Goal: Task Accomplishment & Management: Use online tool/utility

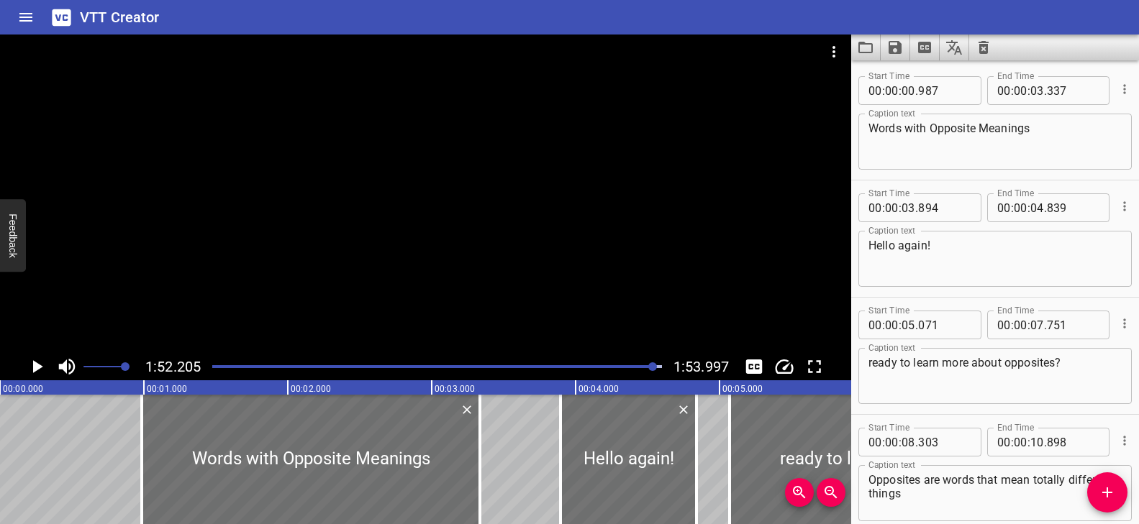
scroll to position [5466, 0]
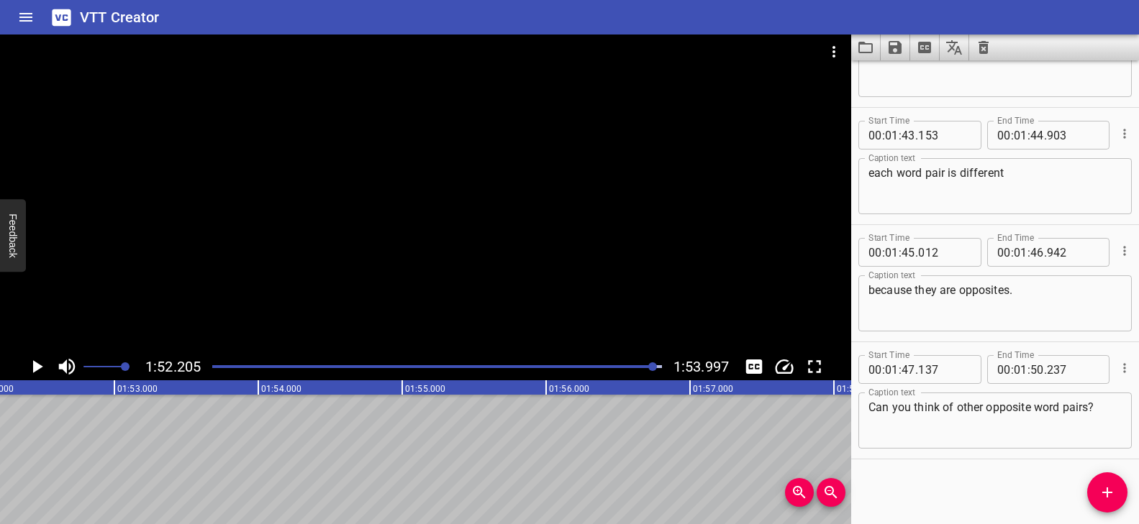
click at [623, 371] on div at bounding box center [437, 367] width 467 height 20
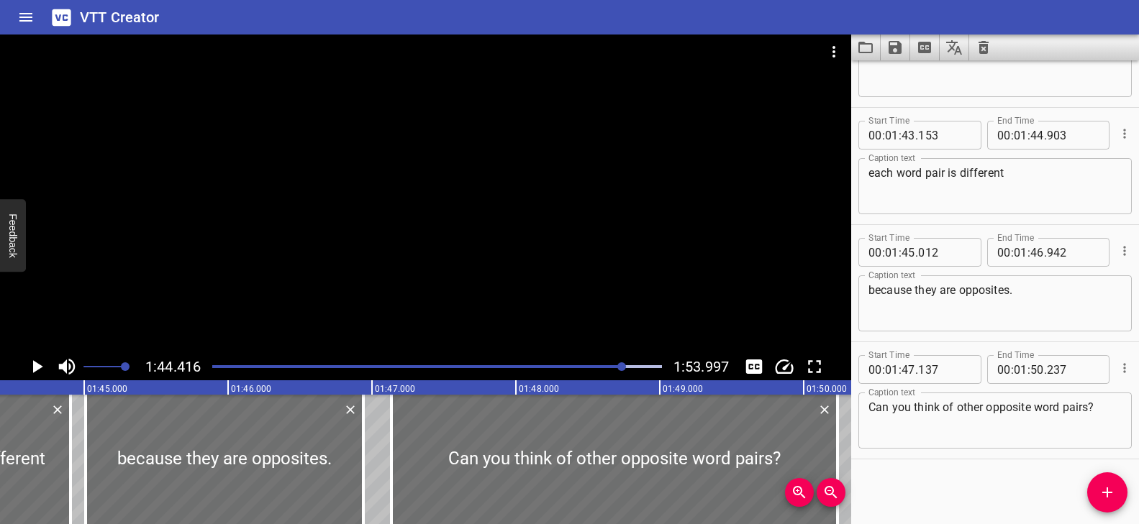
click at [619, 301] on div at bounding box center [425, 194] width 851 height 319
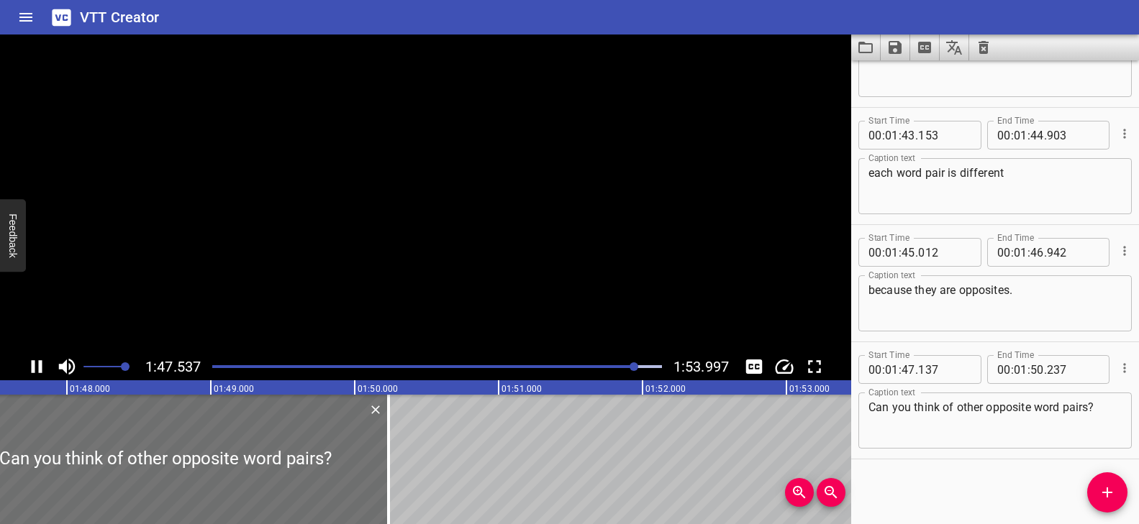
click at [619, 301] on video at bounding box center [425, 194] width 851 height 319
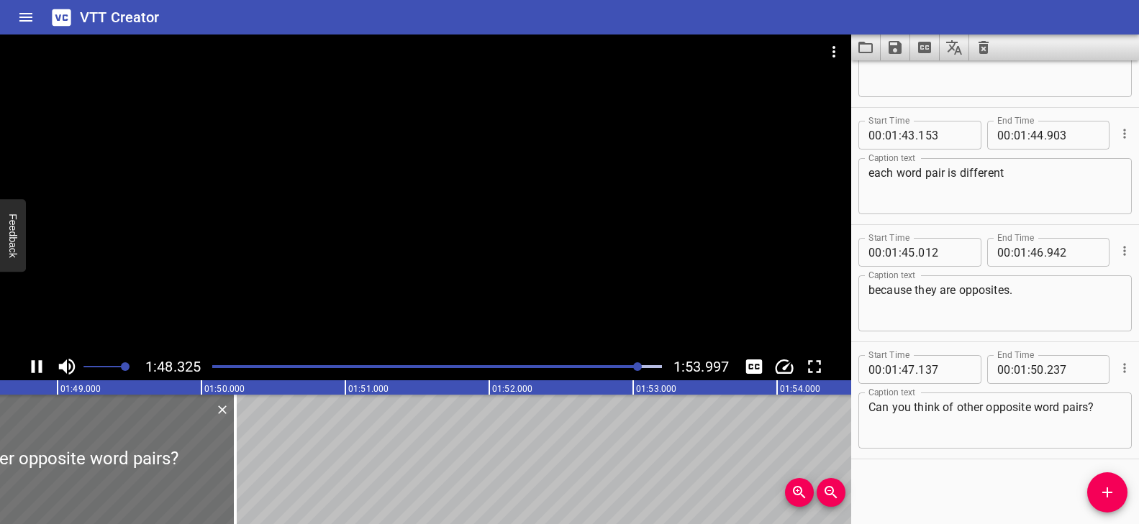
click at [556, 178] on div at bounding box center [425, 194] width 851 height 319
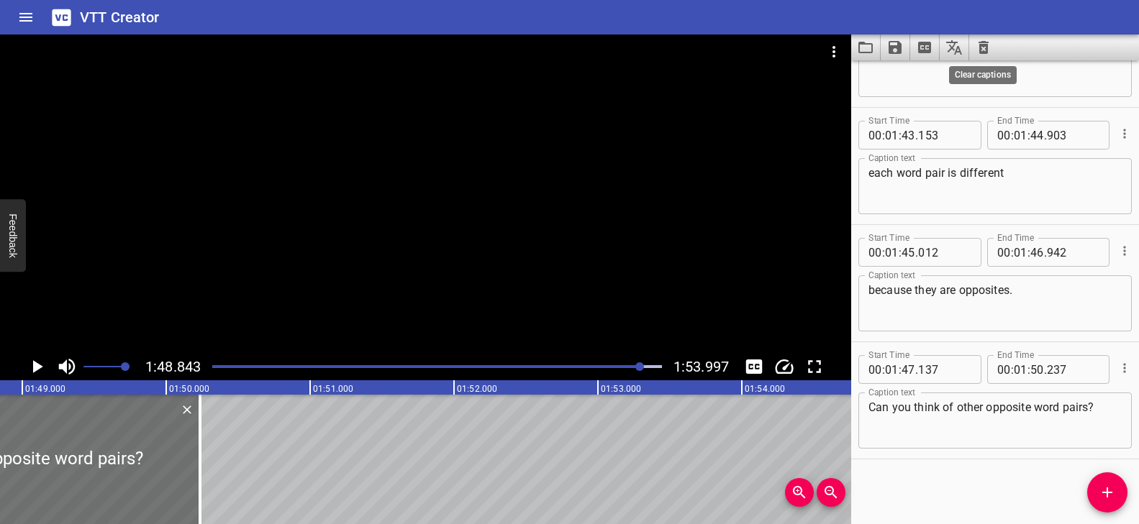
click at [987, 47] on icon "Clear captions" at bounding box center [983, 47] width 10 height 13
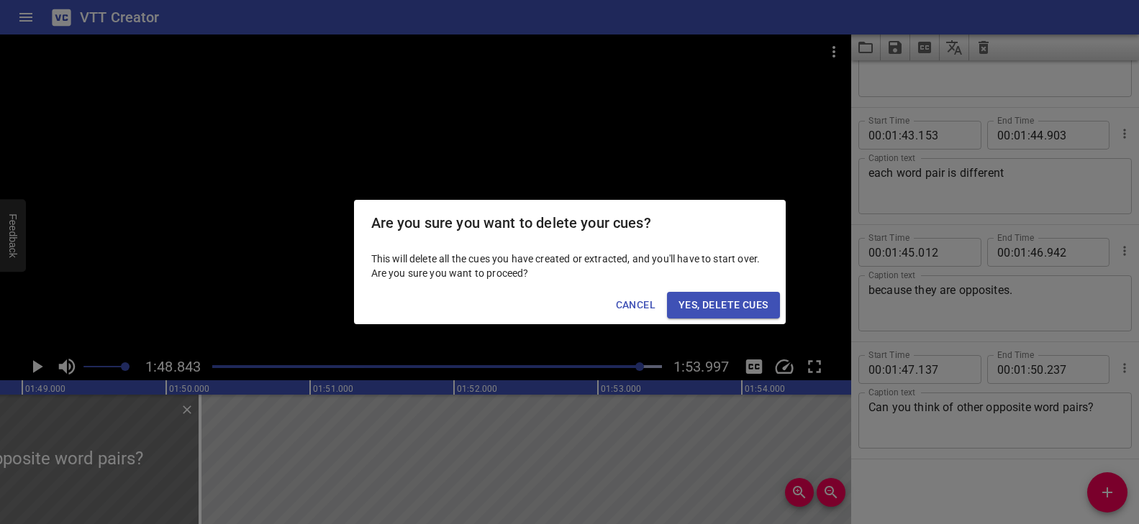
click at [624, 302] on span "Cancel" at bounding box center [636, 305] width 40 height 18
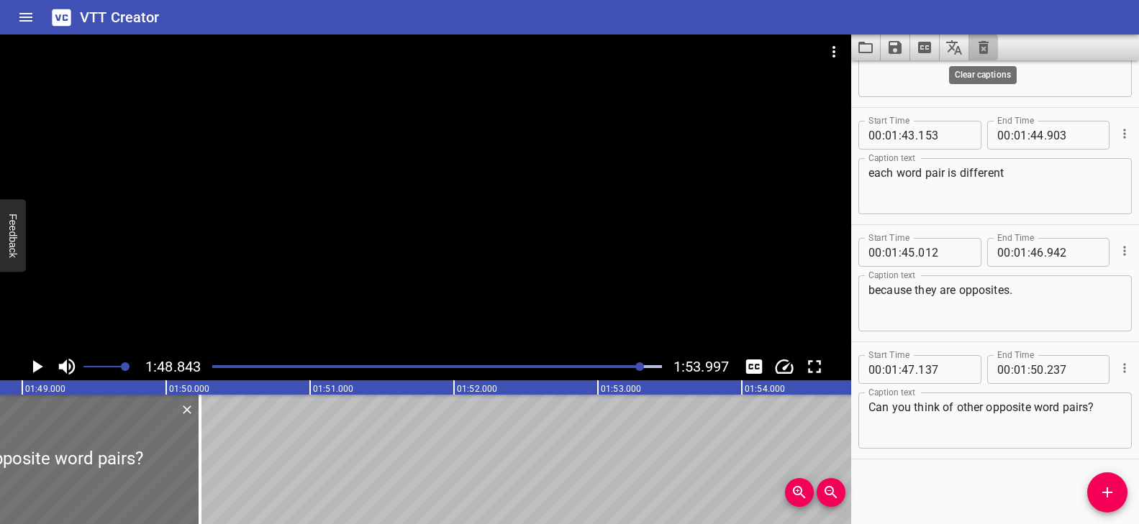
click at [984, 53] on icon "Clear captions" at bounding box center [983, 47] width 10 height 13
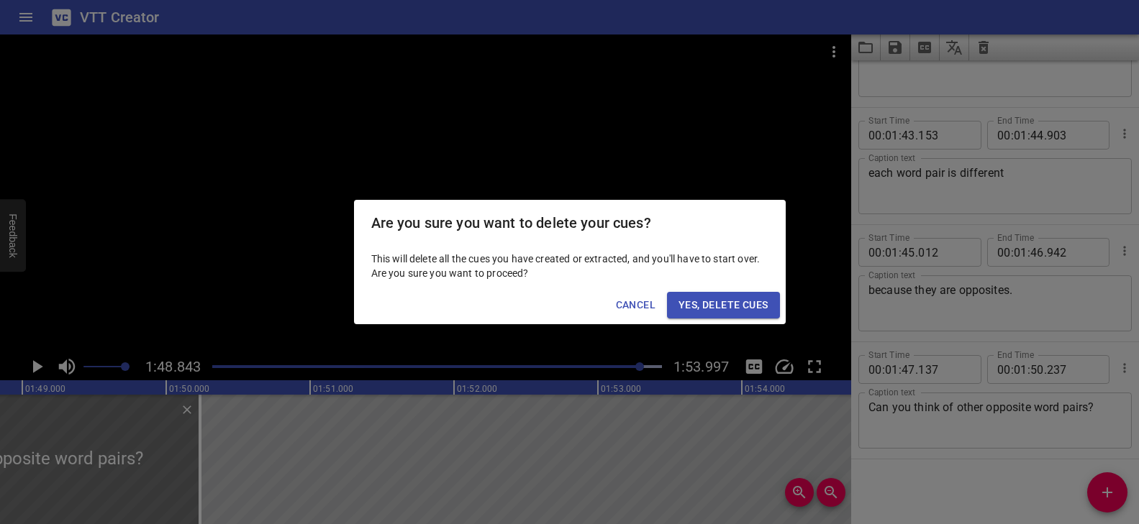
click at [621, 309] on span "Cancel" at bounding box center [636, 305] width 40 height 18
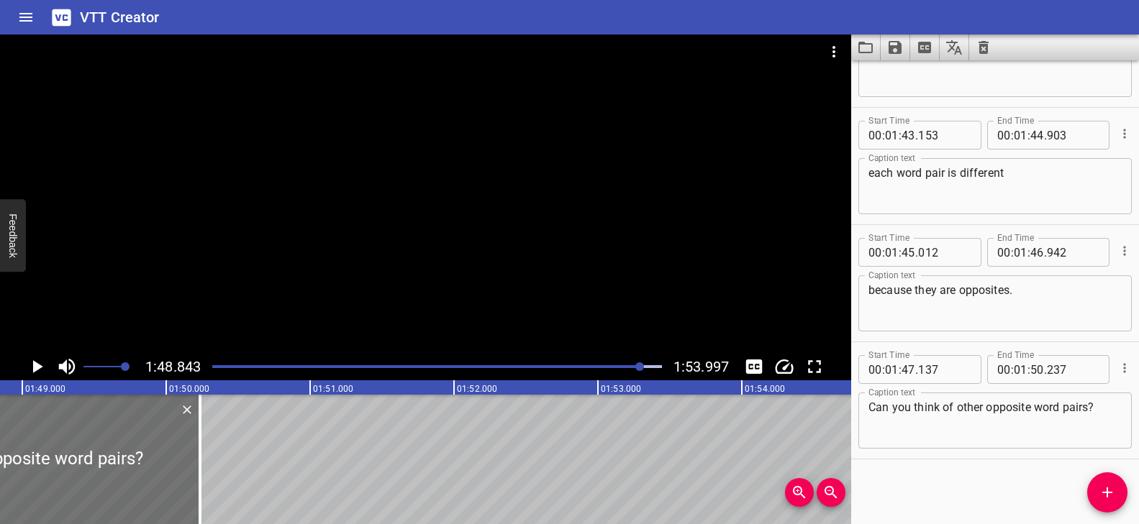
click at [874, 42] on button "Load captions from file" at bounding box center [865, 48] width 29 height 26
click at [839, 52] on icon "Video Options" at bounding box center [833, 51] width 17 height 17
click at [872, 52] on li "Select New Video File..." at bounding box center [887, 53] width 143 height 26
click at [22, 13] on div at bounding box center [569, 262] width 1139 height 524
click at [26, 17] on icon "Home" at bounding box center [25, 17] width 13 height 9
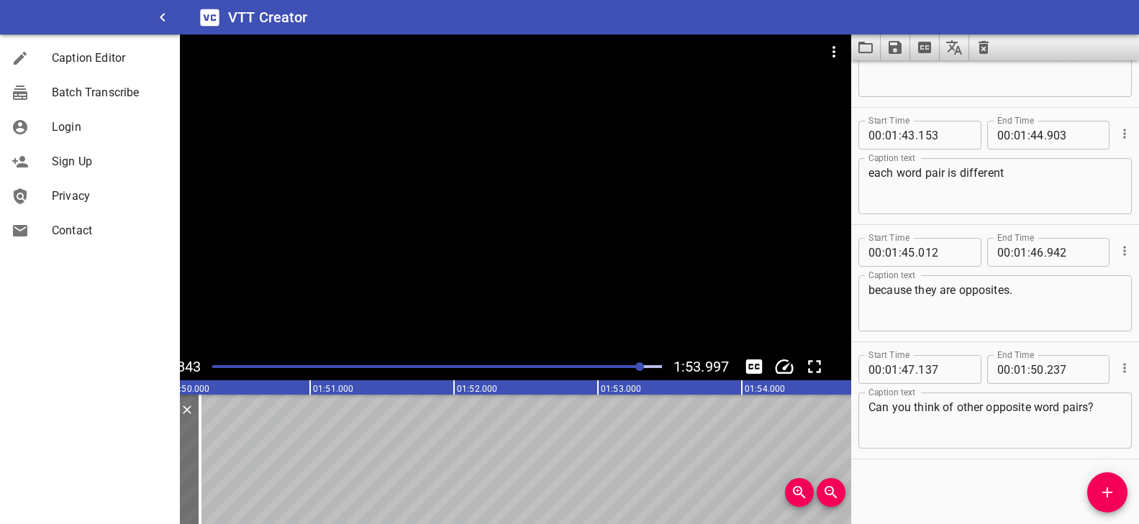
click at [26, 17] on div at bounding box center [90, 17] width 180 height 35
click at [163, 19] on icon "button" at bounding box center [162, 17] width 5 height 9
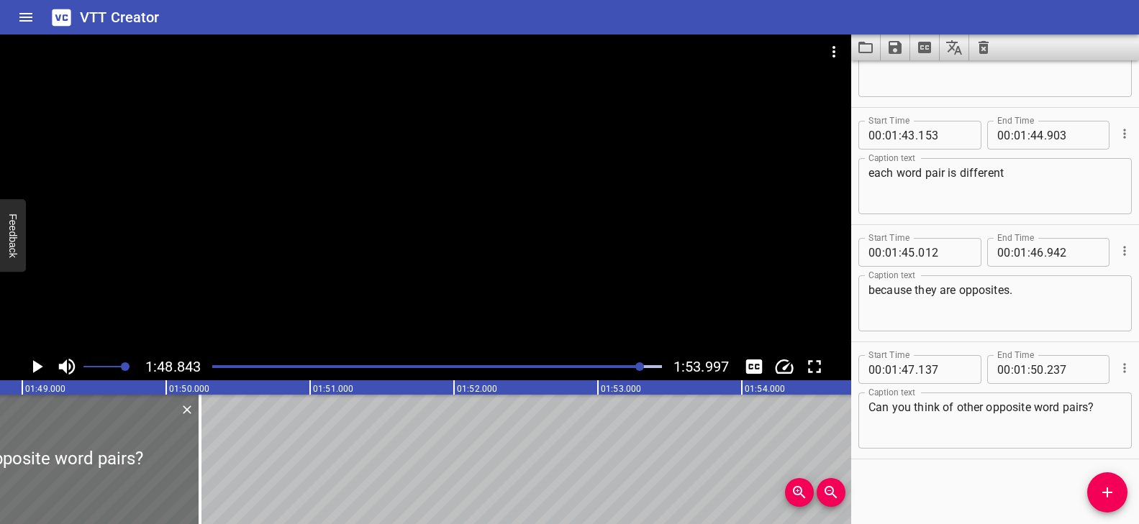
click at [985, 45] on icon "Clear captions" at bounding box center [983, 47] width 10 height 13
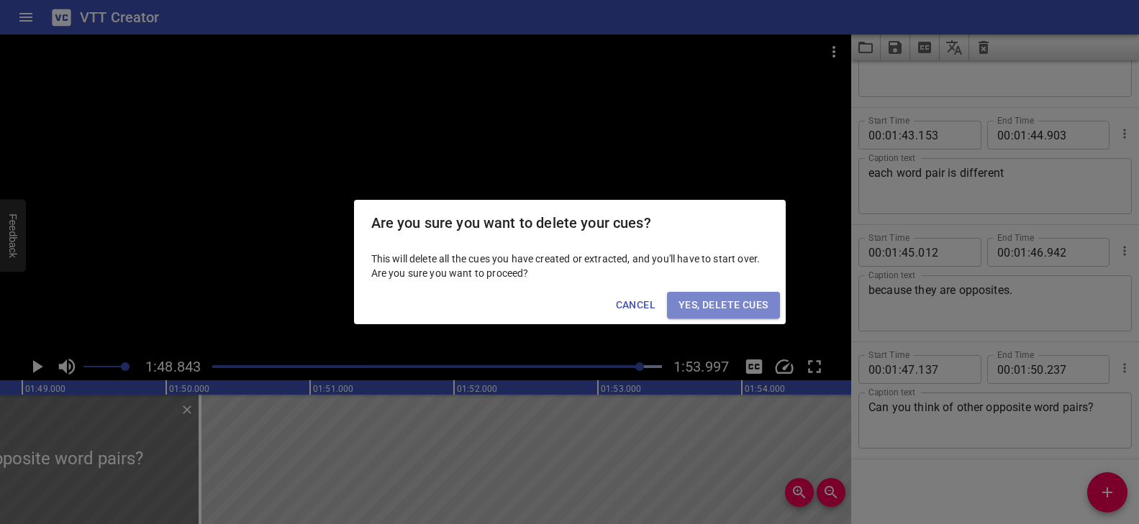
click at [726, 303] on span "Yes, Delete Cues" at bounding box center [722, 305] width 89 height 18
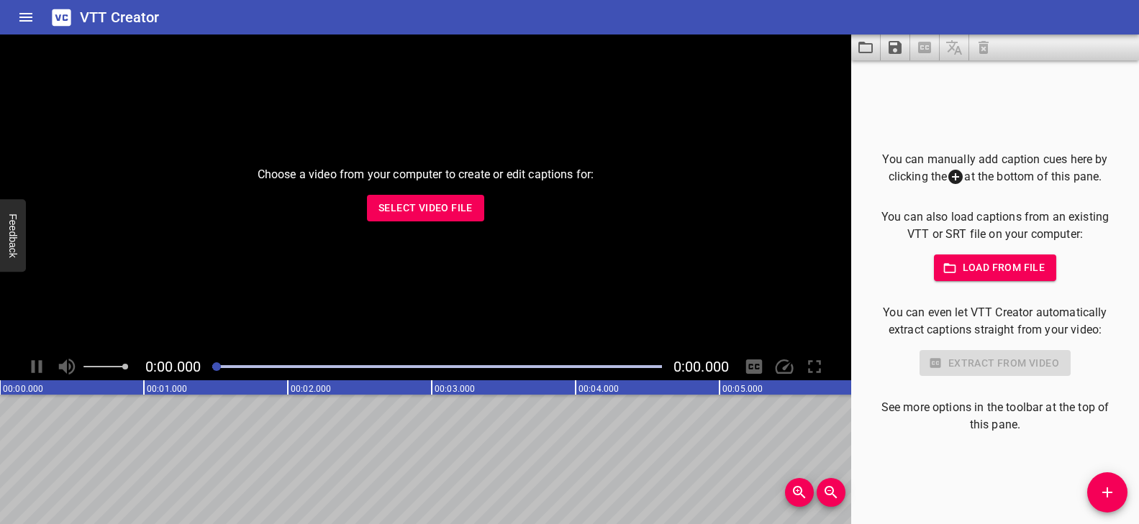
click at [381, 213] on span "Select Video File" at bounding box center [425, 208] width 94 height 18
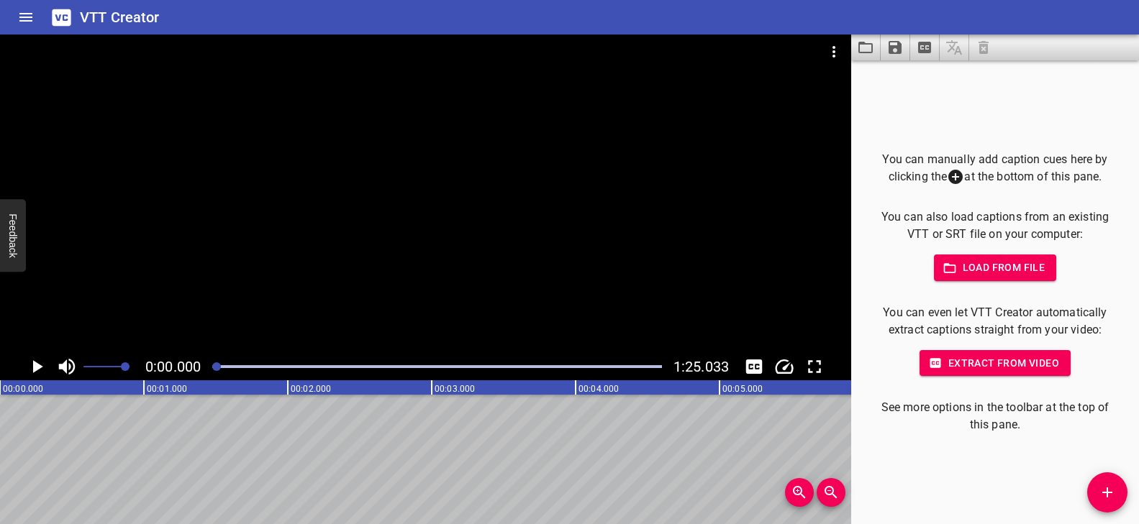
click at [40, 368] on icon "Play/Pause" at bounding box center [37, 367] width 22 height 22
click at [502, 201] on div at bounding box center [425, 194] width 851 height 319
click at [1102, 493] on icon "Add Cue" at bounding box center [1106, 492] width 17 height 17
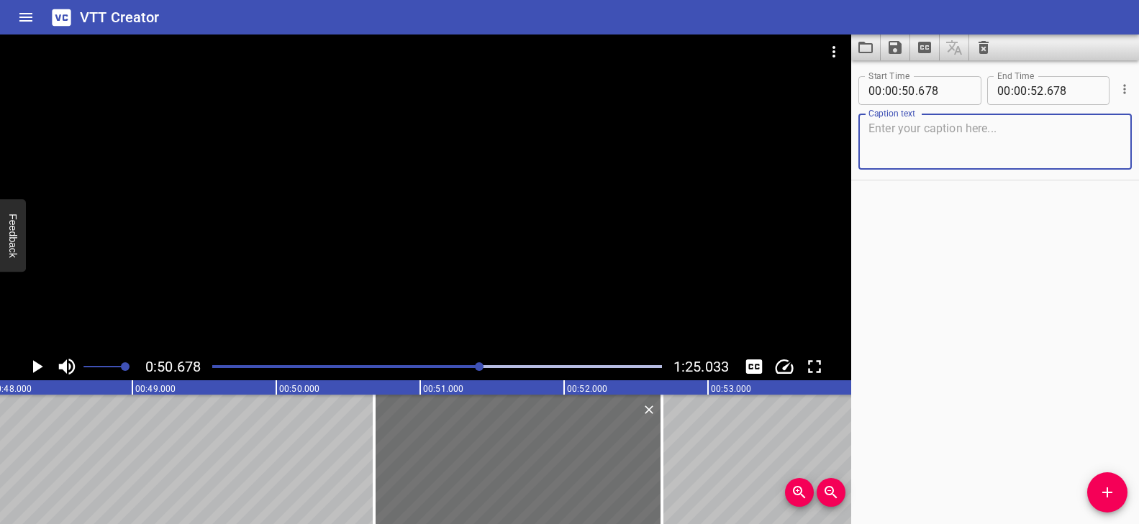
scroll to position [0, 6843]
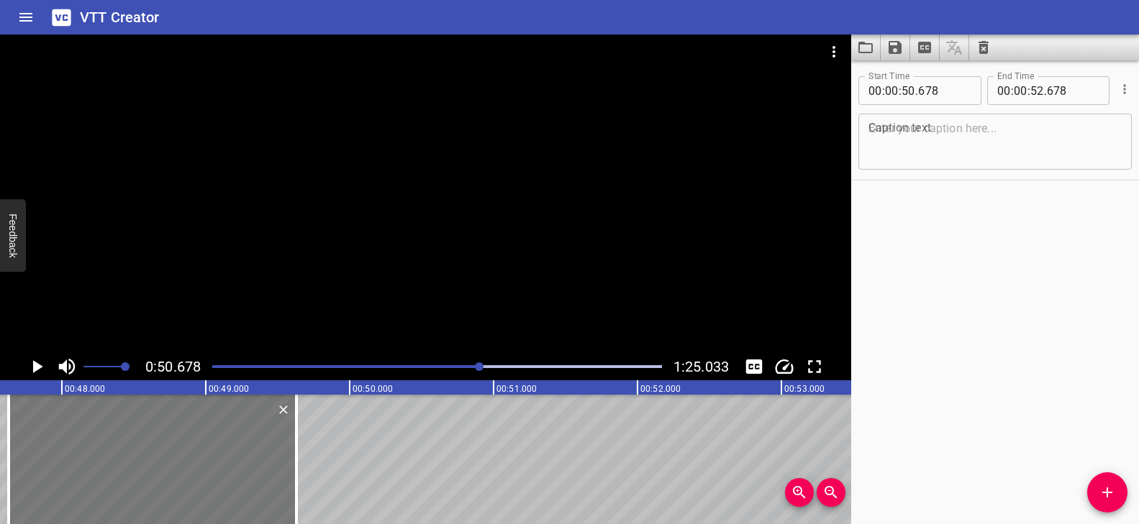
drag, startPoint x: 515, startPoint y: 466, endPoint x: 81, endPoint y: 476, distance: 434.6
click at [72, 468] on div at bounding box center [153, 459] width 288 height 129
type input "47"
type input "578"
type input "49"
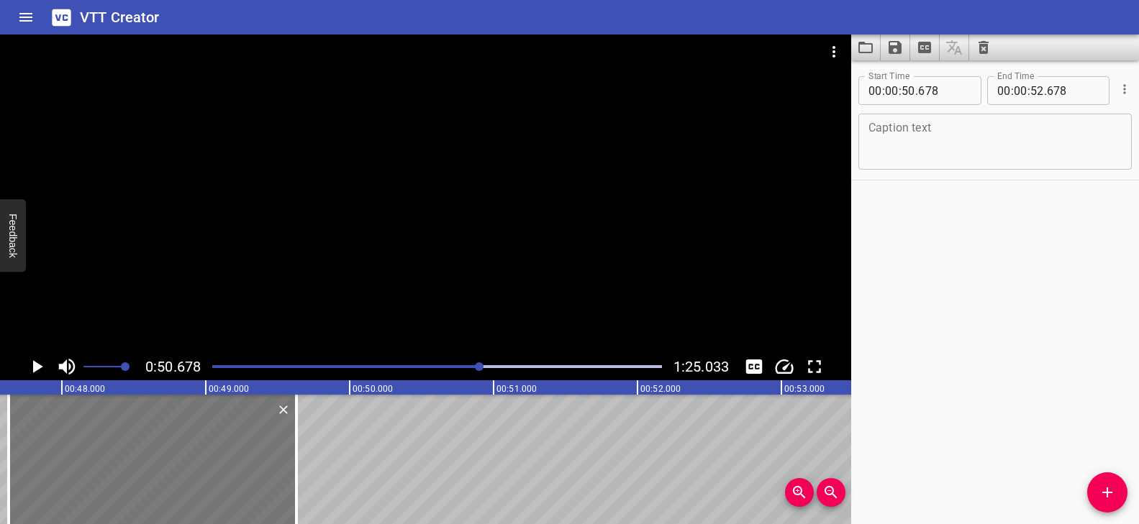
type input "578"
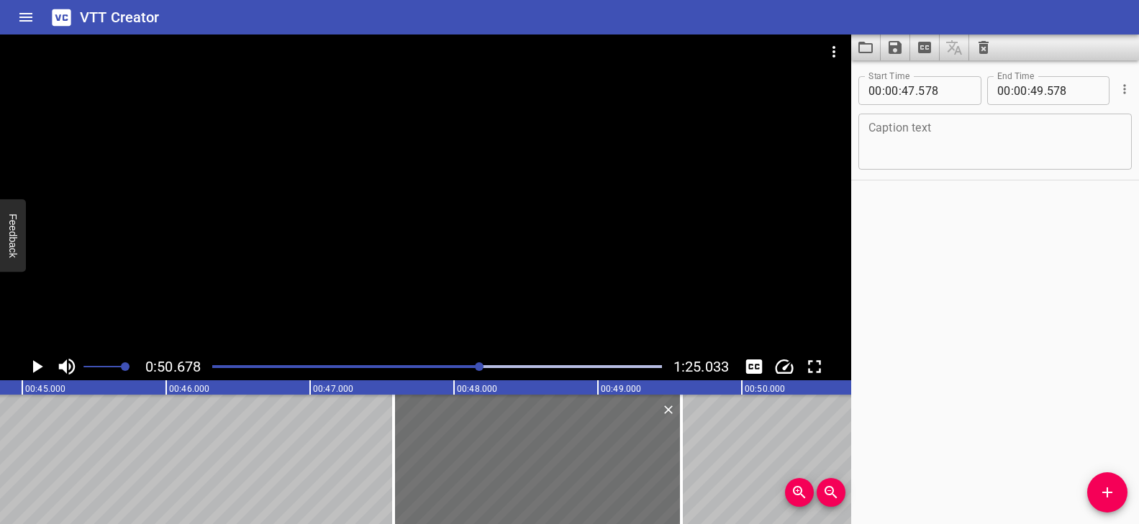
scroll to position [0, 6407]
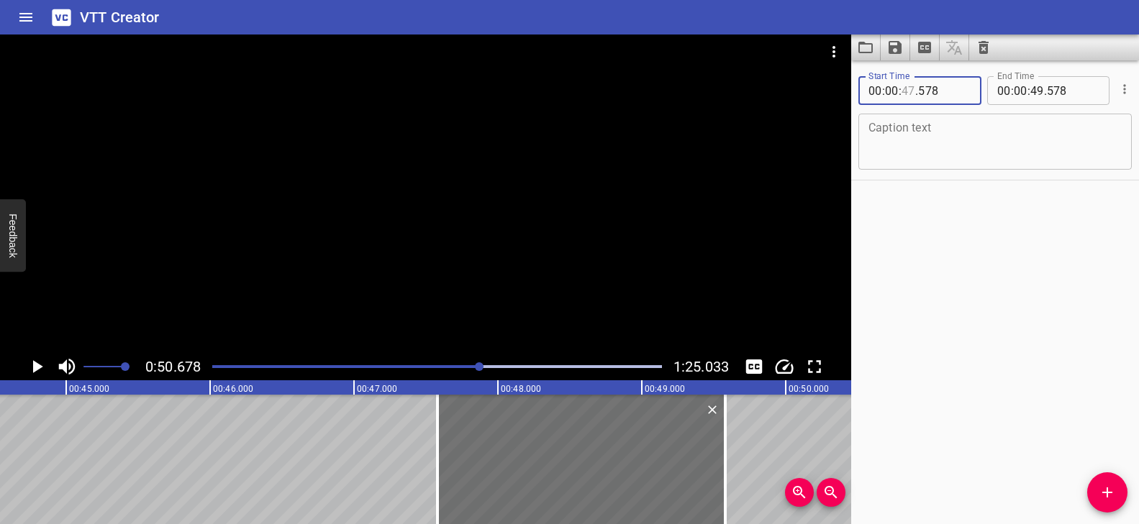
drag, startPoint x: 913, startPoint y: 88, endPoint x: 903, endPoint y: 87, distance: 9.5
click at [903, 87] on input "number" at bounding box center [908, 90] width 14 height 29
click at [909, 94] on input "number" at bounding box center [908, 90] width 14 height 29
click at [912, 93] on input "number" at bounding box center [908, 90] width 14 height 29
click at [914, 93] on input "number" at bounding box center [908, 90] width 14 height 29
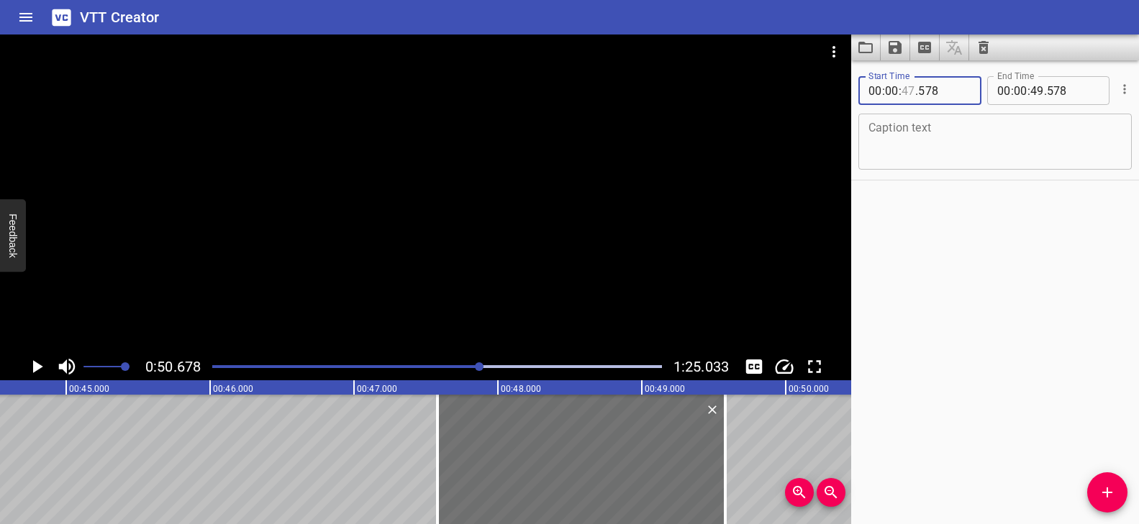
type input "47"
click at [921, 92] on input "number" at bounding box center [944, 90] width 53 height 29
type input "000"
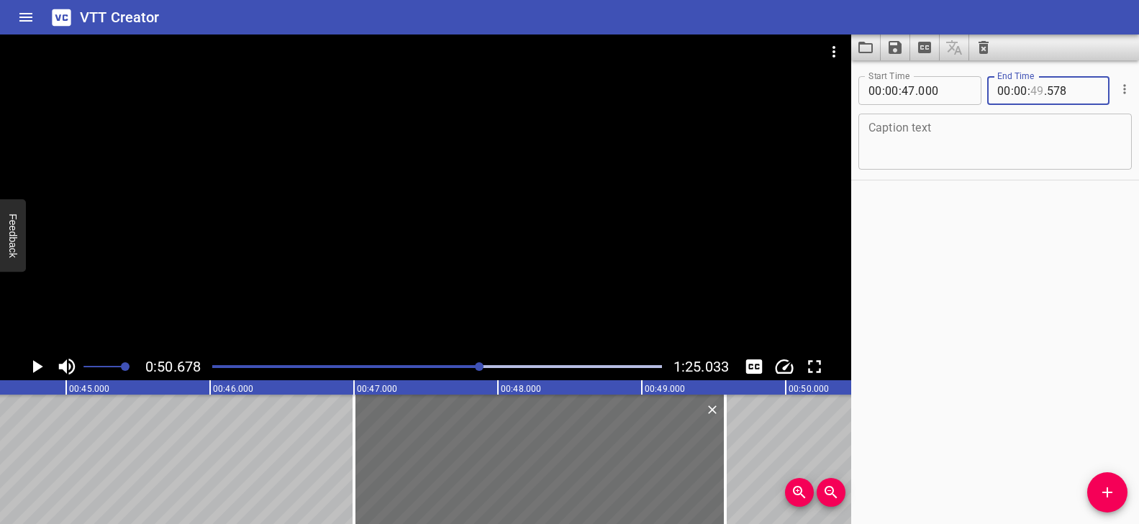
click at [1030, 90] on input "number" at bounding box center [1037, 90] width 14 height 29
type input "00"
click at [1015, 258] on div "Start Time 00 : 00 : 47 . 000 Start Time End Time 00 : 00 : 00 . 578 End Time C…" at bounding box center [995, 292] width 288 height 464
click at [910, 88] on input "number" at bounding box center [908, 90] width 14 height 29
type input "00"
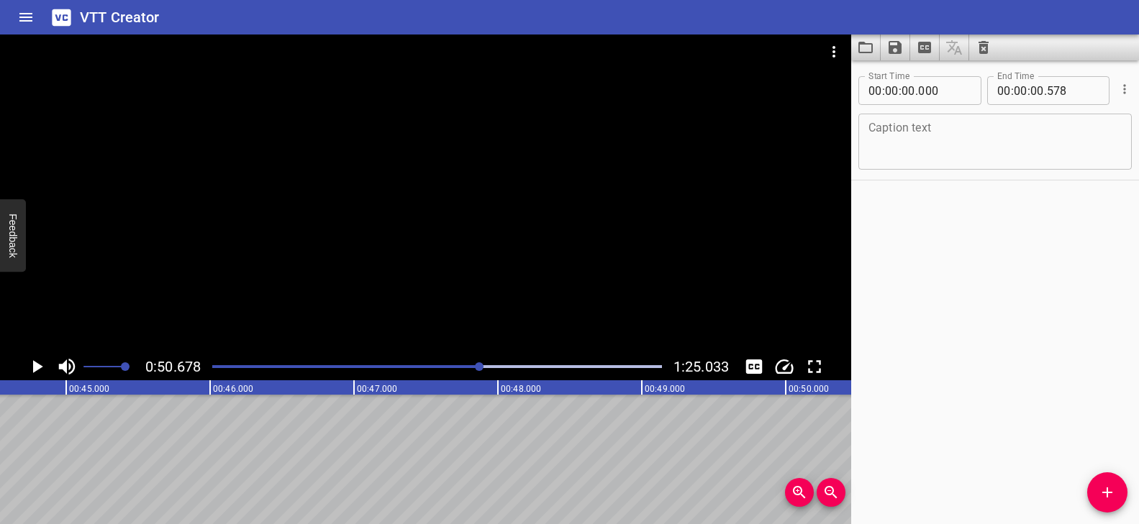
click at [903, 247] on div "Start Time 00 : 00 : 00 . 000 Start Time End Time 00 : 00 : 00 . 578 End Time C…" at bounding box center [995, 292] width 288 height 464
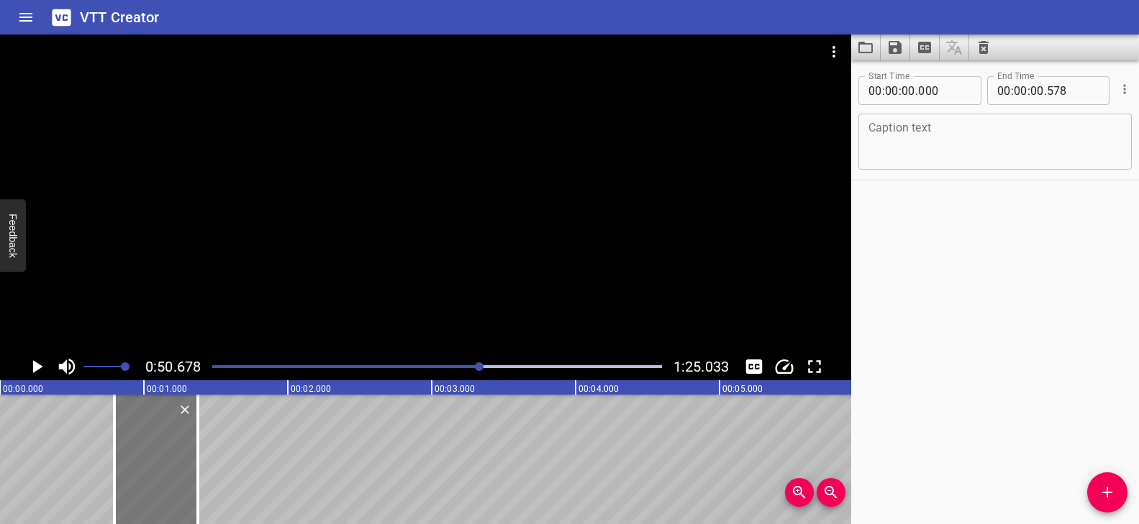
drag, startPoint x: 44, startPoint y: 437, endPoint x: 158, endPoint y: 460, distance: 116.7
click at [158, 460] on div at bounding box center [155, 459] width 83 height 129
type input "795"
type input "01"
type input "373"
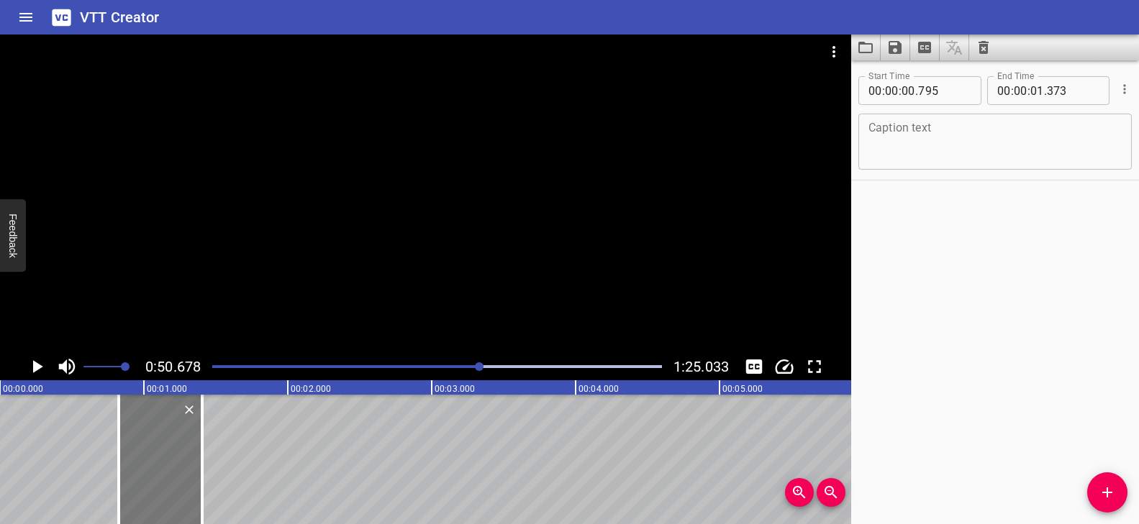
click at [166, 450] on div at bounding box center [160, 459] width 83 height 129
type input "825"
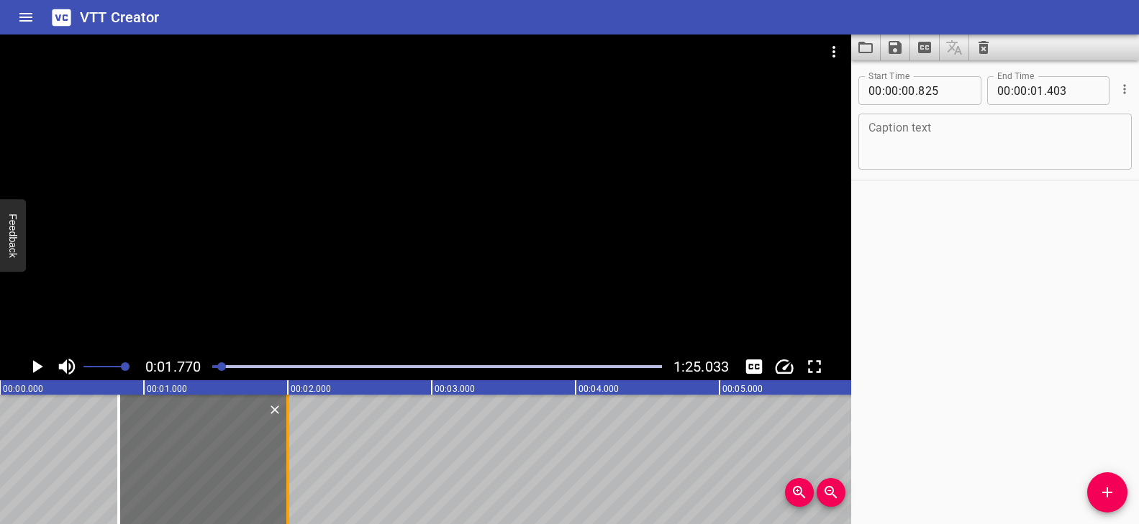
drag, startPoint x: 199, startPoint y: 424, endPoint x: 285, endPoint y: 442, distance: 87.5
click at [285, 442] on div at bounding box center [288, 459] width 14 height 129
type input "998"
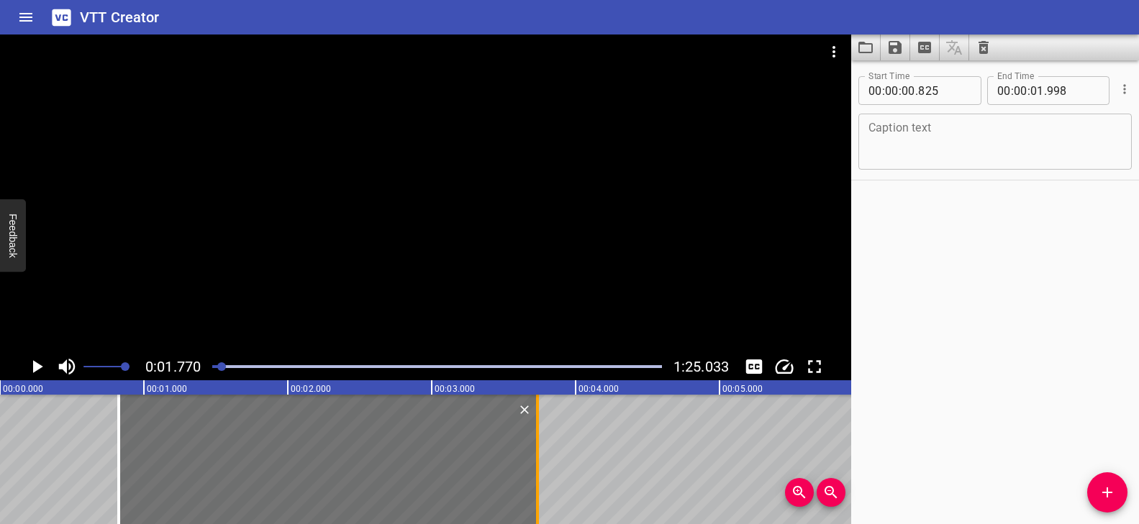
drag, startPoint x: 289, startPoint y: 414, endPoint x: 539, endPoint y: 431, distance: 250.1
click at [539, 431] on div at bounding box center [537, 459] width 14 height 129
type input "03"
type input "733"
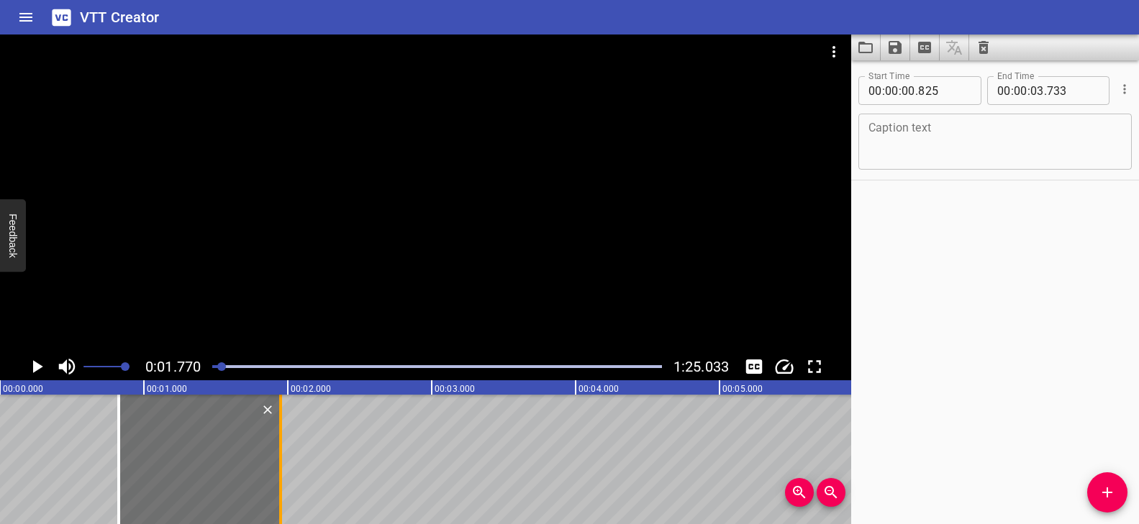
drag, startPoint x: 541, startPoint y: 436, endPoint x: 284, endPoint y: 443, distance: 256.9
click at [284, 443] on div at bounding box center [280, 459] width 14 height 129
type input "01"
type input "948"
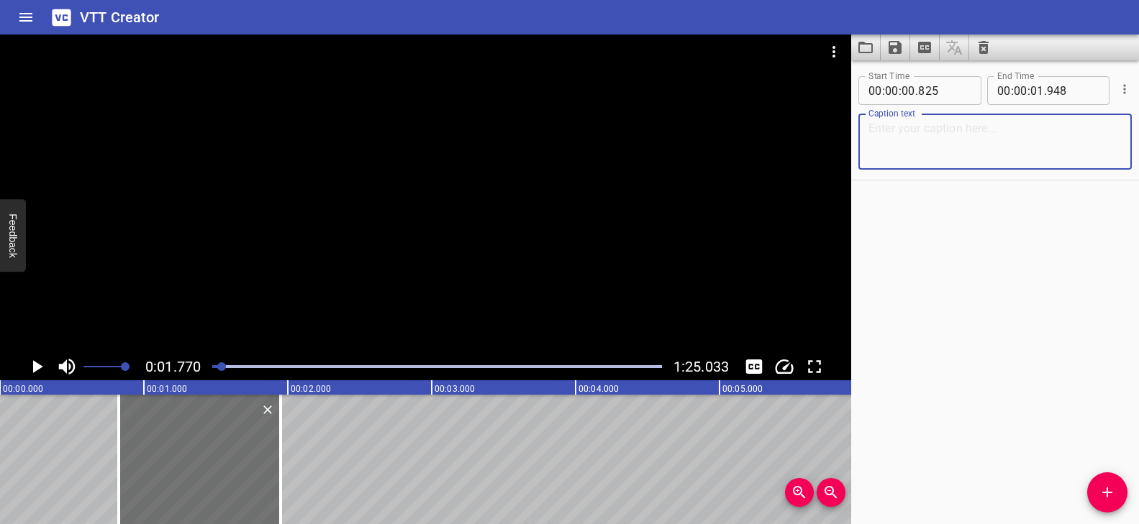
click at [1014, 134] on textarea at bounding box center [994, 142] width 253 height 41
paste textarea "Blending with tch"
type textarea "Blending with tch"
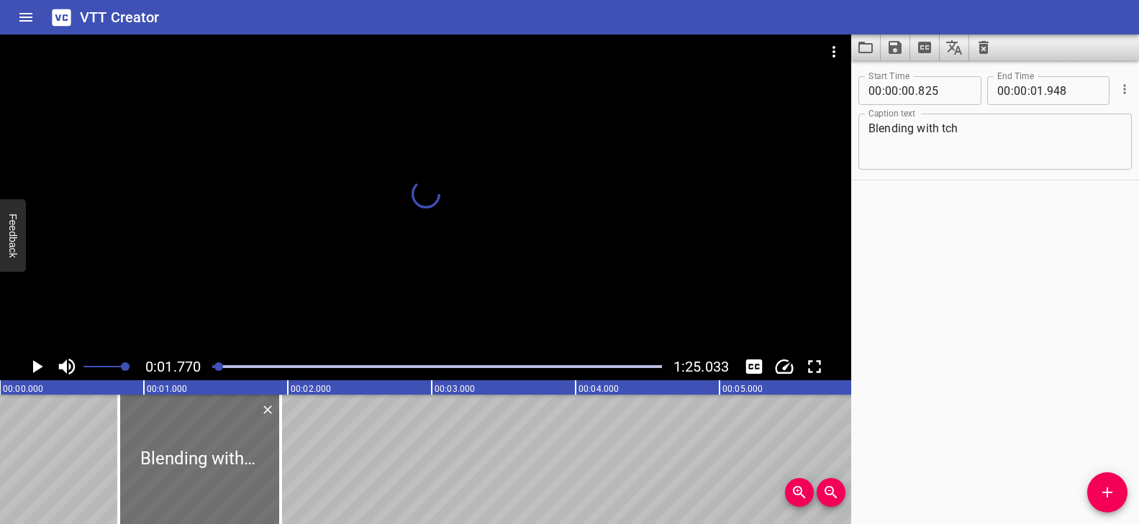
drag, startPoint x: 220, startPoint y: 368, endPoint x: 201, endPoint y: 365, distance: 18.9
click at [201, 365] on div "0:01.770 1:25.033" at bounding box center [425, 366] width 851 height 27
click at [297, 288] on div at bounding box center [425, 194] width 851 height 319
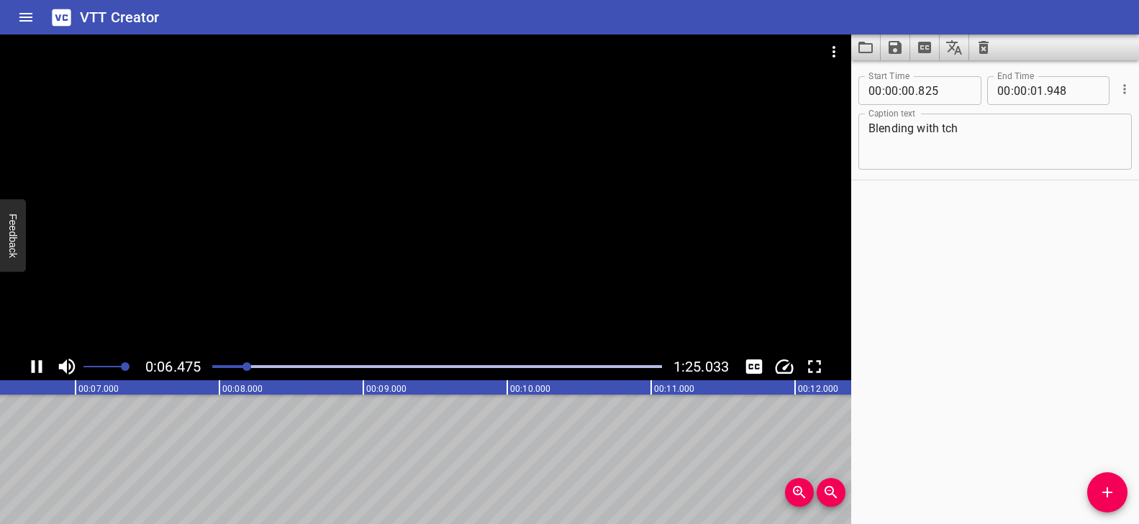
click at [506, 217] on div at bounding box center [425, 194] width 851 height 319
drag, startPoint x: 252, startPoint y: 365, endPoint x: 163, endPoint y: 365, distance: 89.2
click at [163, 365] on div "0:00.007 1:25.033" at bounding box center [425, 366] width 851 height 27
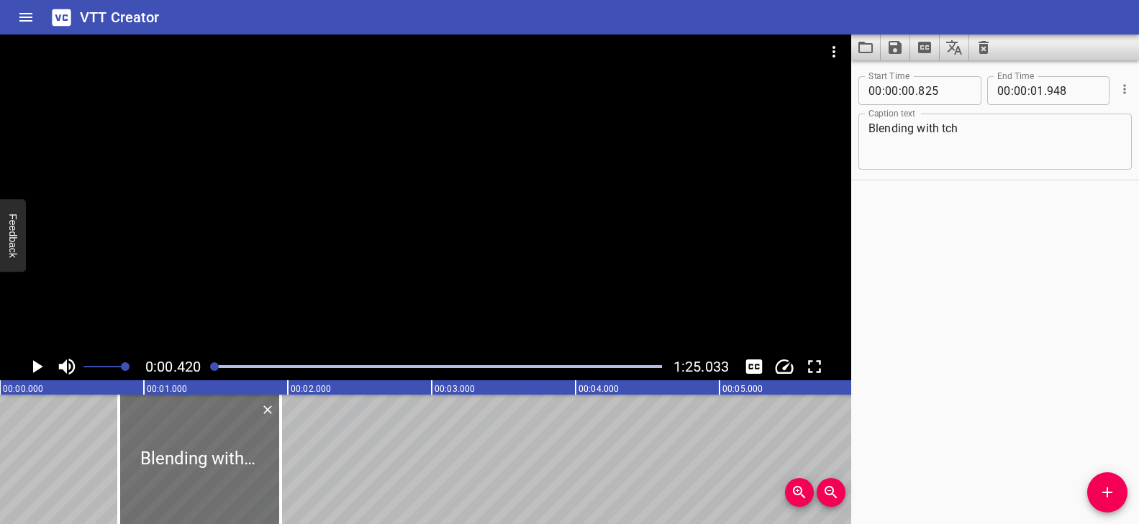
click at [478, 216] on div at bounding box center [425, 194] width 851 height 319
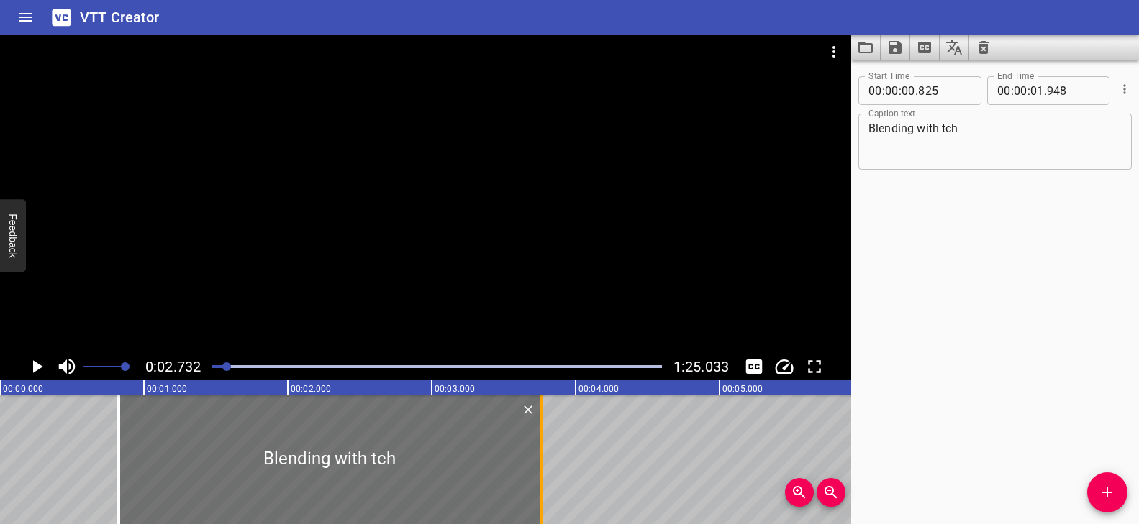
drag, startPoint x: 278, startPoint y: 437, endPoint x: 539, endPoint y: 433, distance: 260.4
click at [539, 433] on div at bounding box center [540, 459] width 3 height 129
type input "03"
type input "758"
click at [500, 265] on div at bounding box center [425, 194] width 851 height 319
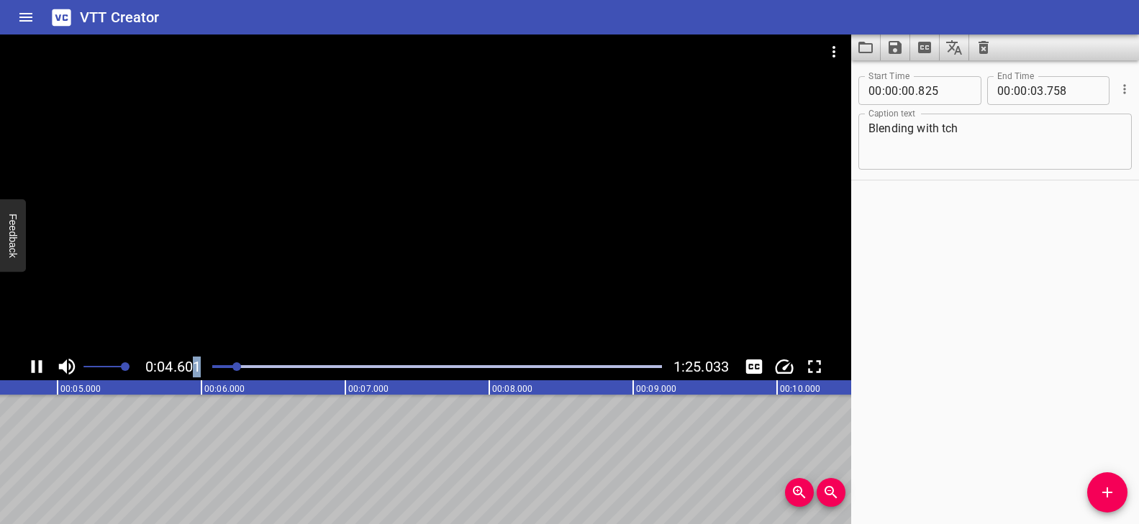
drag, startPoint x: 230, startPoint y: 366, endPoint x: 198, endPoint y: 364, distance: 32.4
click at [196, 365] on div "0:04.601 1:25.033" at bounding box center [425, 366] width 851 height 27
drag, startPoint x: 227, startPoint y: 365, endPoint x: 214, endPoint y: 363, distance: 13.1
click at [215, 364] on div at bounding box center [437, 367] width 467 height 20
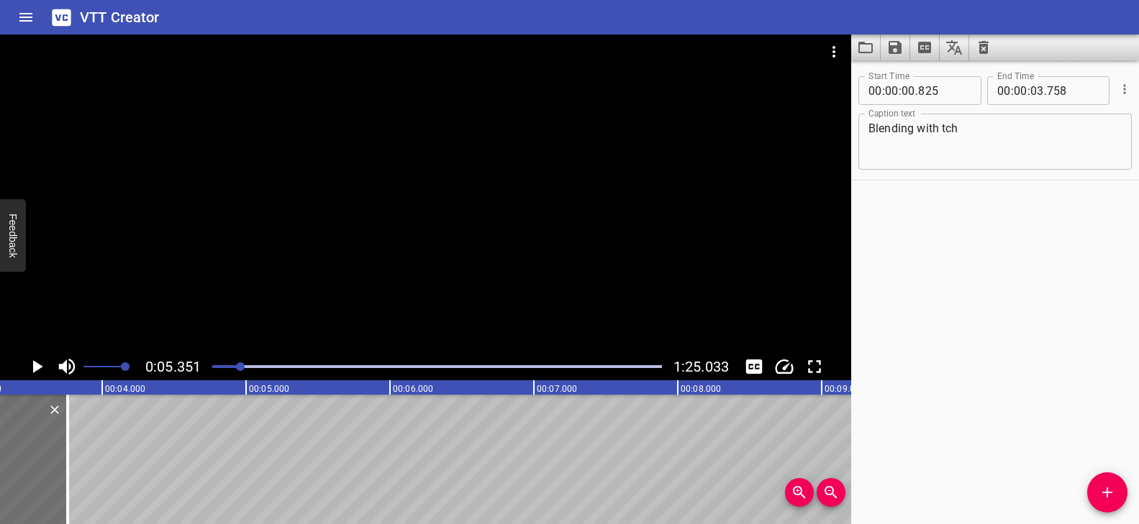
click at [427, 300] on div at bounding box center [425, 194] width 851 height 319
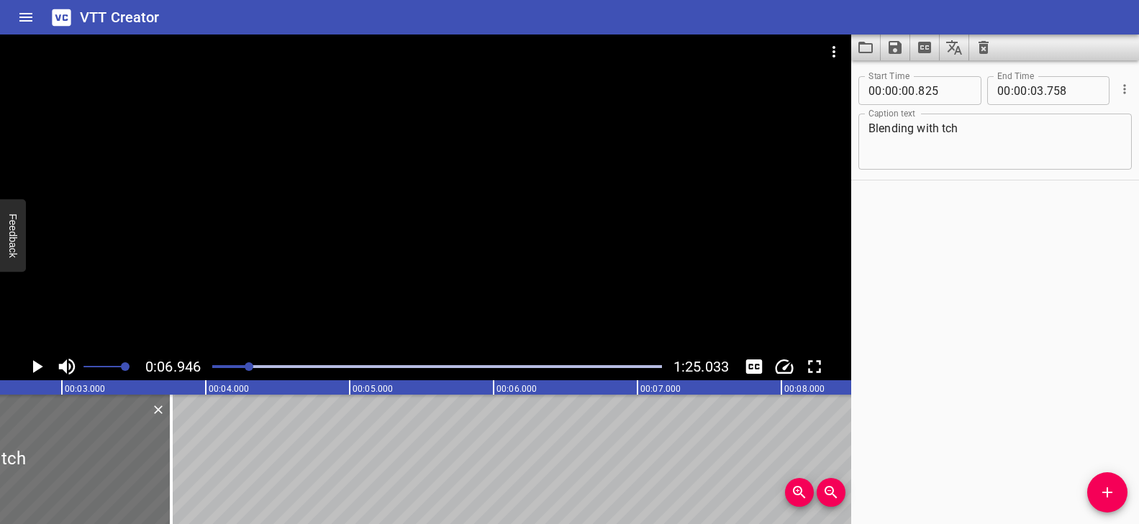
scroll to position [0, 428]
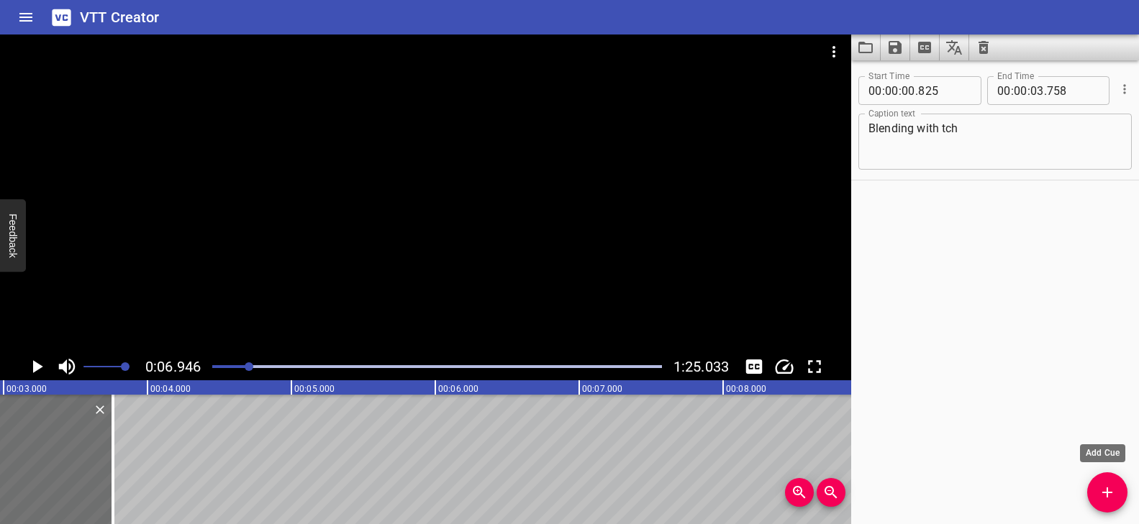
click at [1108, 487] on icon "Add Cue" at bounding box center [1106, 492] width 17 height 17
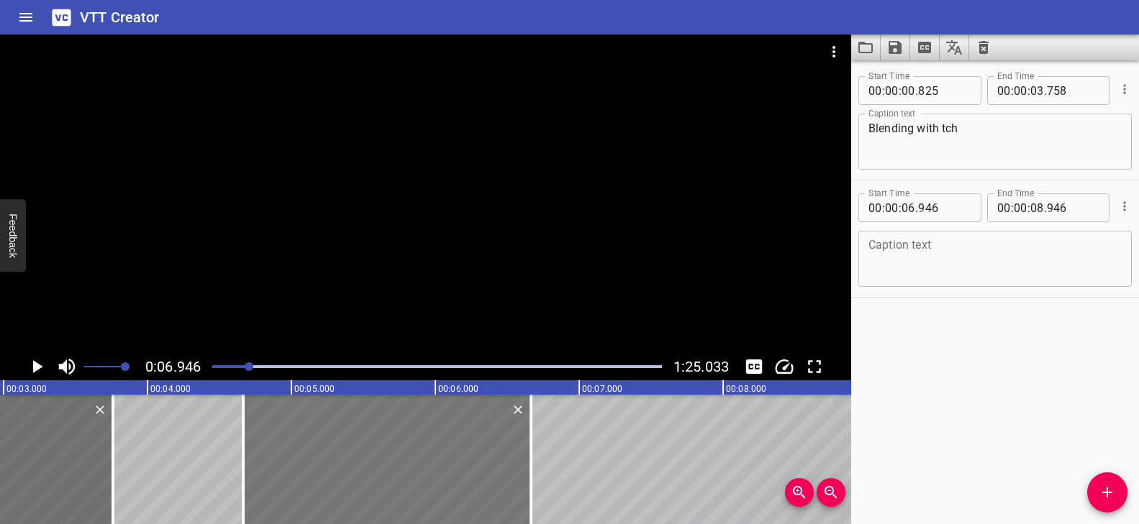
drag, startPoint x: 616, startPoint y: 458, endPoint x: 359, endPoint y: 452, distance: 256.8
click at [359, 452] on div at bounding box center [387, 459] width 288 height 129
type input "04"
type input "666"
type input "06"
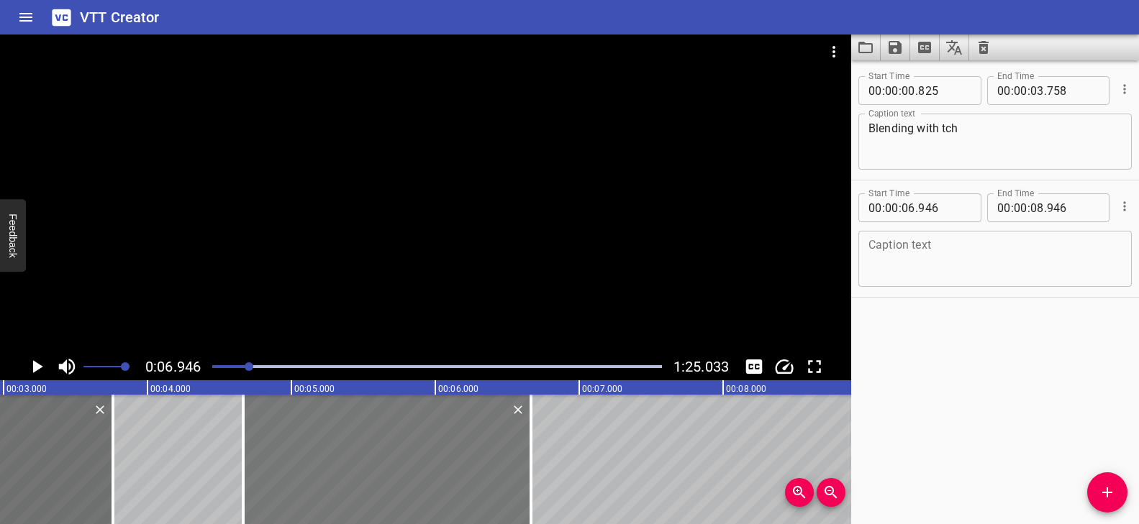
type input "666"
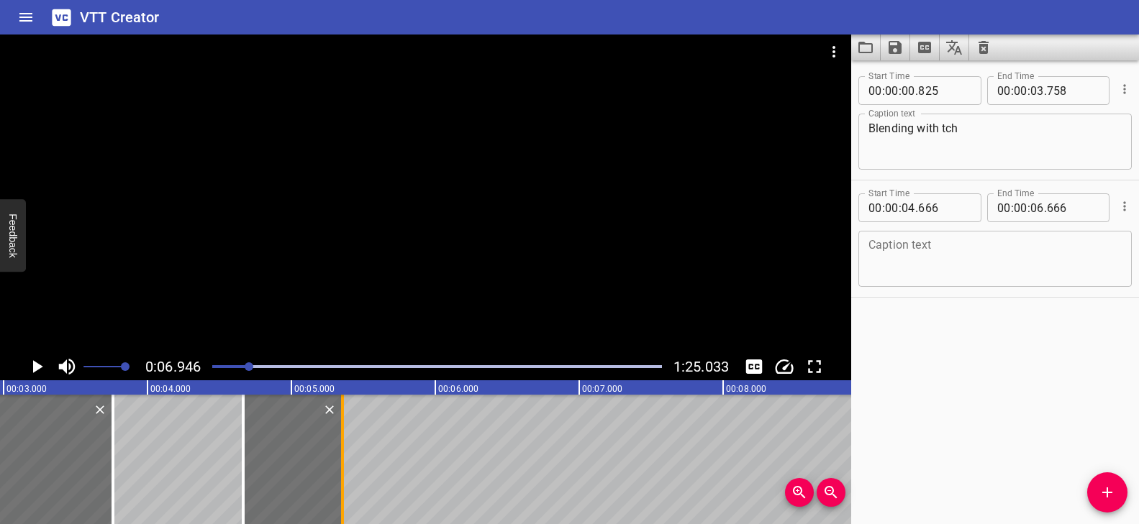
drag, startPoint x: 532, startPoint y: 445, endPoint x: 344, endPoint y: 442, distance: 188.5
click at [344, 442] on div at bounding box center [342, 459] width 14 height 129
type input "05"
click at [345, 442] on div at bounding box center [343, 459] width 14 height 129
type input "361"
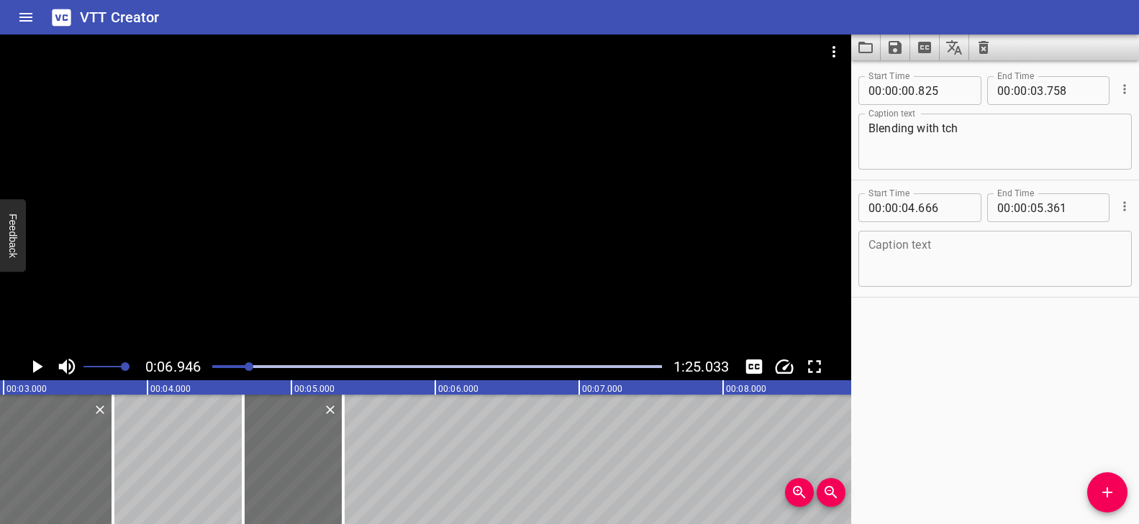
click at [914, 250] on textarea at bounding box center [994, 259] width 253 height 41
paste textarea "Hi there!"
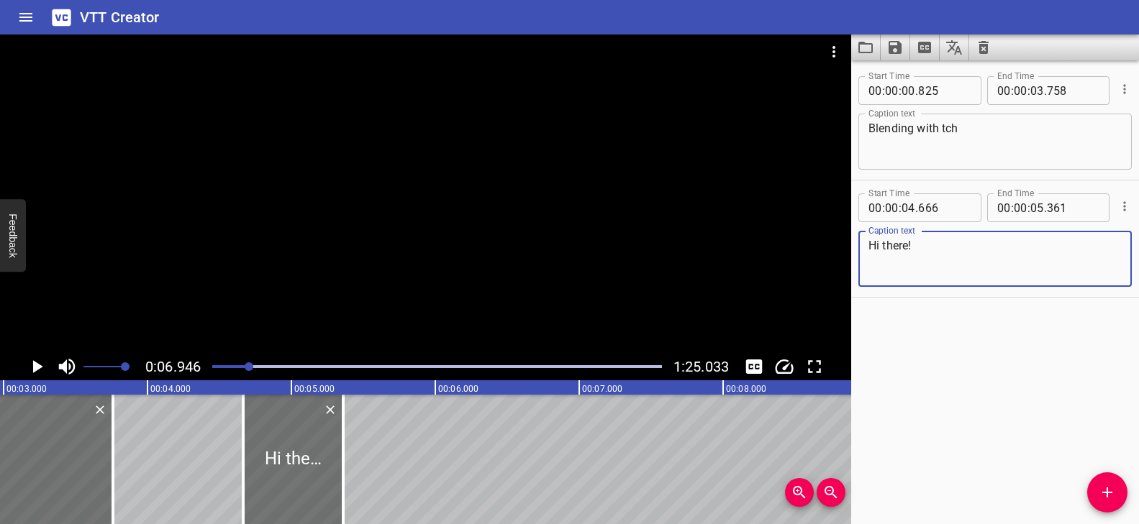
type textarea "Hi there!"
click at [232, 365] on div "Play progress" at bounding box center [25, 366] width 450 height 3
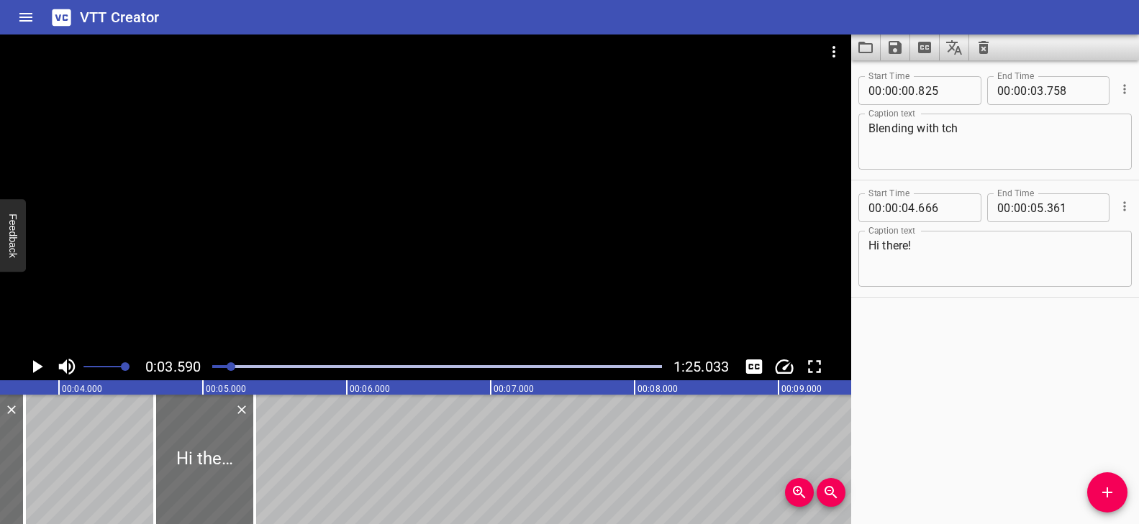
click at [401, 294] on div at bounding box center [425, 194] width 851 height 319
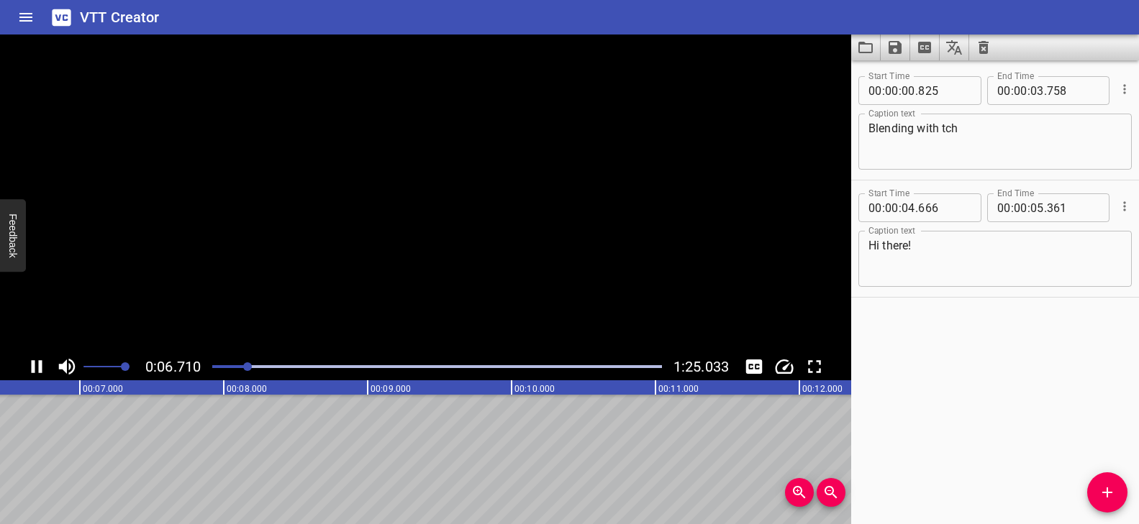
click at [401, 294] on video at bounding box center [425, 194] width 851 height 319
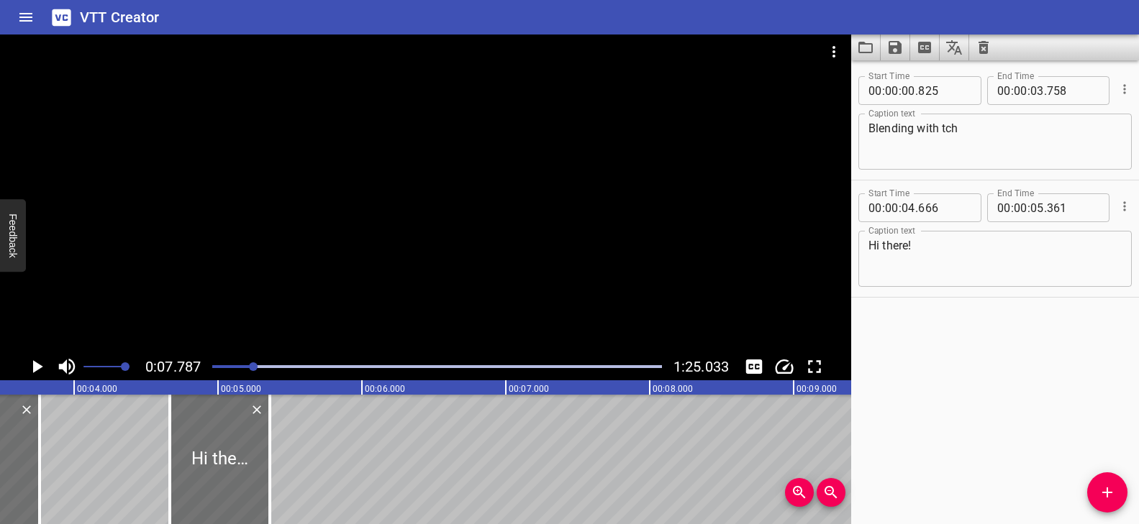
scroll to position [0, 516]
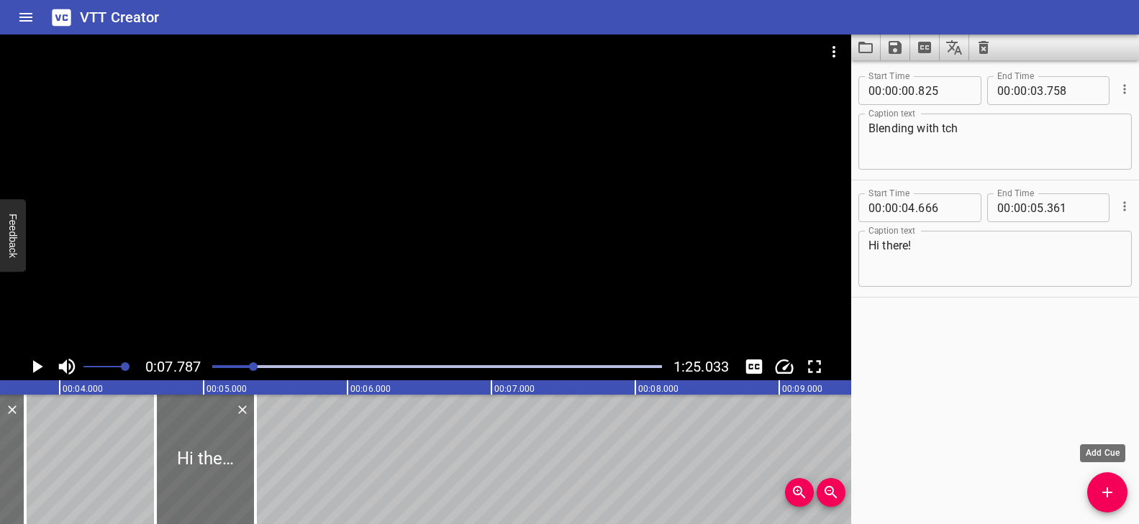
click at [1100, 488] on icon "Add Cue" at bounding box center [1106, 492] width 17 height 17
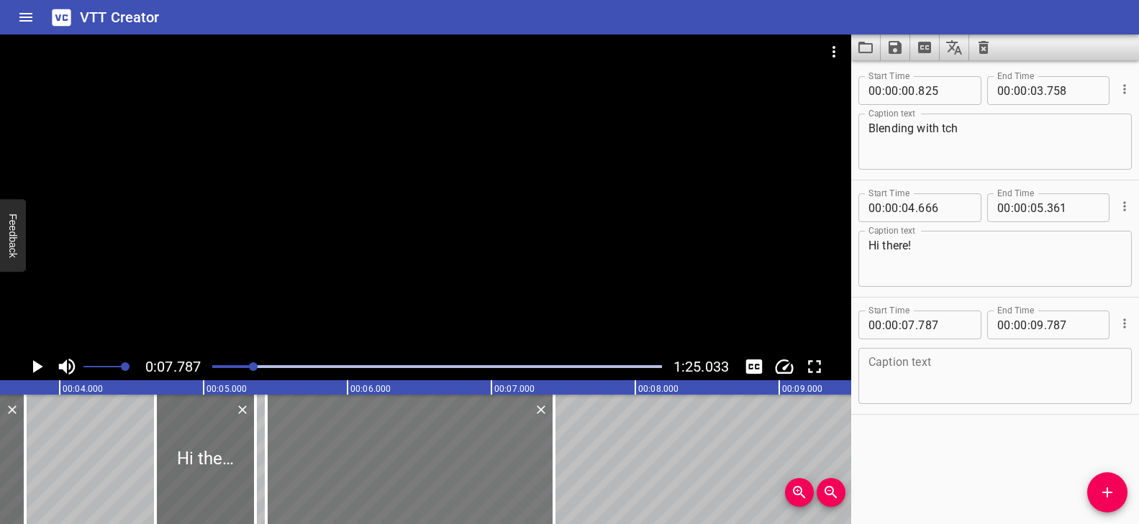
drag, startPoint x: 698, startPoint y: 447, endPoint x: 360, endPoint y: 442, distance: 338.1
click at [360, 442] on div at bounding box center [410, 459] width 288 height 129
type input "05"
type input "437"
type input "07"
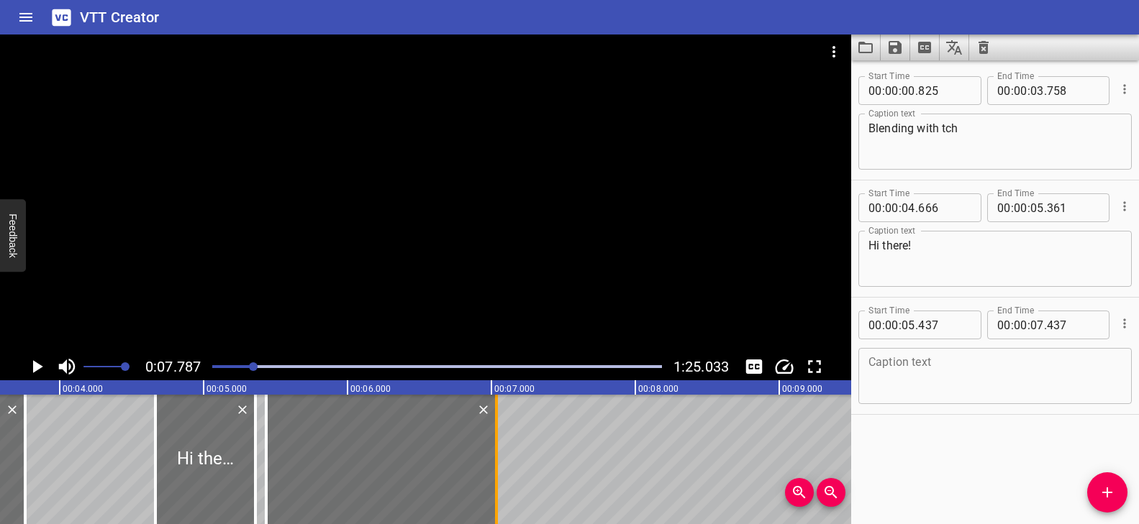
drag, startPoint x: 546, startPoint y: 438, endPoint x: 492, endPoint y: 438, distance: 53.9
click at [492, 438] on div at bounding box center [496, 459] width 14 height 129
type input "042"
click at [920, 366] on textarea at bounding box center [994, 376] width 253 height 41
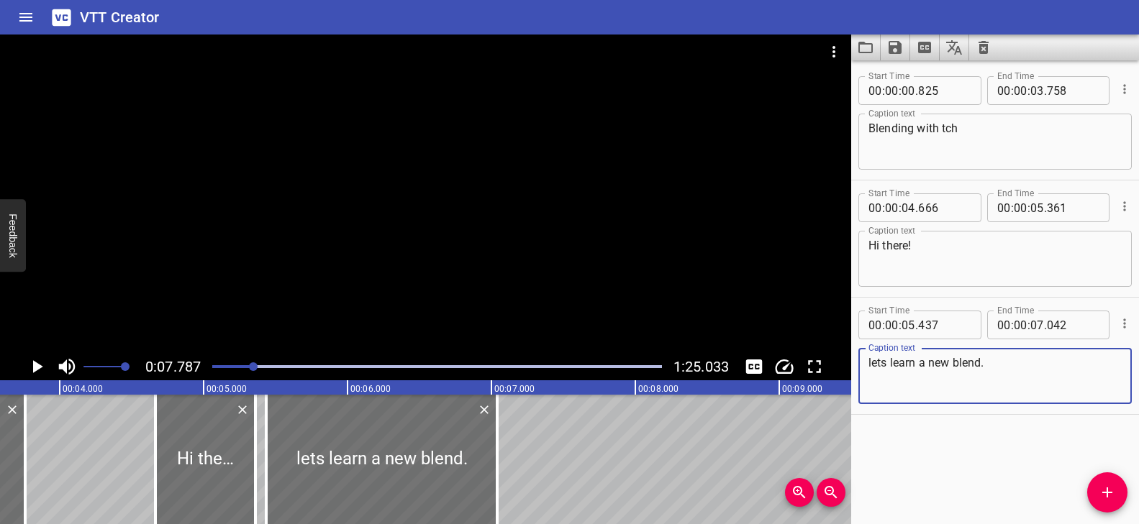
type textarea "lets learn a new blend."
click at [341, 202] on div at bounding box center [425, 194] width 851 height 319
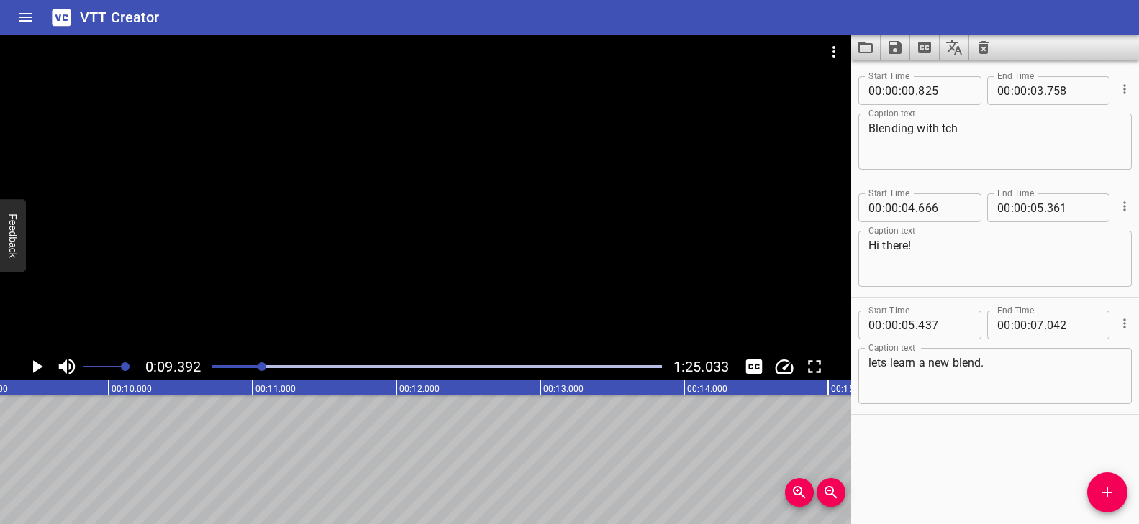
scroll to position [0, 1351]
click at [250, 365] on div "Play progress" at bounding box center [38, 366] width 450 height 3
click at [404, 278] on div at bounding box center [425, 194] width 851 height 319
click at [401, 273] on div at bounding box center [425, 194] width 851 height 319
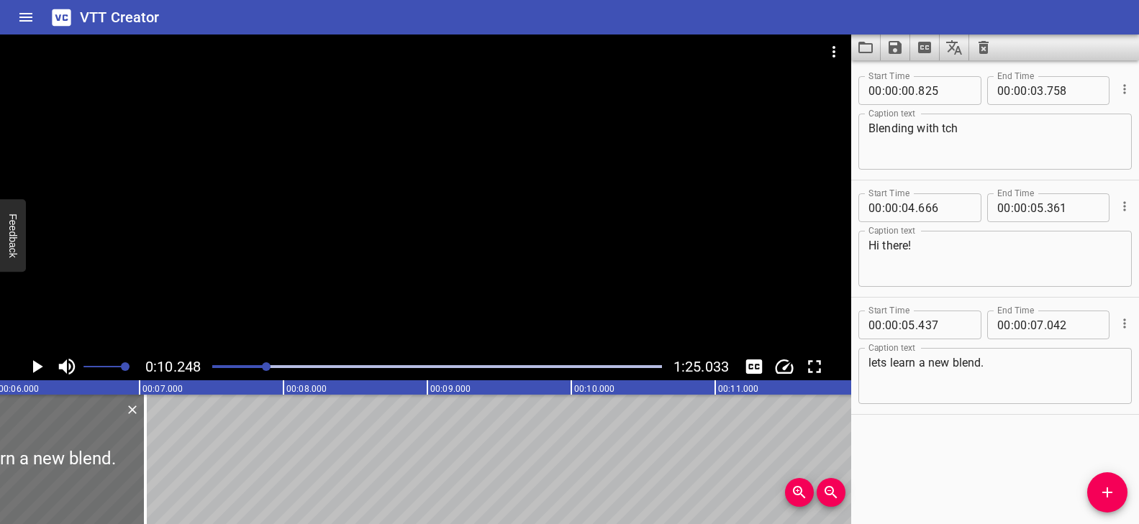
scroll to position [0, 853]
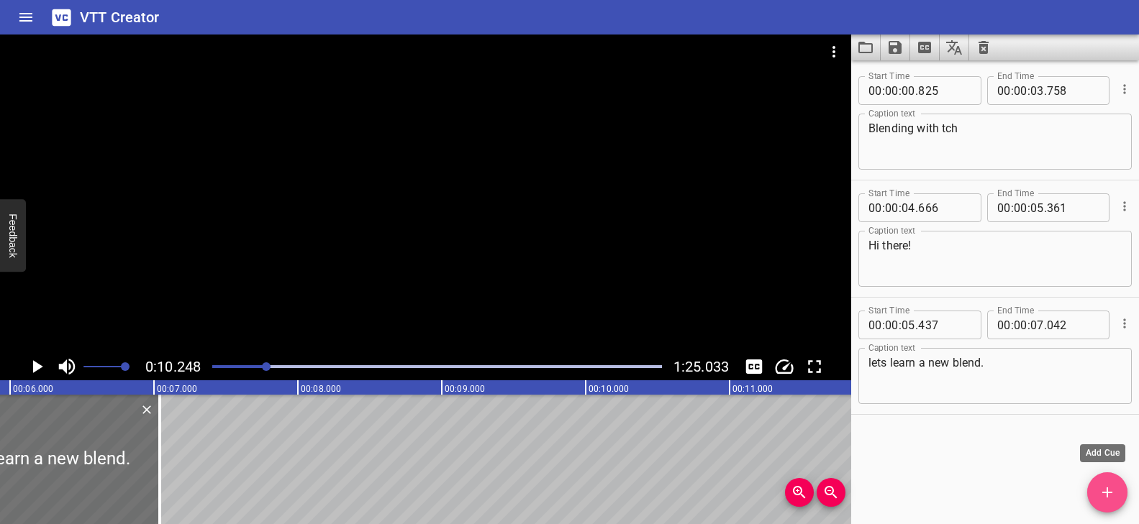
click at [1107, 484] on icon "Add Cue" at bounding box center [1106, 492] width 17 height 17
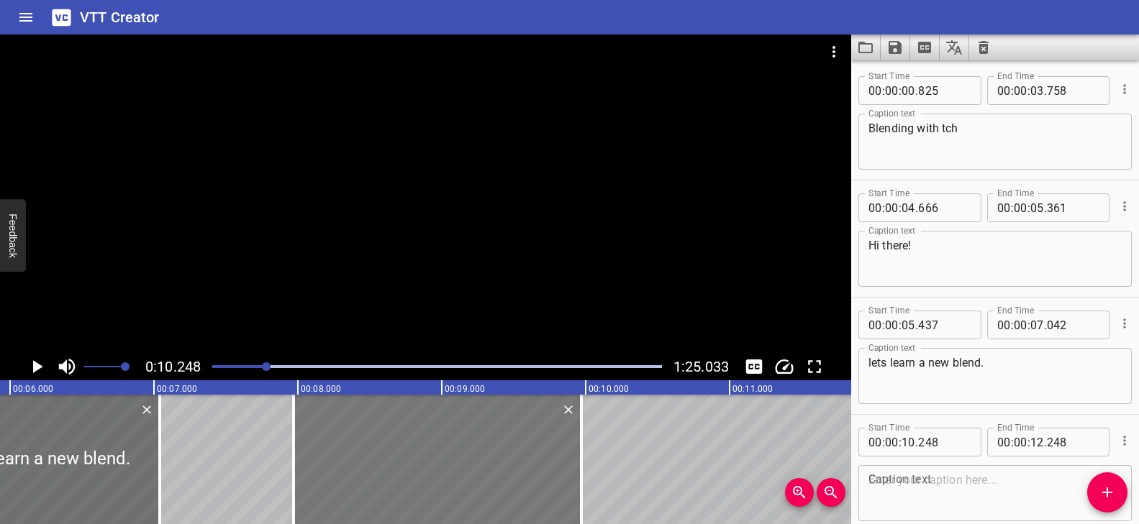
drag, startPoint x: 694, startPoint y: 458, endPoint x: 365, endPoint y: 456, distance: 328.7
click at [365, 456] on div at bounding box center [437, 459] width 288 height 129
type input "07"
type input "963"
type input "09"
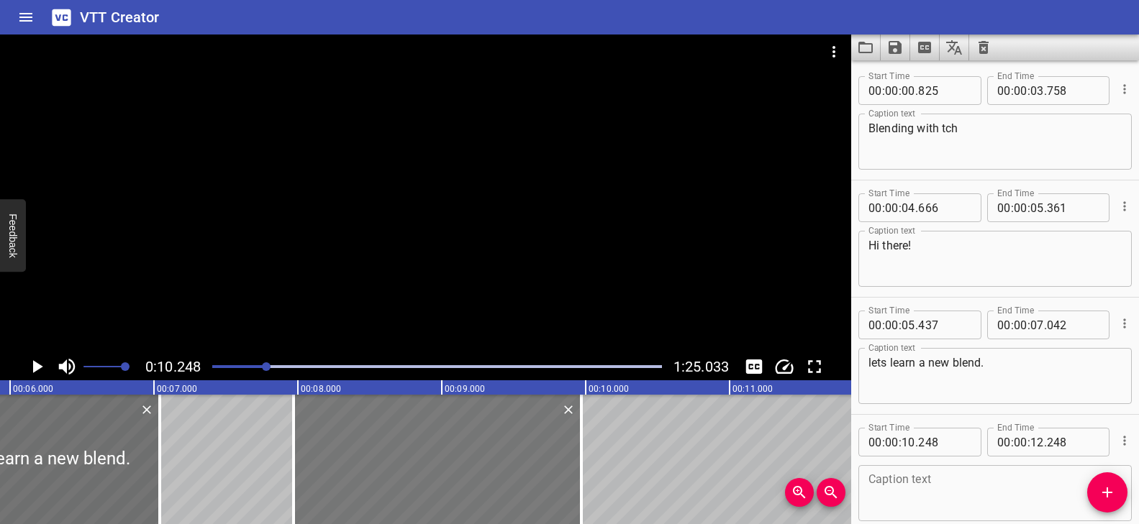
type input "963"
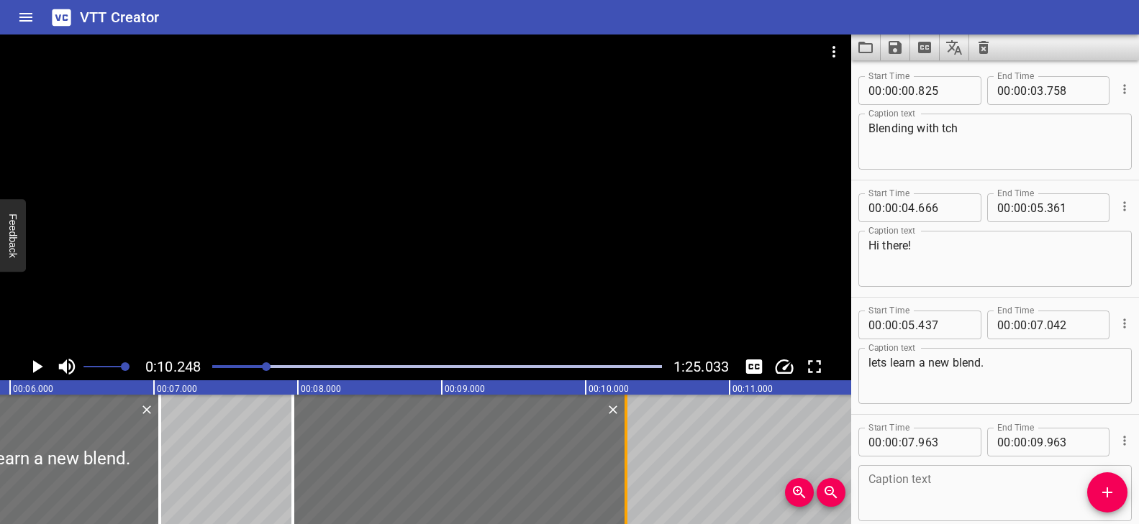
drag, startPoint x: 598, startPoint y: 440, endPoint x: 626, endPoint y: 437, distance: 29.0
click at [626, 437] on div at bounding box center [625, 459] width 3 height 129
type input "10"
type input "278"
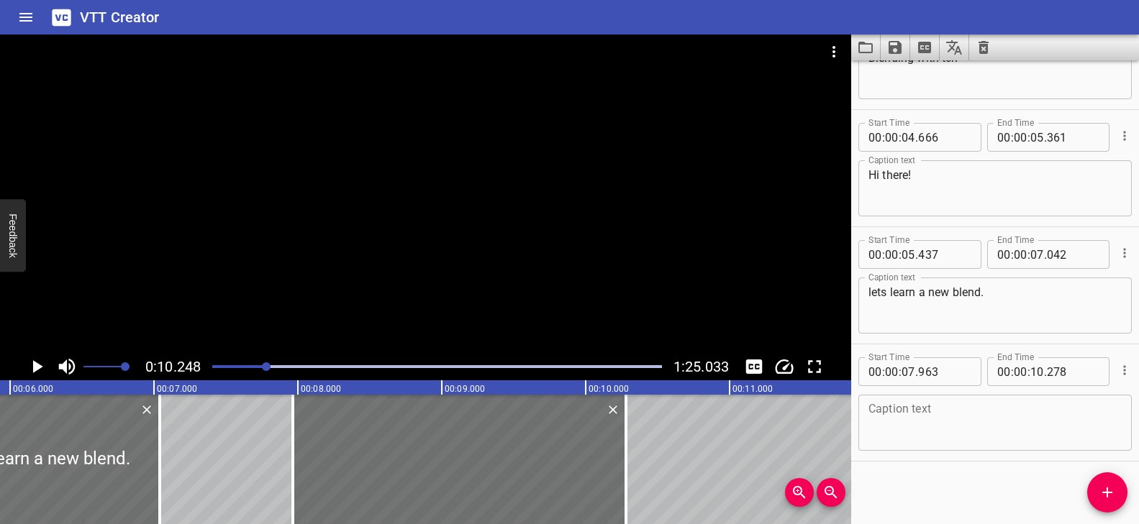
scroll to position [73, 0]
click at [937, 413] on textarea at bounding box center [994, 421] width 253 height 41
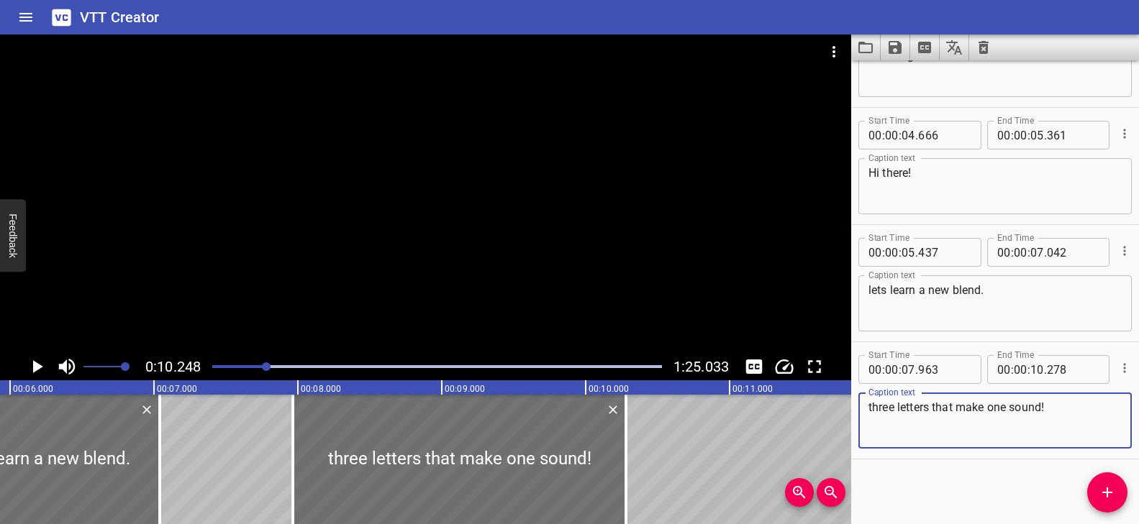
click at [868, 408] on textarea "three letters that make one sound!" at bounding box center [994, 421] width 253 height 41
type textarea "Three letters that make one sound!"
click at [252, 366] on div "Play progress" at bounding box center [42, 366] width 450 height 3
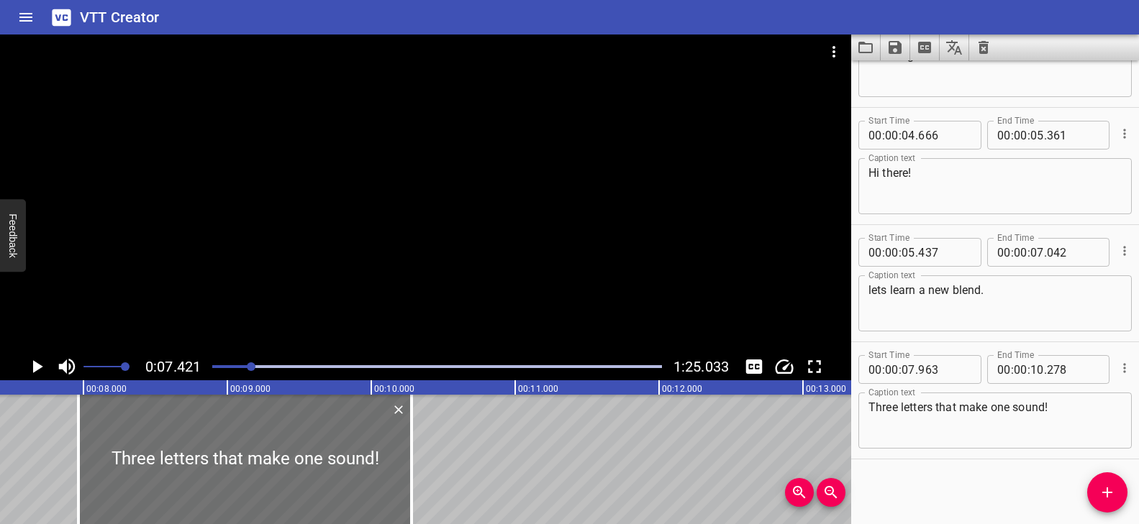
click at [431, 293] on div at bounding box center [425, 194] width 851 height 319
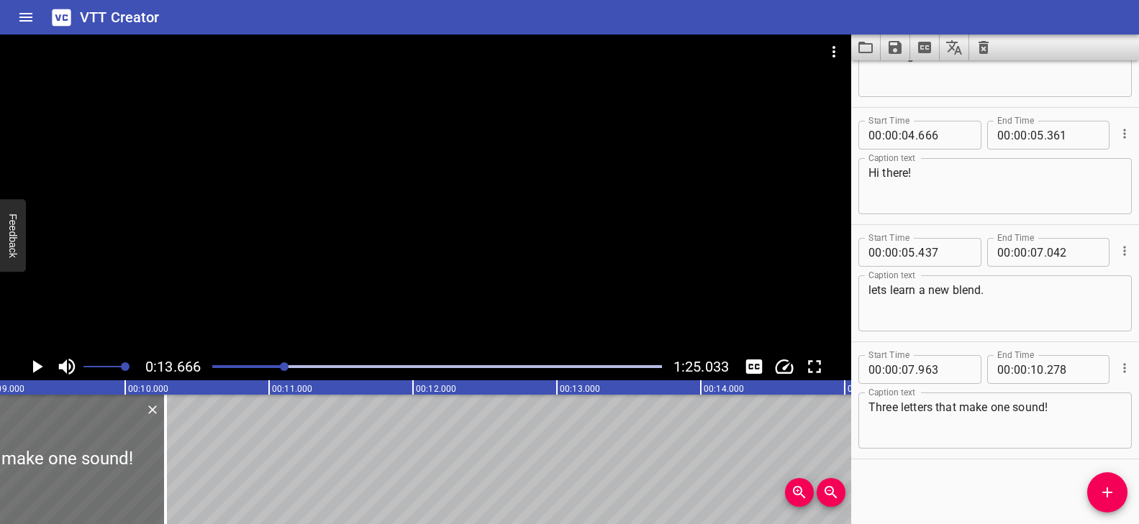
scroll to position [0, 1329]
click at [1101, 485] on icon "Add Cue" at bounding box center [1106, 492] width 17 height 17
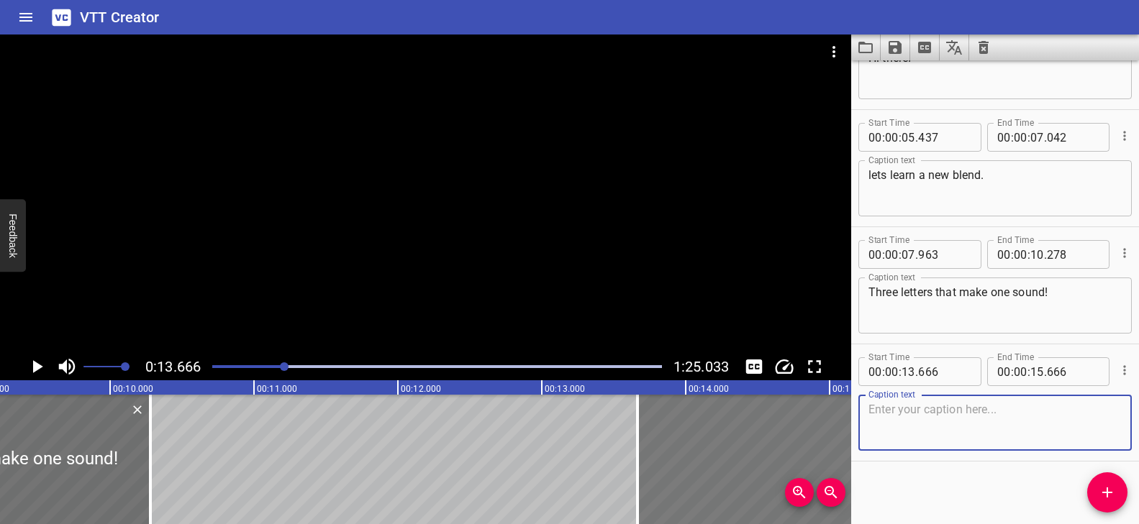
scroll to position [190, 0]
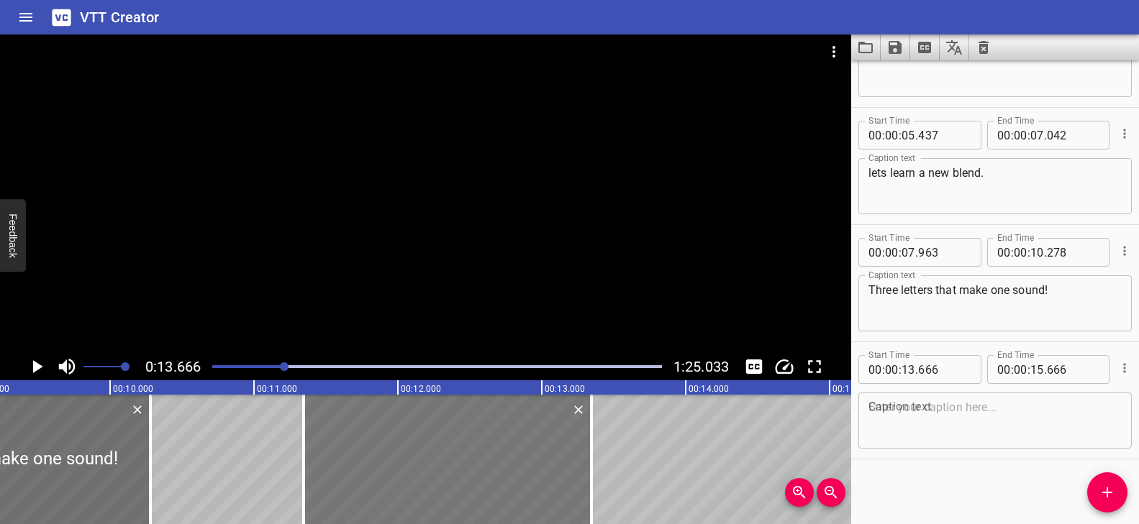
drag, startPoint x: 628, startPoint y: 437, endPoint x: 386, endPoint y: 451, distance: 242.8
click at [386, 451] on div at bounding box center [448, 459] width 288 height 129
type input "11"
type input "346"
type input "13"
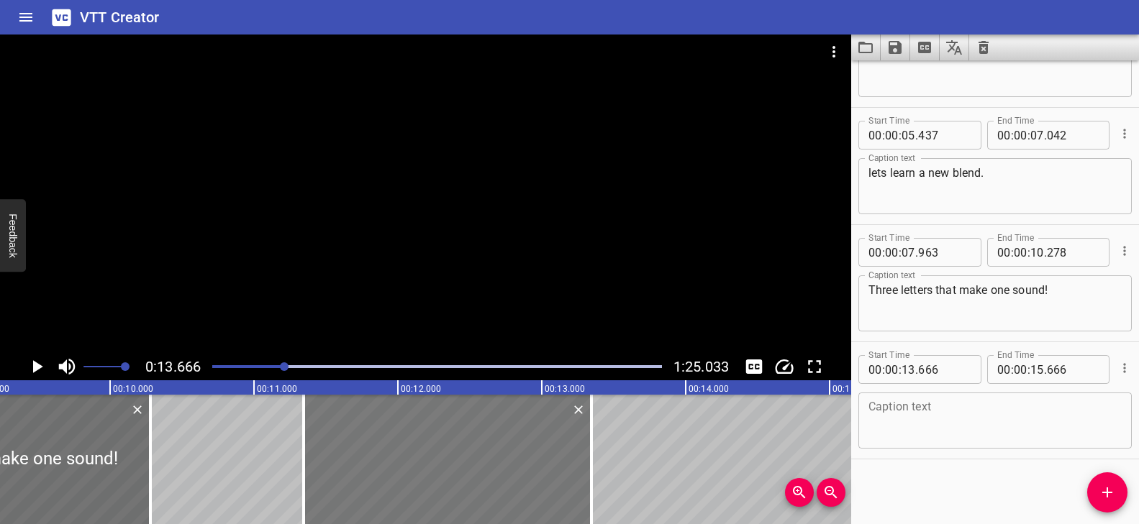
type input "346"
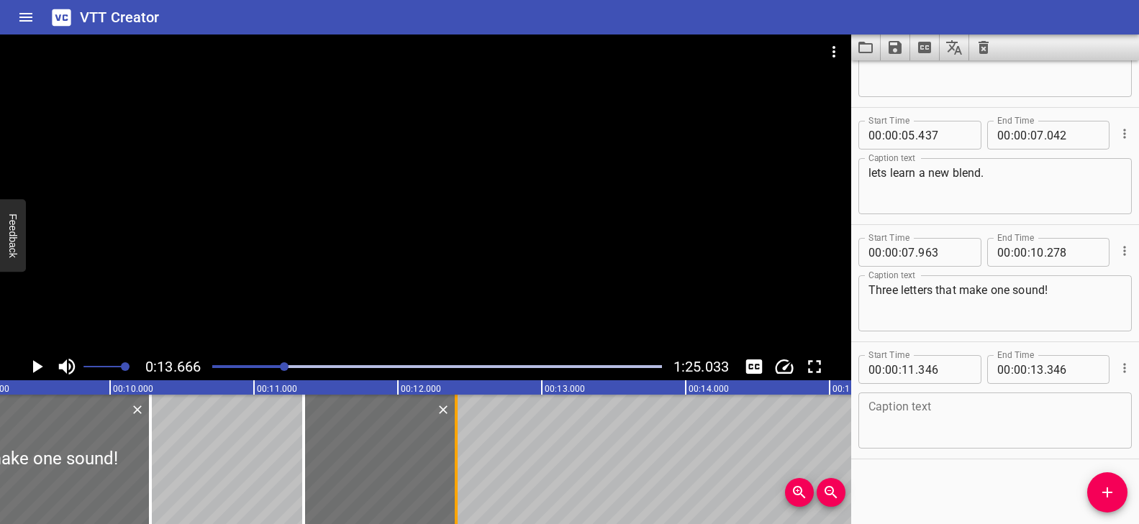
drag, startPoint x: 593, startPoint y: 432, endPoint x: 458, endPoint y: 439, distance: 135.4
click at [458, 439] on div at bounding box center [456, 459] width 14 height 129
type input "12"
type input "406"
click at [916, 403] on textarea at bounding box center [994, 421] width 253 height 41
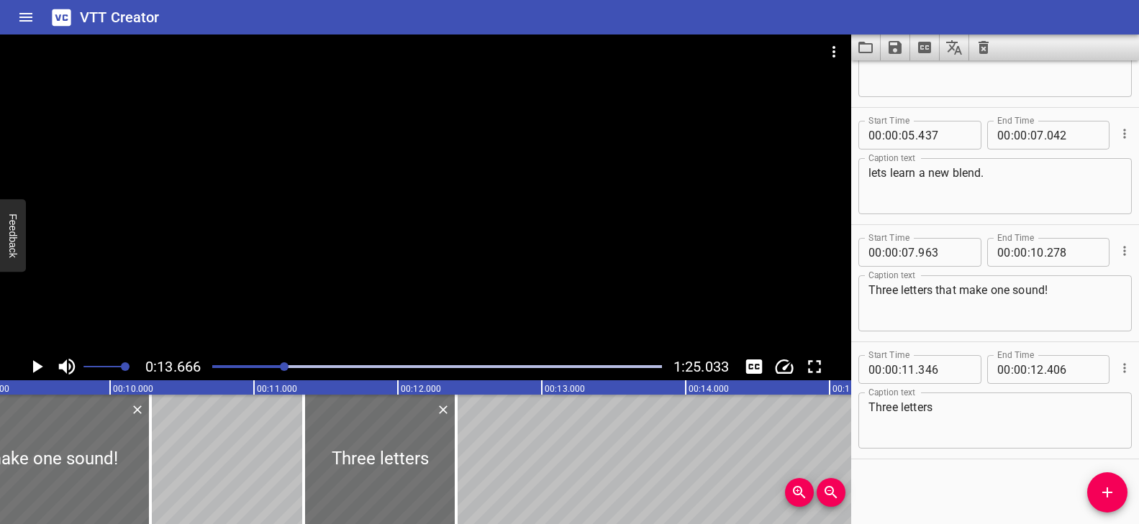
click at [273, 361] on div at bounding box center [437, 367] width 467 height 20
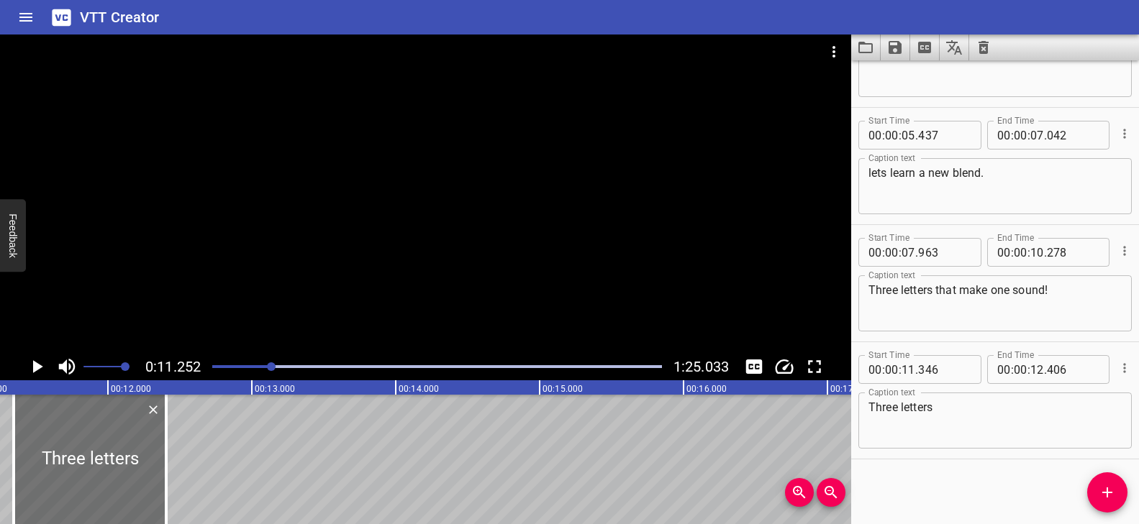
click at [356, 322] on div at bounding box center [425, 194] width 851 height 319
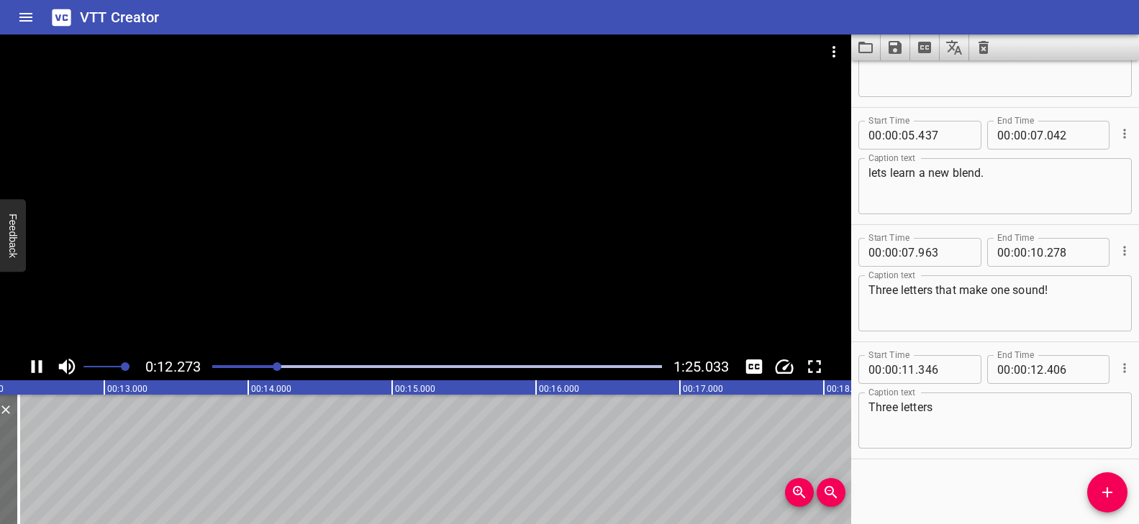
click at [253, 365] on div "Play progress" at bounding box center [53, 366] width 450 height 3
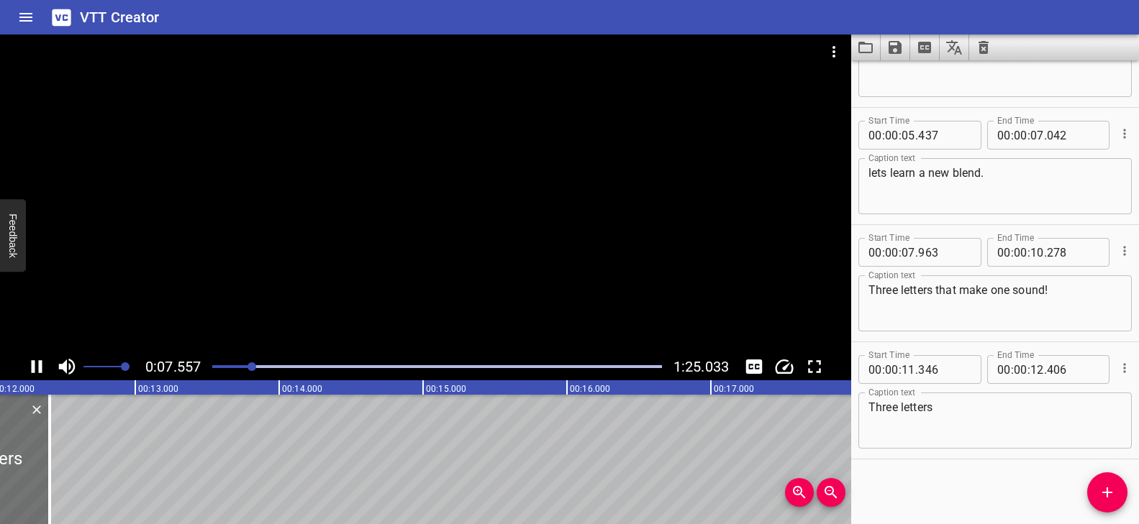
click at [331, 335] on div at bounding box center [425, 194] width 851 height 319
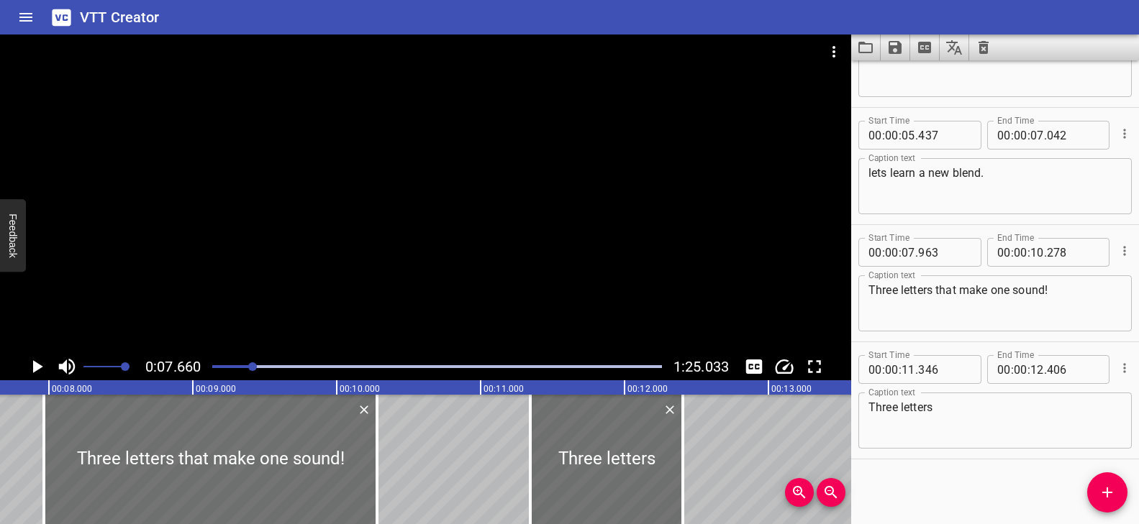
click at [330, 335] on div at bounding box center [425, 194] width 851 height 319
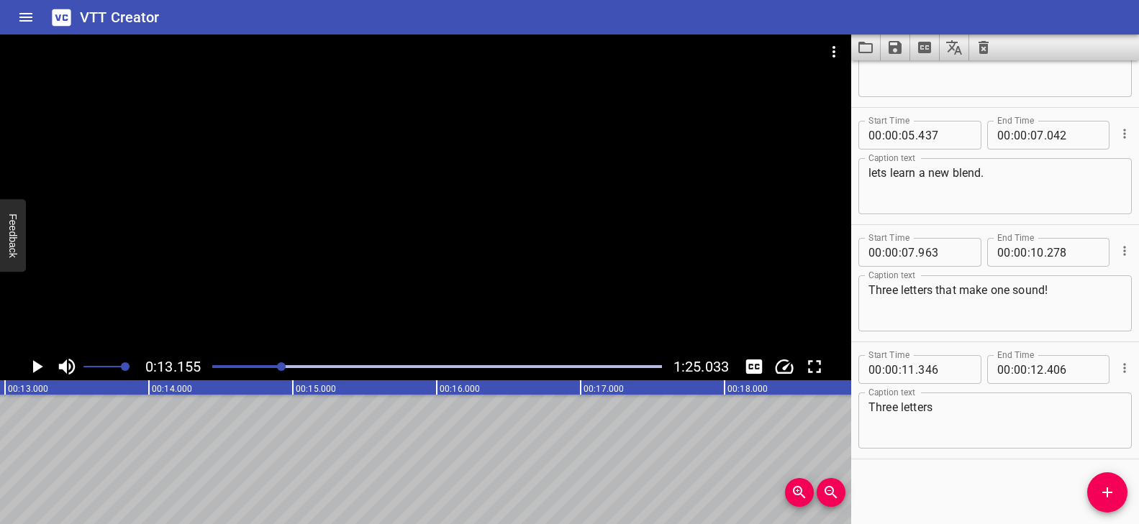
scroll to position [0, 1892]
click at [868, 407] on textarea "Three letters" at bounding box center [994, 421] width 253 height 41
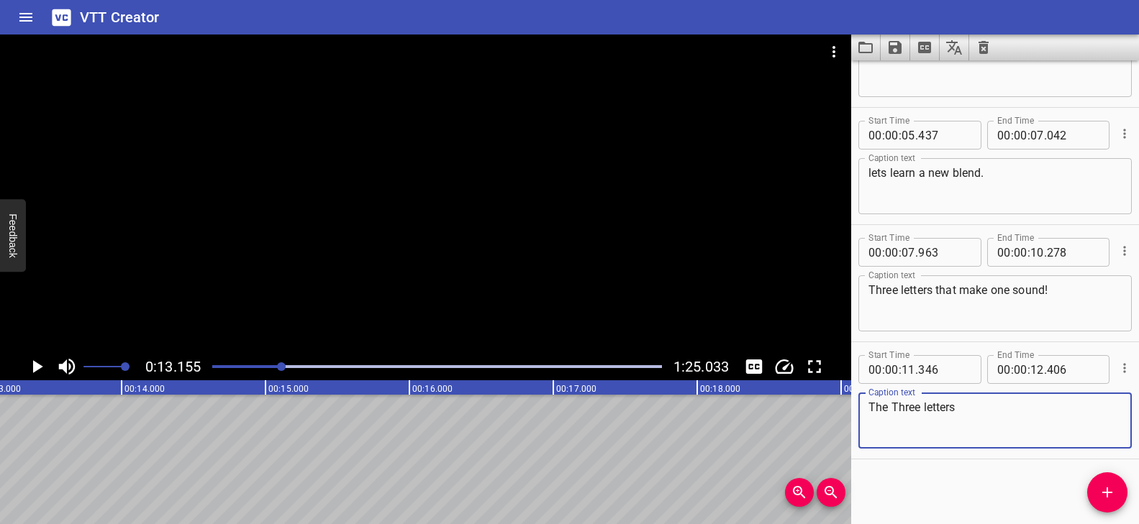
click at [890, 406] on textarea "The Three letters" at bounding box center [994, 421] width 253 height 41
click at [1013, 410] on textarea "The three letters" at bounding box center [994, 421] width 253 height 41
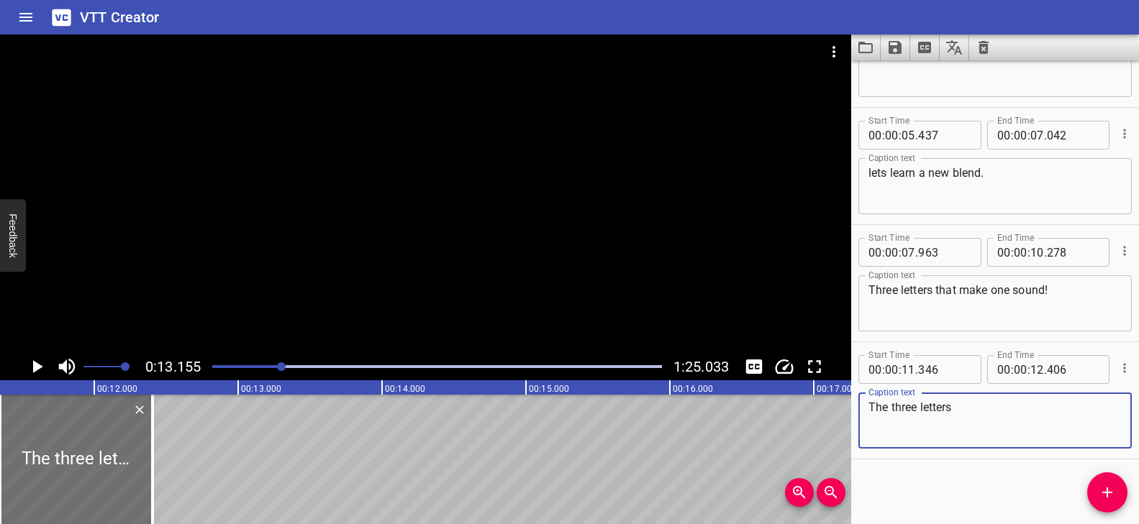
scroll to position [0, 1574]
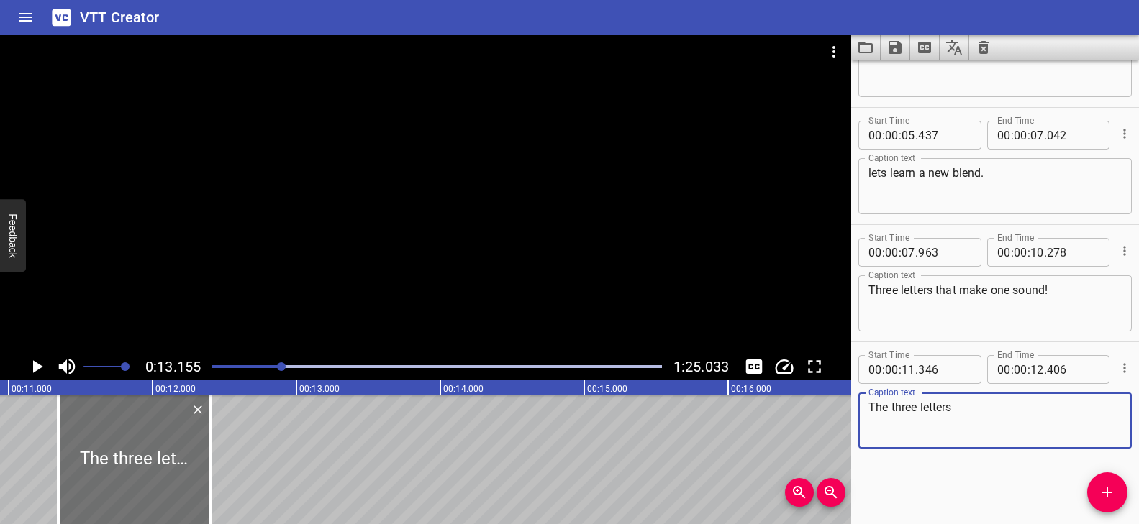
type textarea "The three letters"
click at [347, 373] on div at bounding box center [437, 367] width 467 height 20
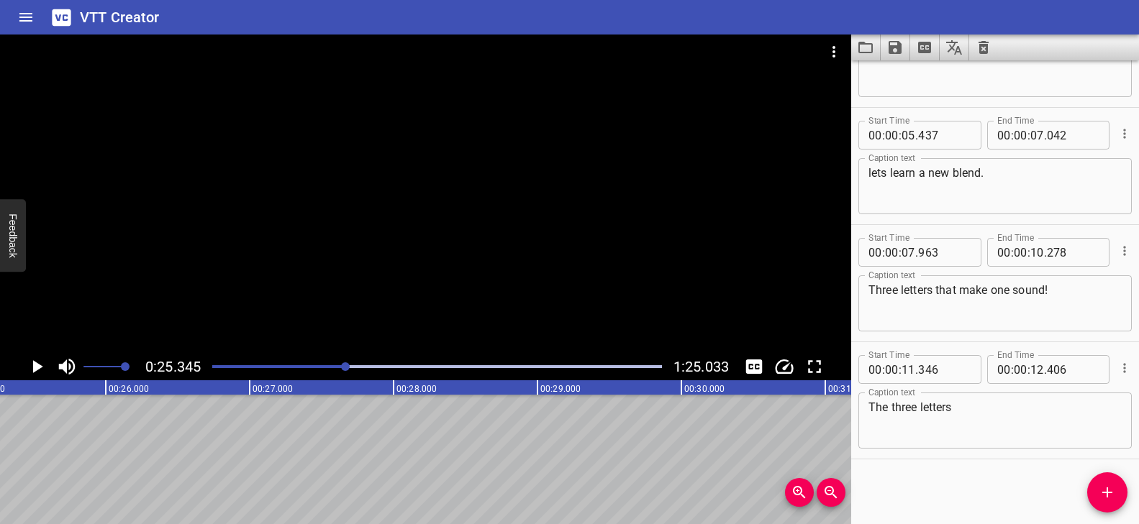
click at [255, 364] on div at bounding box center [437, 367] width 467 height 20
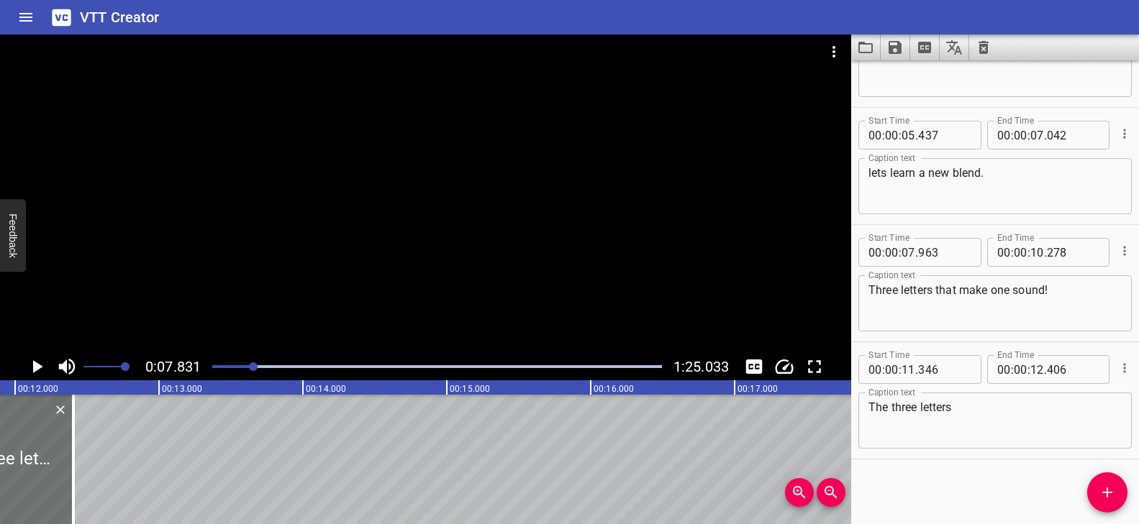
click at [398, 319] on div at bounding box center [425, 194] width 851 height 319
click at [1108, 489] on icon "Add Cue" at bounding box center [1106, 492] width 17 height 17
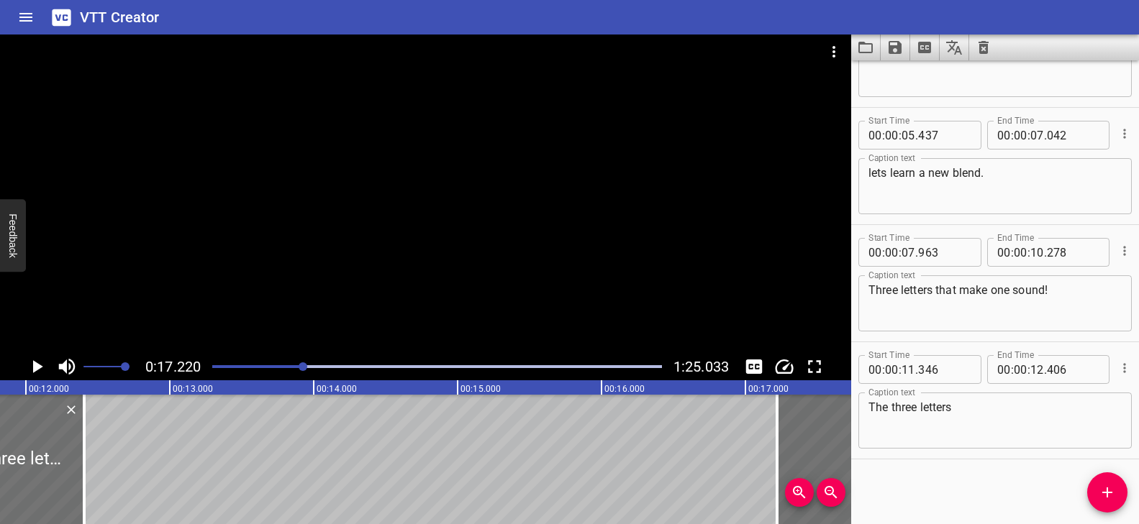
scroll to position [197, 0]
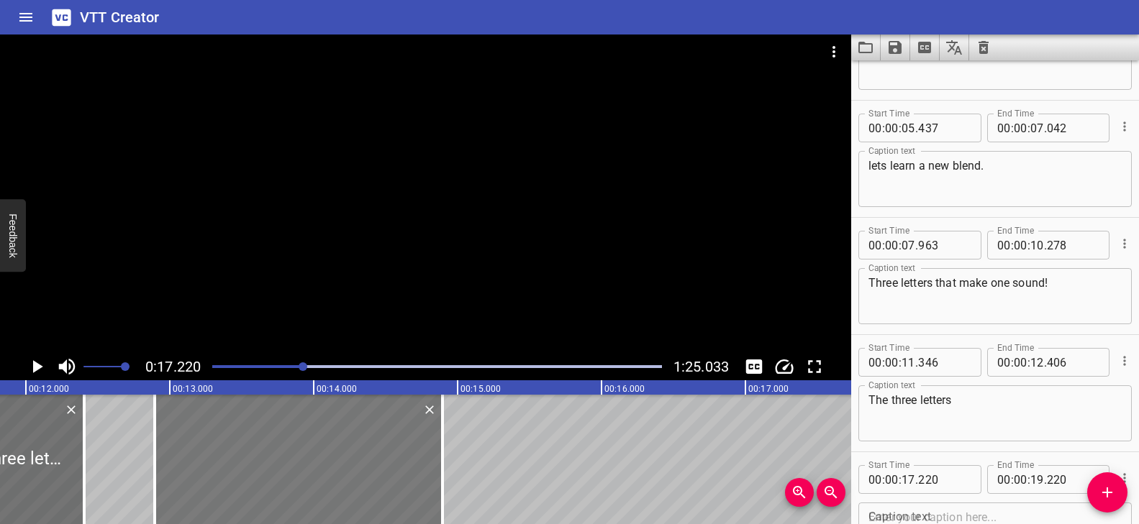
drag, startPoint x: 819, startPoint y: 460, endPoint x: 196, endPoint y: 454, distance: 622.2
click at [196, 454] on div at bounding box center [299, 459] width 288 height 129
type input "12"
type input "895"
type input "14"
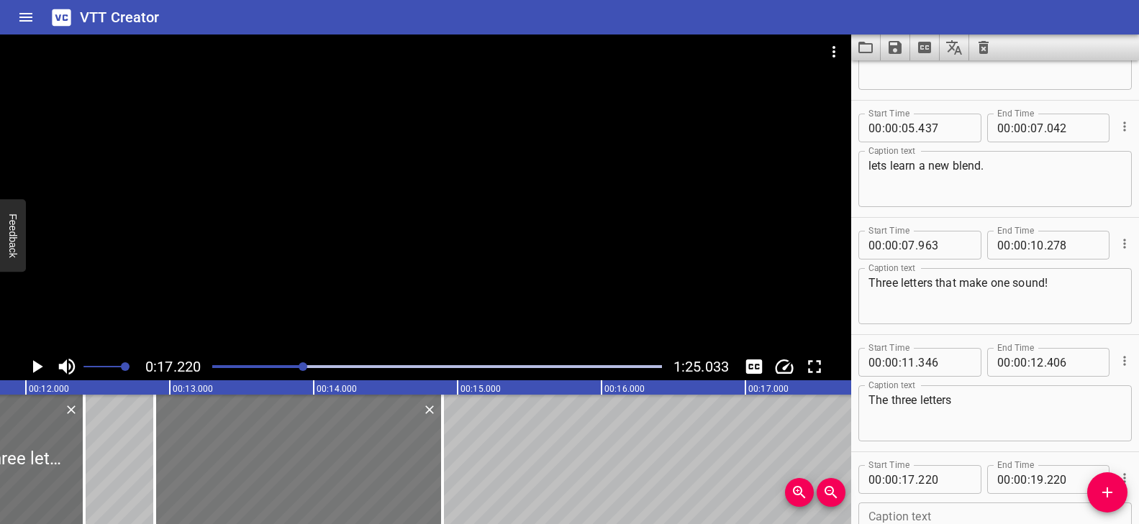
type input "895"
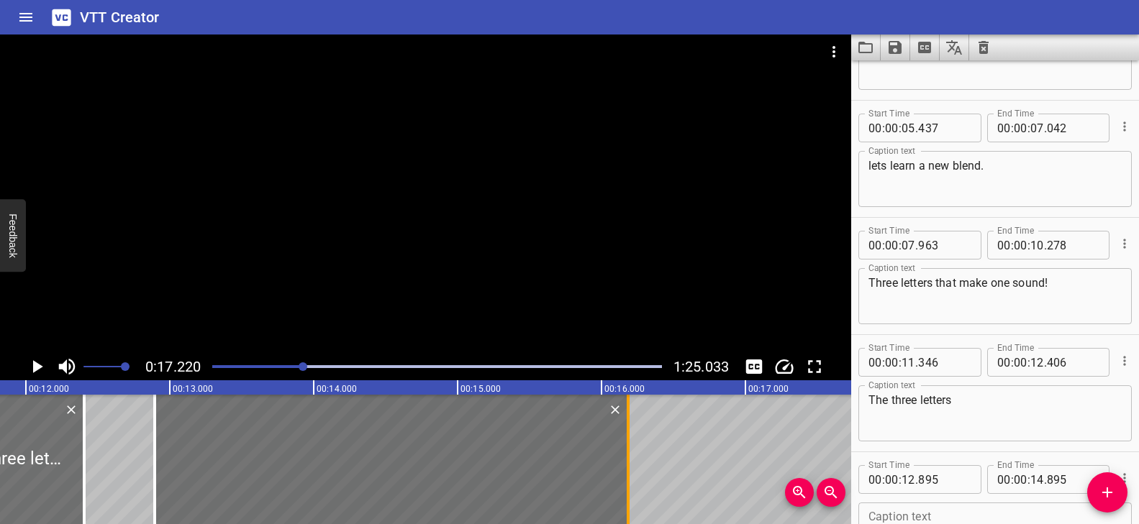
drag, startPoint x: 445, startPoint y: 438, endPoint x: 631, endPoint y: 450, distance: 185.9
click at [631, 450] on div at bounding box center [628, 459] width 14 height 129
type input "16"
type input "185"
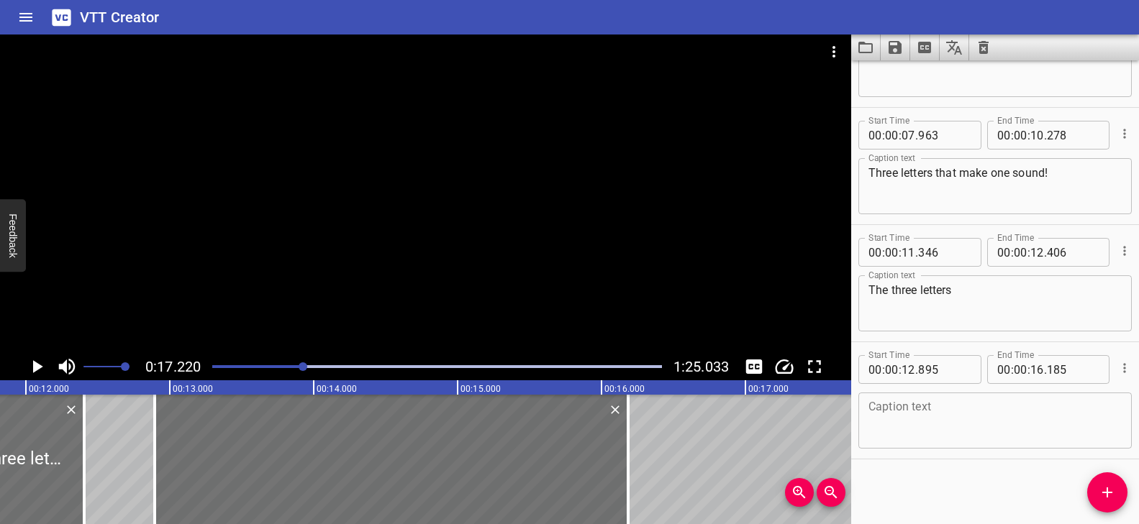
click at [942, 421] on textarea at bounding box center [994, 421] width 253 height 41
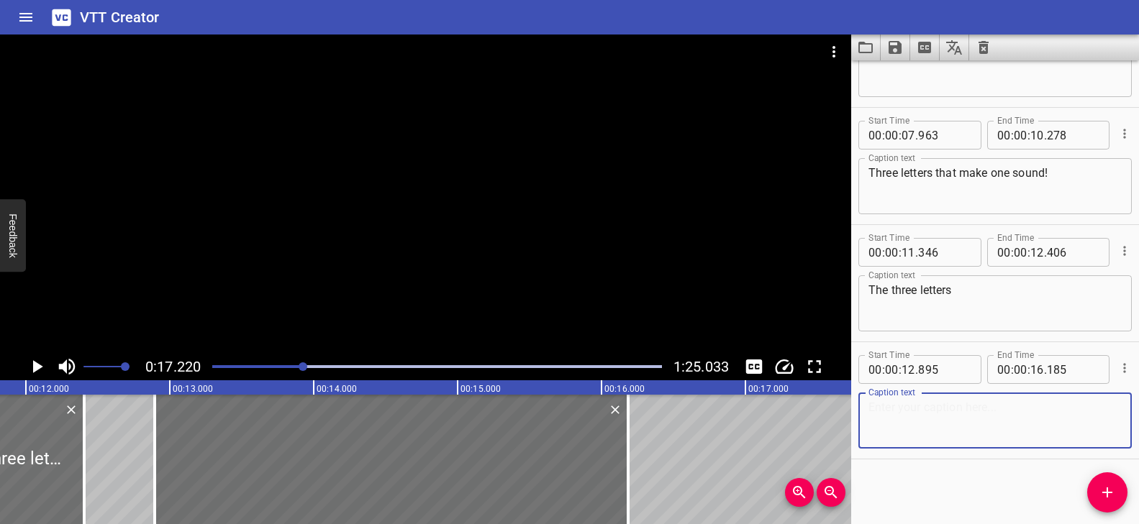
paste textarea "t-c-h together spell the sound /ch/."
type textarea "t-c-h together spell the sound /ch/."
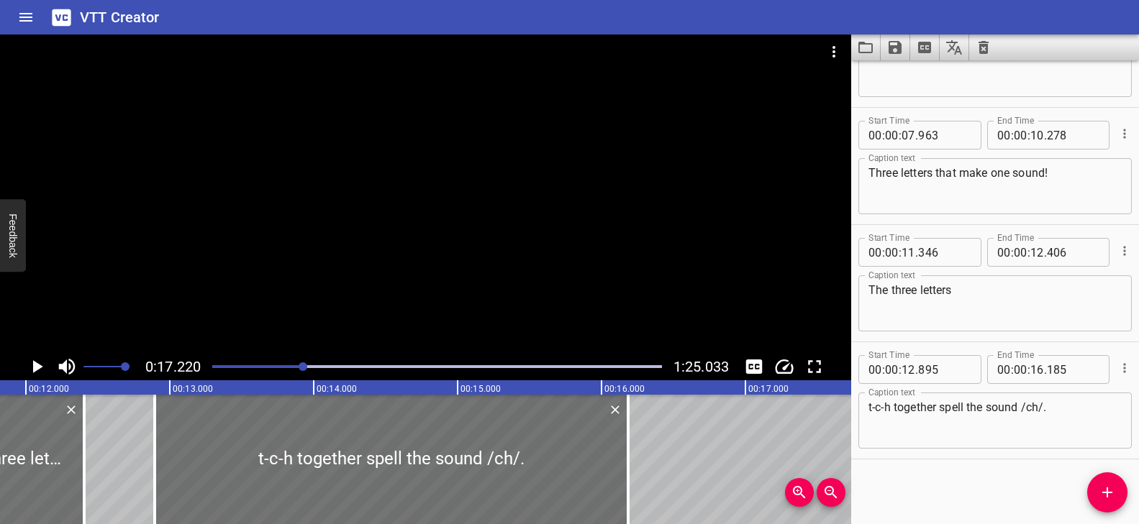
click at [293, 366] on div "Play progress" at bounding box center [79, 366] width 450 height 3
drag, startPoint x: 305, startPoint y: 357, endPoint x: 417, endPoint y: 286, distance: 133.3
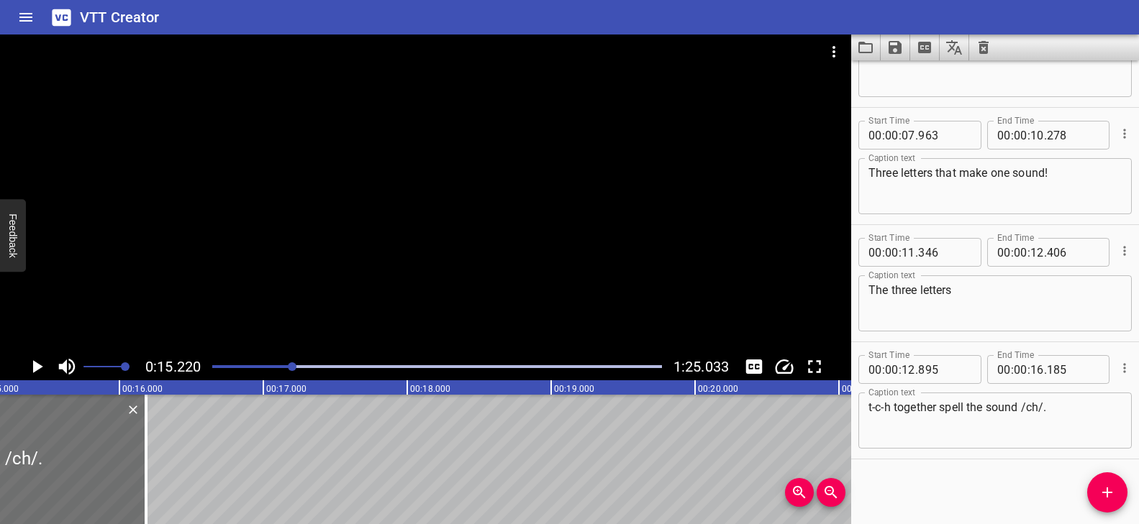
scroll to position [0, 2189]
click at [258, 366] on div "Play progress" at bounding box center [68, 366] width 450 height 3
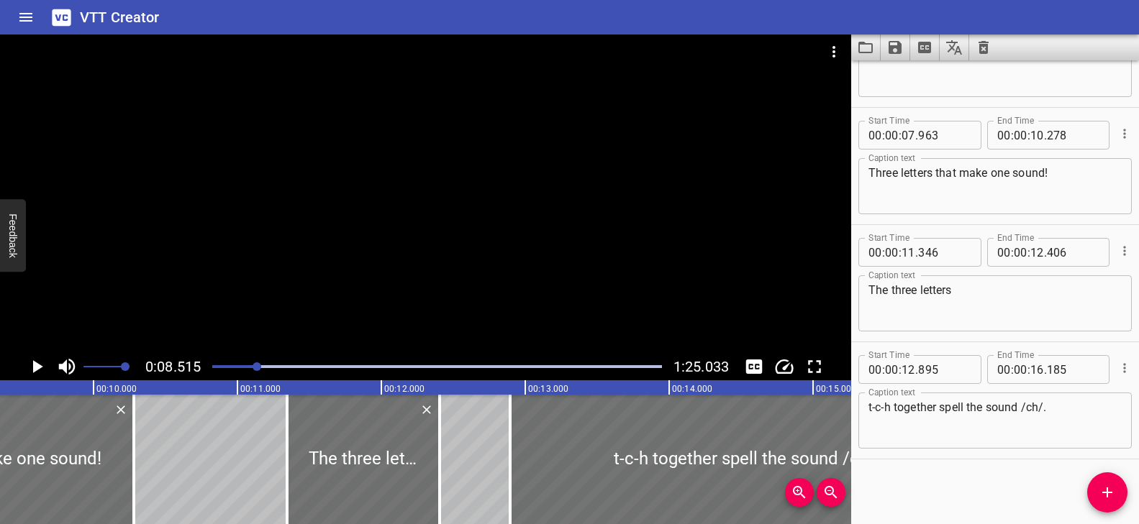
click at [453, 262] on div at bounding box center [425, 194] width 851 height 319
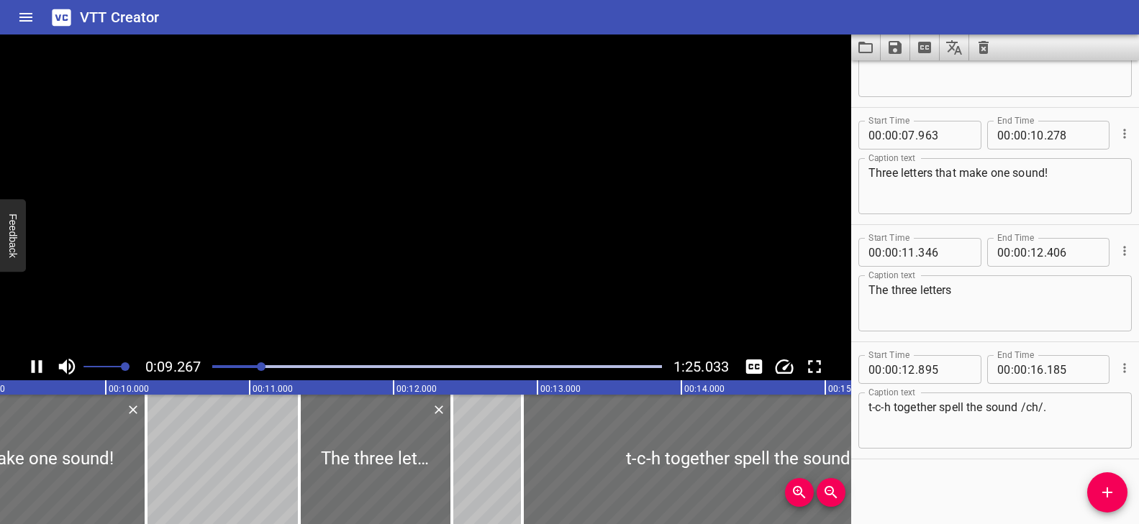
click at [453, 262] on video at bounding box center [425, 194] width 851 height 319
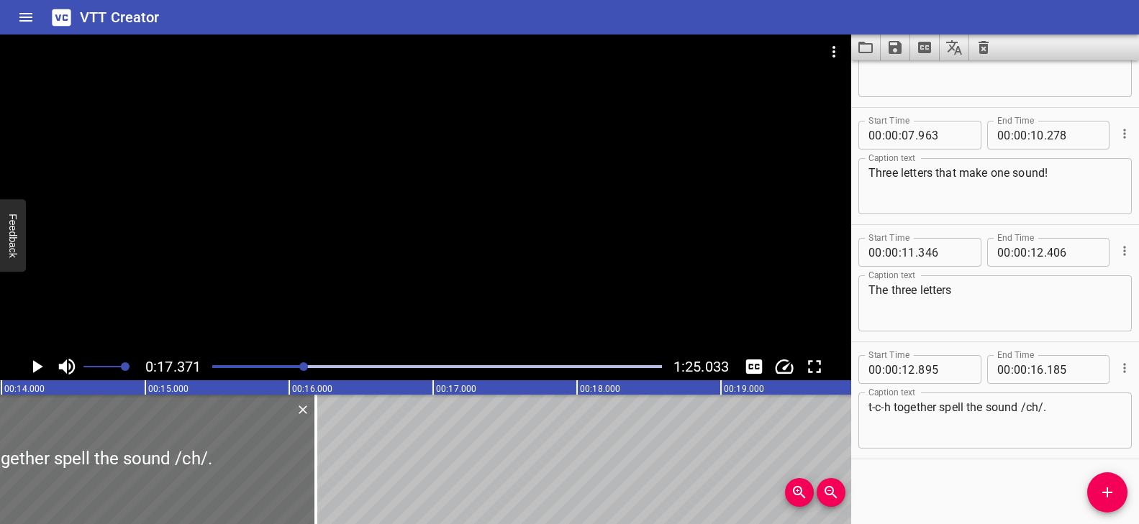
scroll to position [0, 2188]
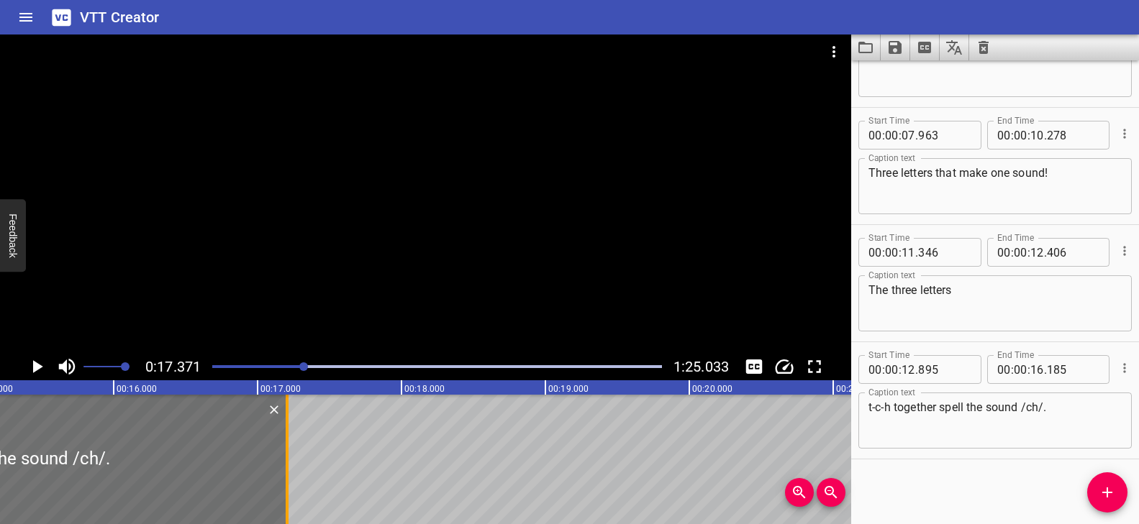
drag, startPoint x: 140, startPoint y: 446, endPoint x: 286, endPoint y: 460, distance: 146.7
click at [286, 460] on div at bounding box center [287, 459] width 3 height 129
type input "17"
type input "200"
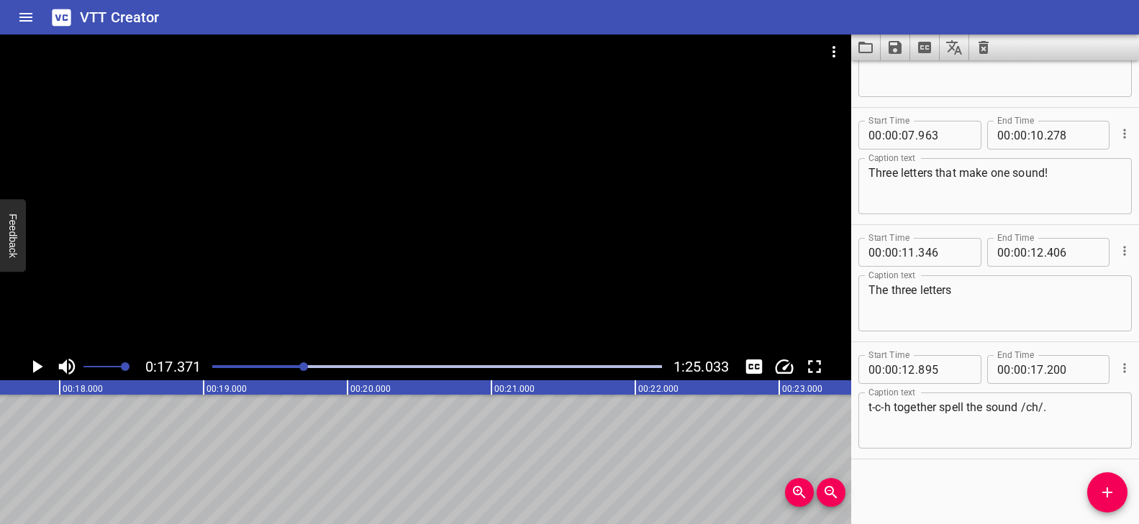
scroll to position [0, 2486]
click at [350, 303] on div at bounding box center [425, 194] width 851 height 319
click at [288, 366] on div "Play progress" at bounding box center [85, 366] width 450 height 3
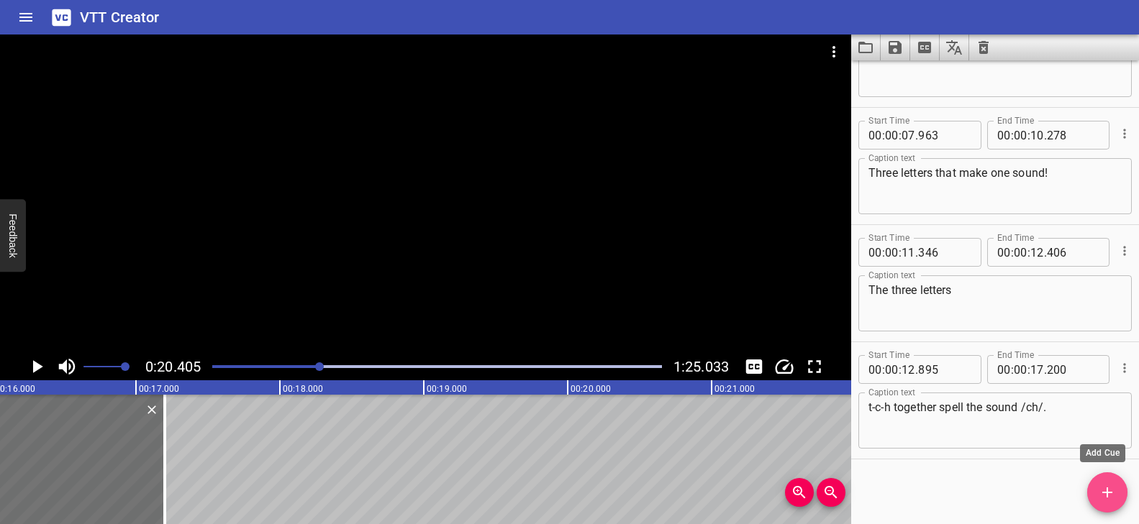
drag, startPoint x: 1099, startPoint y: 480, endPoint x: 1010, endPoint y: 478, distance: 89.2
click at [1099, 480] on button "Add Cue" at bounding box center [1107, 493] width 40 height 40
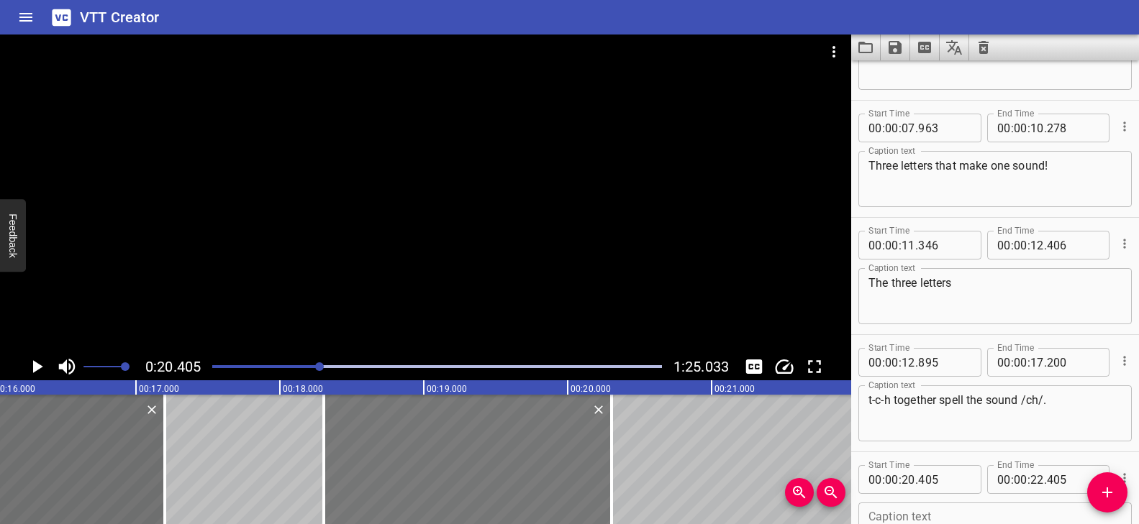
drag, startPoint x: 702, startPoint y: 460, endPoint x: 399, endPoint y: 450, distance: 303.0
click at [399, 450] on div at bounding box center [468, 459] width 288 height 129
type input "18"
type input "305"
type input "20"
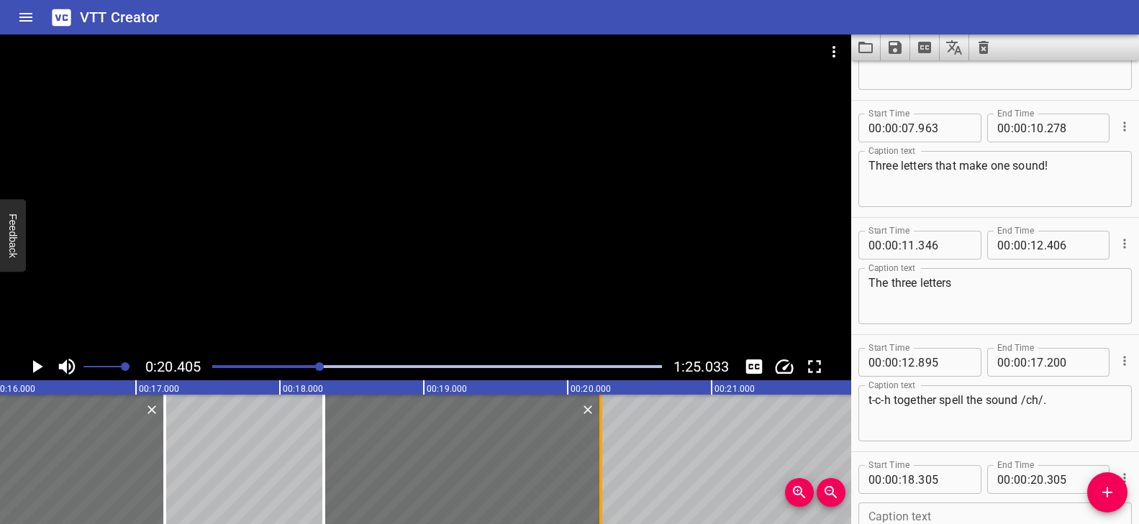
drag, startPoint x: 606, startPoint y: 439, endPoint x: 596, endPoint y: 439, distance: 10.1
click at [596, 439] on div at bounding box center [600, 459] width 14 height 129
type input "230"
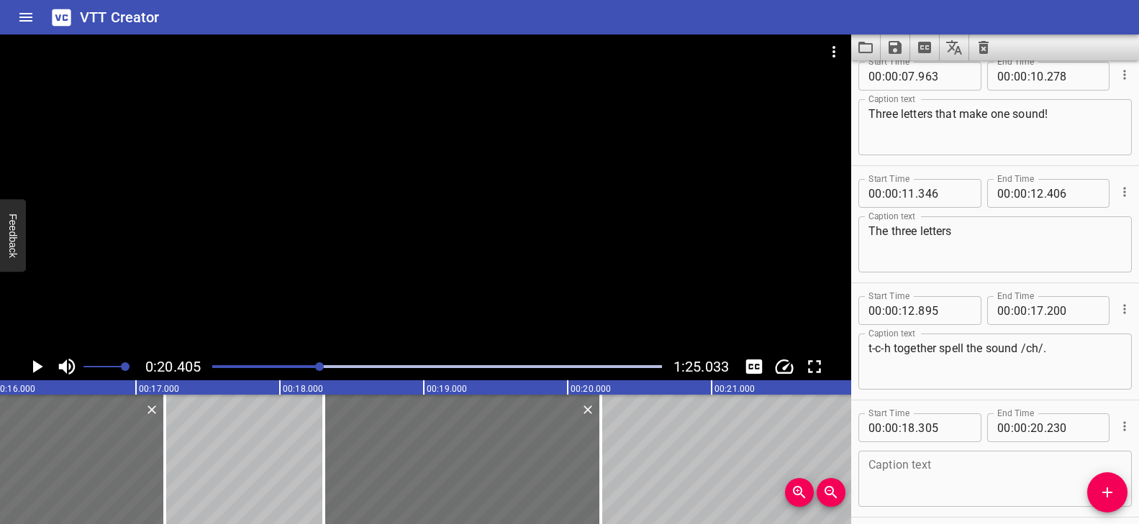
scroll to position [424, 0]
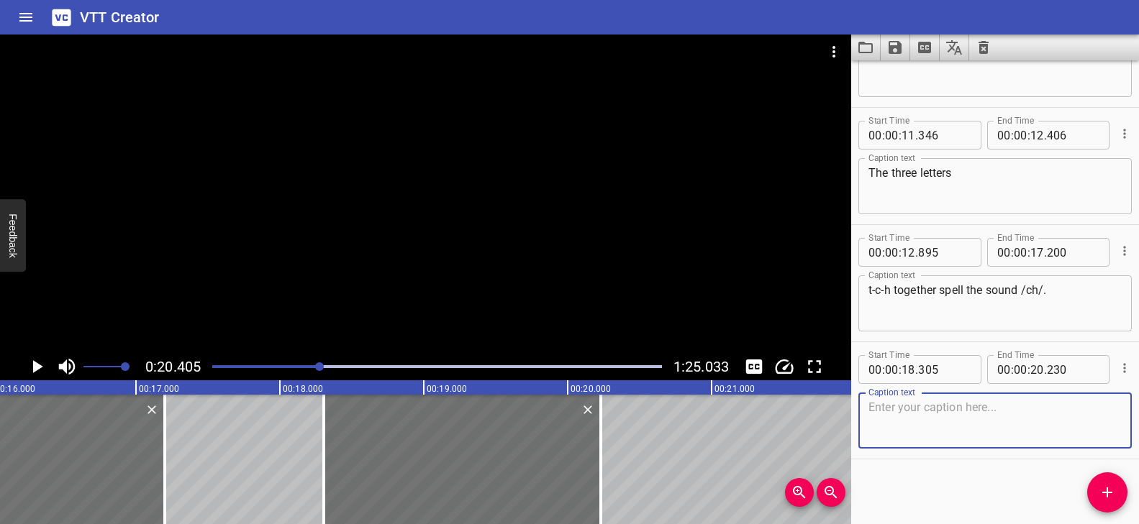
click at [945, 402] on textarea at bounding box center [994, 421] width 253 height 41
paste textarea "Let’s read the word itch"
type textarea "Let’s read the word itch"
click at [483, 254] on div at bounding box center [425, 194] width 851 height 319
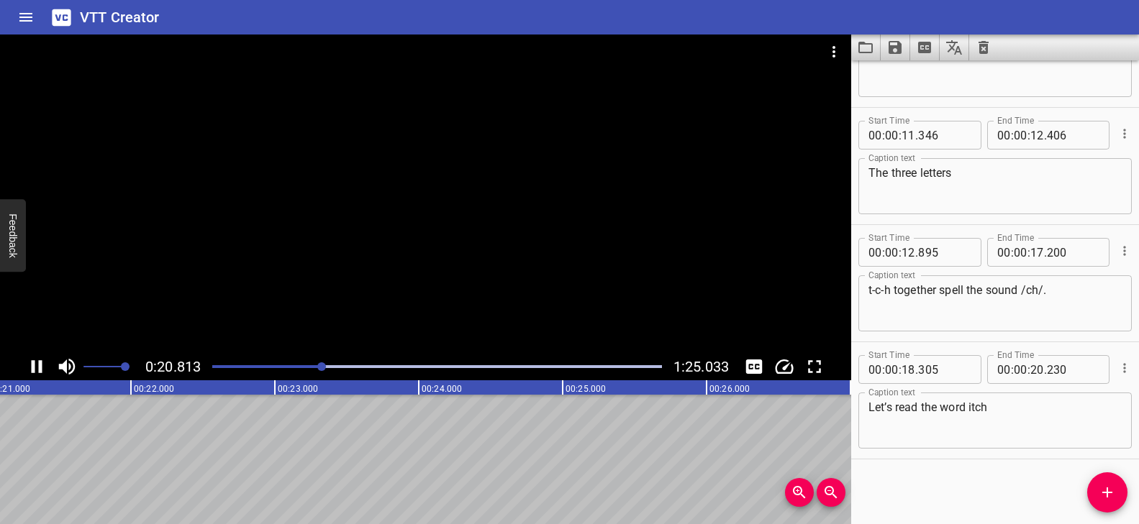
click at [306, 366] on div "Play progress" at bounding box center [98, 366] width 450 height 3
drag, startPoint x: 322, startPoint y: 367, endPoint x: 329, endPoint y: 360, distance: 10.2
click at [322, 367] on div "Play progress" at bounding box center [105, 366] width 450 height 3
click at [452, 277] on div at bounding box center [425, 194] width 851 height 319
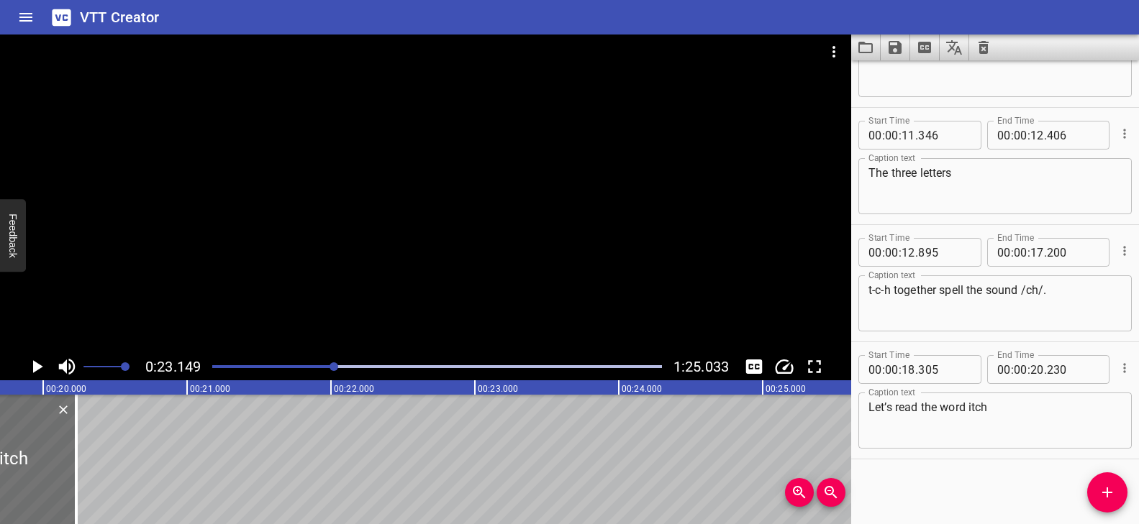
scroll to position [0, 2820]
click at [1114, 491] on icon "Add Cue" at bounding box center [1106, 492] width 17 height 17
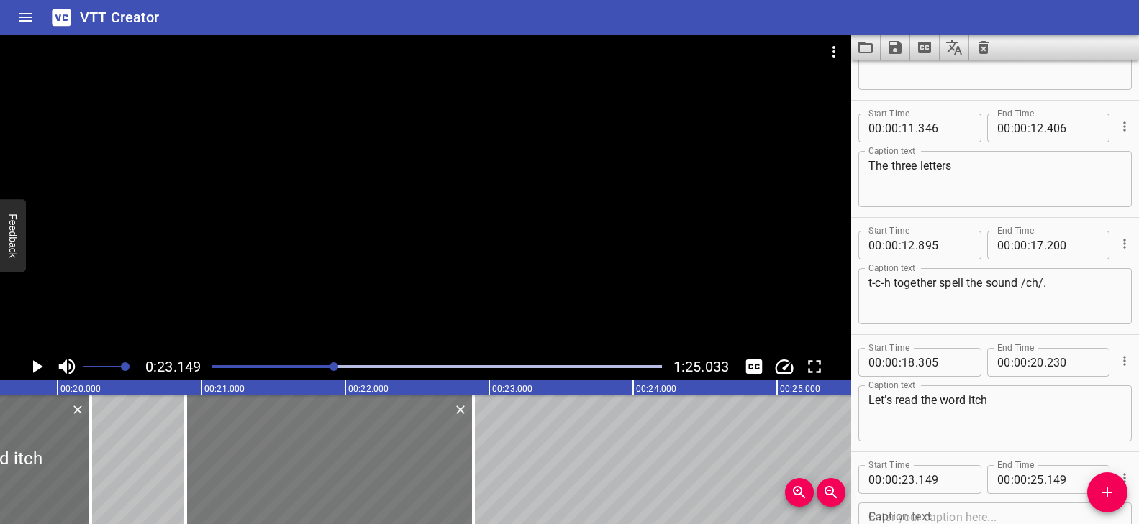
drag, startPoint x: 694, startPoint y: 463, endPoint x: 369, endPoint y: 458, distance: 325.2
click at [369, 458] on div at bounding box center [330, 459] width 288 height 129
type input "20"
type input "889"
type input "22"
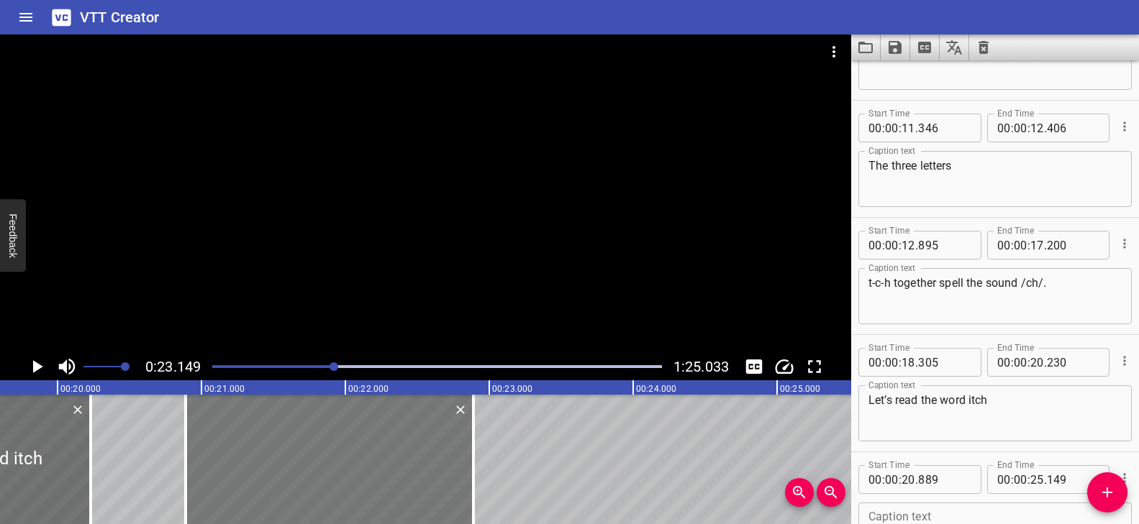
type input "889"
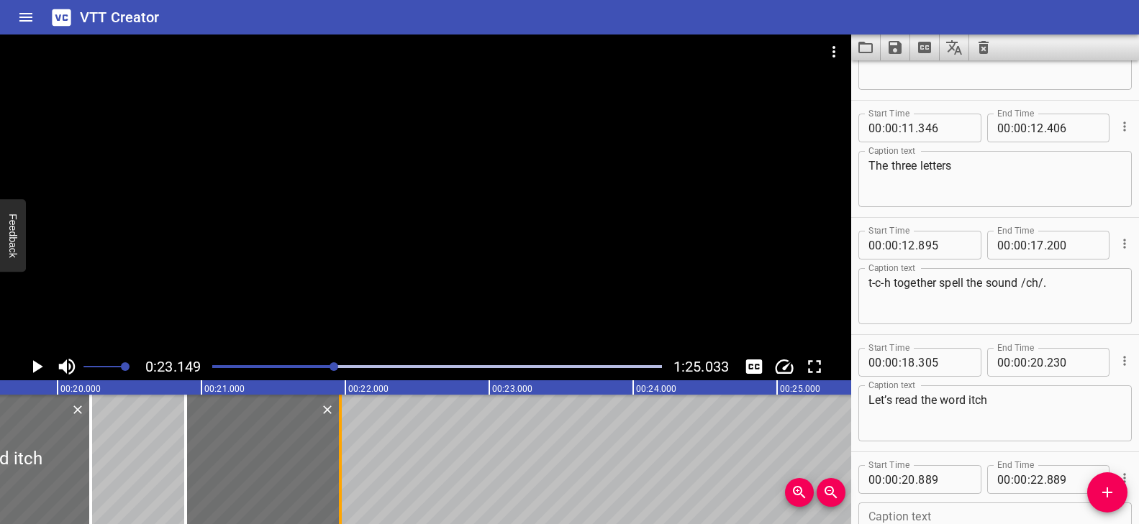
drag, startPoint x: 473, startPoint y: 444, endPoint x: 339, endPoint y: 442, distance: 133.8
click at [339, 442] on div at bounding box center [340, 459] width 3 height 129
type input "21"
type input "959"
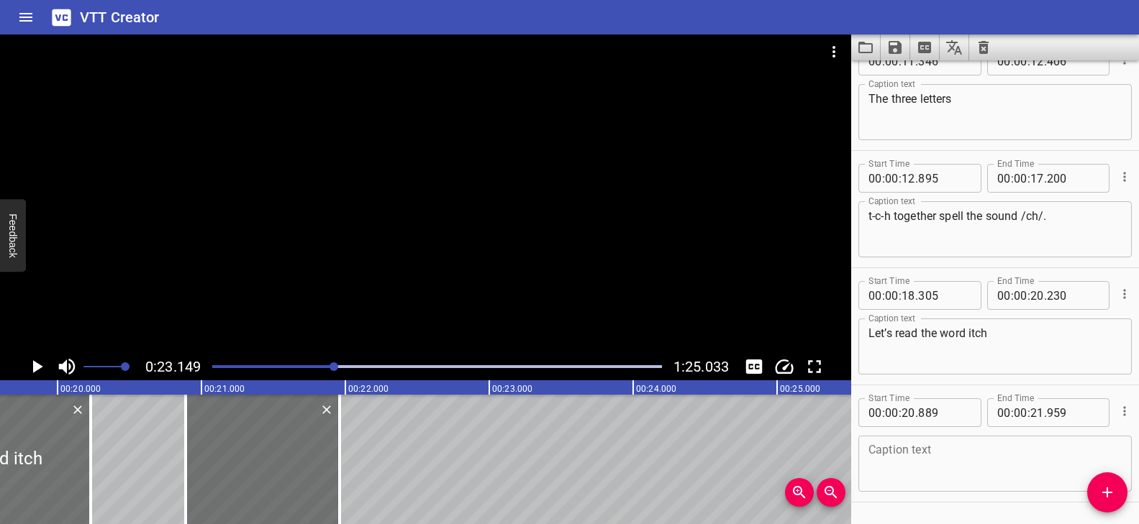
scroll to position [542, 0]
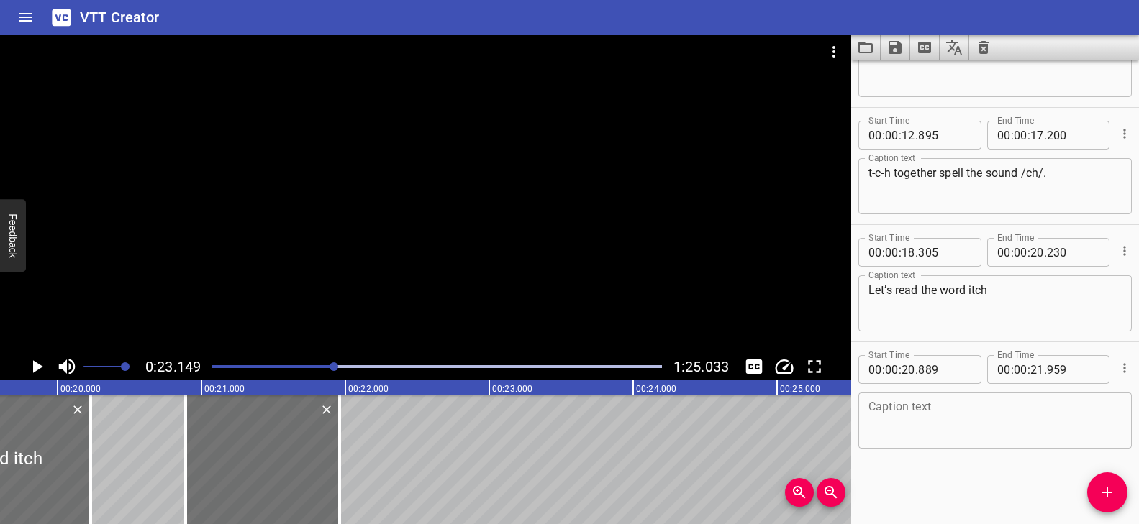
click at [939, 424] on textarea at bounding box center [994, 421] width 253 height 41
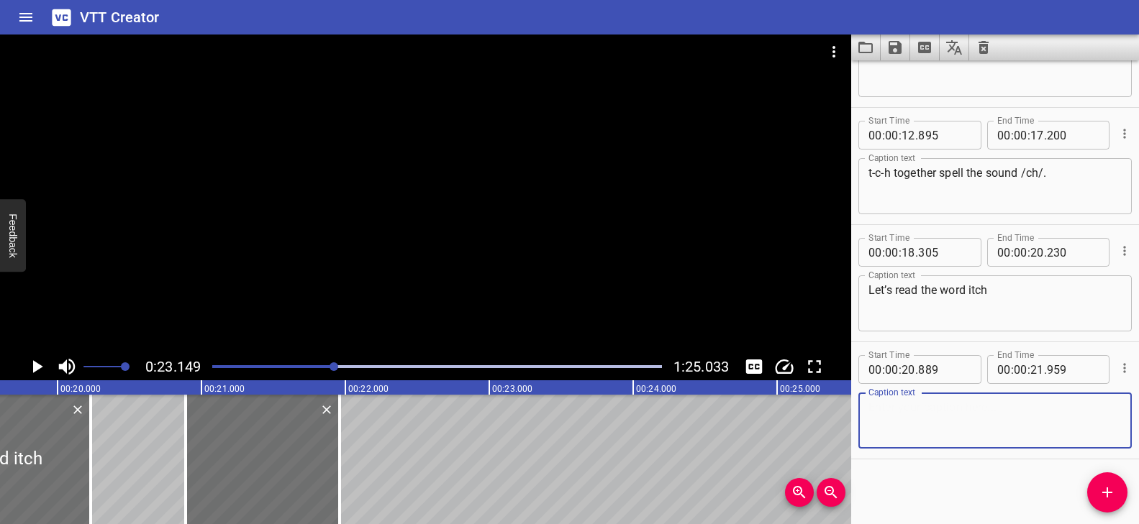
paste textarea "Look closely."
type textarea "Look closely."
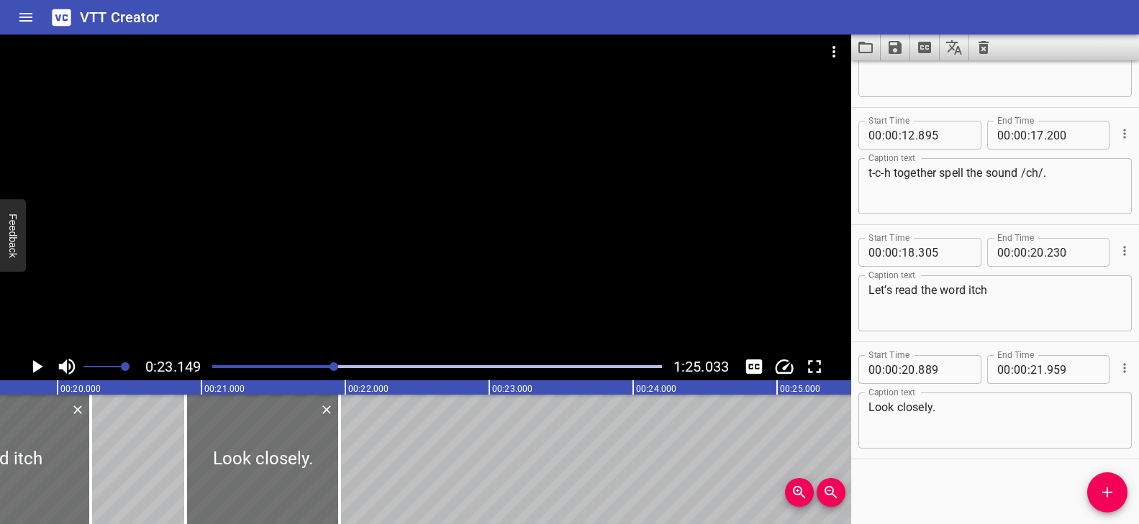
click at [319, 365] on div "Play progress" at bounding box center [111, 366] width 450 height 3
click at [405, 302] on div at bounding box center [425, 194] width 851 height 319
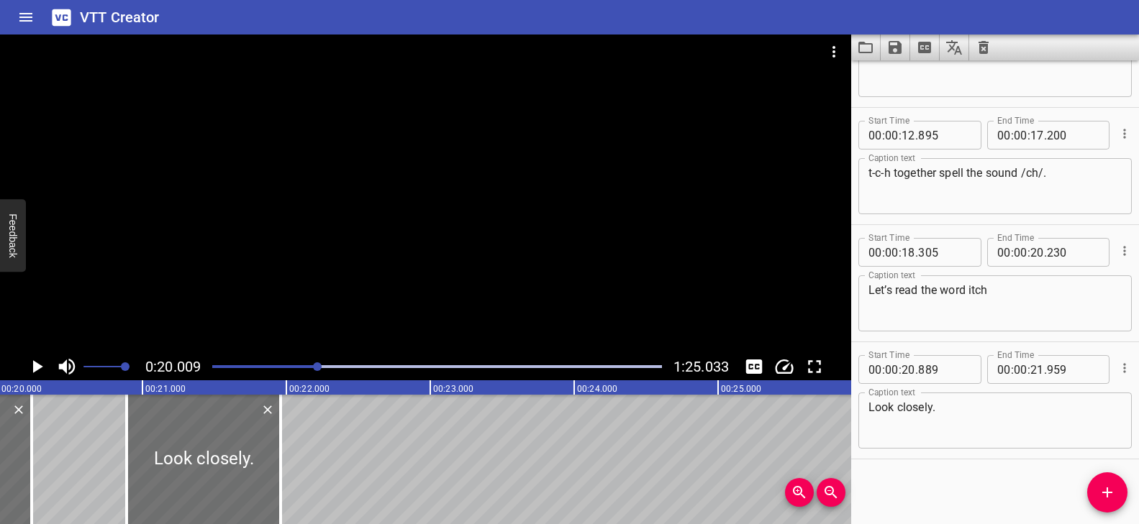
click at [405, 302] on div at bounding box center [425, 194] width 851 height 319
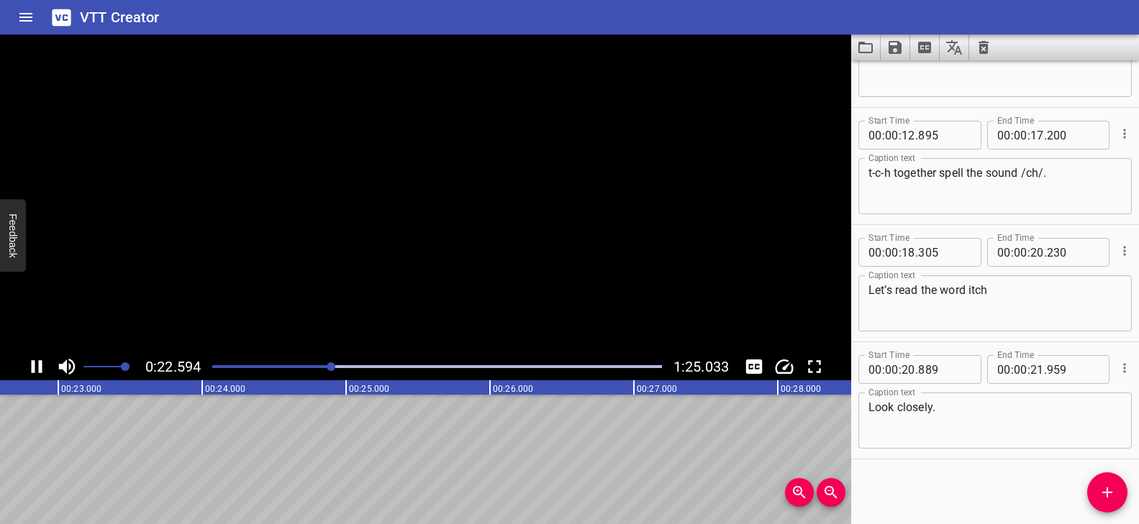
click at [405, 302] on video at bounding box center [425, 194] width 851 height 319
click at [542, 265] on div at bounding box center [425, 194] width 851 height 319
click at [321, 366] on div "Play progress" at bounding box center [119, 366] width 450 height 3
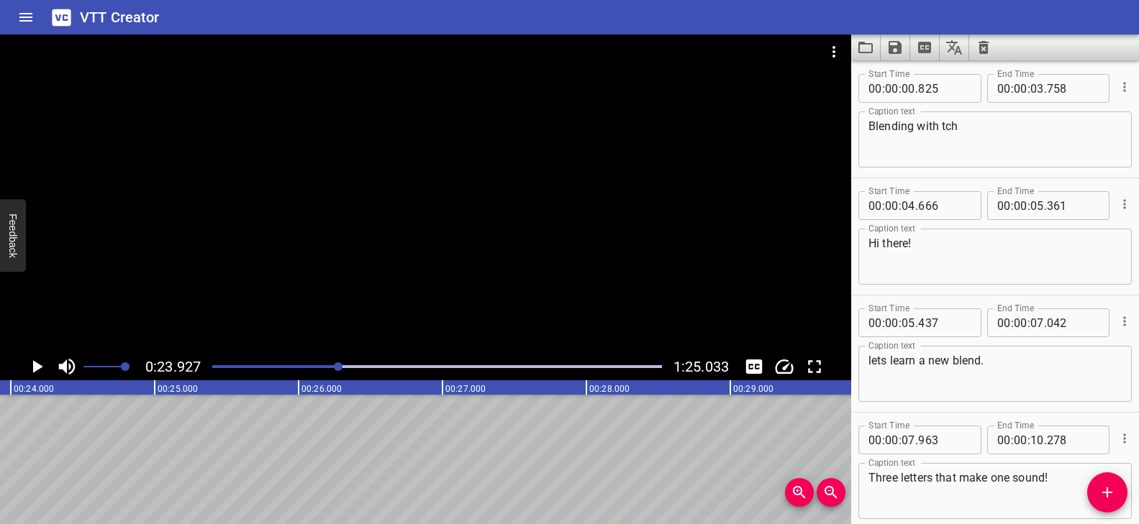
scroll to position [0, 0]
click at [946, 131] on textarea "Blending with tch" at bounding box center [994, 142] width 253 height 41
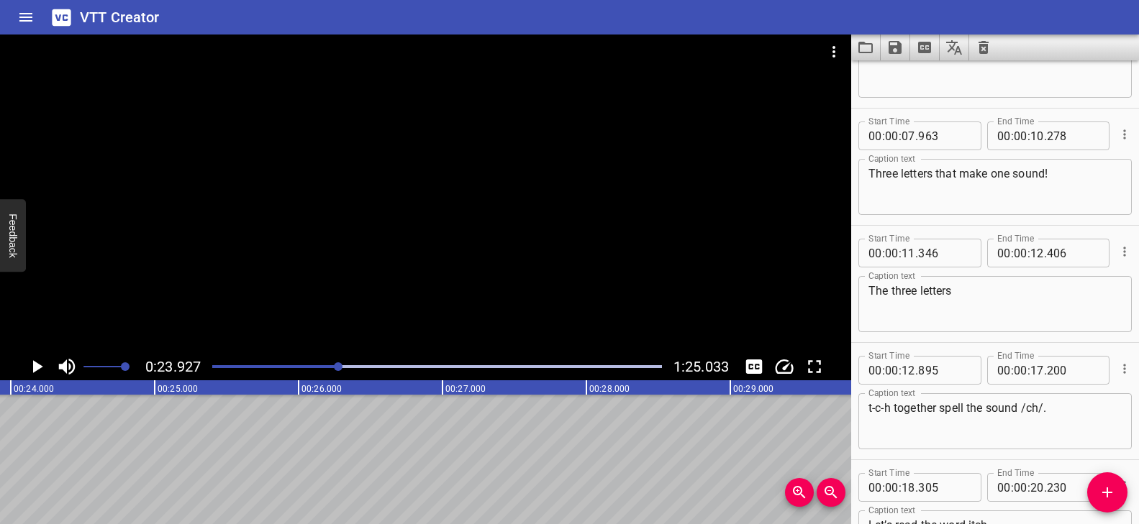
scroll to position [369, 0]
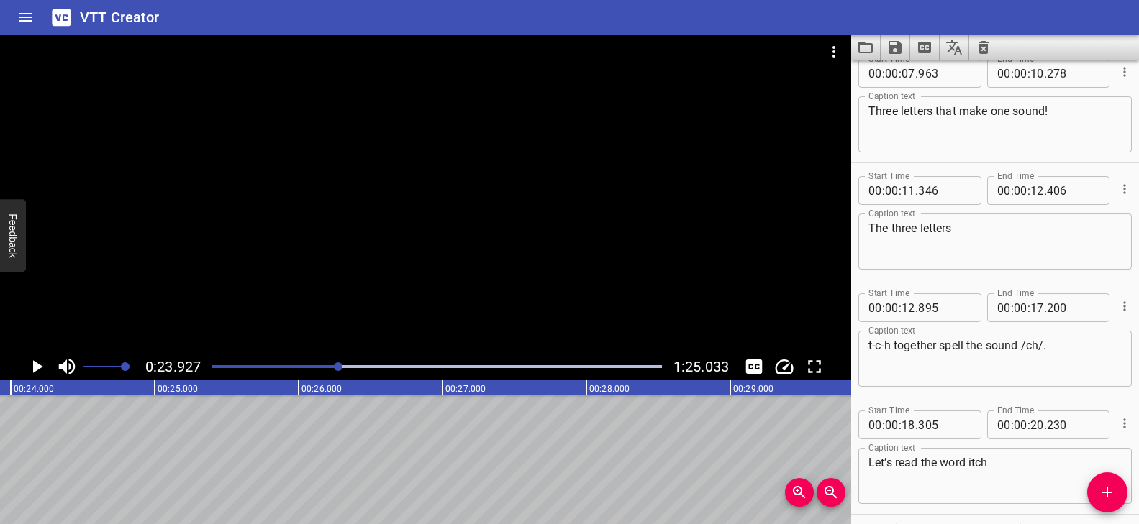
click at [875, 346] on textarea "t-c-h together spell the sound /ch/." at bounding box center [994, 359] width 253 height 41
click at [883, 347] on textarea "t,c-h together spell the sound /ch/." at bounding box center [994, 359] width 253 height 41
click at [953, 348] on textarea "t,c,h together spell the sound /ch/." at bounding box center [994, 359] width 253 height 41
click at [944, 359] on textarea "t,c,h together spell the sound /ch/." at bounding box center [994, 359] width 253 height 41
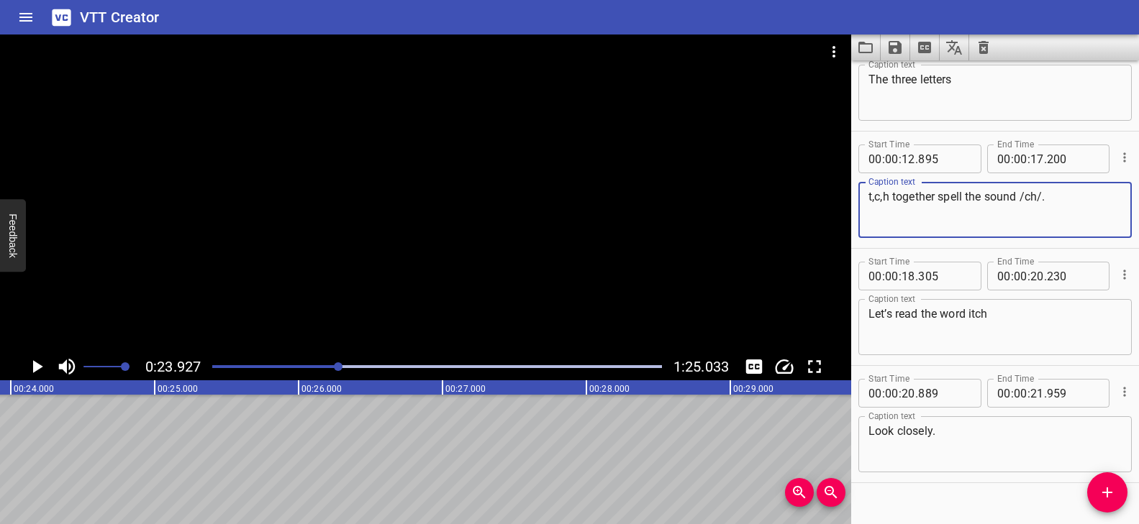
scroll to position [527, 0]
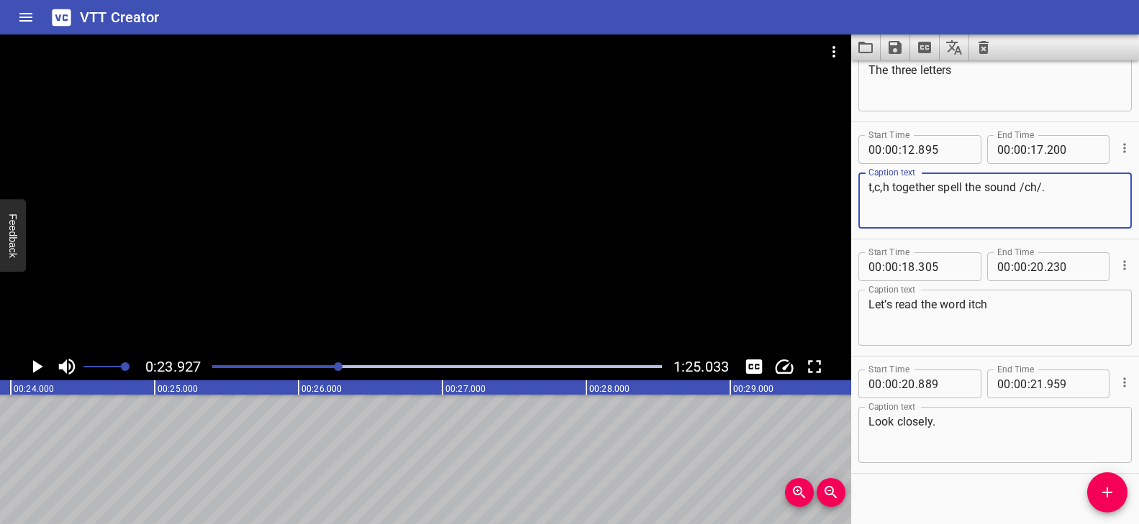
click at [1022, 186] on textarea "t,c,h together spell the sound /ch/." at bounding box center [994, 201] width 253 height 41
click at [1039, 189] on textarea "t,c,h together spell the sound ch/." at bounding box center [994, 201] width 253 height 41
type textarea "t,c,h together spell the sound cha."
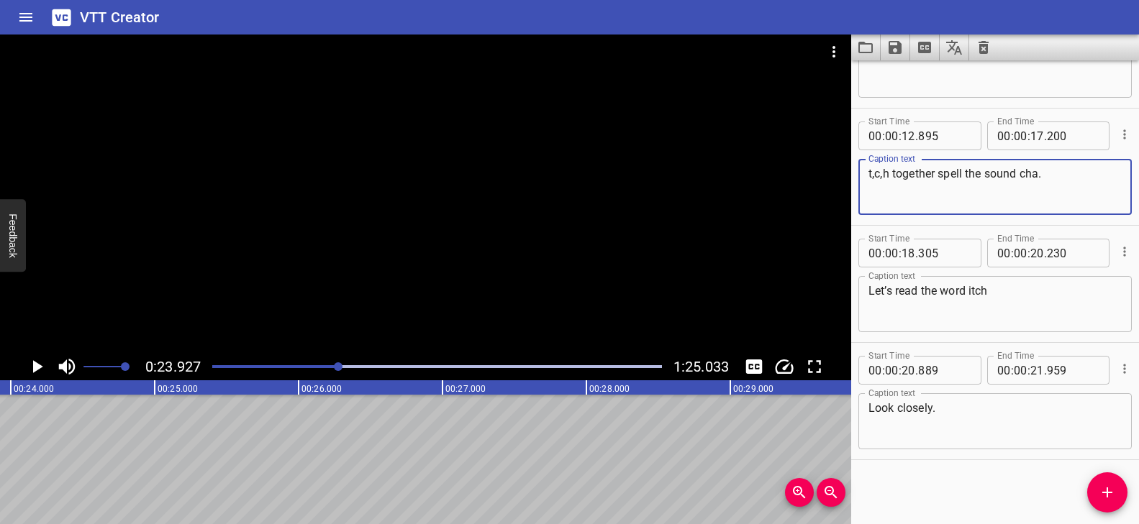
scroll to position [542, 0]
click at [970, 409] on textarea "Look closely." at bounding box center [994, 421] width 253 height 41
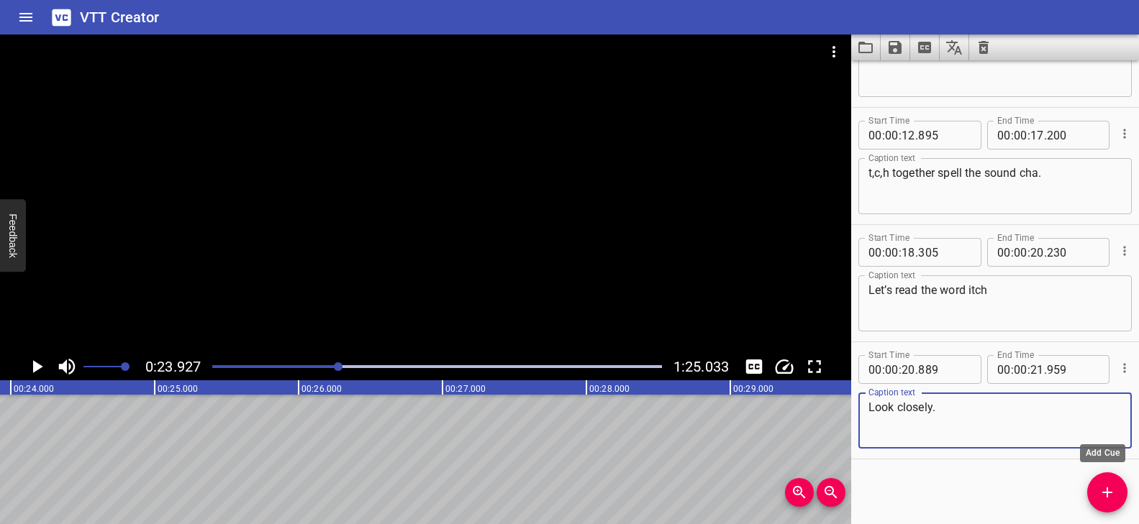
click at [1113, 496] on icon "Add Cue" at bounding box center [1106, 492] width 17 height 17
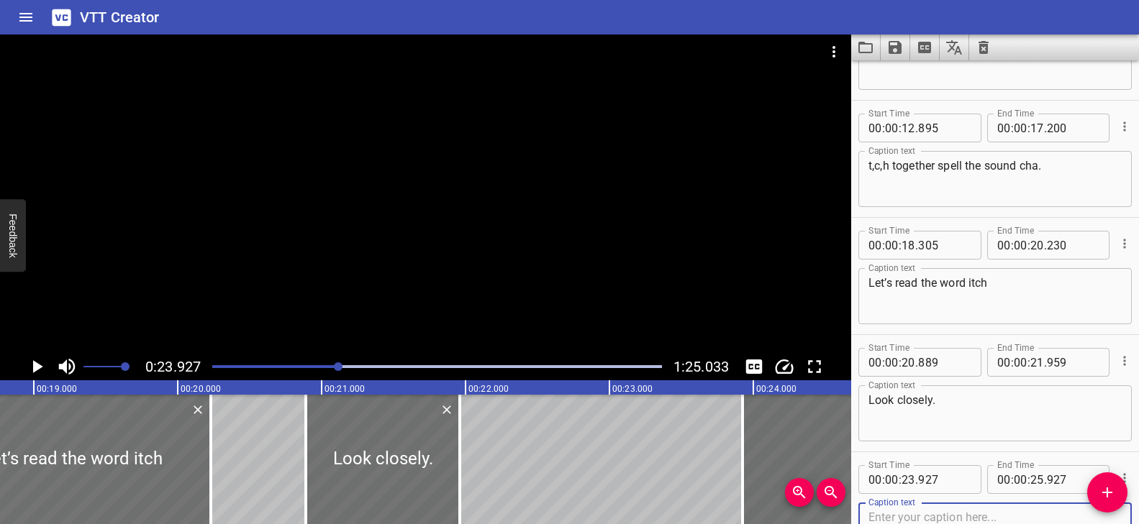
scroll to position [0, 2758]
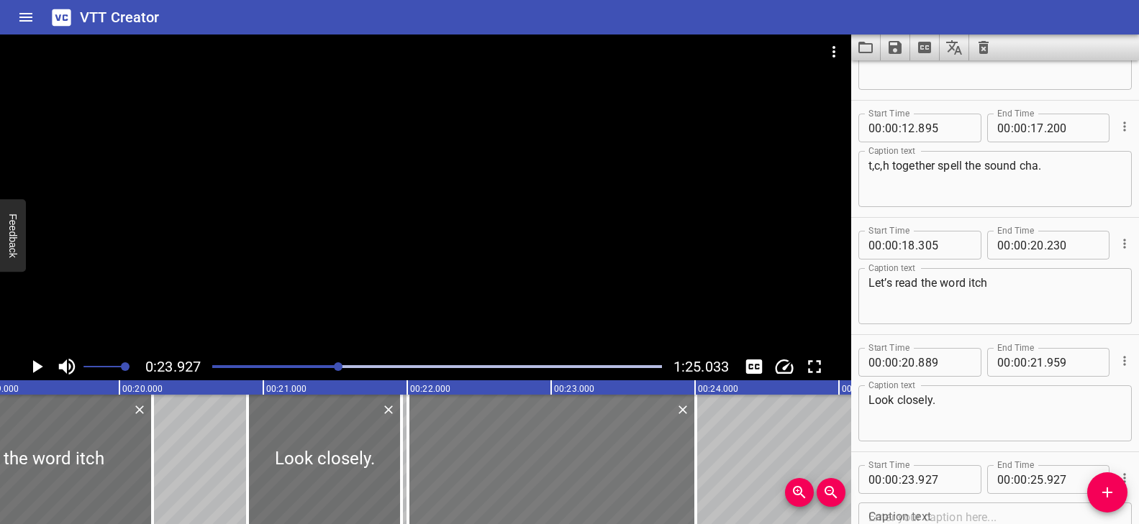
drag, startPoint x: 711, startPoint y: 453, endPoint x: 456, endPoint y: 465, distance: 255.6
click at [456, 465] on div at bounding box center [552, 459] width 288 height 129
type input "22"
type input "007"
type input "24"
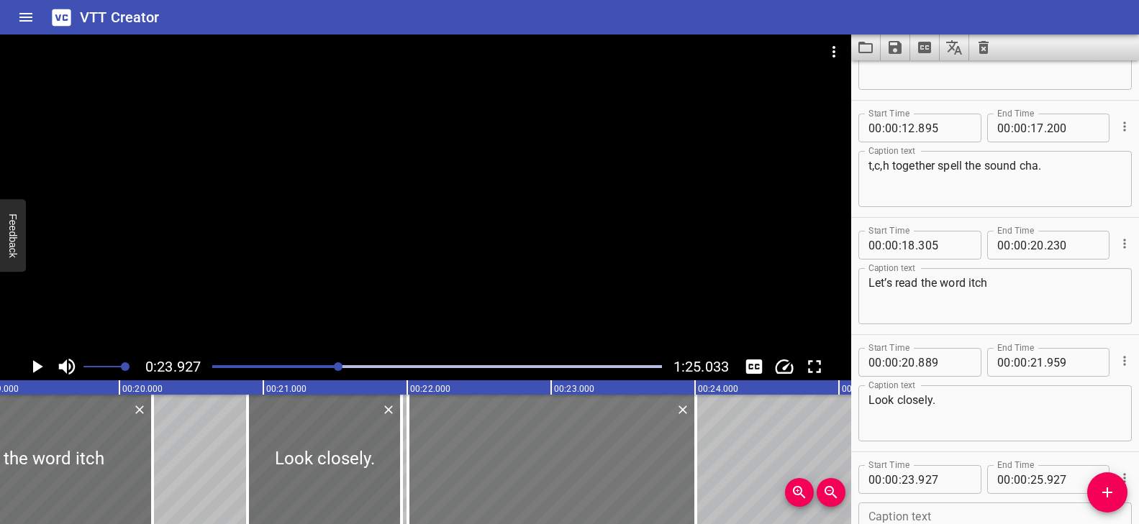
type input "007"
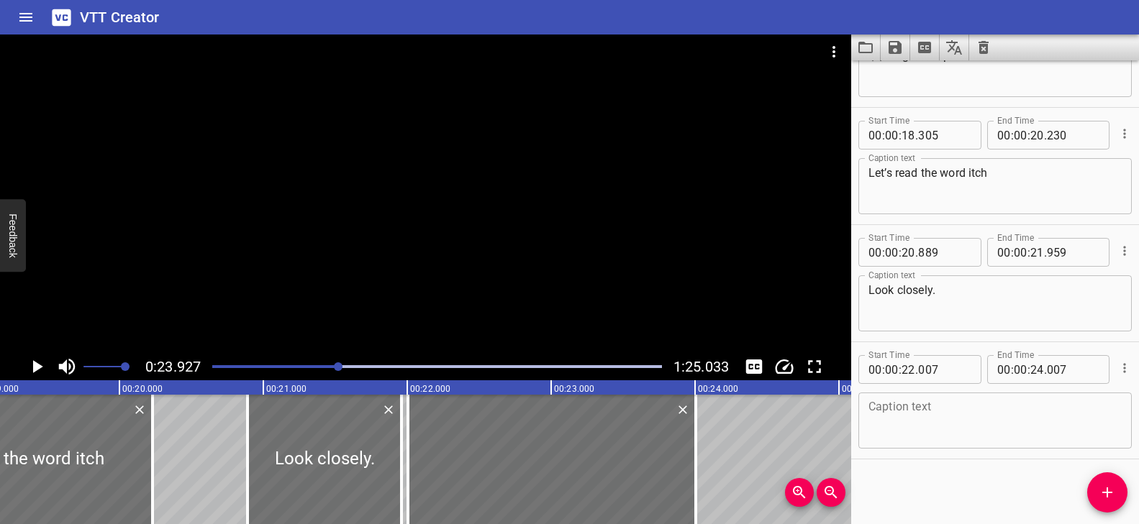
click at [934, 411] on textarea at bounding box center [994, 421] width 253 height 41
click at [531, 432] on div at bounding box center [552, 459] width 288 height 129
click at [901, 410] on textarea at bounding box center [994, 421] width 253 height 41
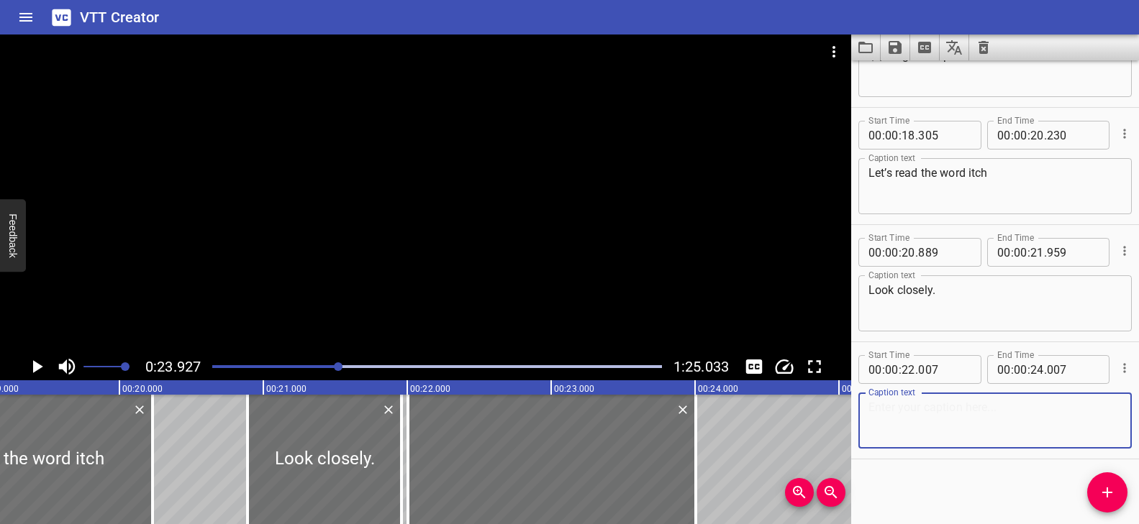
paste textarea "It's the letters TSI."
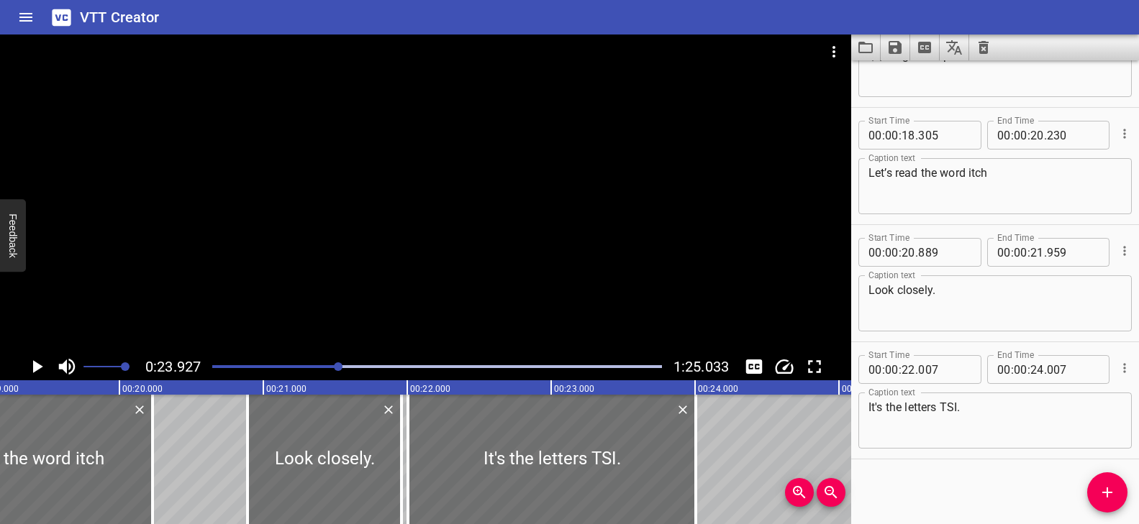
click at [332, 368] on div "Play progress" at bounding box center [114, 366] width 450 height 3
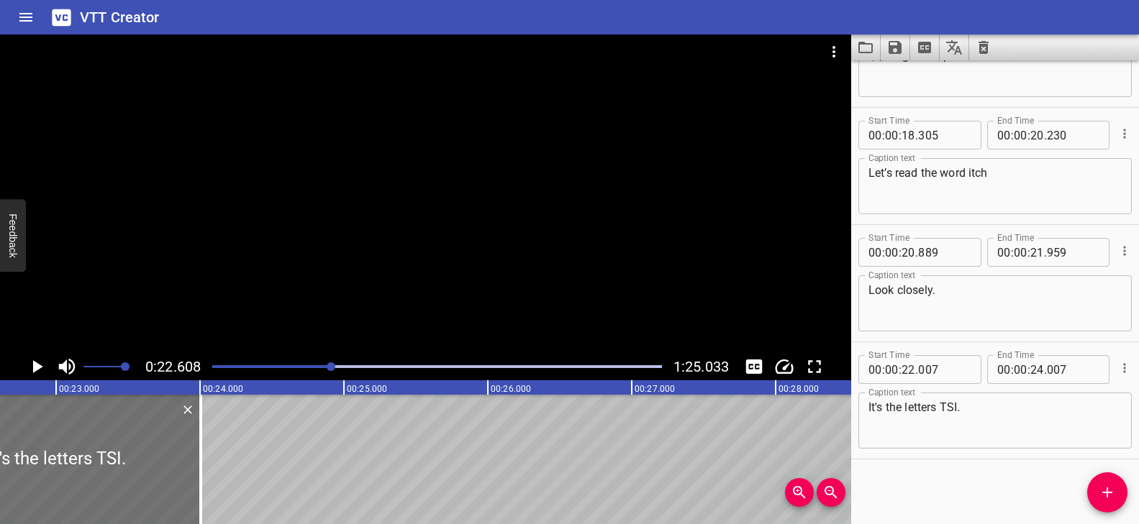
click at [406, 297] on div at bounding box center [425, 194] width 851 height 319
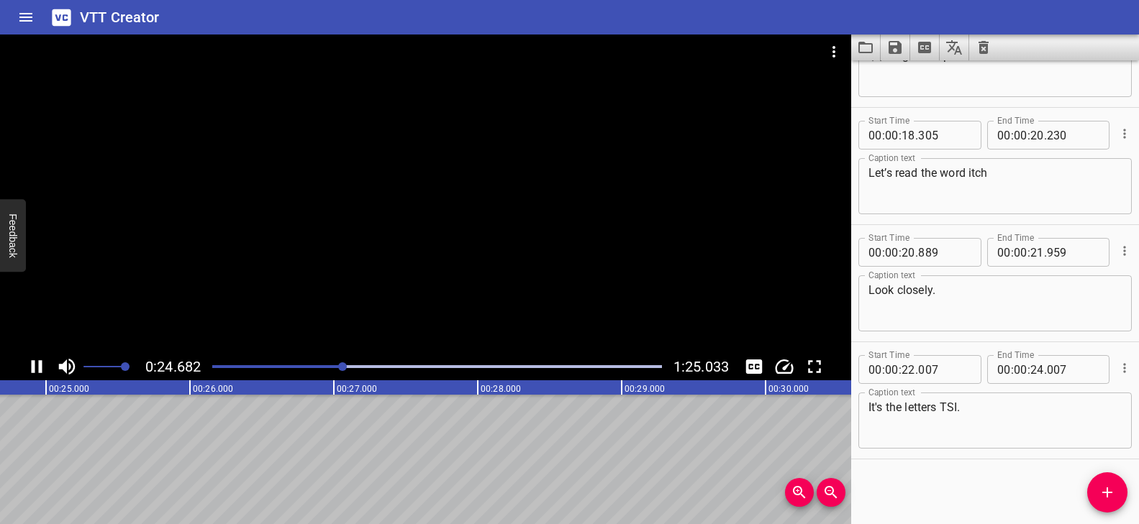
click at [480, 306] on div at bounding box center [425, 194] width 851 height 319
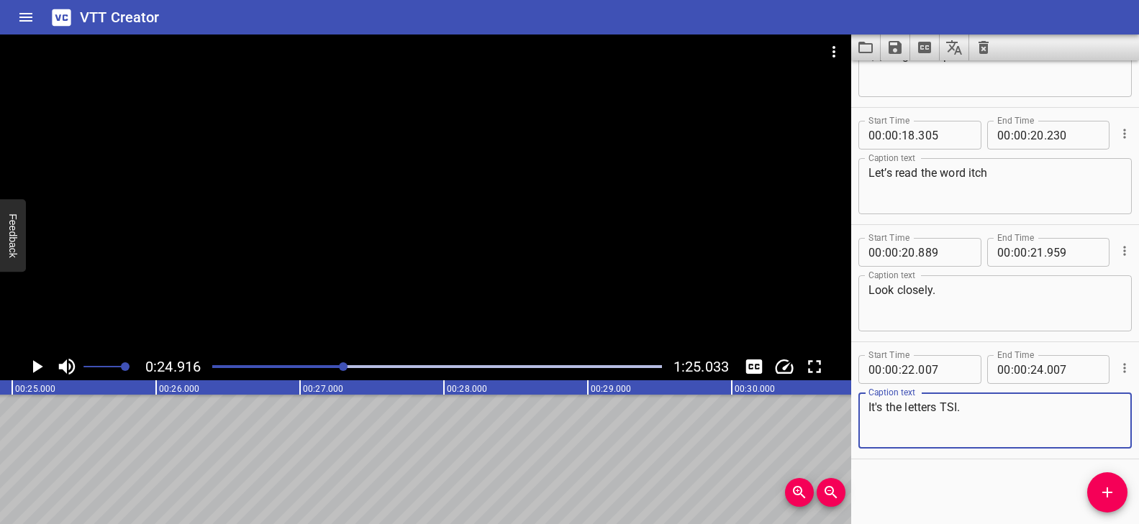
click at [955, 406] on textarea "It's the letters TSI." at bounding box center [994, 421] width 253 height 41
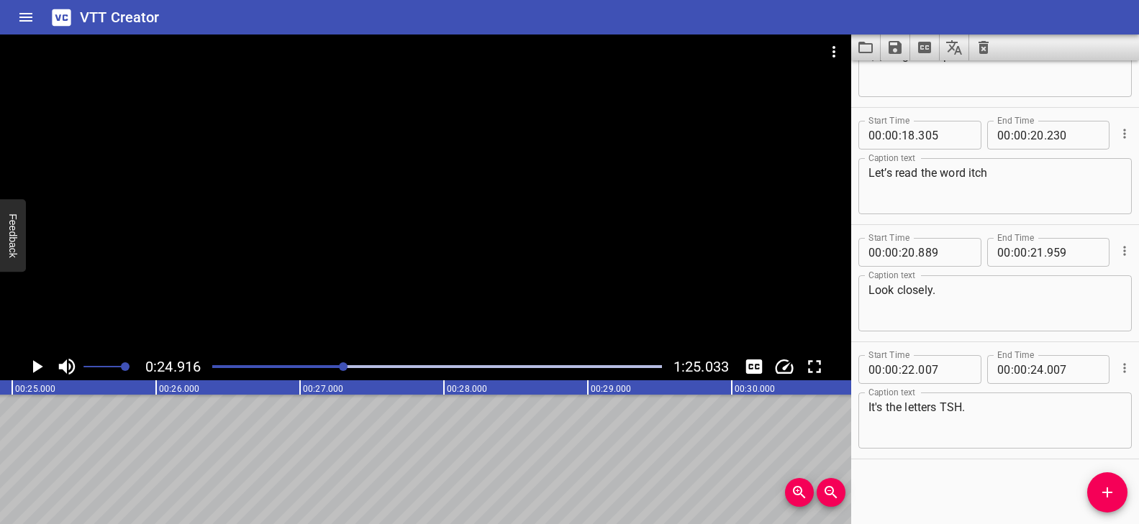
click at [336, 365] on div "Play progress" at bounding box center [120, 366] width 450 height 3
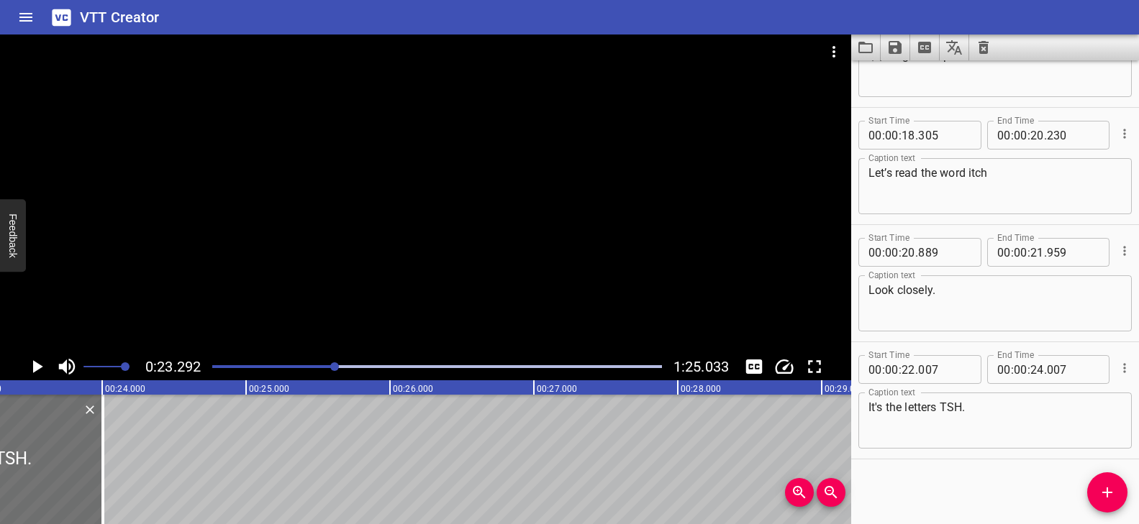
click at [395, 304] on div at bounding box center [425, 194] width 851 height 319
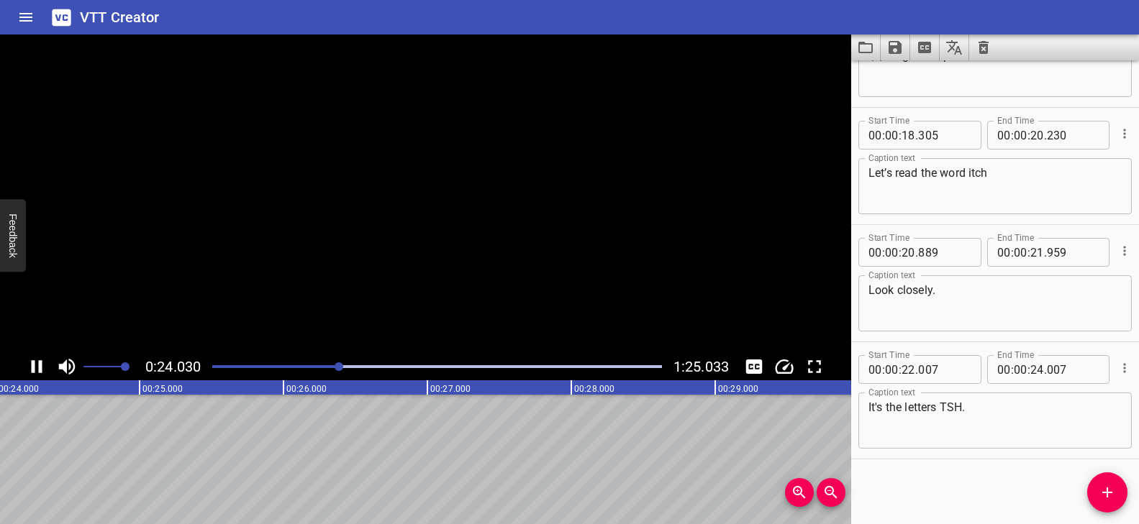
click at [395, 304] on video at bounding box center [425, 194] width 851 height 319
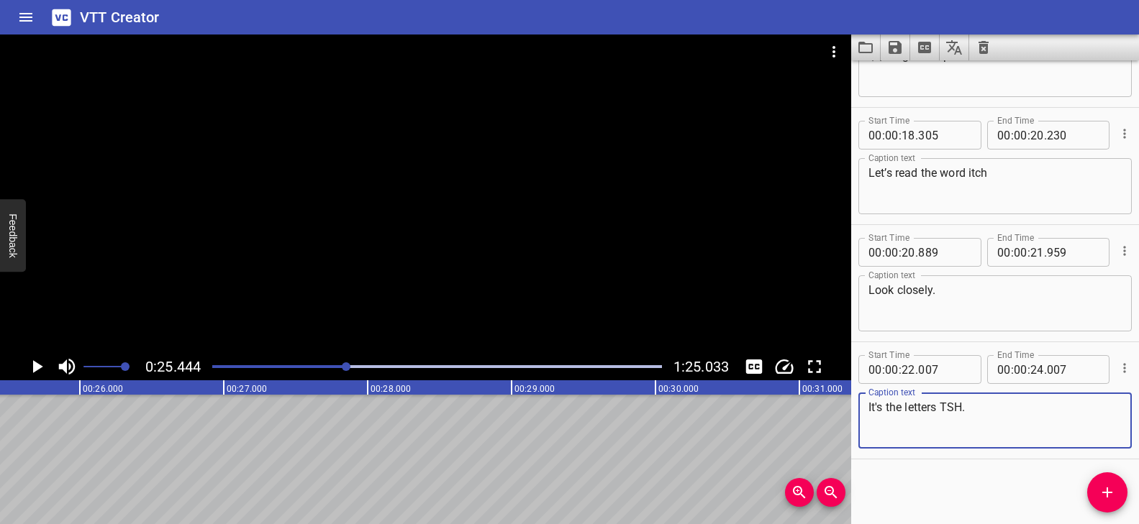
click at [949, 409] on textarea "It's the letters TSH." at bounding box center [994, 421] width 253 height 41
click at [978, 409] on textarea "It's the letters TCH." at bounding box center [994, 421] width 253 height 41
type textarea "It's the letters TCH."
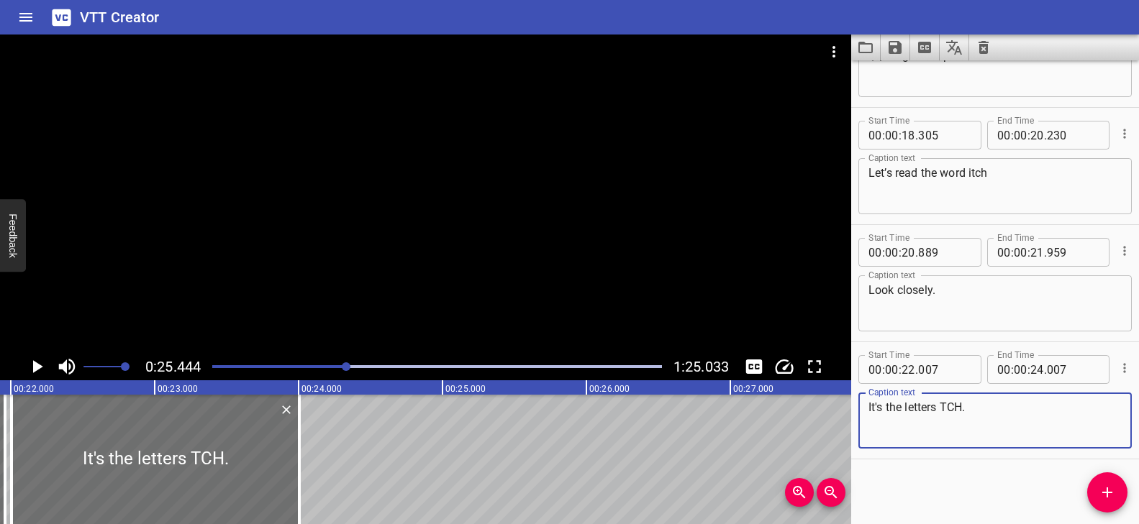
scroll to position [0, 3169]
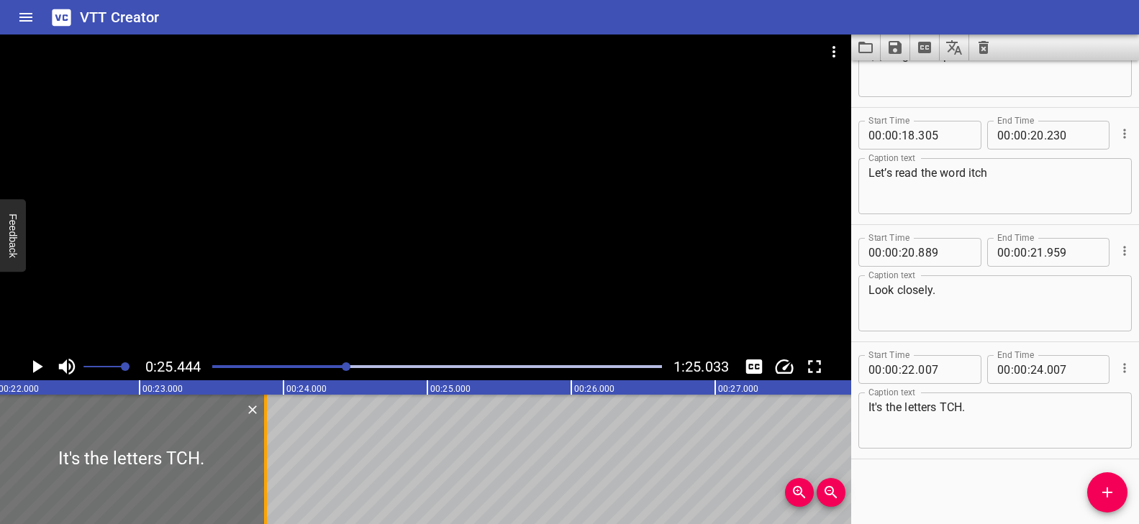
drag, startPoint x: 279, startPoint y: 441, endPoint x: 260, endPoint y: 440, distance: 18.7
click at [260, 440] on div at bounding box center [265, 459] width 14 height 129
type input "23"
type input "877"
click at [1103, 491] on icon "Add Cue" at bounding box center [1106, 492] width 17 height 17
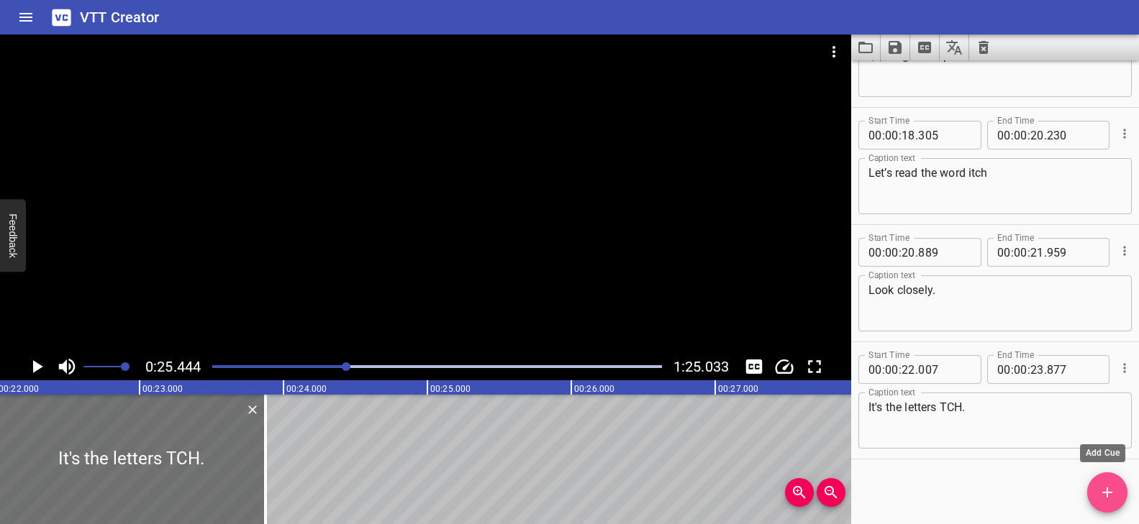
scroll to position [666, 0]
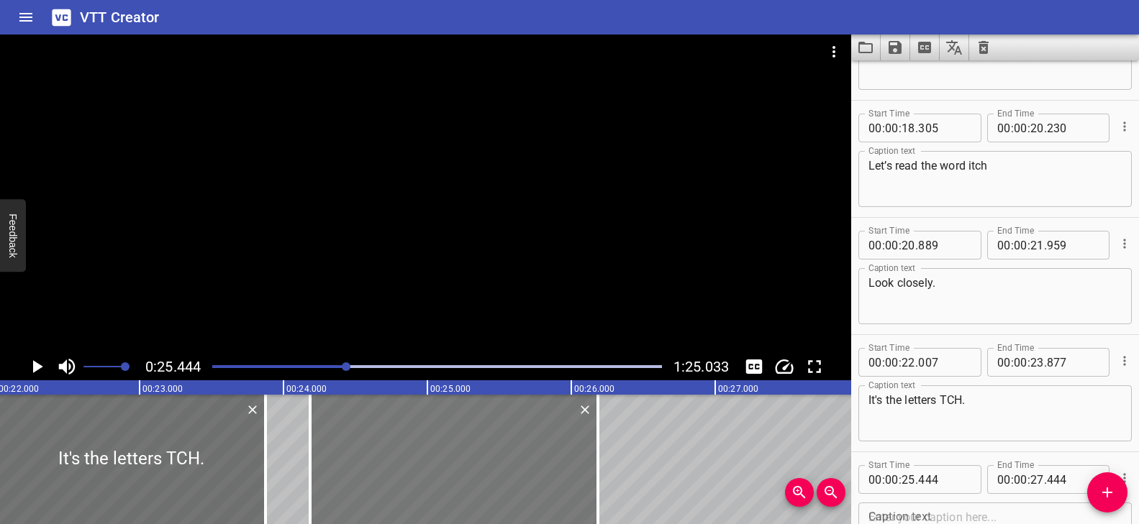
drag, startPoint x: 619, startPoint y: 449, endPoint x: 438, endPoint y: 443, distance: 181.3
click at [438, 443] on div at bounding box center [454, 459] width 288 height 129
type input "24"
type input "184"
type input "26"
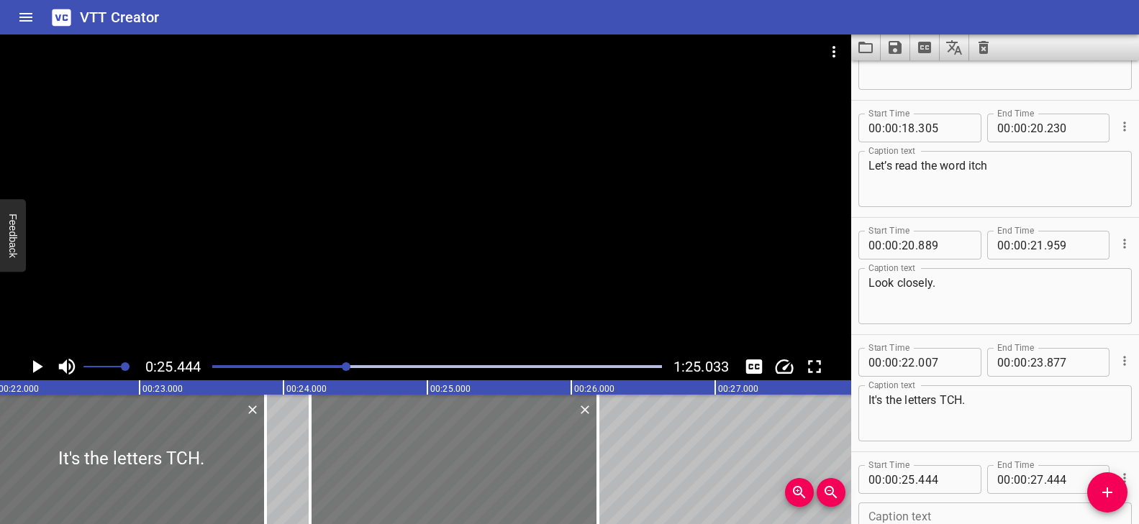
type input "184"
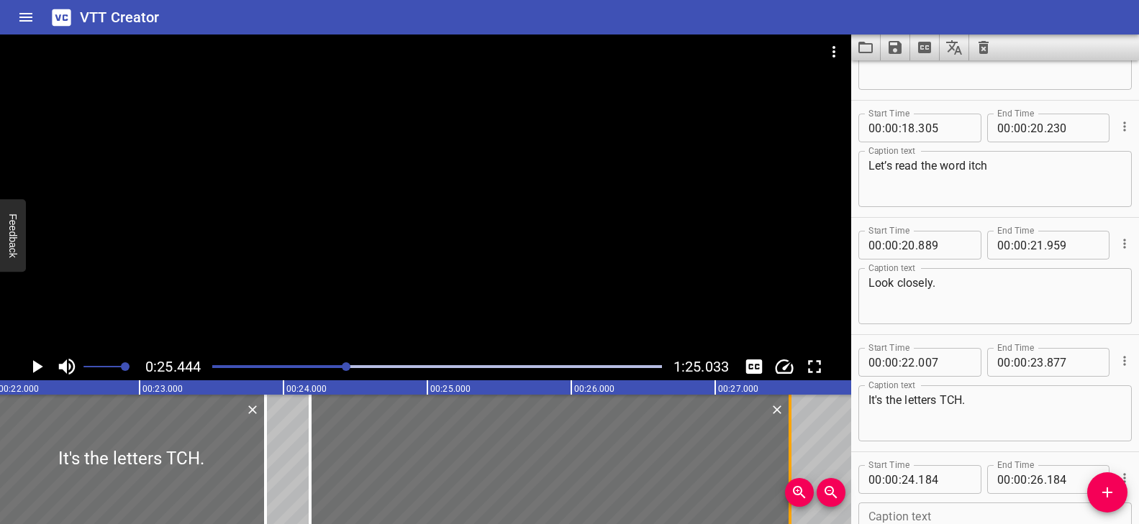
drag, startPoint x: 600, startPoint y: 439, endPoint x: 792, endPoint y: 439, distance: 192.0
click at [792, 439] on div at bounding box center [790, 459] width 14 height 129
type input "27"
type input "519"
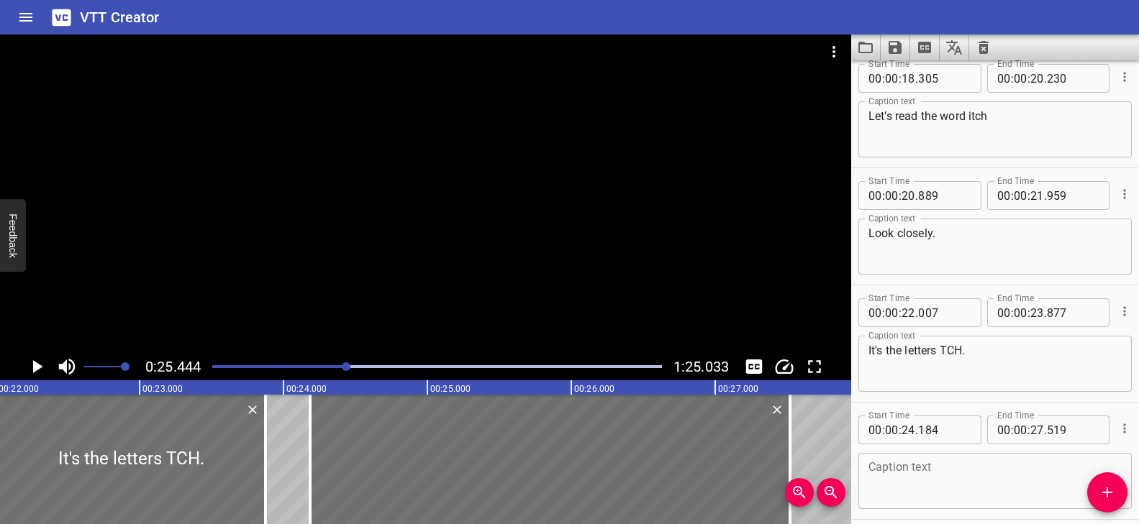
scroll to position [776, 0]
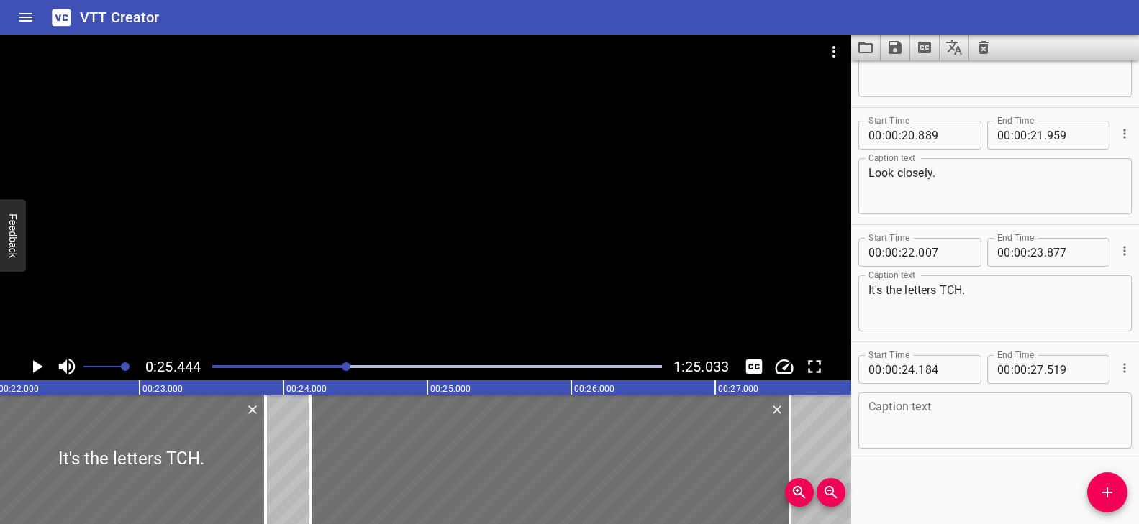
click at [922, 424] on textarea at bounding box center [994, 421] width 253 height 41
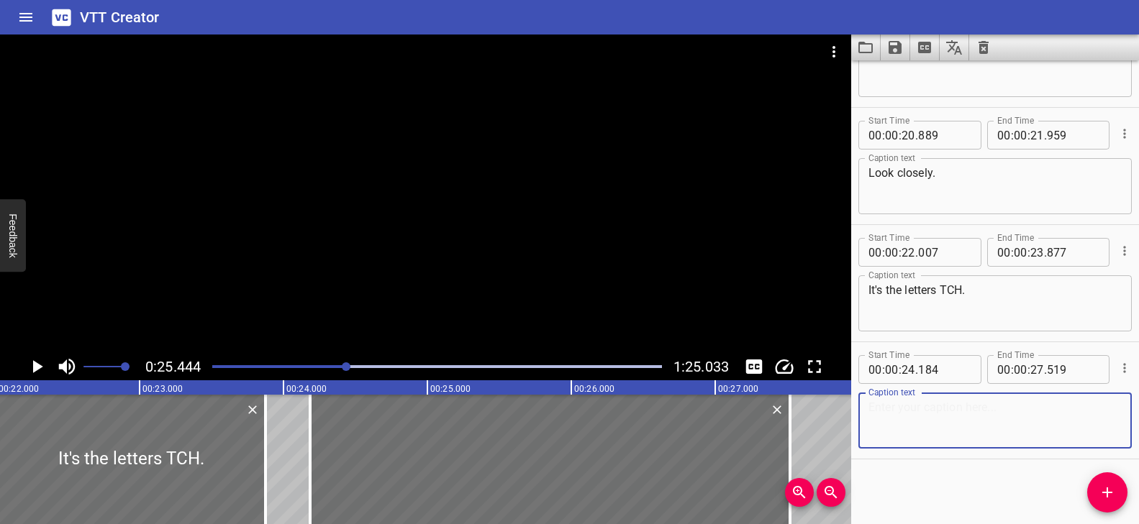
paste textarea "Remember these three letters spell one sound."
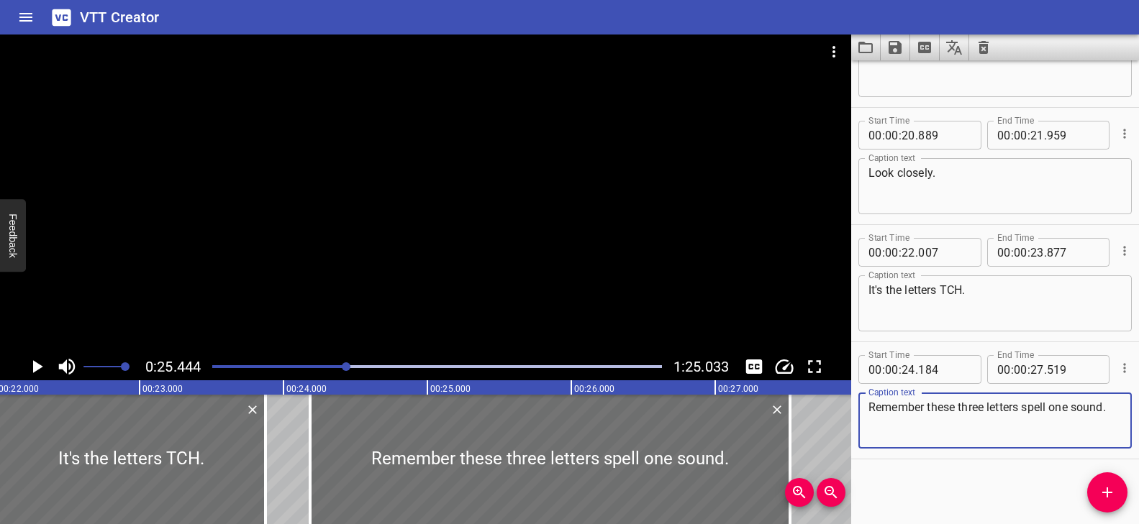
type textarea "Remember these three letters spell one sound."
click at [334, 367] on div "Play progress" at bounding box center [123, 366] width 450 height 3
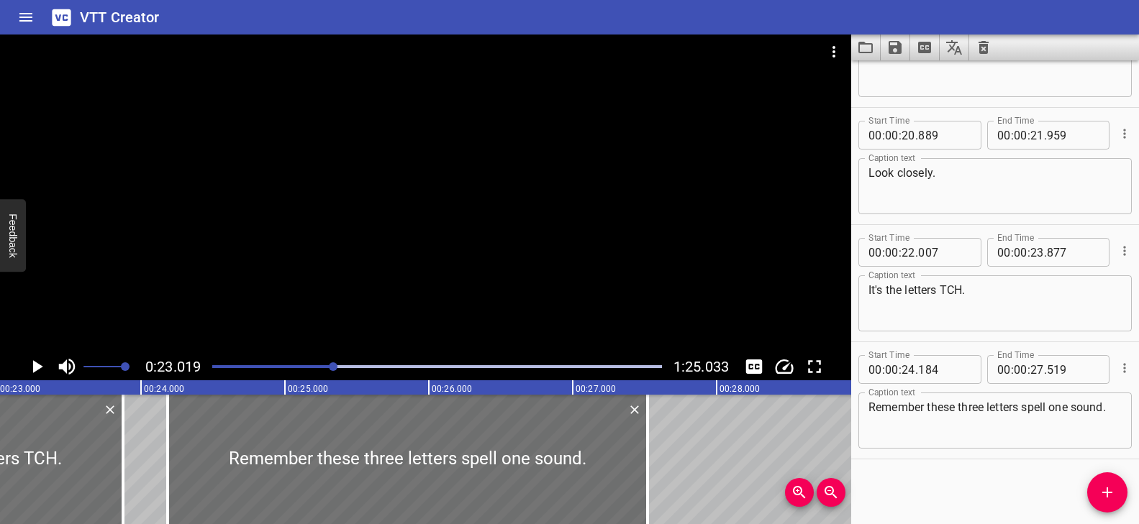
click at [491, 286] on div at bounding box center [425, 194] width 851 height 319
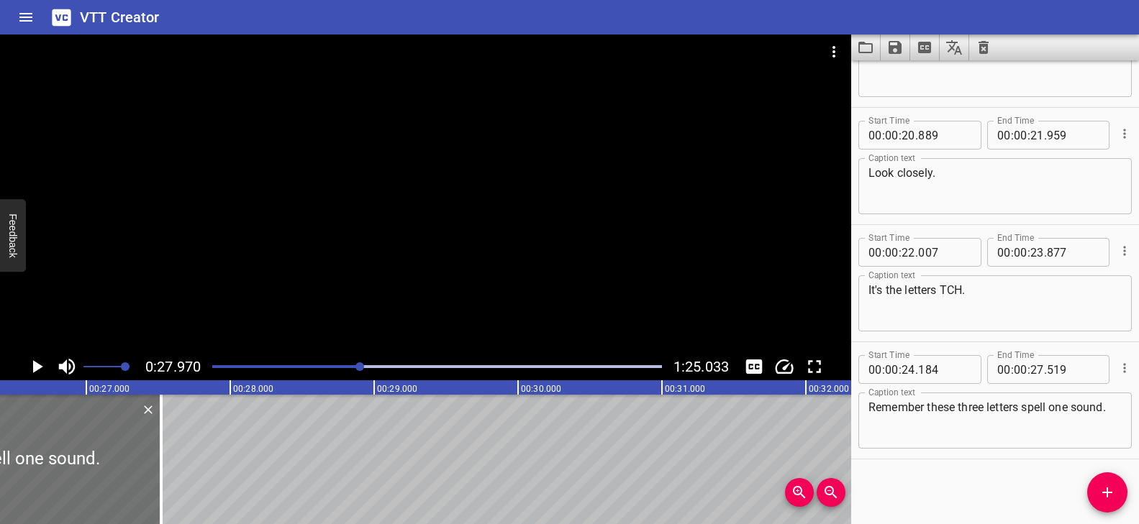
scroll to position [0, 3754]
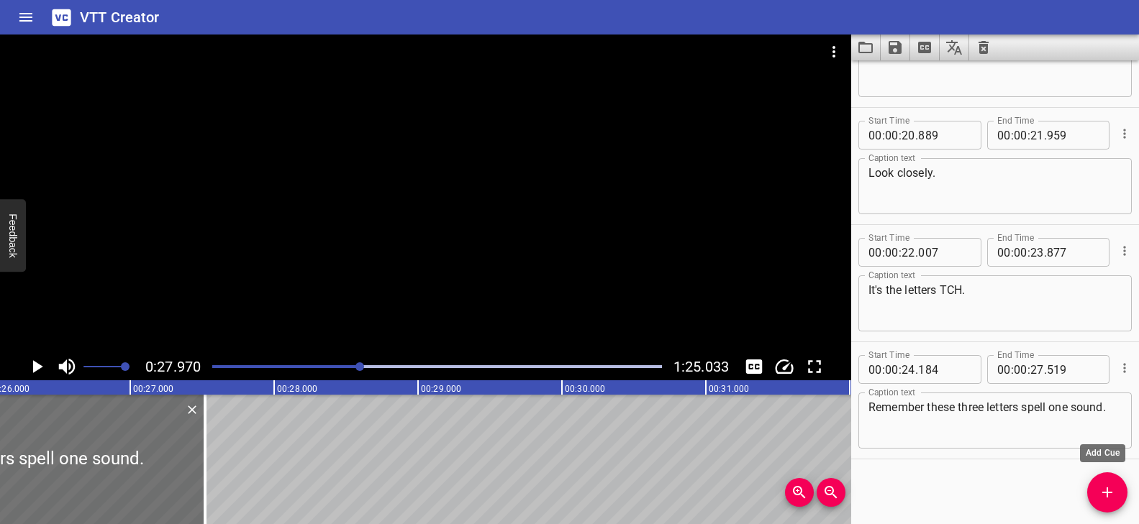
click at [1108, 489] on icon "Add Cue" at bounding box center [1106, 492] width 17 height 17
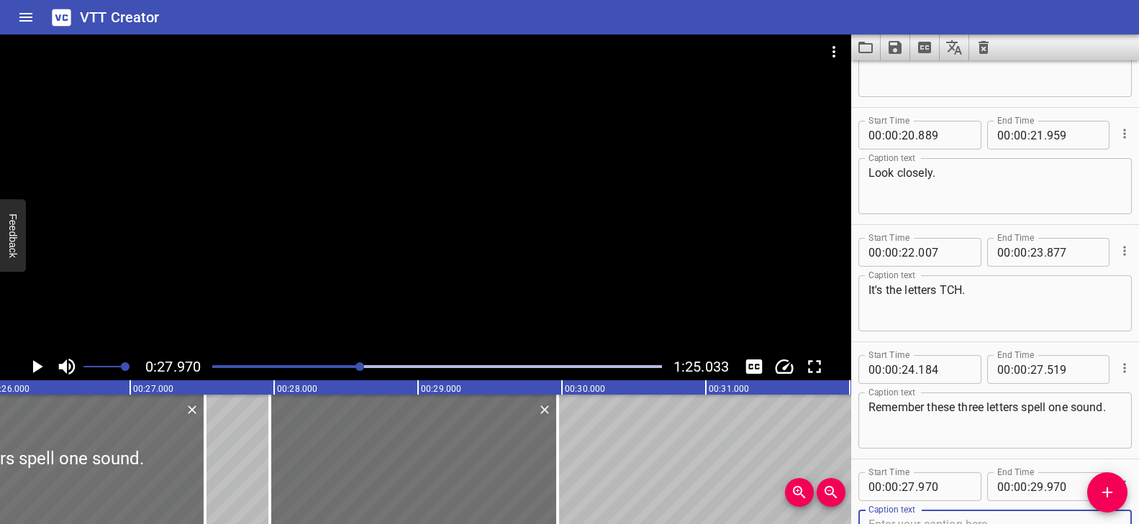
scroll to position [783, 0]
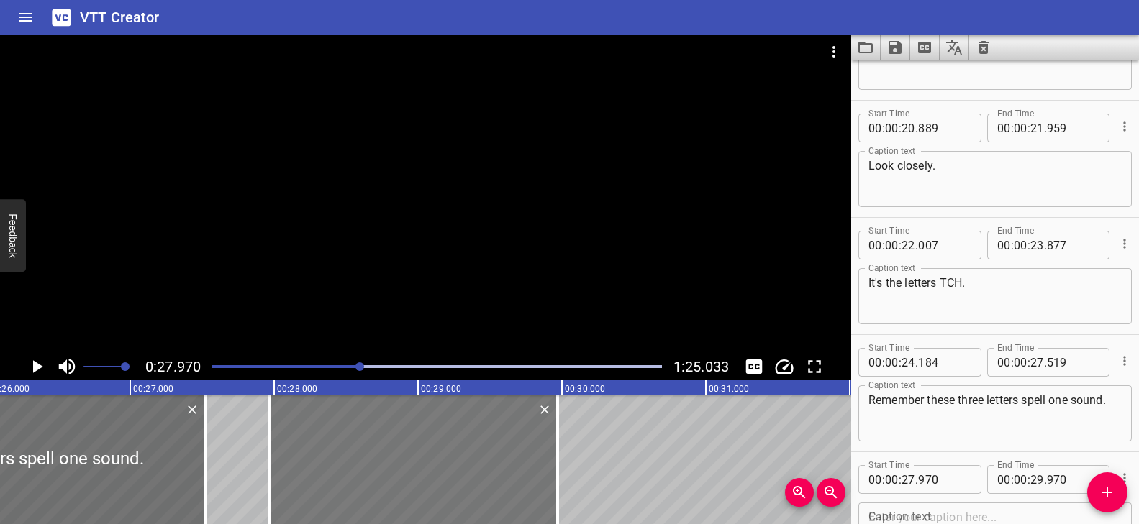
drag, startPoint x: 575, startPoint y: 464, endPoint x: 519, endPoint y: 465, distance: 56.1
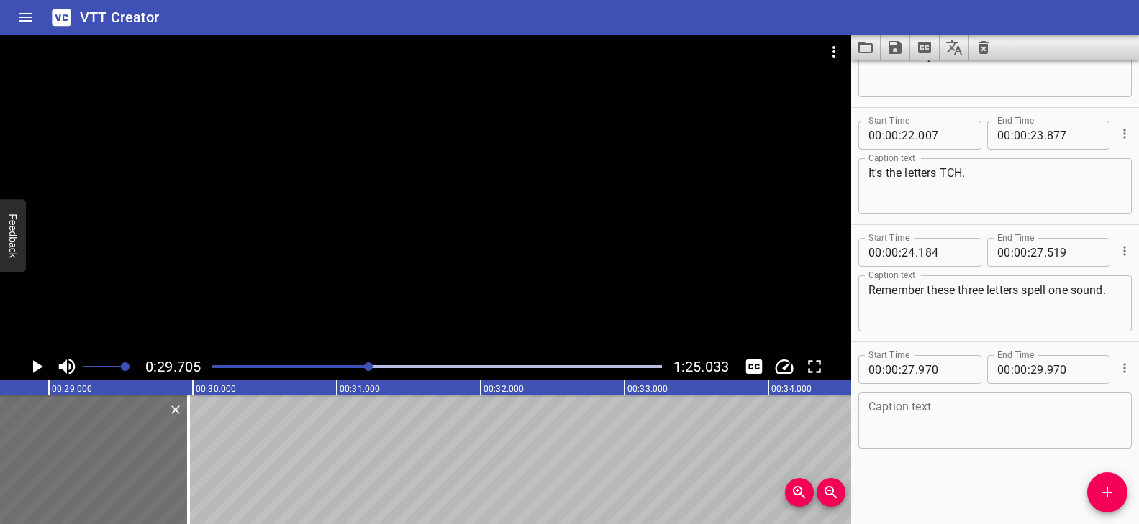
scroll to position [0, 3963]
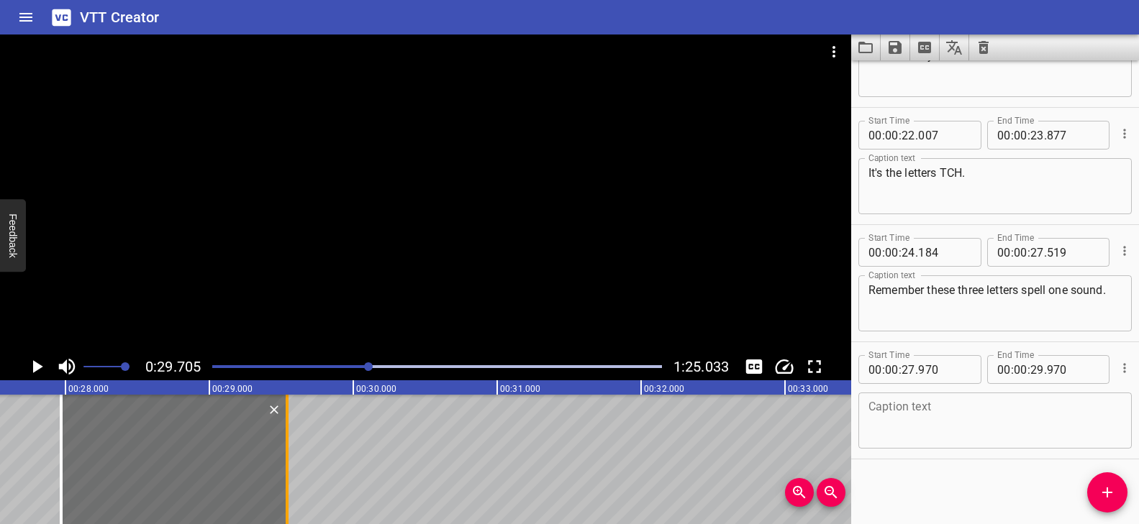
click at [289, 463] on div at bounding box center [287, 459] width 14 height 129
type input "610"
drag, startPoint x: 198, startPoint y: 455, endPoint x: 203, endPoint y: 462, distance: 8.2
click at [203, 462] on div at bounding box center [160, 459] width 236 height 129
type input "840"
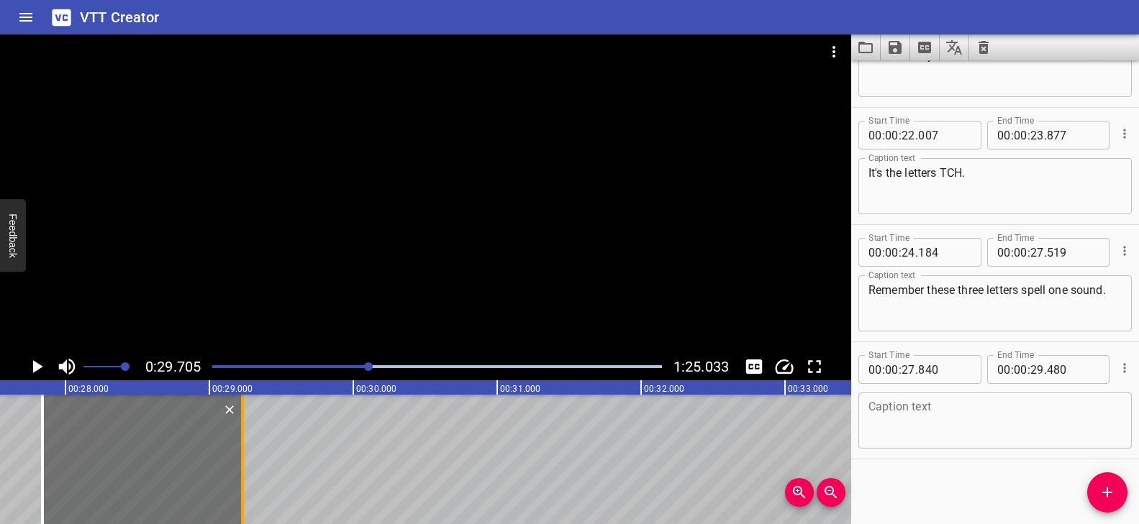
drag, startPoint x: 278, startPoint y: 452, endPoint x: 244, endPoint y: 447, distance: 34.9
click at [242, 449] on div at bounding box center [242, 459] width 3 height 129
type input "230"
click at [910, 411] on textarea at bounding box center [994, 421] width 253 height 41
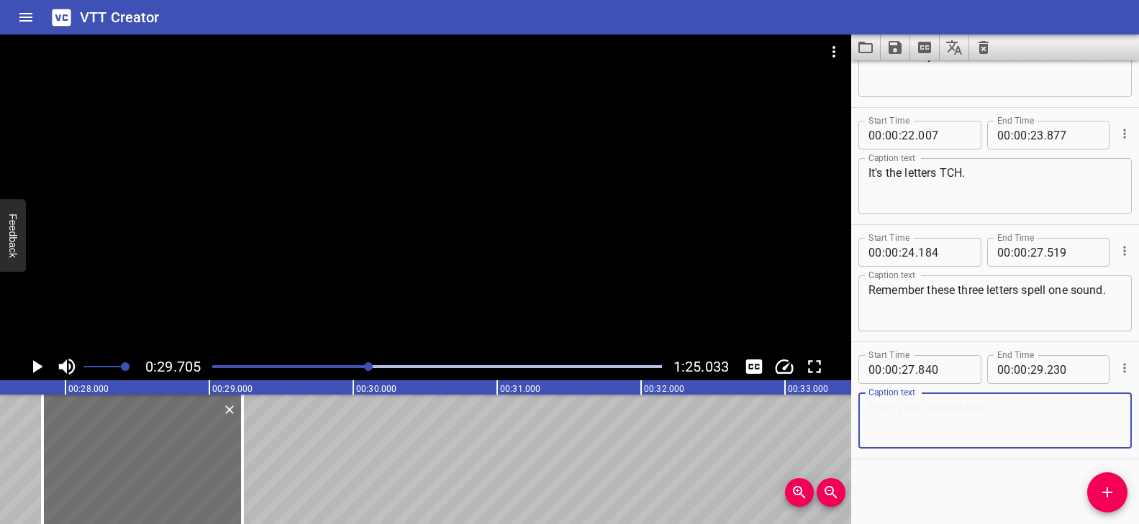
paste textarea "Cha cha."
type textarea "Cha cha."
click at [362, 365] on div "Play progress" at bounding box center [145, 366] width 450 height 3
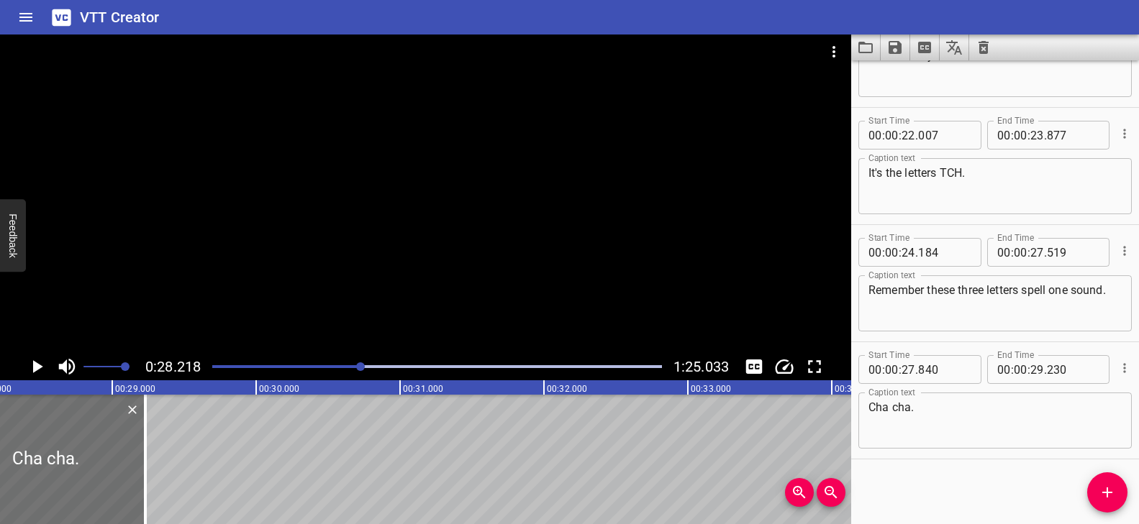
click at [459, 311] on div at bounding box center [425, 194] width 851 height 319
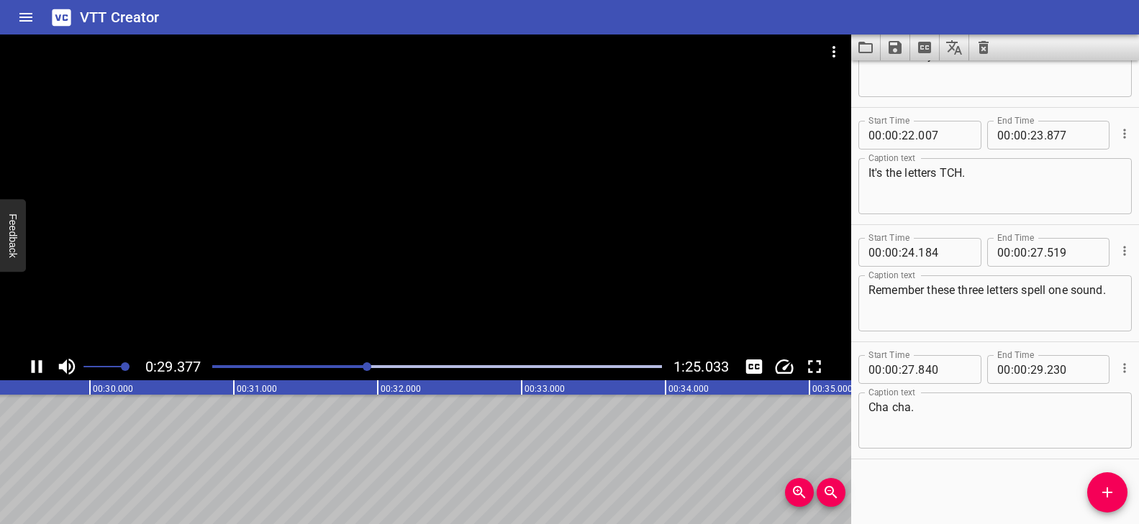
click at [351, 364] on div at bounding box center [437, 367] width 467 height 20
click at [352, 365] on div "Play progress" at bounding box center [146, 366] width 450 height 3
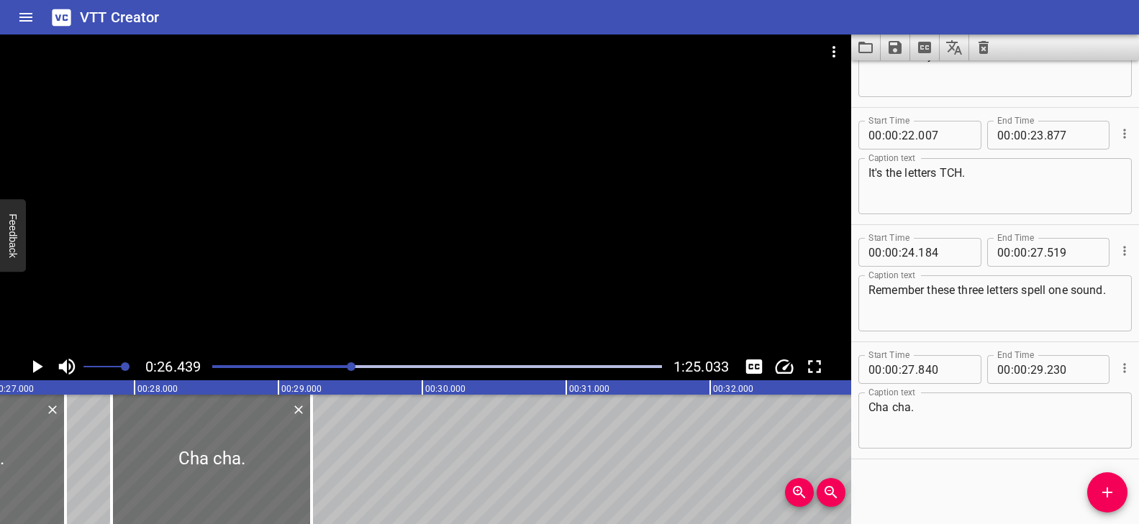
scroll to position [0, 3804]
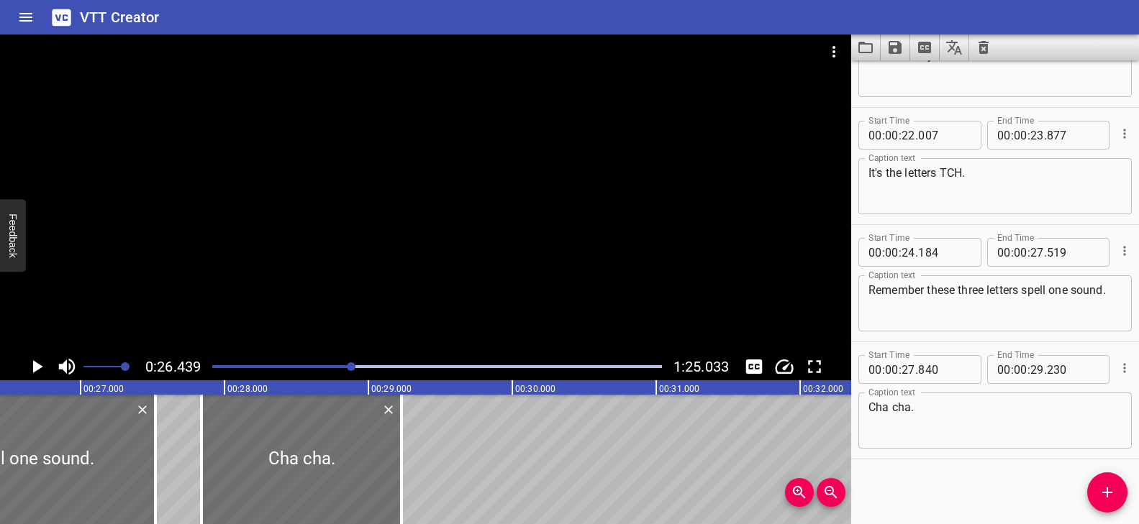
click at [373, 316] on div at bounding box center [425, 194] width 851 height 319
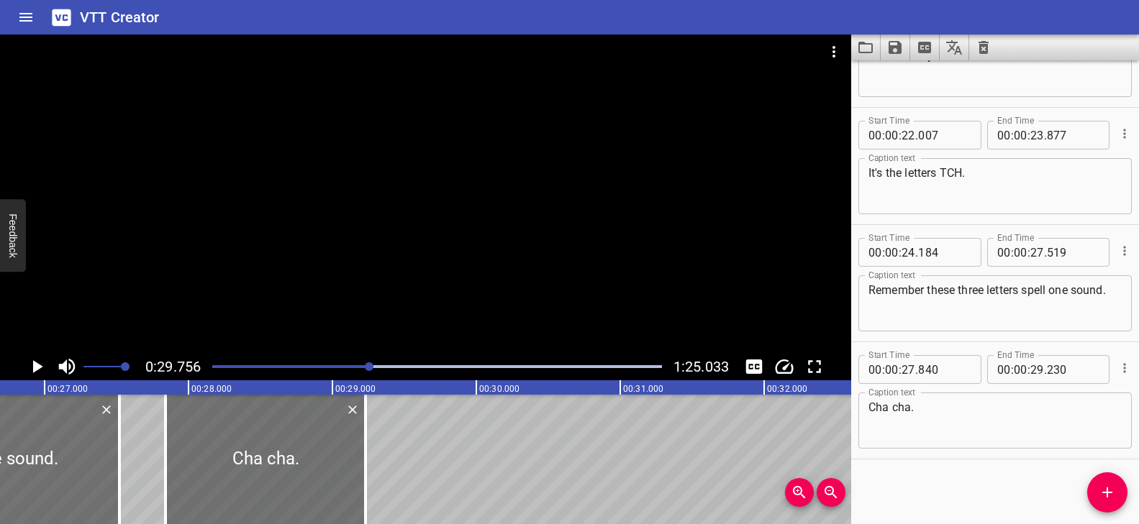
scroll to position [0, 3811]
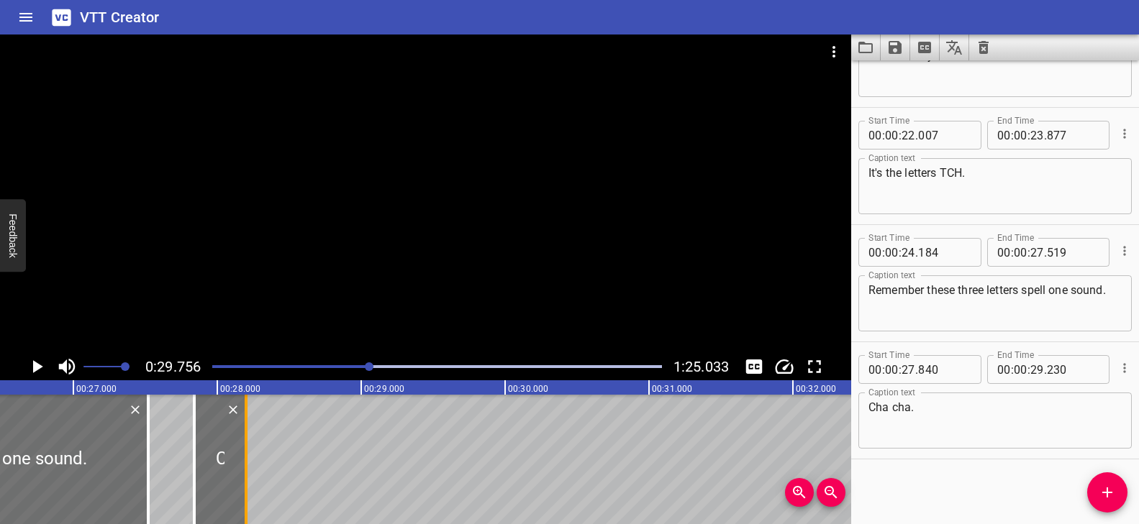
drag, startPoint x: 351, startPoint y: 435, endPoint x: 251, endPoint y: 436, distance: 100.0
click at [251, 436] on div at bounding box center [246, 459] width 14 height 129
type input "28"
type input "200"
click at [461, 201] on div at bounding box center [425, 194] width 851 height 319
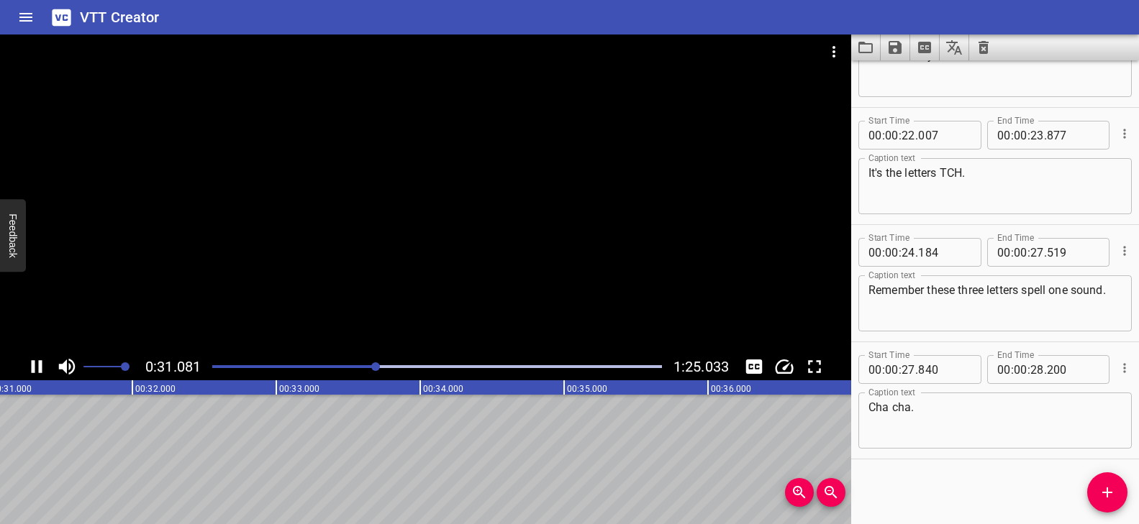
click at [371, 271] on div at bounding box center [425, 194] width 851 height 319
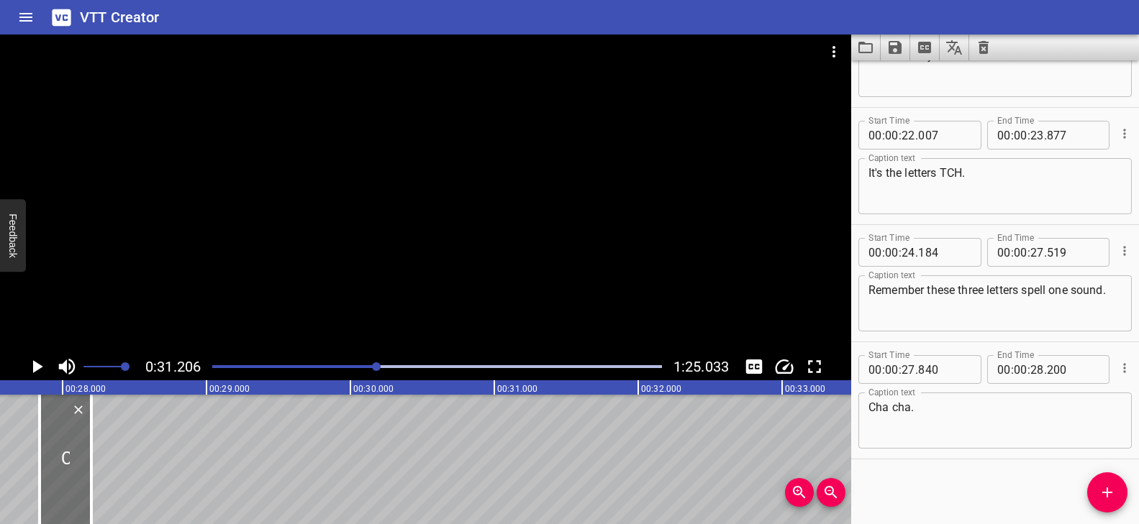
scroll to position [0, 3980]
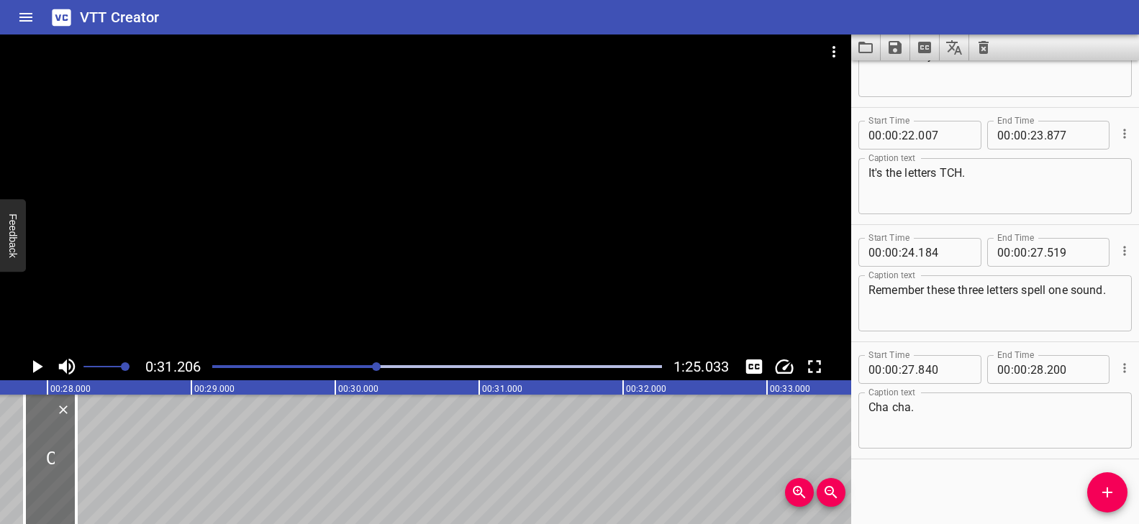
click at [1101, 490] on icon "Add Cue" at bounding box center [1106, 492] width 17 height 17
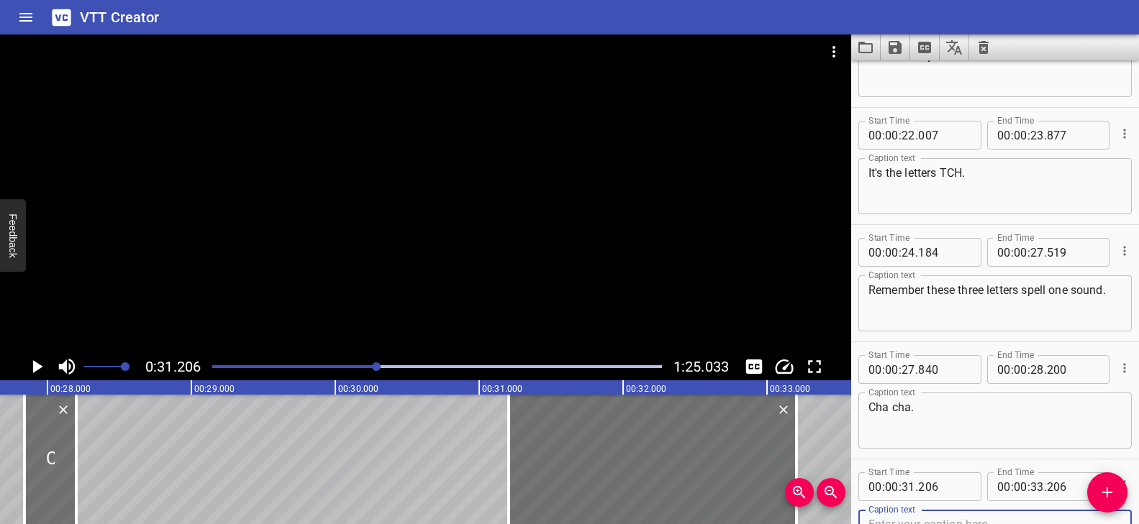
scroll to position [901, 0]
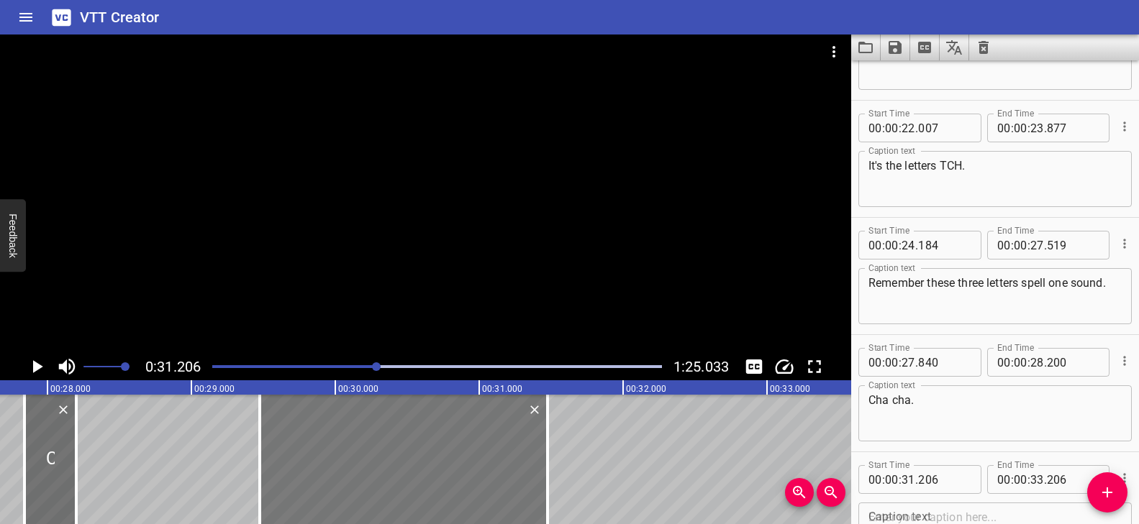
drag, startPoint x: 716, startPoint y: 460, endPoint x: 468, endPoint y: 452, distance: 247.6
click at [468, 452] on div at bounding box center [404, 459] width 288 height 129
type input "29"
type input "476"
type input "31"
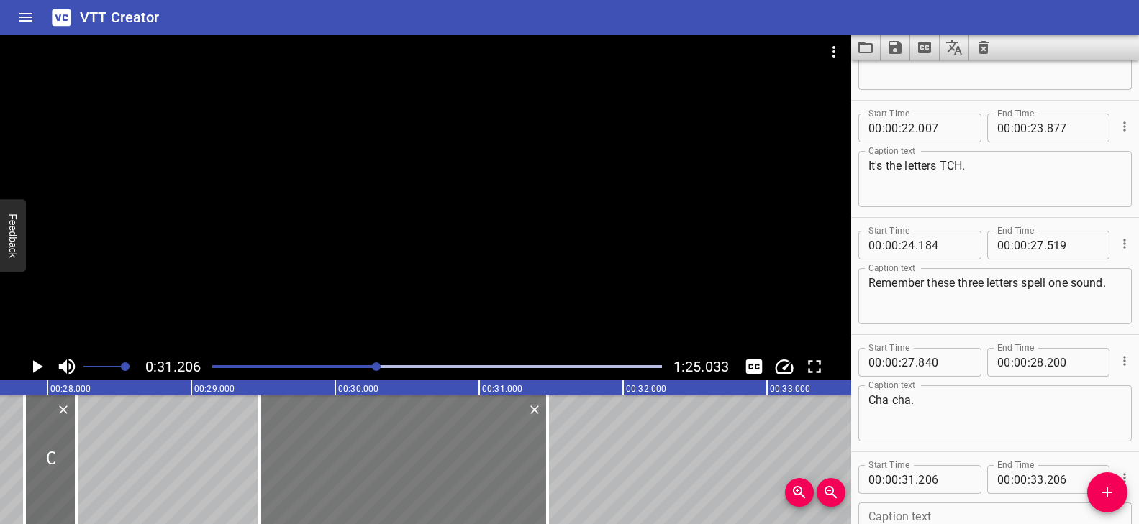
type input "476"
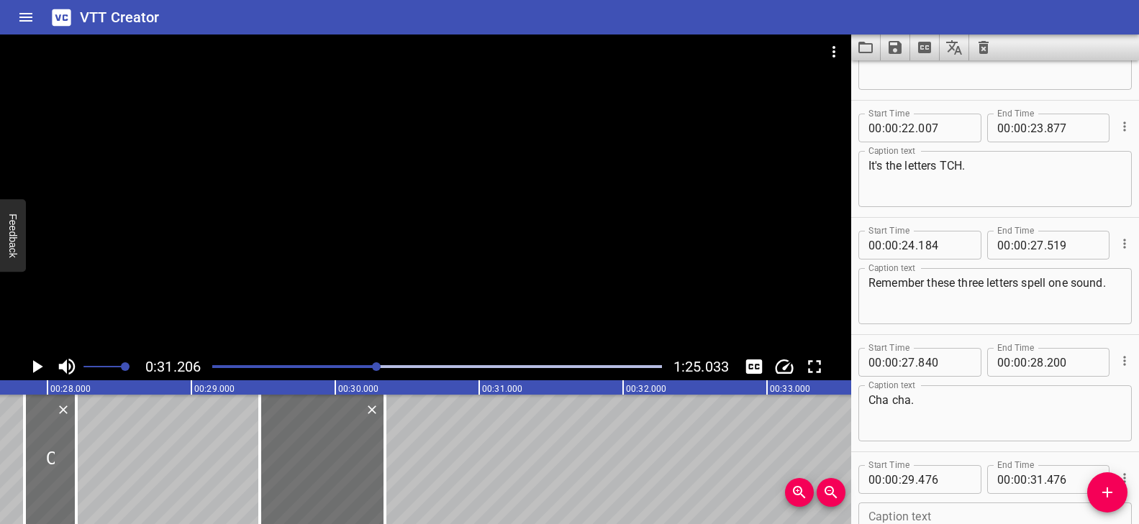
drag, startPoint x: 550, startPoint y: 437, endPoint x: 401, endPoint y: 454, distance: 149.1
click at [388, 452] on div at bounding box center [385, 459] width 14 height 129
type input "30"
type input "346"
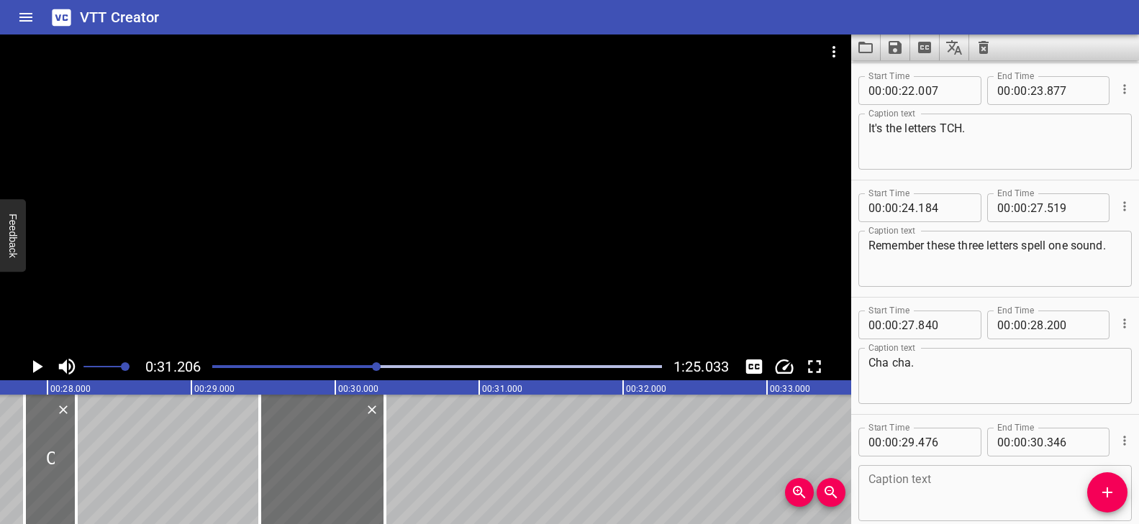
scroll to position [1011, 0]
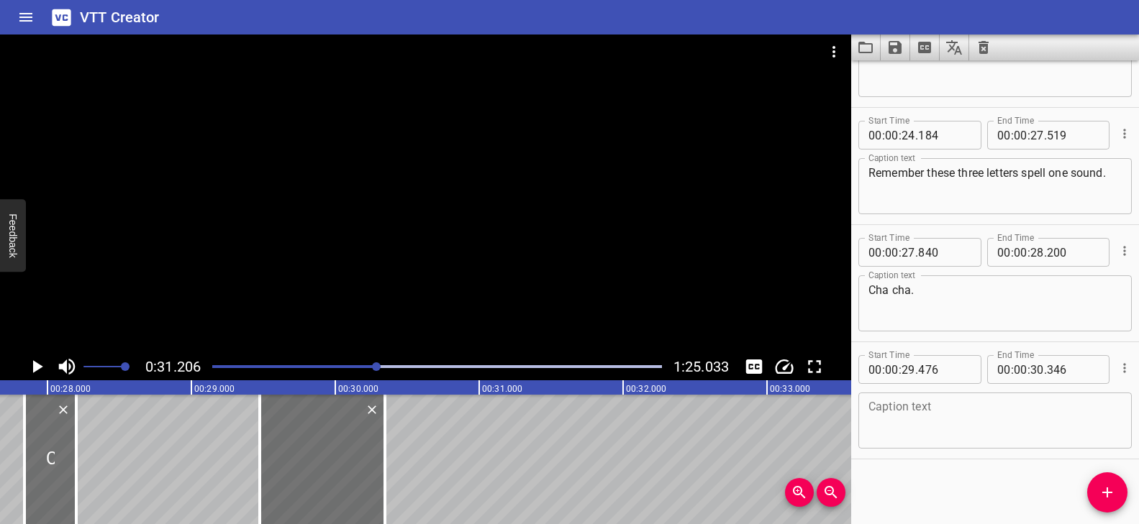
click at [932, 420] on textarea at bounding box center [994, 421] width 253 height 41
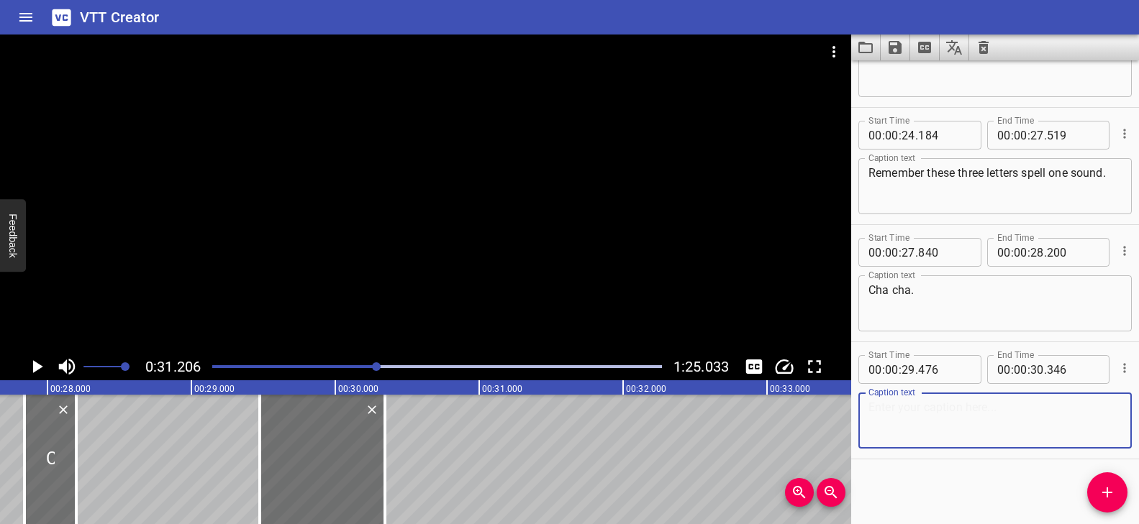
paste textarea "Now read."
type textarea "Now read."
click at [334, 323] on div at bounding box center [425, 194] width 851 height 319
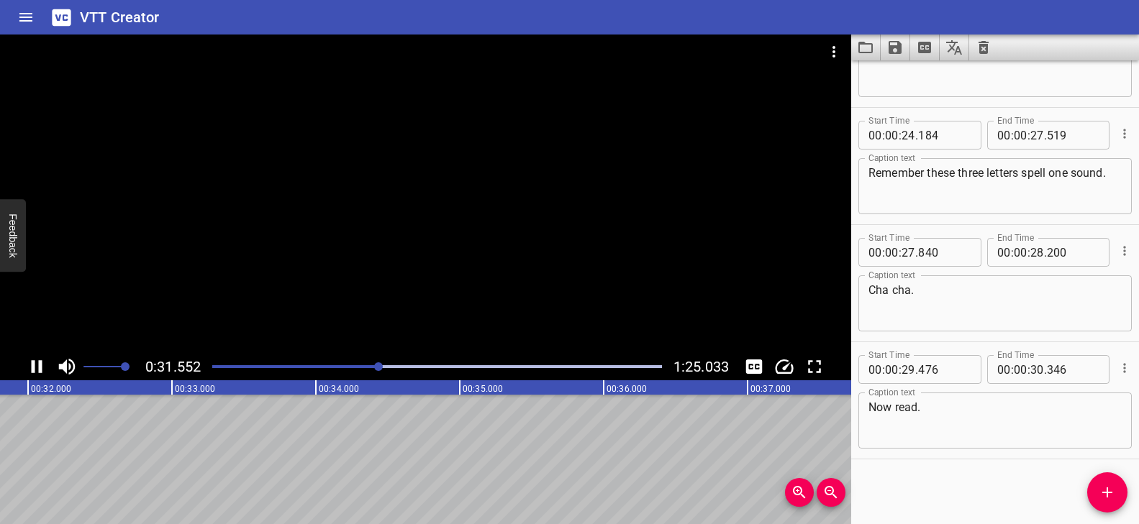
click at [363, 364] on div at bounding box center [437, 367] width 467 height 20
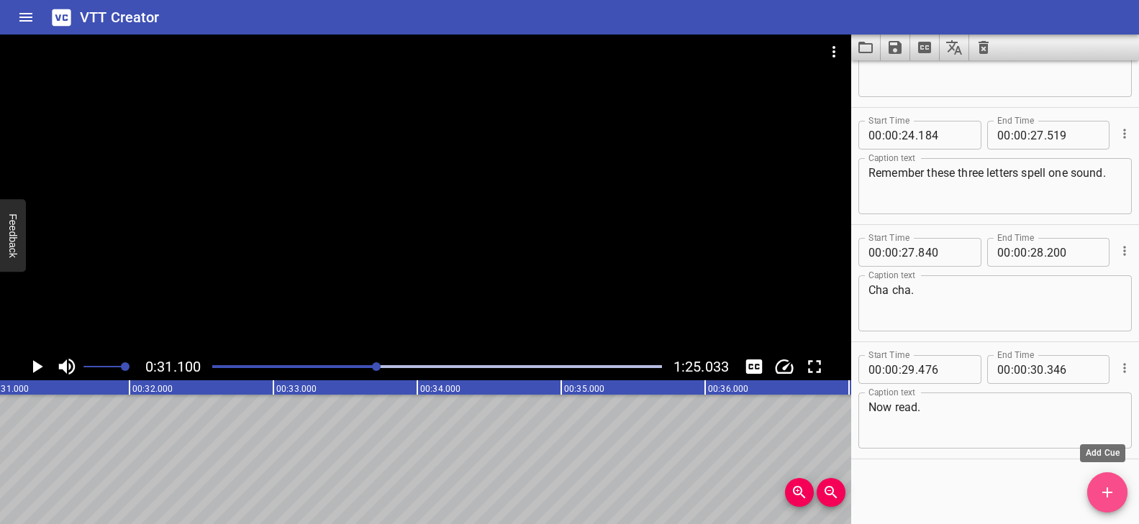
click at [1107, 485] on icon "Add Cue" at bounding box center [1106, 492] width 17 height 17
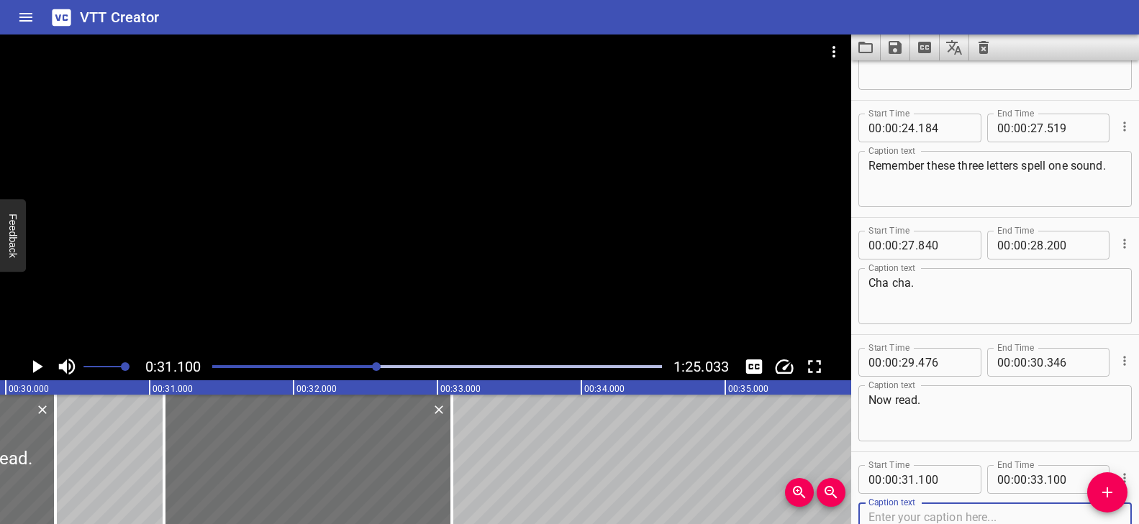
scroll to position [0, 4296]
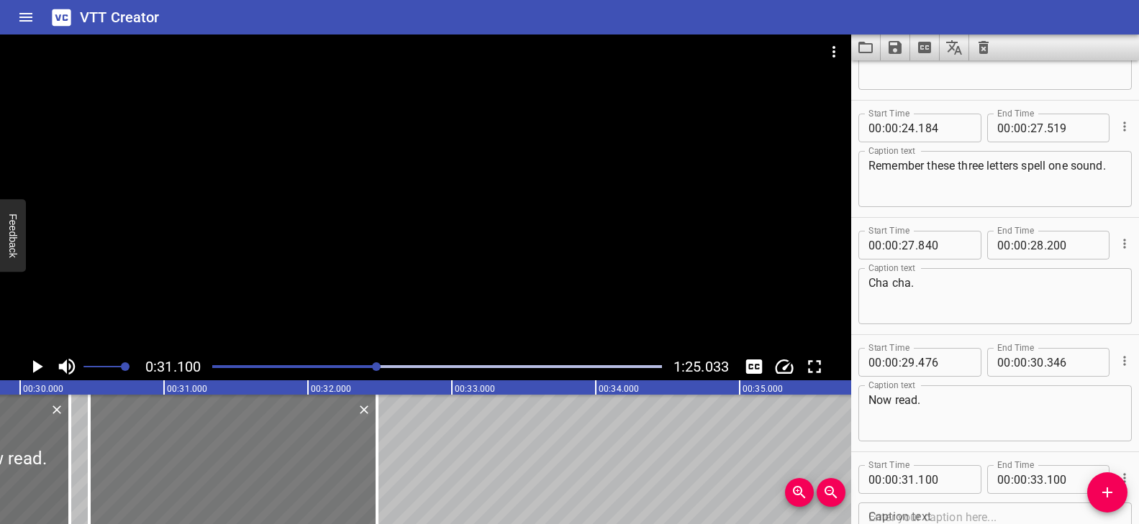
drag, startPoint x: 293, startPoint y: 462, endPoint x: 242, endPoint y: 465, distance: 51.2
click at [242, 465] on div at bounding box center [233, 459] width 288 height 129
type input "30"
type input "480"
type input "32"
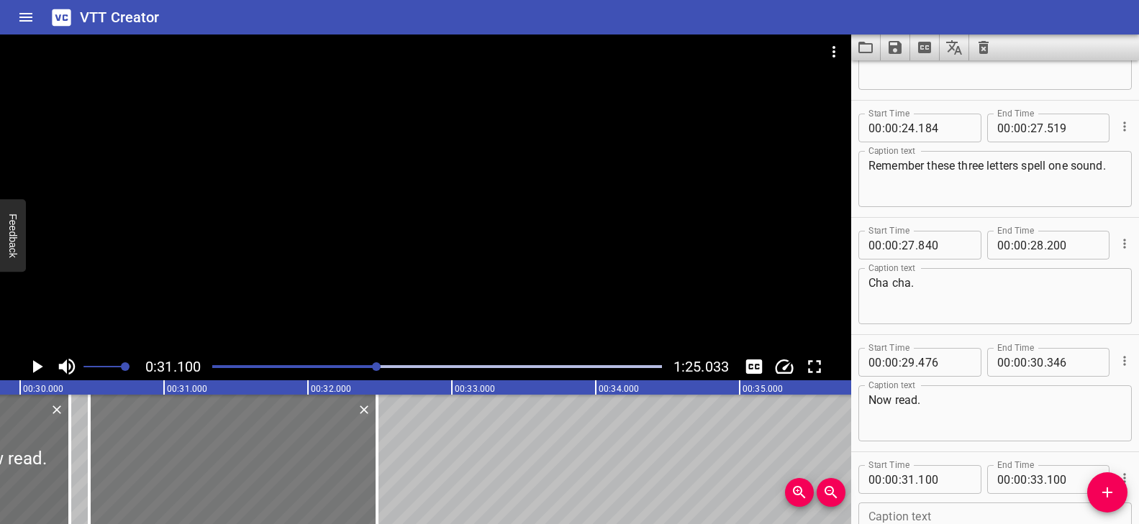
type input "480"
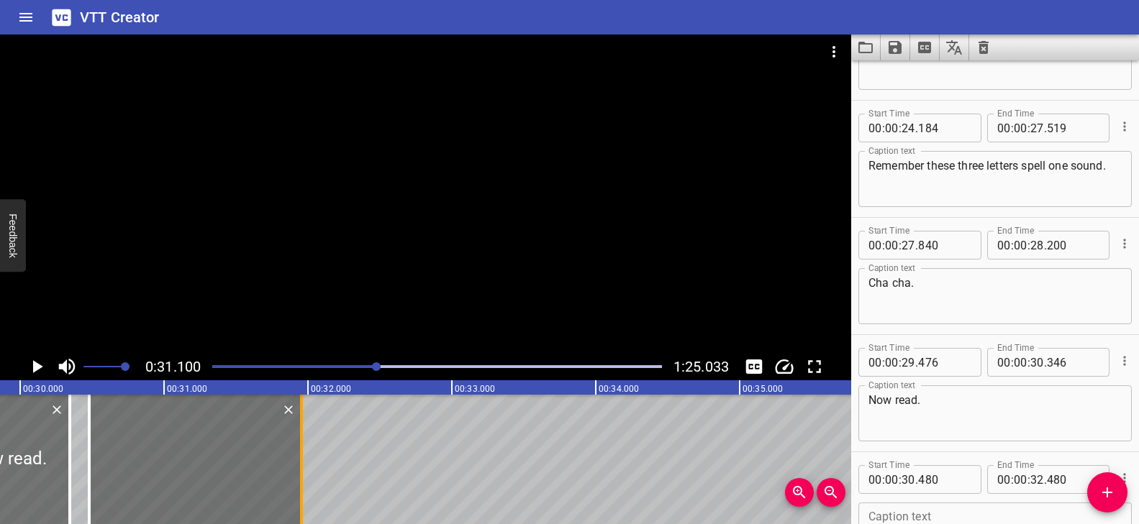
drag, startPoint x: 351, startPoint y: 436, endPoint x: 304, endPoint y: 439, distance: 47.6
click at [304, 439] on div at bounding box center [301, 459] width 14 height 129
type input "31"
type input "955"
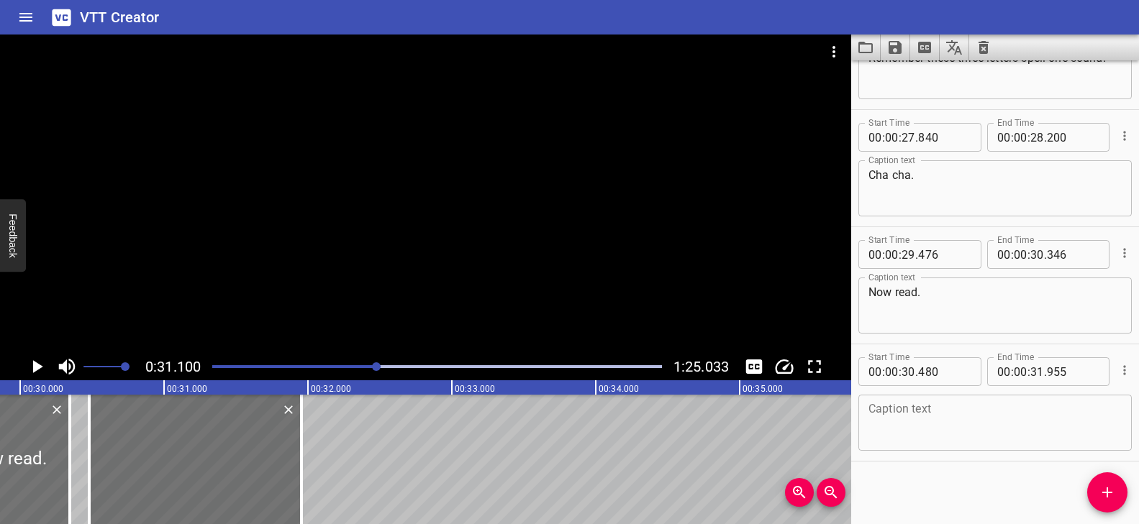
scroll to position [1128, 0]
click at [938, 438] on textarea at bounding box center [994, 421] width 253 height 41
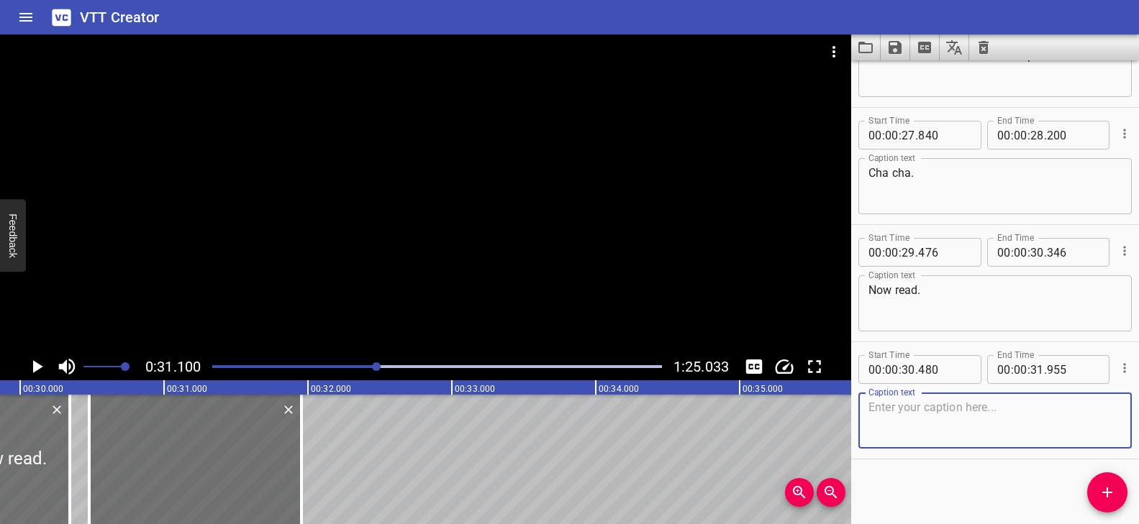
paste textarea "Catch. Catch."
type textarea "Catch. Catch."
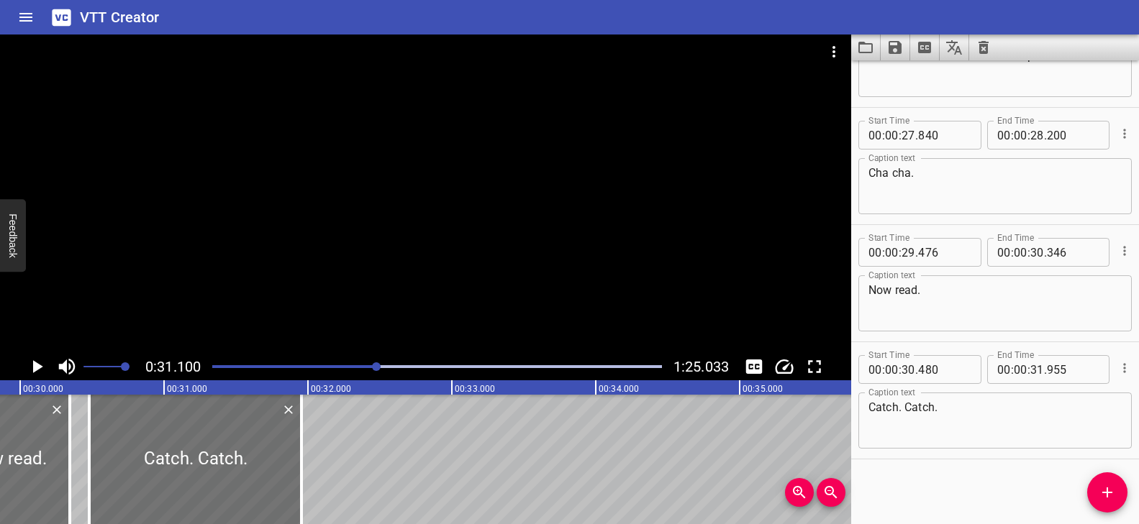
click at [363, 365] on div "Play progress" at bounding box center [152, 366] width 450 height 3
click at [437, 301] on div at bounding box center [425, 194] width 851 height 319
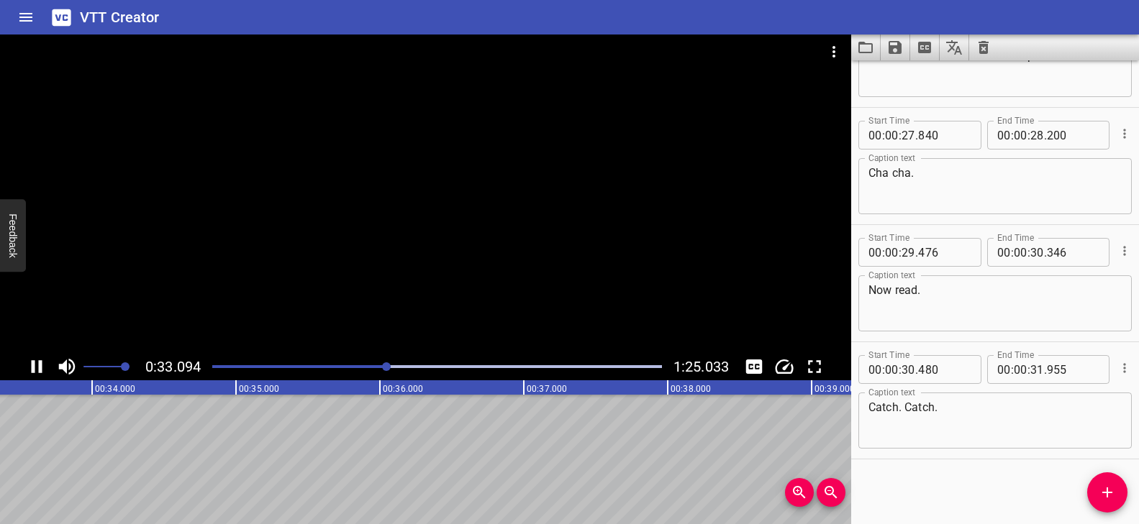
click at [435, 306] on div at bounding box center [425, 194] width 851 height 319
click at [379, 363] on div at bounding box center [437, 367] width 467 height 20
click at [465, 317] on div at bounding box center [425, 194] width 851 height 319
click at [465, 317] on video at bounding box center [425, 194] width 851 height 319
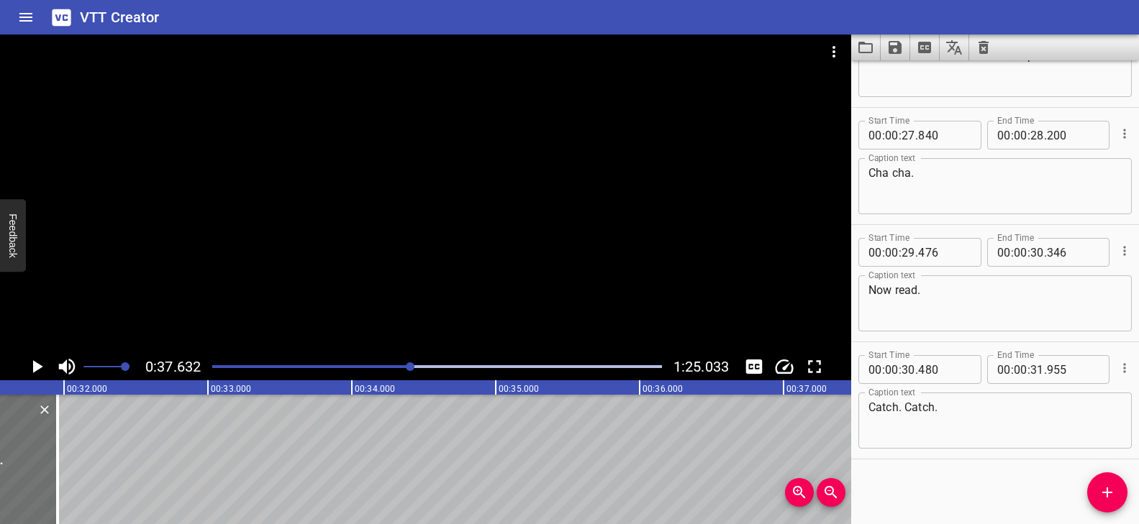
scroll to position [0, 4525]
click at [1107, 490] on icon "Add Cue" at bounding box center [1107, 493] width 10 height 10
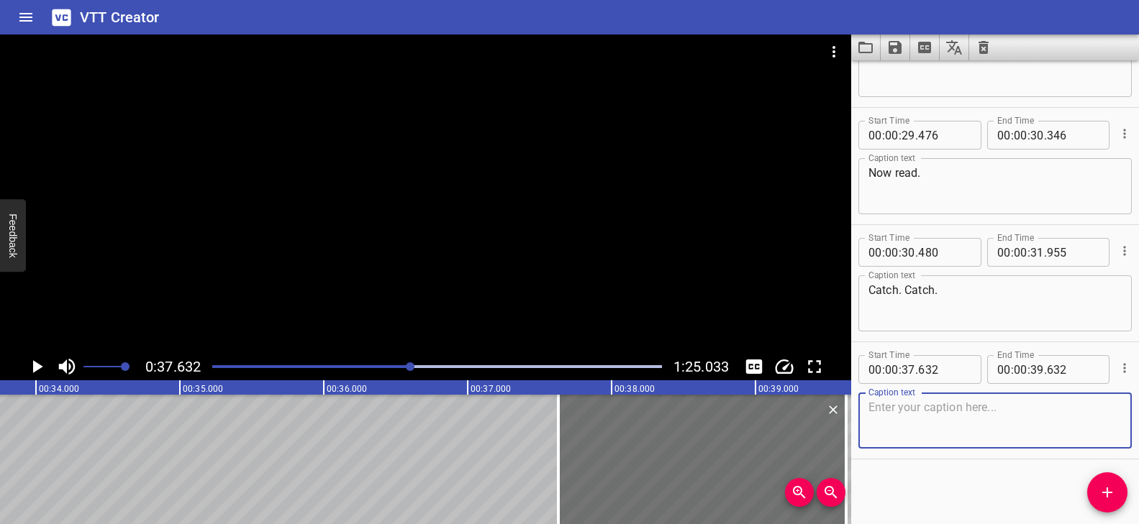
scroll to position [0, 4870]
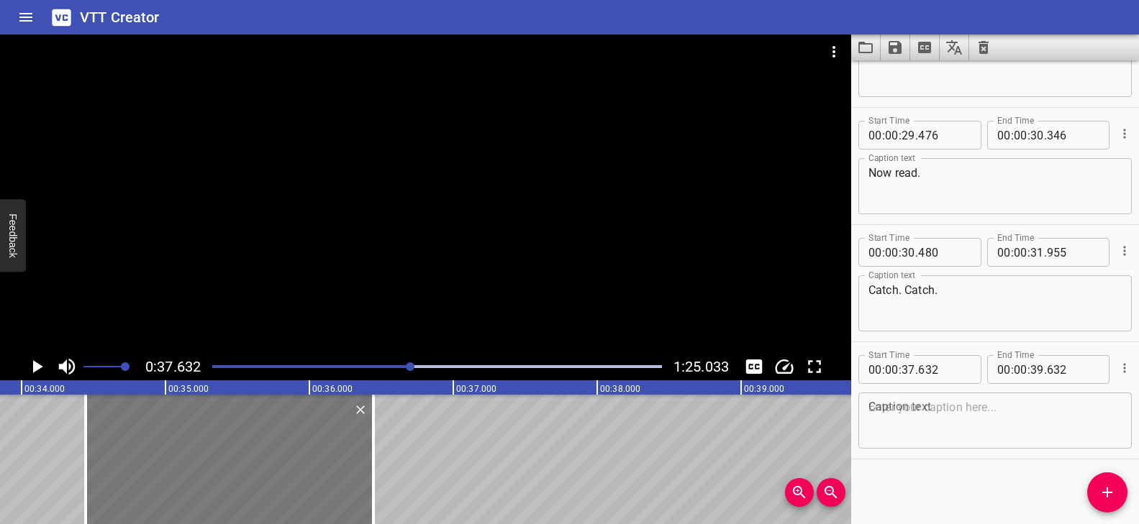
drag, startPoint x: 678, startPoint y: 426, endPoint x: 218, endPoint y: 448, distance: 460.9
click at [218, 448] on div at bounding box center [230, 459] width 288 height 129
type input "34"
type input "432"
type input "36"
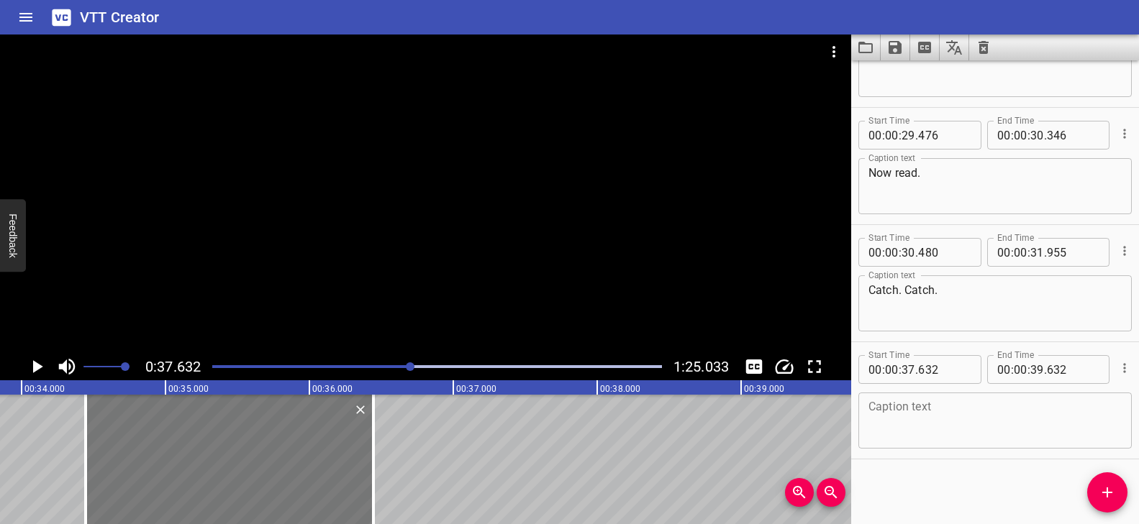
type input "432"
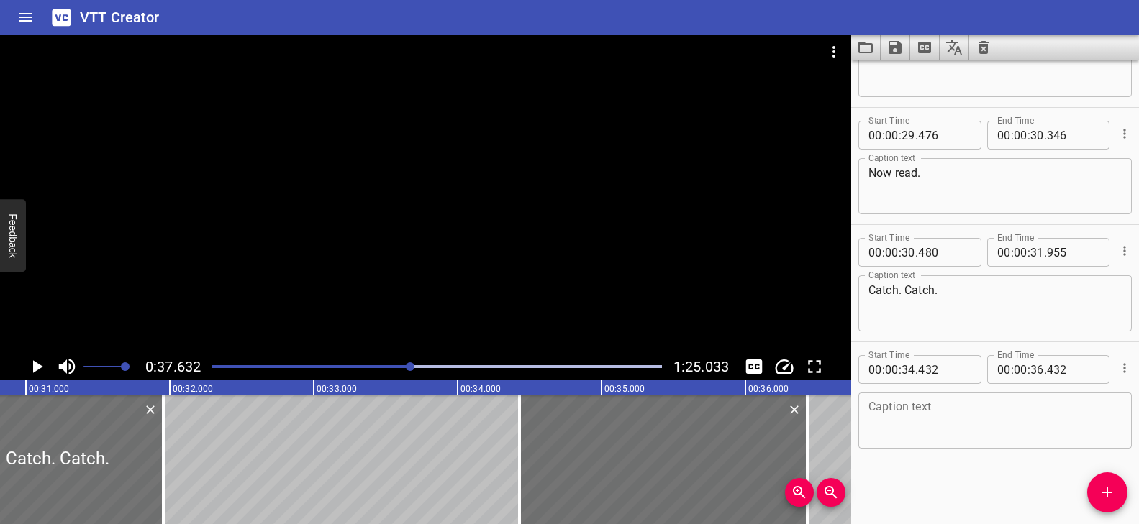
scroll to position [0, 4463]
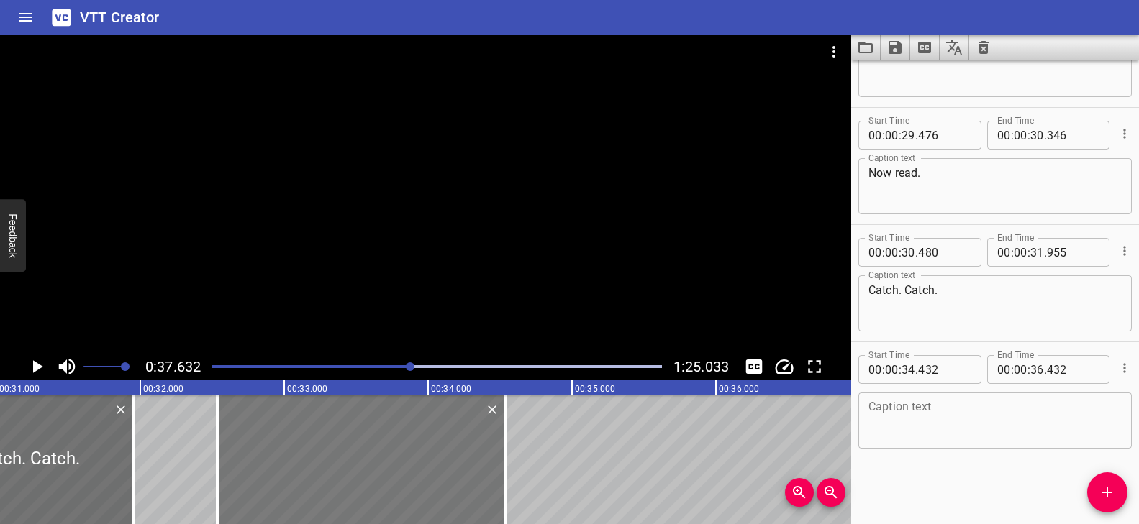
drag, startPoint x: 532, startPoint y: 452, endPoint x: 288, endPoint y: 447, distance: 243.9
click at [288, 447] on div at bounding box center [361, 459] width 288 height 129
type input "32"
type input "537"
type input "34"
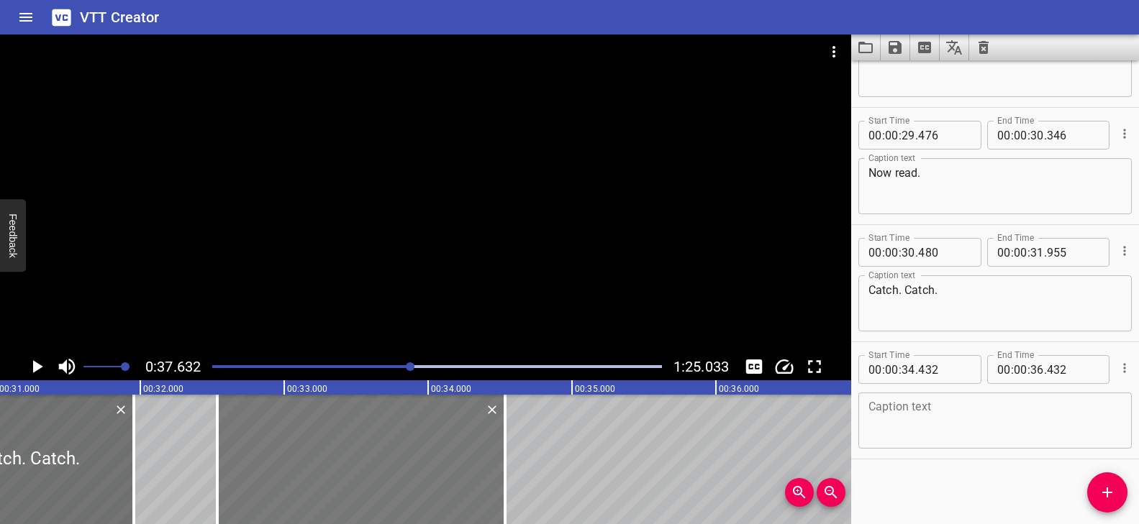
type input "537"
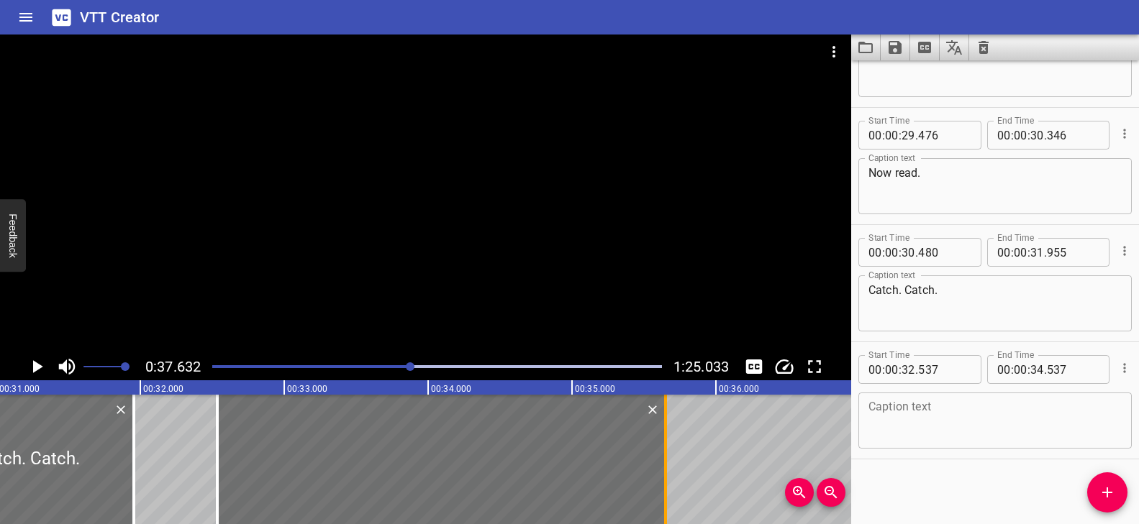
drag, startPoint x: 506, startPoint y: 434, endPoint x: 665, endPoint y: 443, distance: 158.5
click at [665, 443] on div at bounding box center [665, 459] width 3 height 129
type input "35"
type input "657"
click at [909, 414] on textarea at bounding box center [994, 421] width 253 height 41
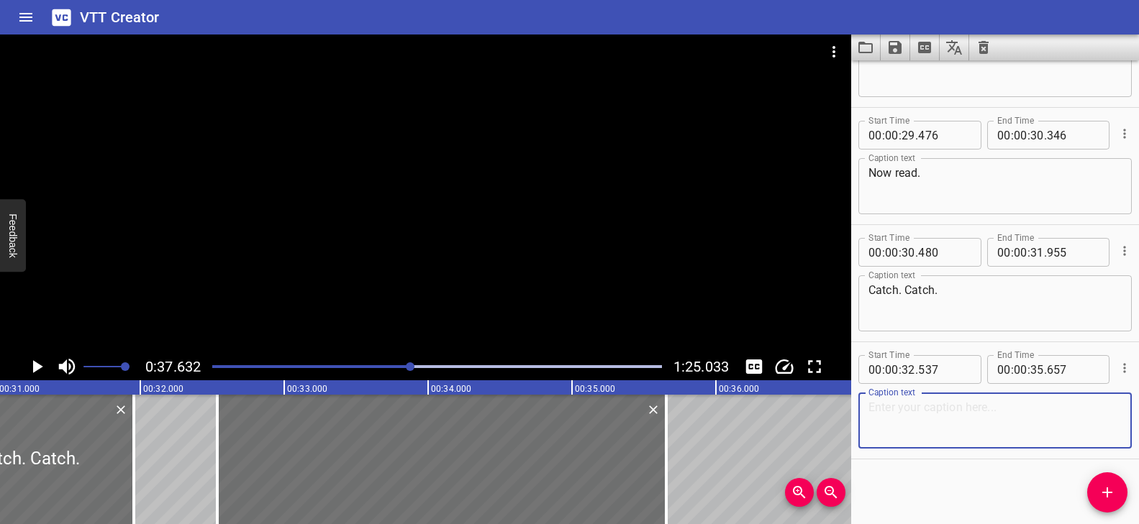
paste textarea "Ka ka ka ka t"
type textarea "Ka ka ka ka t"
click at [397, 365] on div "Play progress" at bounding box center [187, 366] width 450 height 3
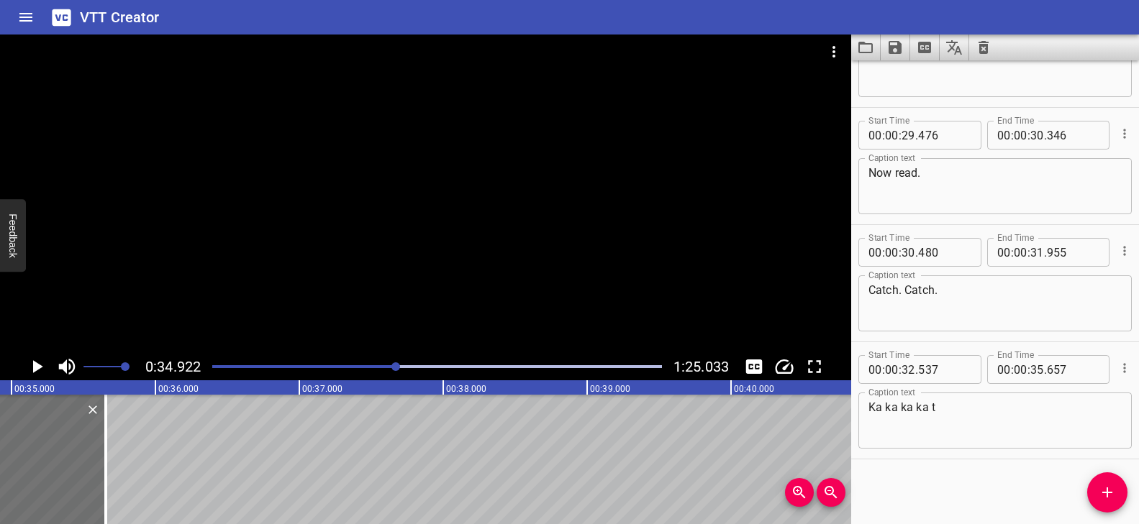
click at [429, 316] on div at bounding box center [425, 194] width 851 height 319
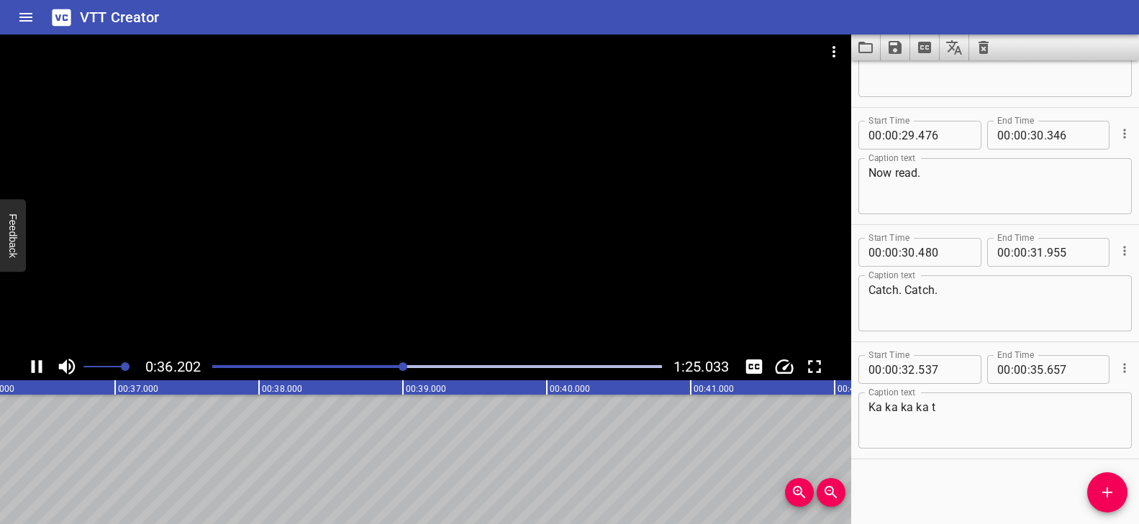
click at [380, 366] on div "Play progress" at bounding box center [180, 366] width 450 height 3
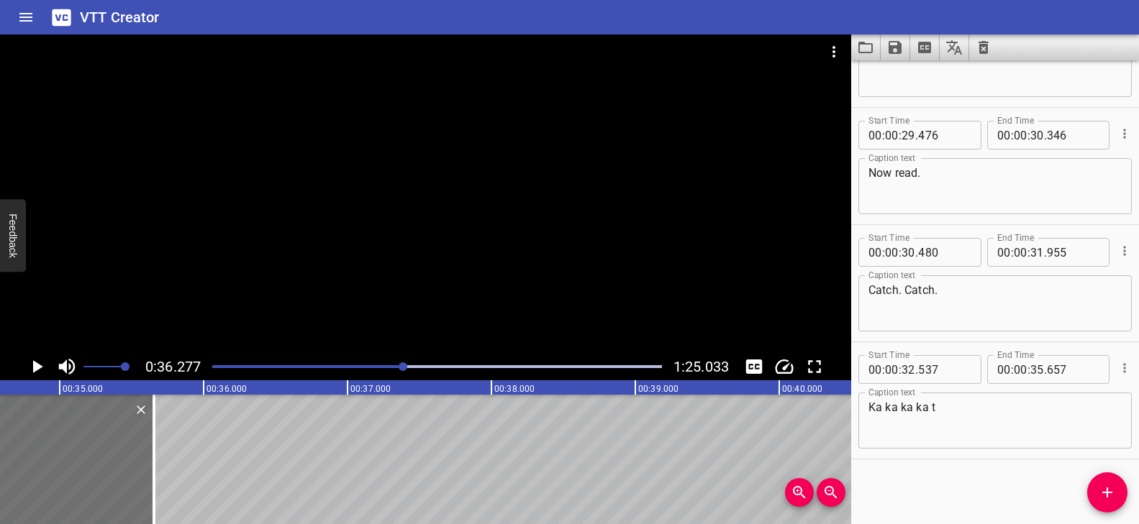
scroll to position [0, 5004]
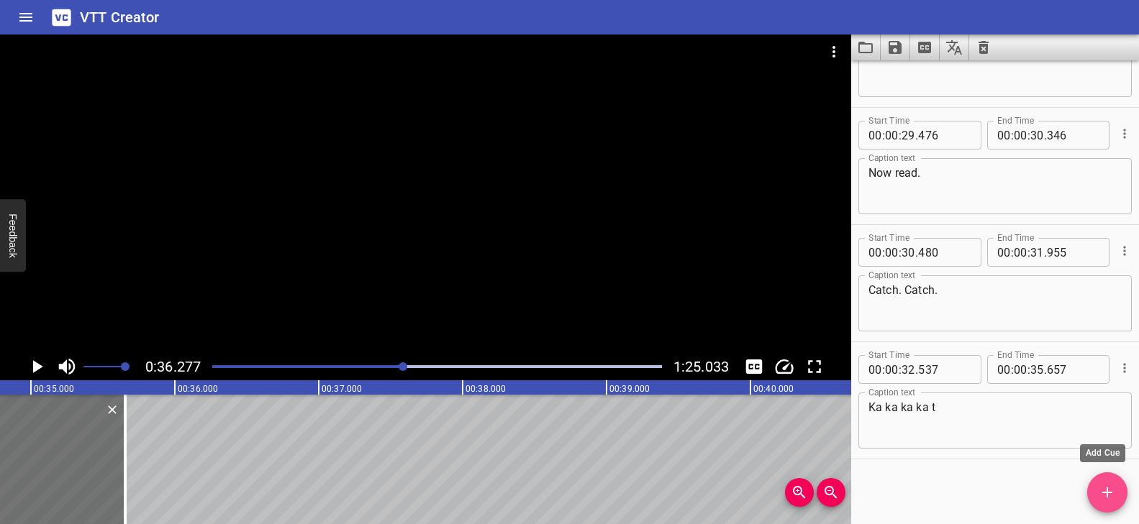
click at [1100, 487] on icon "Add Cue" at bounding box center [1106, 492] width 17 height 17
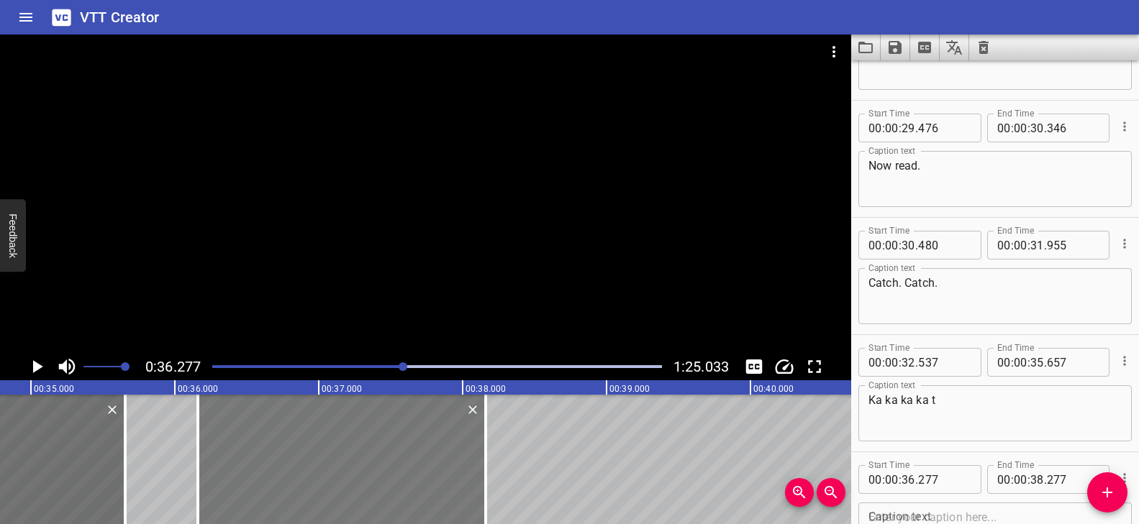
drag, startPoint x: 378, startPoint y: 476, endPoint x: 384, endPoint y: 480, distance: 7.8
click at [384, 480] on div at bounding box center [342, 459] width 288 height 129
type input "162"
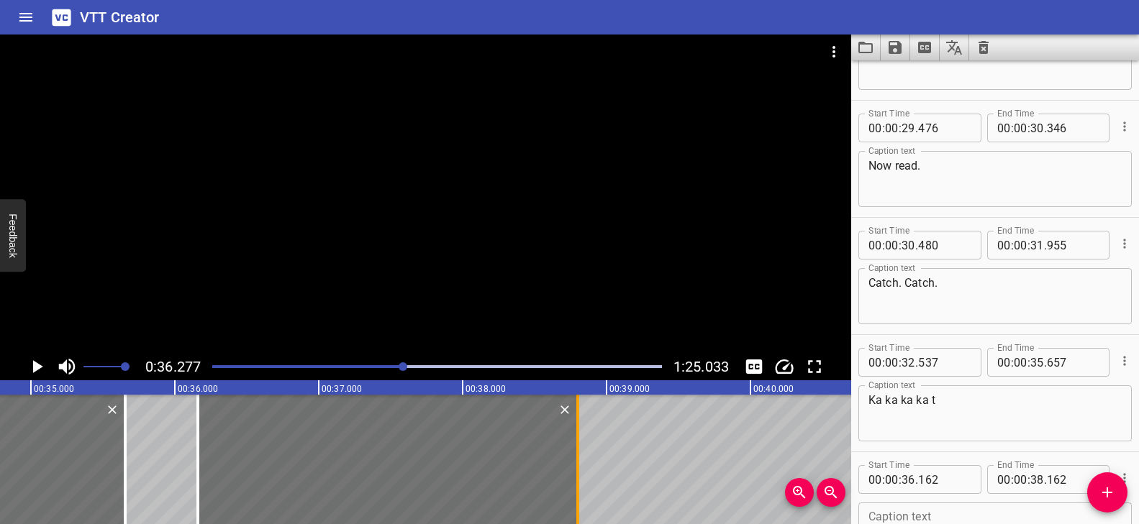
drag, startPoint x: 487, startPoint y: 443, endPoint x: 579, endPoint y: 457, distance: 93.1
click at [579, 457] on div at bounding box center [577, 459] width 14 height 129
type input "802"
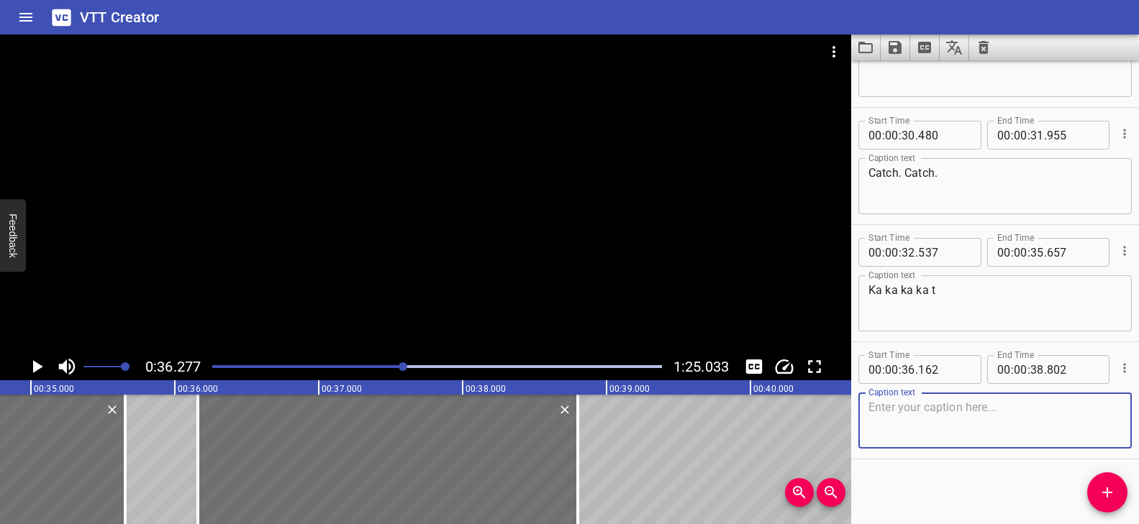
click at [952, 403] on textarea at bounding box center [994, 421] width 253 height 41
paste textarea "t-c-h spell one sound"
click at [878, 409] on textarea "t-c-h spell one sound" at bounding box center [994, 421] width 253 height 41
click at [883, 411] on textarea "t,c-h spell one sound" at bounding box center [994, 421] width 253 height 41
type textarea "t,c,h spell one sound"
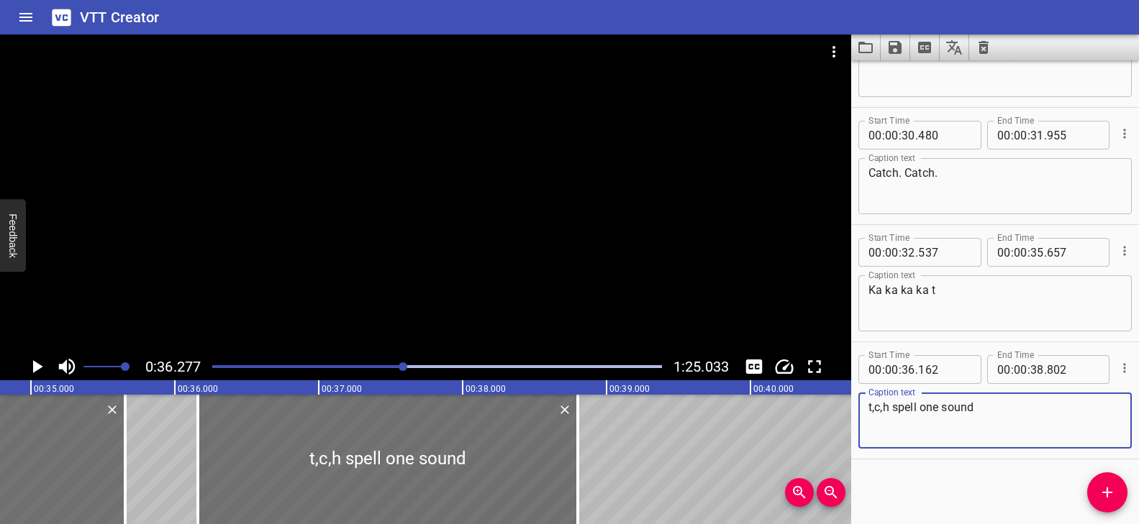
click at [388, 367] on div "Play progress" at bounding box center [180, 366] width 450 height 3
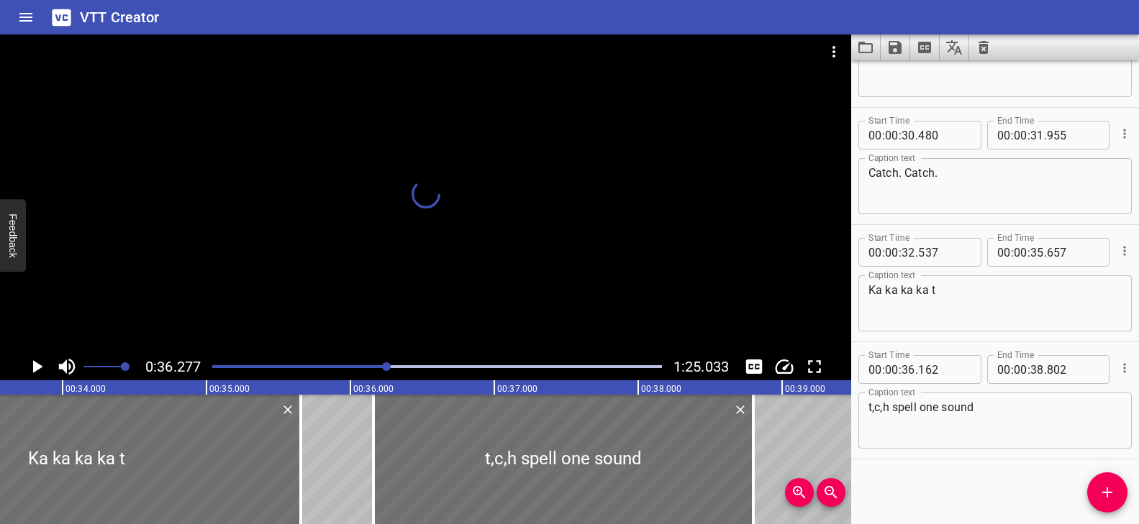
click at [480, 302] on div at bounding box center [425, 194] width 851 height 319
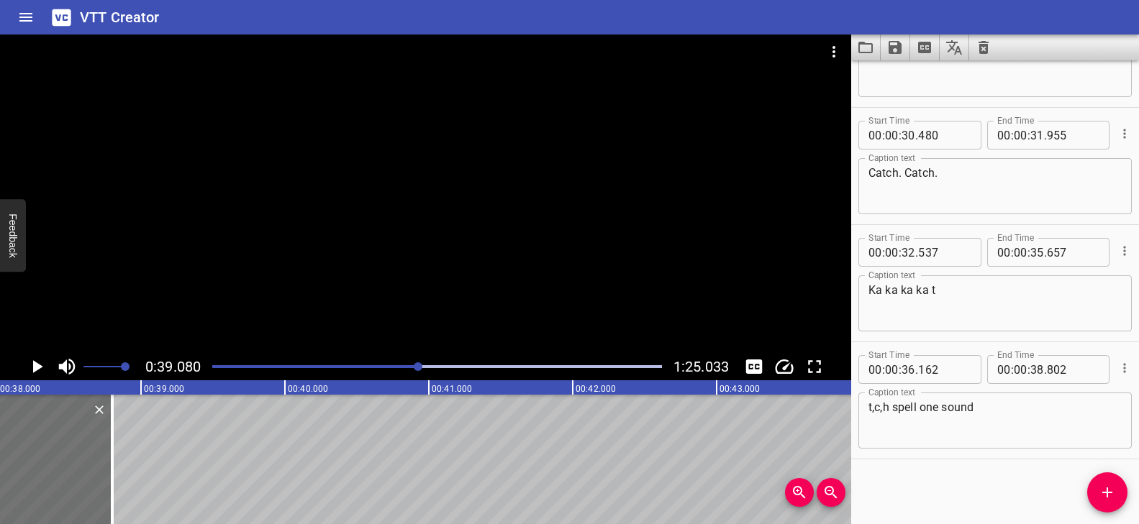
scroll to position [0, 5367]
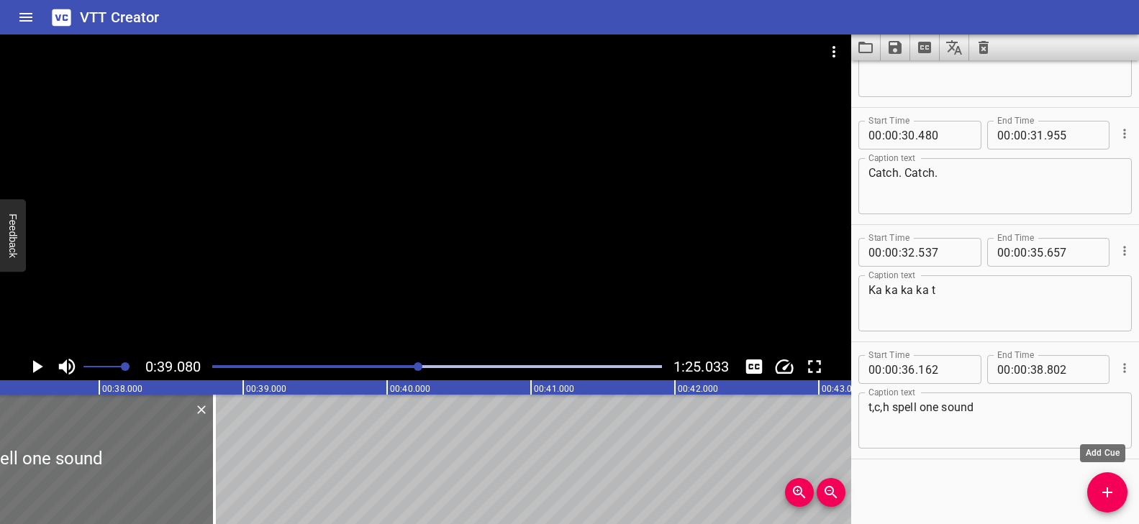
click at [1109, 490] on icon "Add Cue" at bounding box center [1106, 492] width 17 height 17
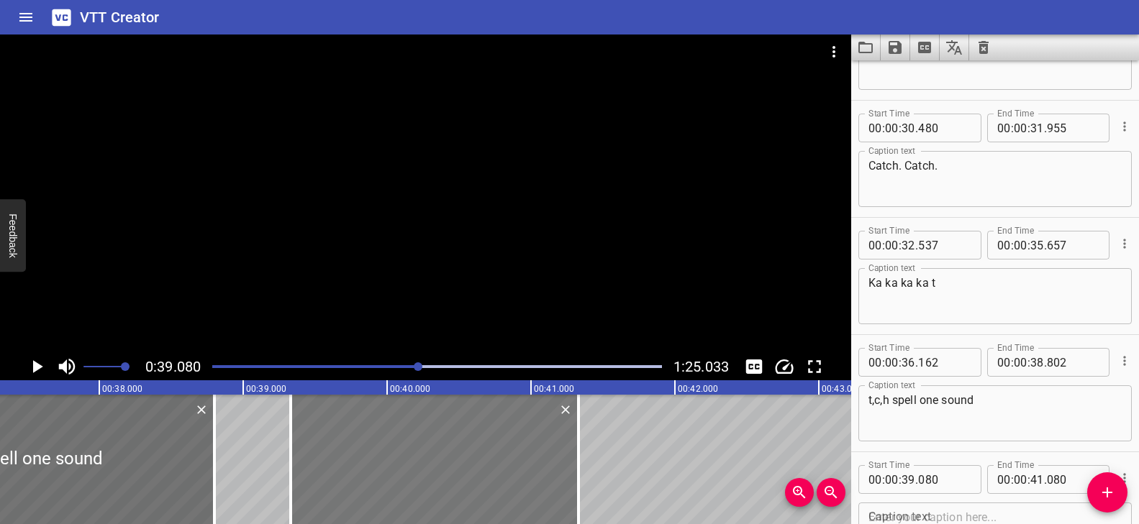
drag, startPoint x: 443, startPoint y: 454, endPoint x: 479, endPoint y: 461, distance: 36.7
click at [479, 461] on div at bounding box center [435, 459] width 288 height 129
type input "330"
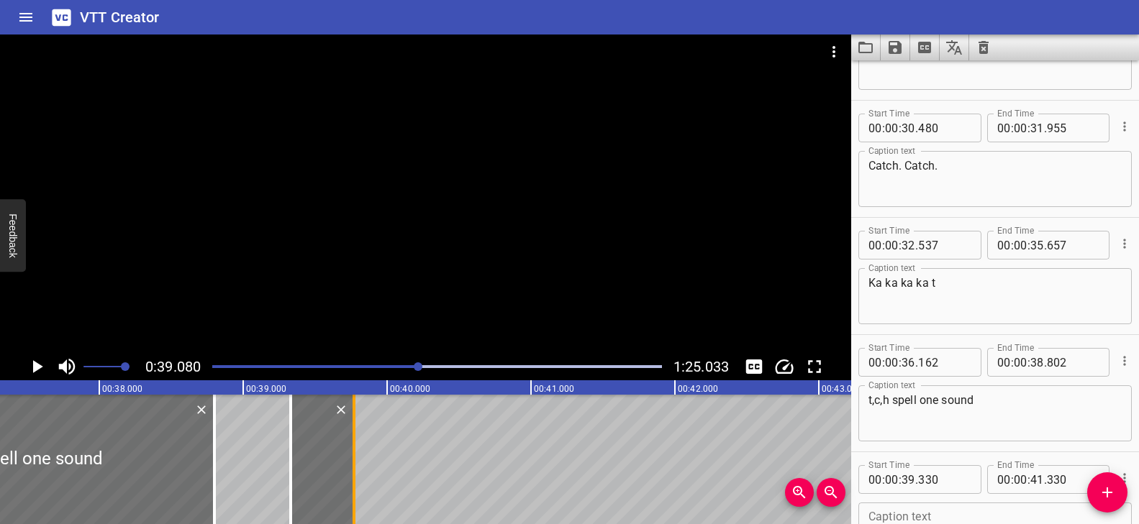
drag, startPoint x: 579, startPoint y: 441, endPoint x: 355, endPoint y: 465, distance: 225.7
click at [355, 465] on div at bounding box center [353, 459] width 3 height 129
type input "39"
type input "770"
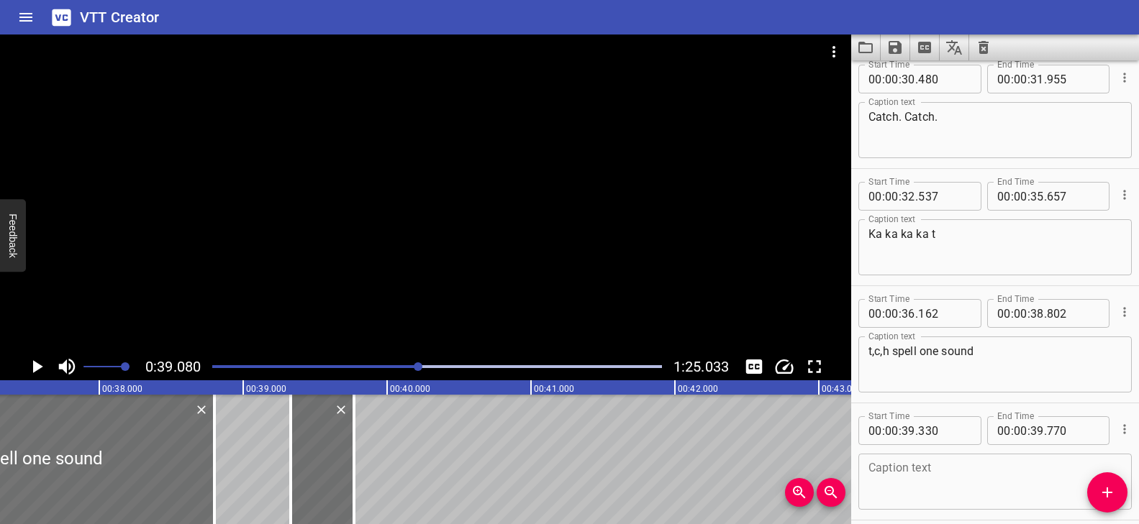
scroll to position [1480, 0]
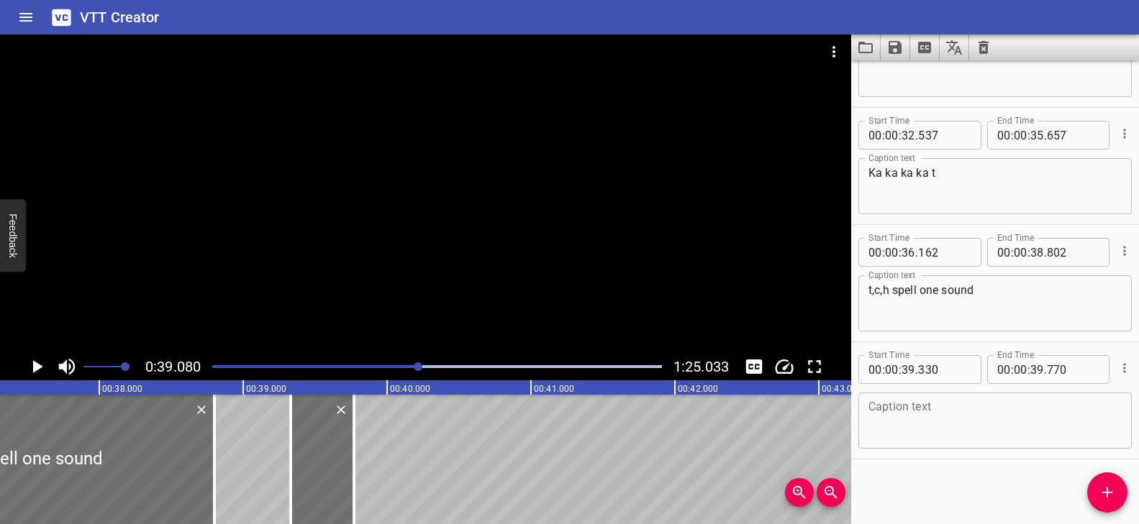
click at [924, 409] on textarea at bounding box center [994, 421] width 253 height 41
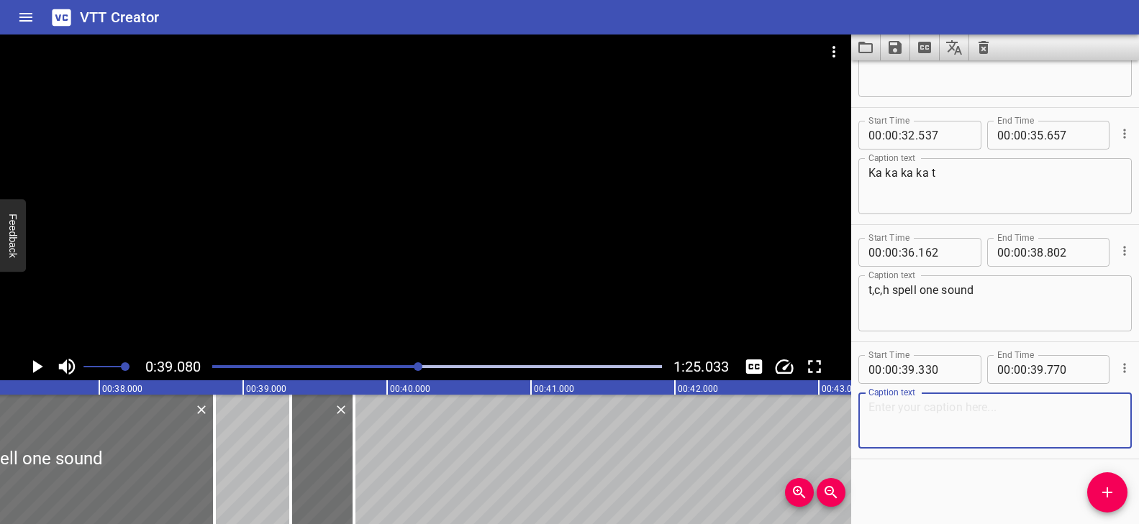
paste textarea "Cha cha."
type textarea "Cha cha."
click at [411, 366] on div "Play progress" at bounding box center [195, 366] width 450 height 3
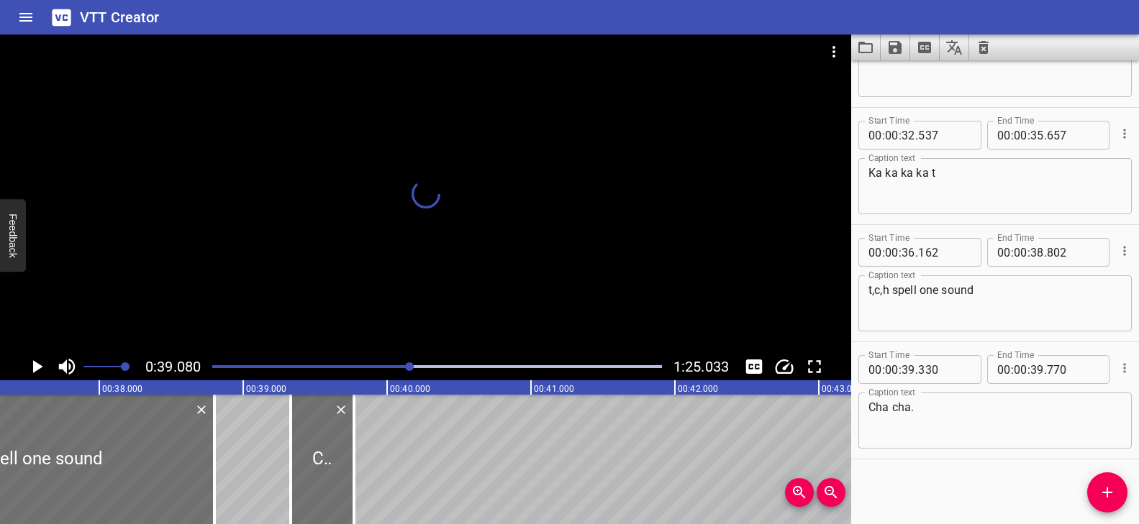
click at [496, 288] on div at bounding box center [425, 194] width 851 height 319
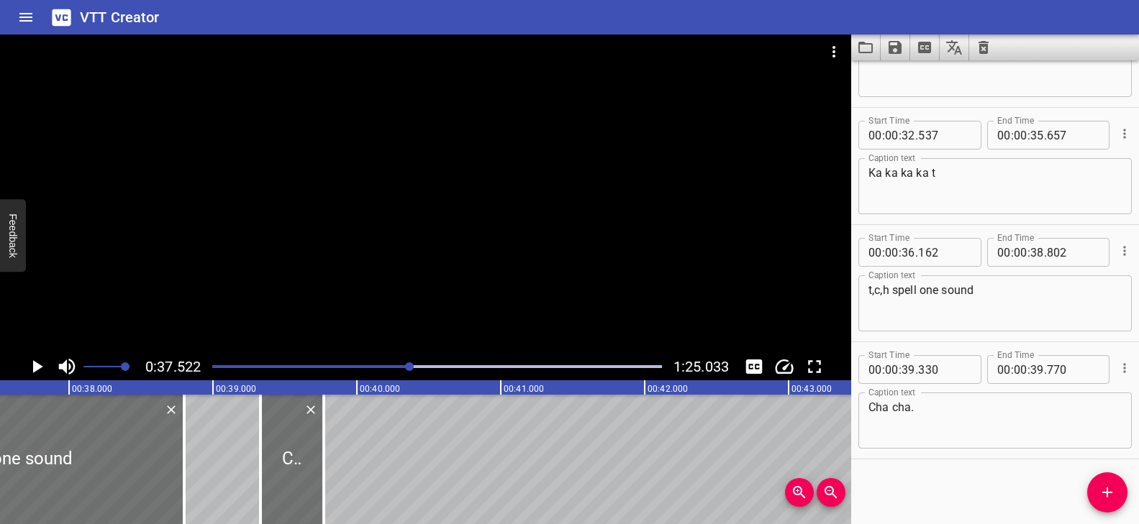
click at [496, 288] on div at bounding box center [425, 194] width 851 height 319
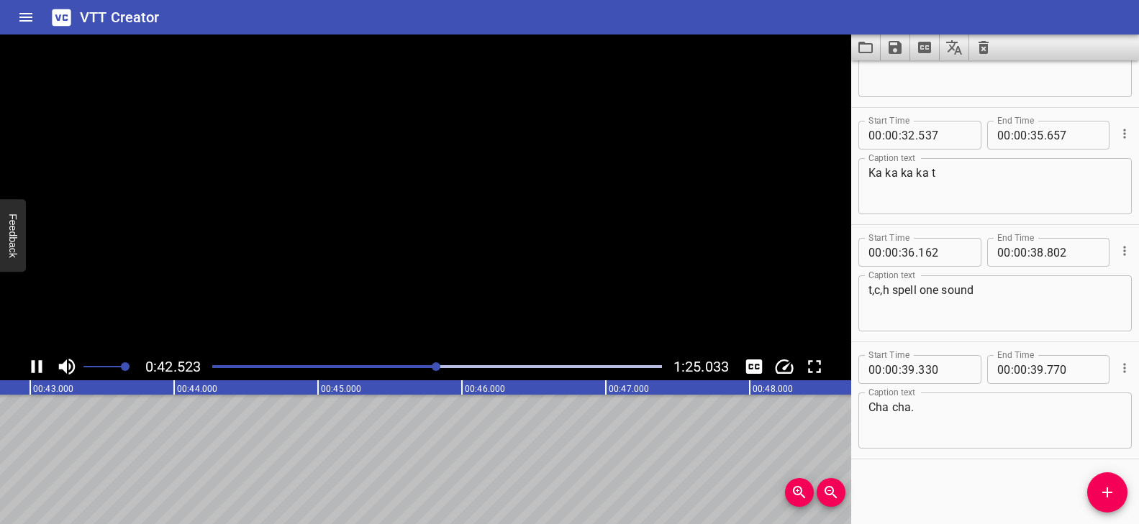
click at [496, 289] on video at bounding box center [425, 194] width 851 height 319
click at [436, 366] on div "Play progress" at bounding box center [220, 366] width 450 height 3
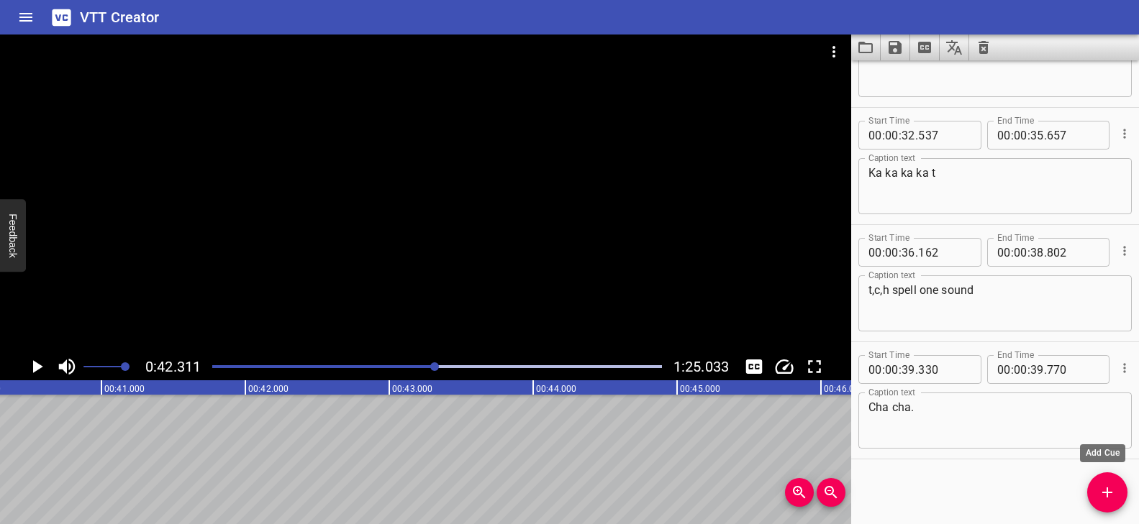
click at [1102, 486] on icon "Add Cue" at bounding box center [1106, 492] width 17 height 17
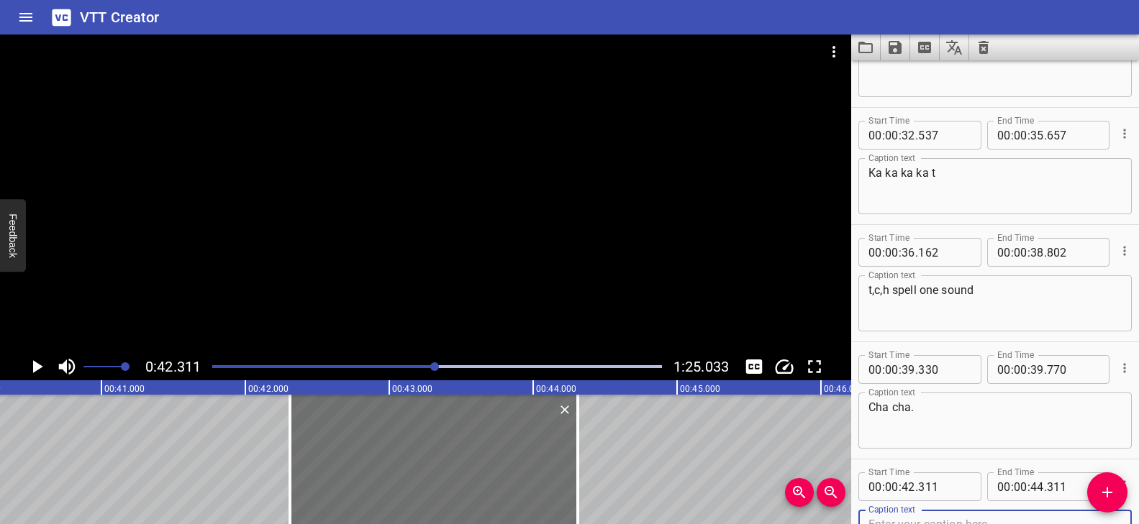
scroll to position [1487, 0]
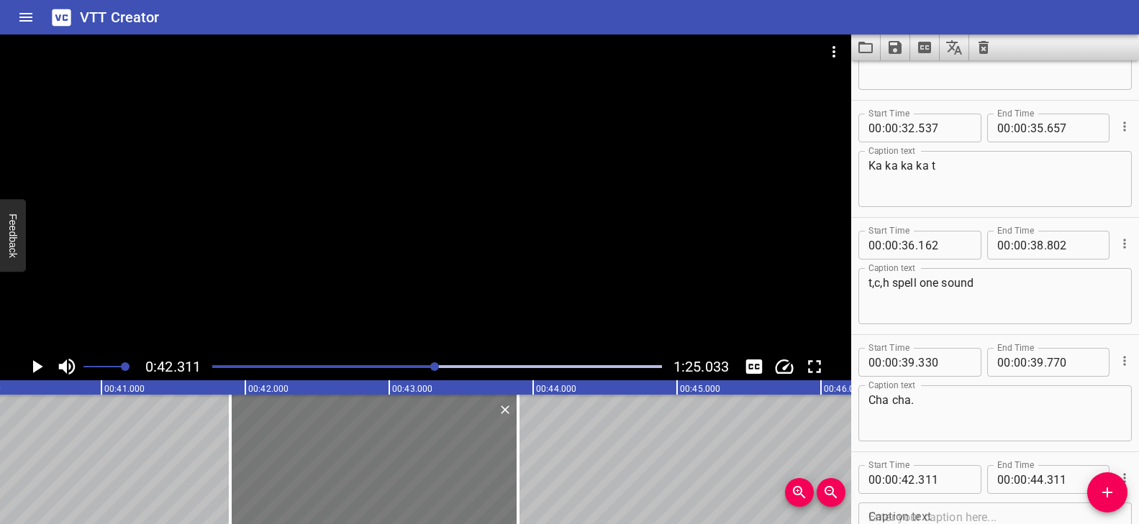
drag, startPoint x: 527, startPoint y: 446, endPoint x: 468, endPoint y: 449, distance: 59.1
click at [468, 449] on div at bounding box center [374, 459] width 288 height 129
type input "41"
type input "896"
type input "43"
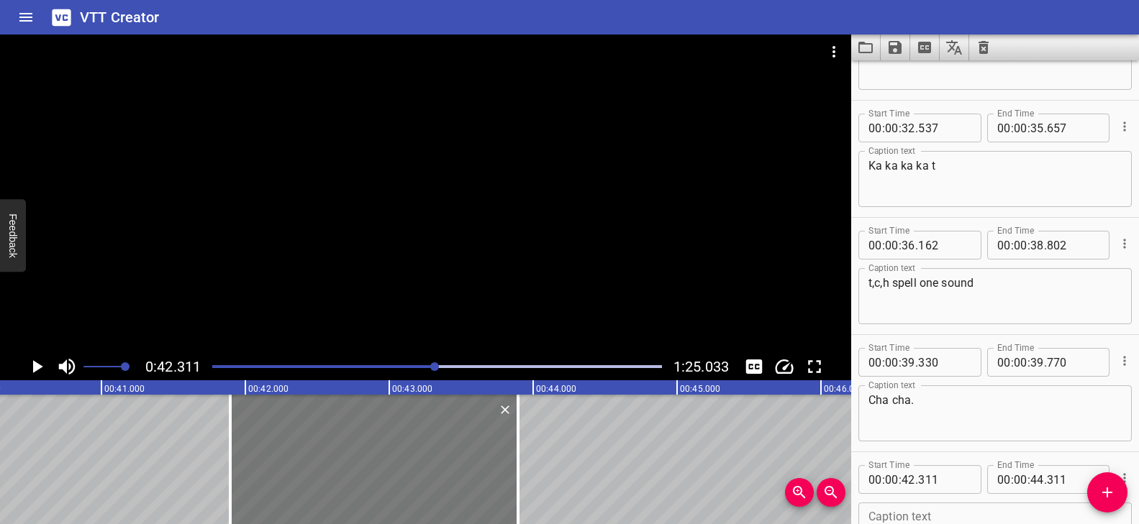
type input "896"
drag, startPoint x: 519, startPoint y: 442, endPoint x: 613, endPoint y: 438, distance: 94.3
click at [537, 447] on div at bounding box center [536, 459] width 3 height 129
type input "44"
type input "026"
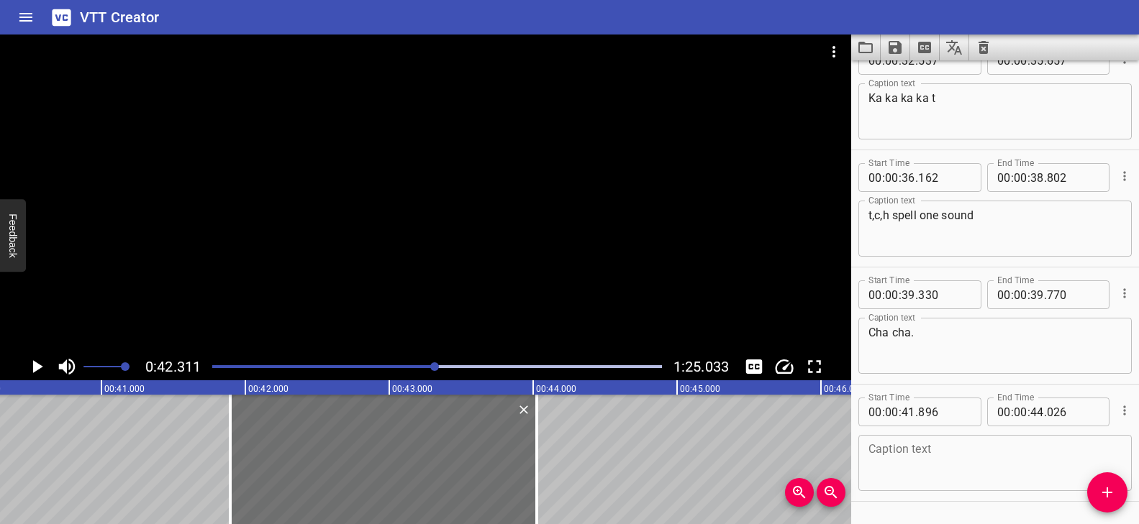
scroll to position [1597, 0]
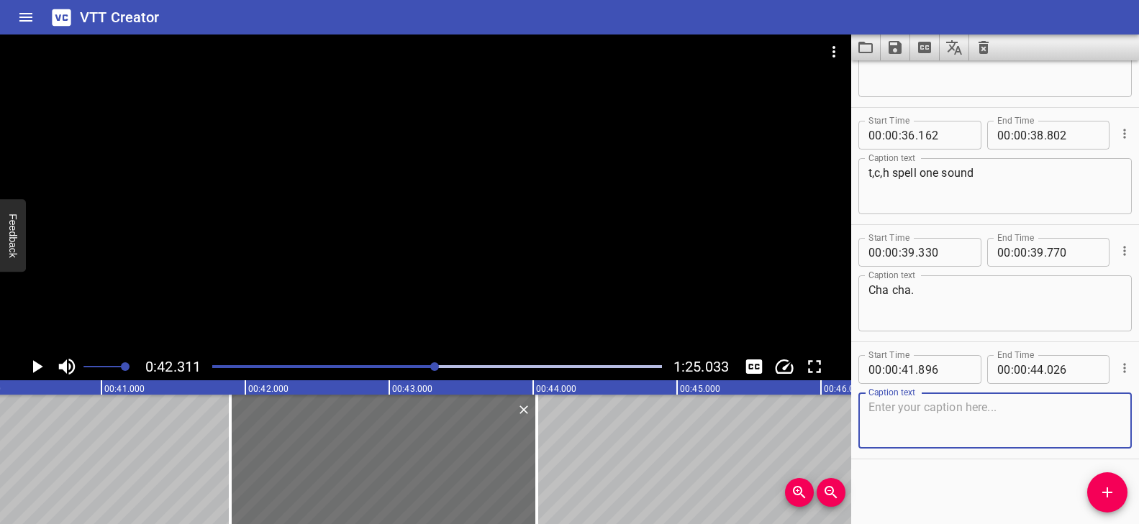
click at [964, 429] on textarea at bounding box center [994, 421] width 253 height 41
paste textarea "Is that a scratch? Scratch?"
type textarea "Is that a scratch? Scratch?"
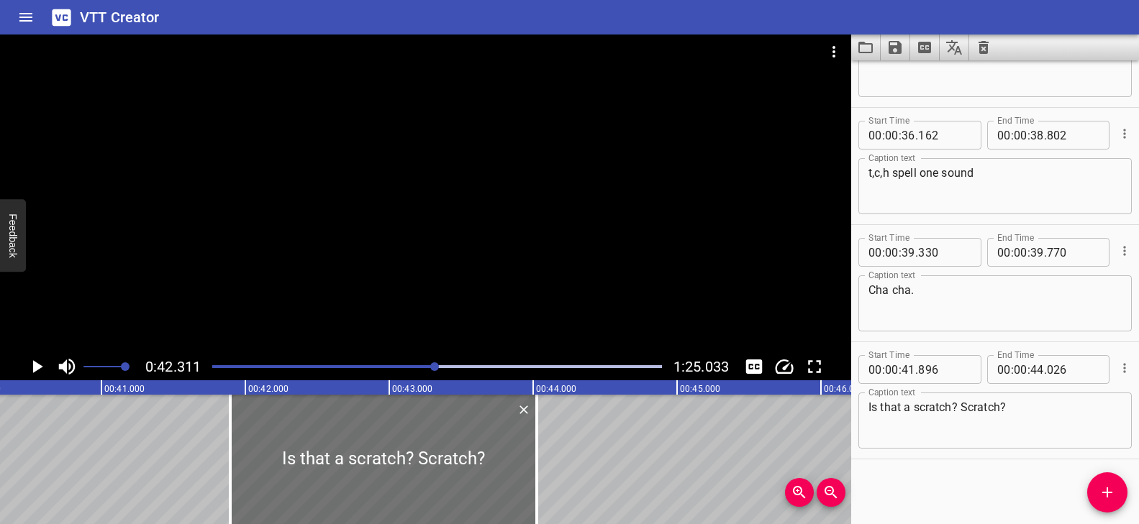
click at [429, 367] on div "Play progress" at bounding box center [211, 366] width 450 height 3
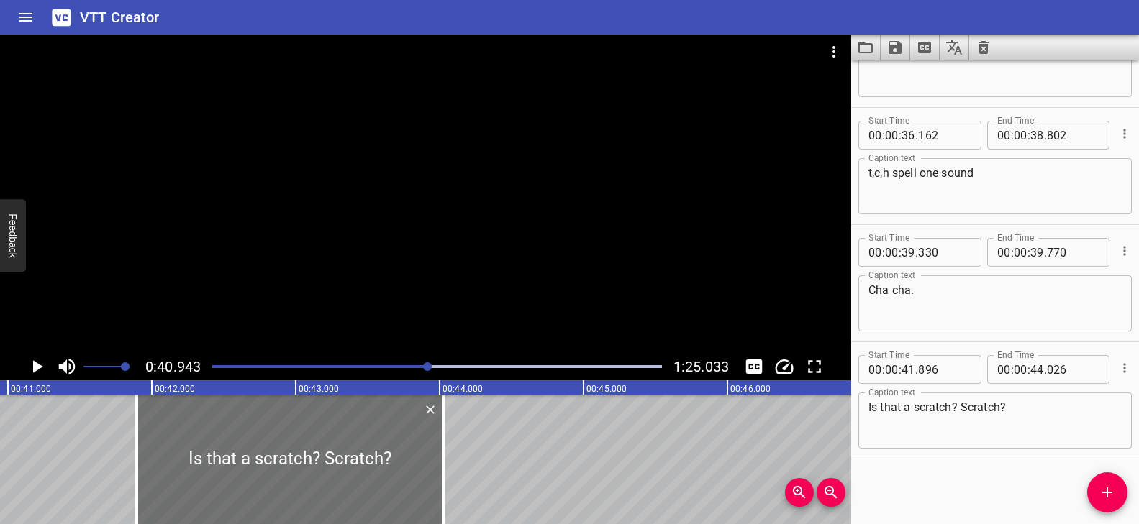
click at [424, 296] on div at bounding box center [425, 194] width 851 height 319
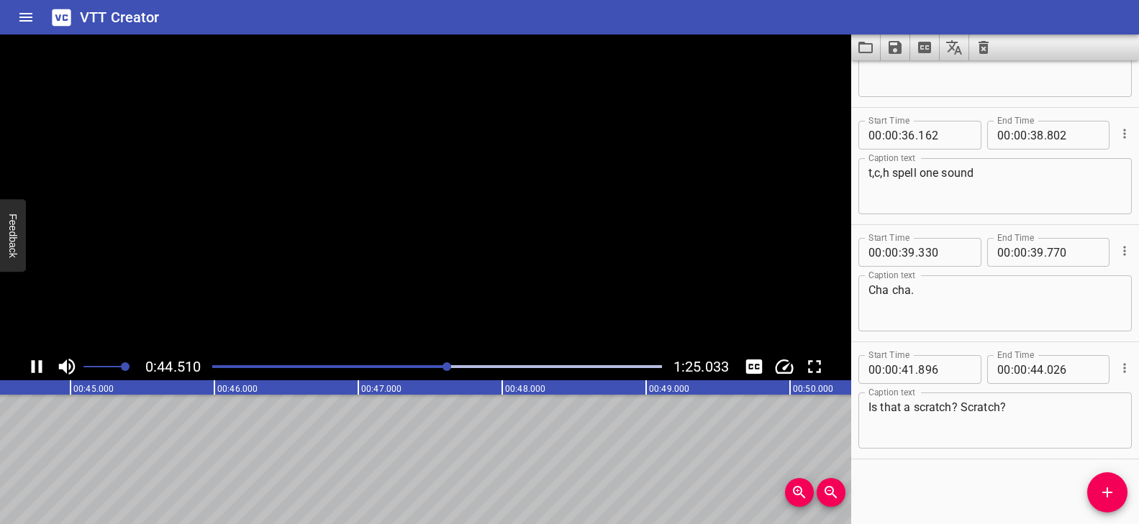
click at [425, 298] on video at bounding box center [425, 194] width 851 height 319
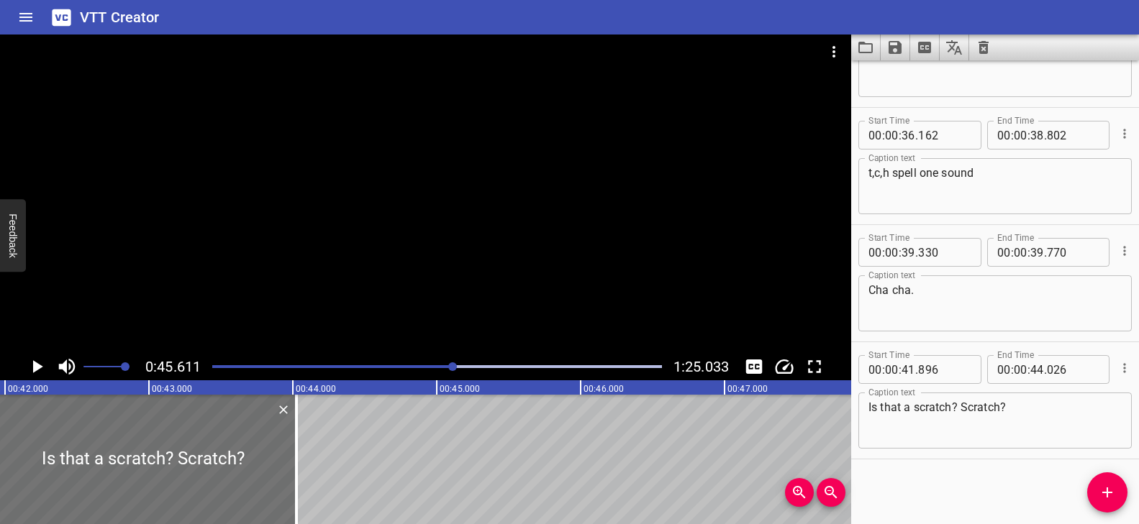
scroll to position [0, 6051]
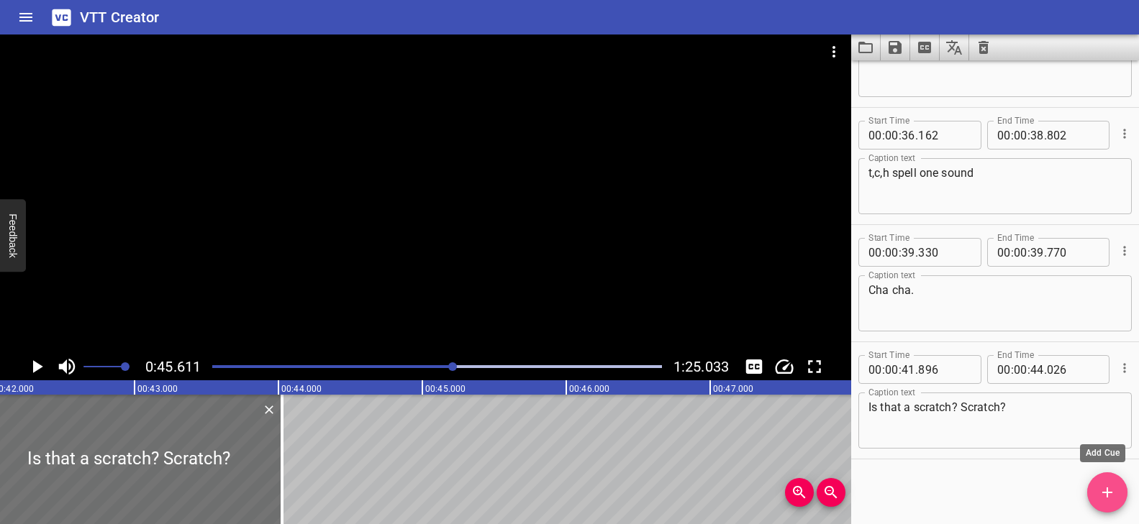
click at [1106, 488] on icon "Add Cue" at bounding box center [1107, 493] width 10 height 10
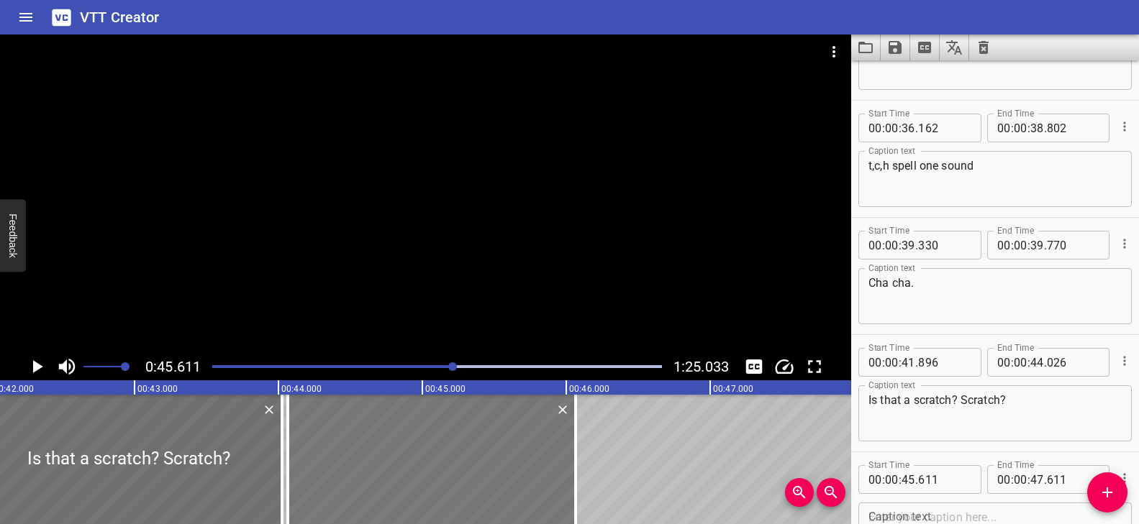
drag, startPoint x: 661, startPoint y: 450, endPoint x: 439, endPoint y: 433, distance: 222.9
click at [439, 433] on div at bounding box center [432, 459] width 288 height 129
type input "44"
type input "066"
type input "46"
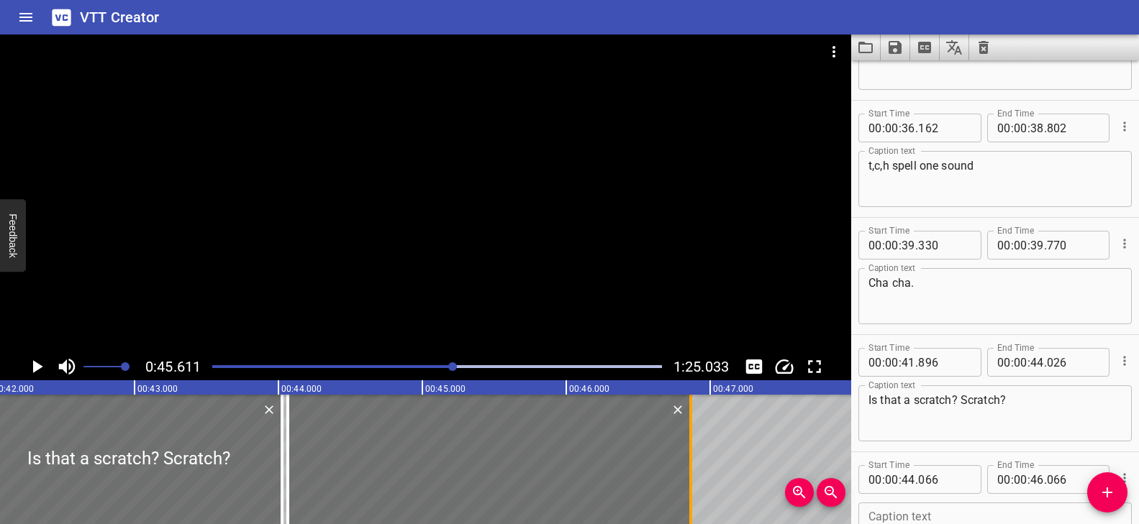
drag, startPoint x: 577, startPoint y: 416, endPoint x: 691, endPoint y: 433, distance: 115.6
click at [691, 434] on div at bounding box center [690, 459] width 14 height 129
type input "861"
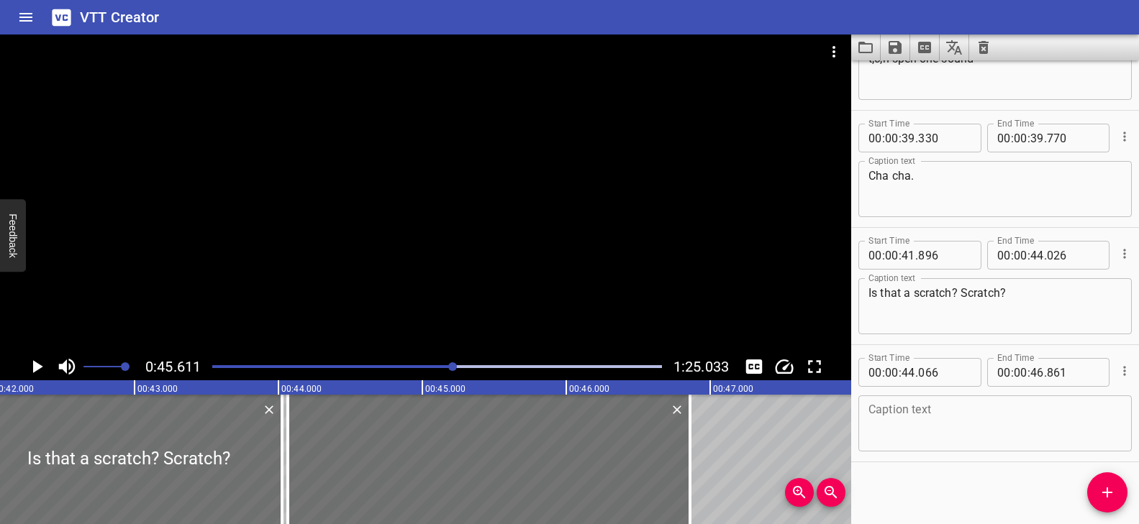
scroll to position [1714, 0]
click at [949, 407] on textarea at bounding box center [994, 421] width 253 height 41
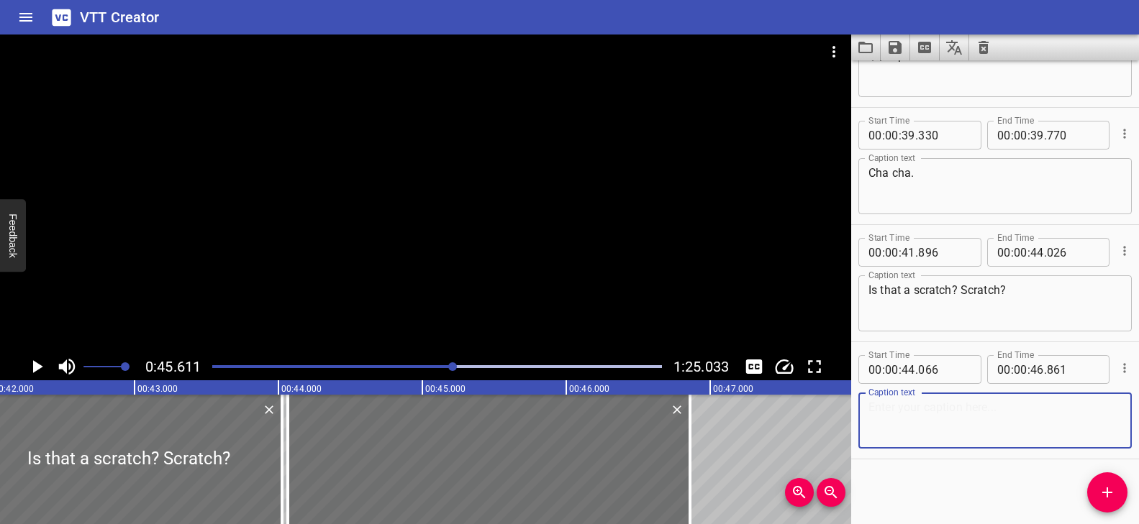
paste textarea "Baby cat has made a scratch on the window."
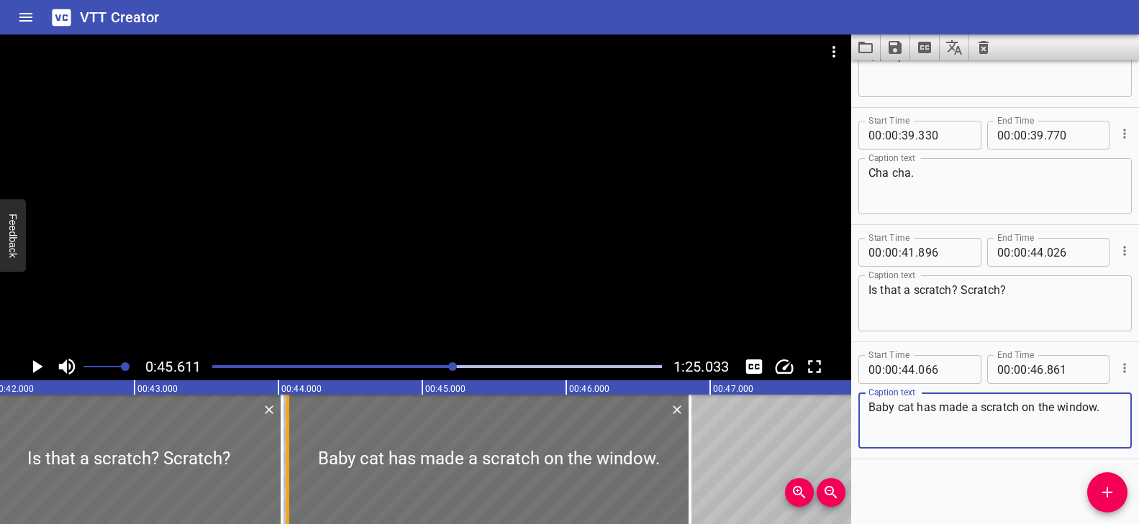
type textarea "Baby cat has made a scratch on the window."
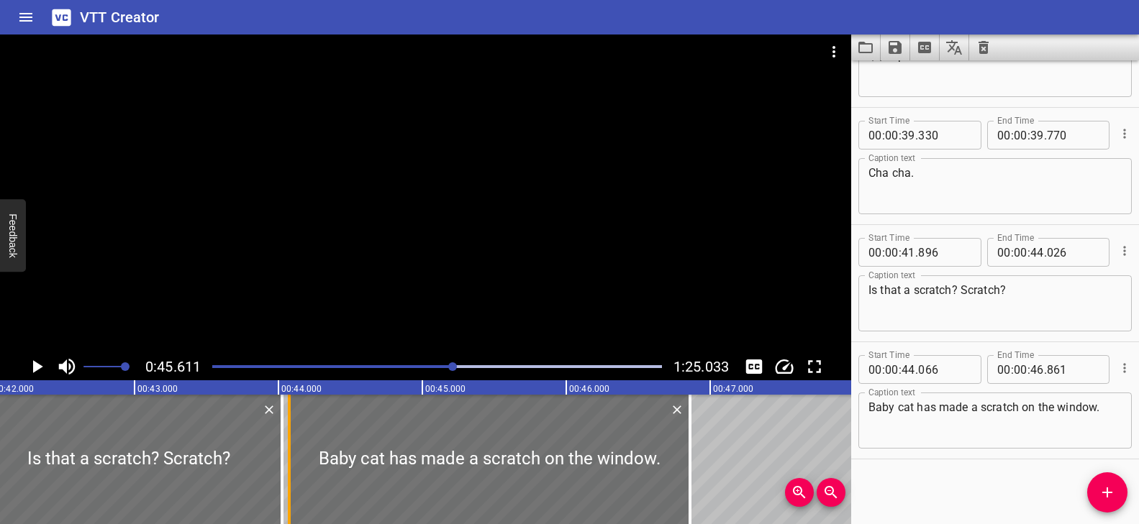
click at [288, 429] on div at bounding box center [289, 459] width 3 height 129
type input "076"
click at [440, 365] on div "Play progress" at bounding box center [229, 366] width 450 height 3
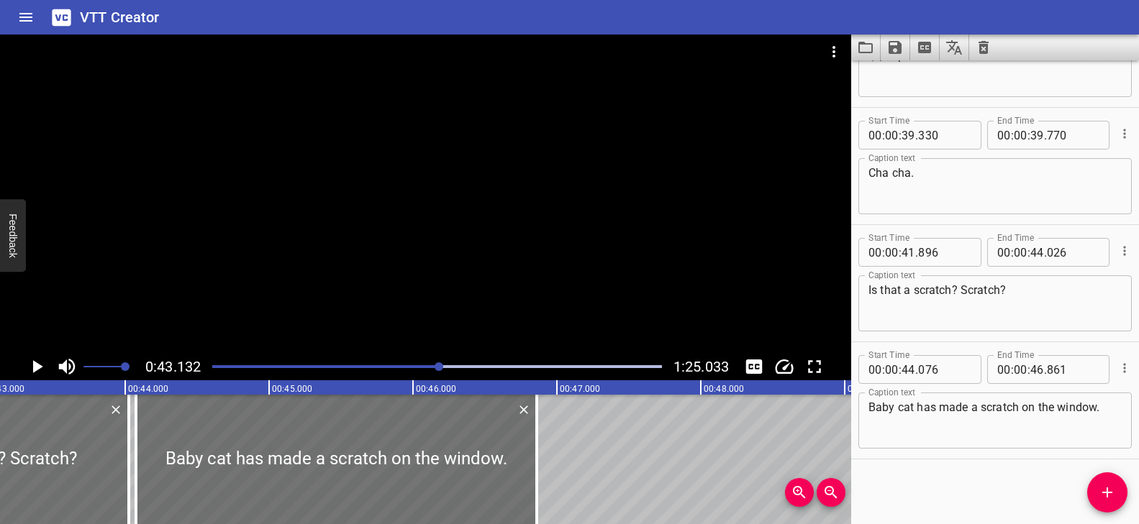
click at [467, 273] on div at bounding box center [425, 194] width 851 height 319
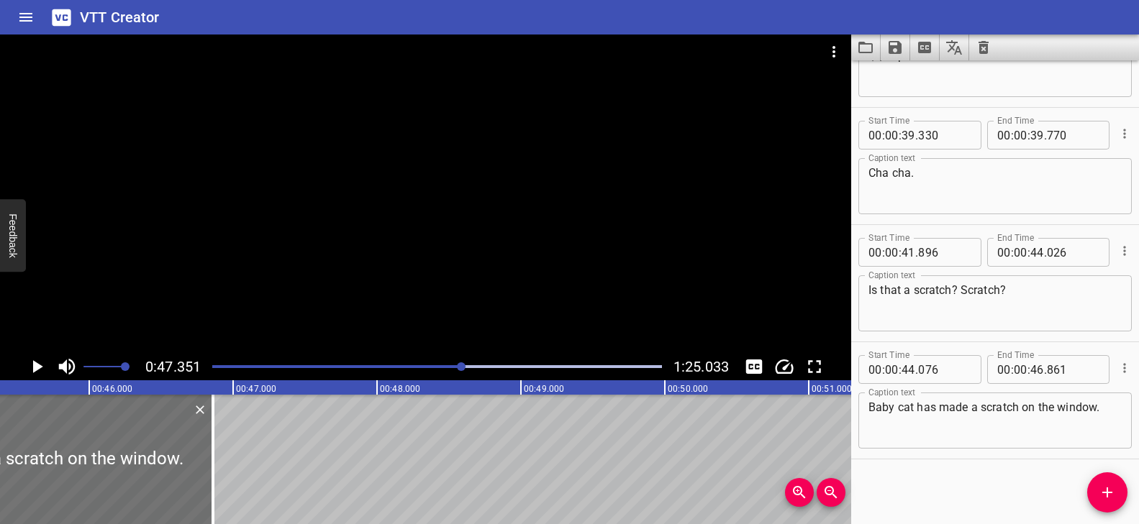
scroll to position [0, 6543]
click at [1111, 489] on icon "Add Cue" at bounding box center [1106, 492] width 17 height 17
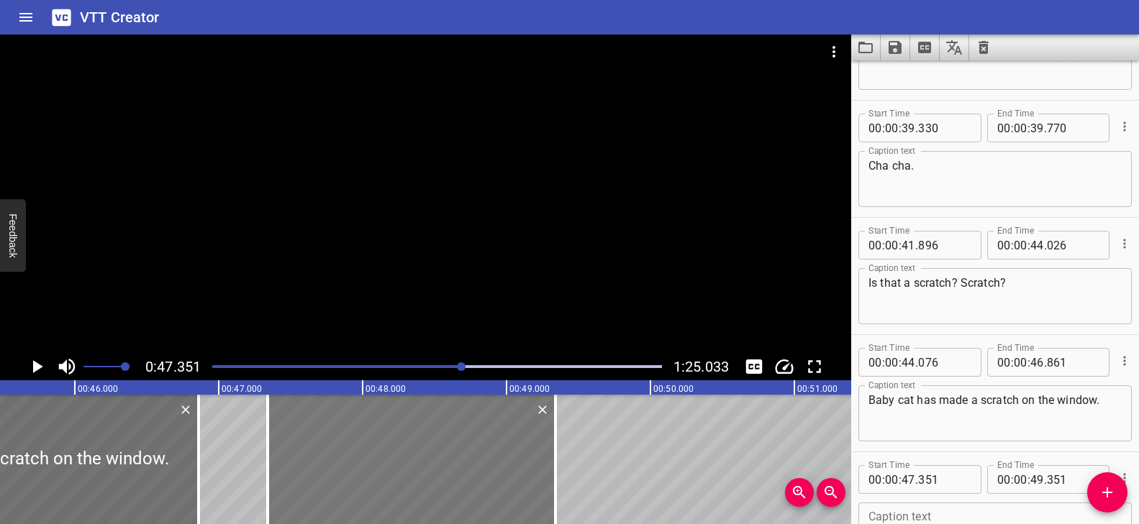
click at [537, 473] on div at bounding box center [412, 459] width 288 height 129
type input "341"
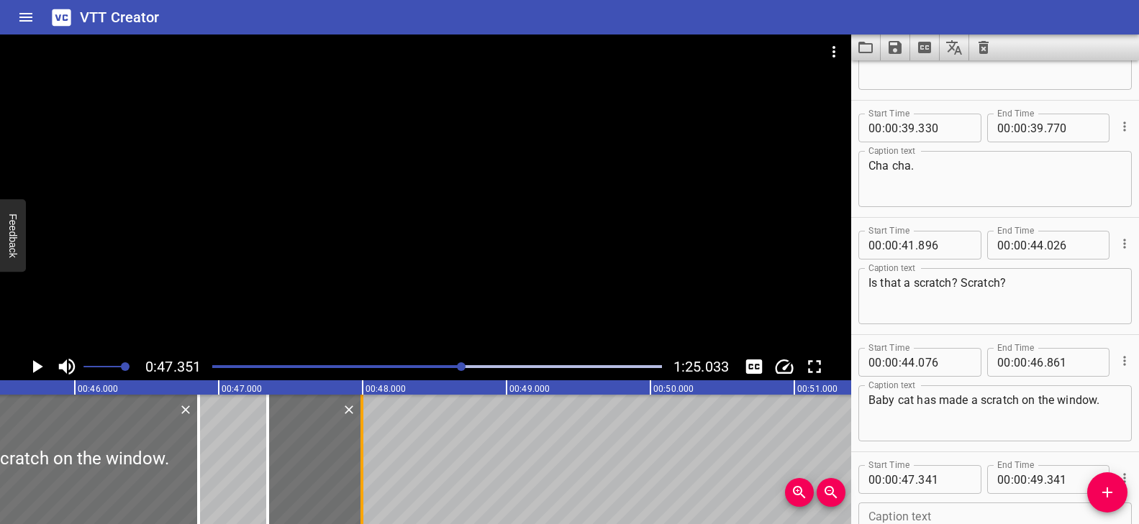
drag, startPoint x: 559, startPoint y: 442, endPoint x: 365, endPoint y: 437, distance: 193.6
click at [365, 437] on div at bounding box center [362, 459] width 14 height 129
type input "47"
type input "996"
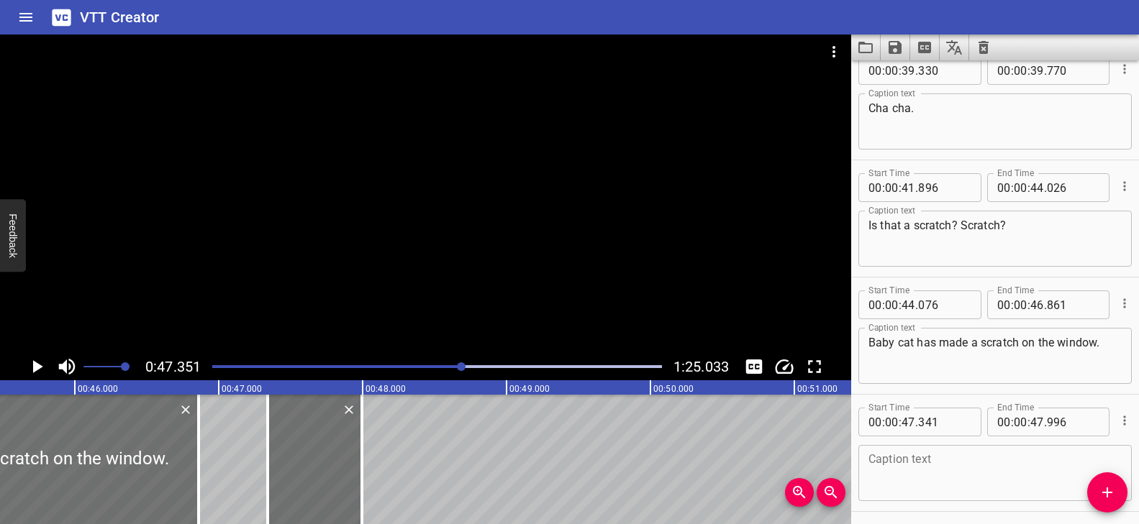
scroll to position [1831, 0]
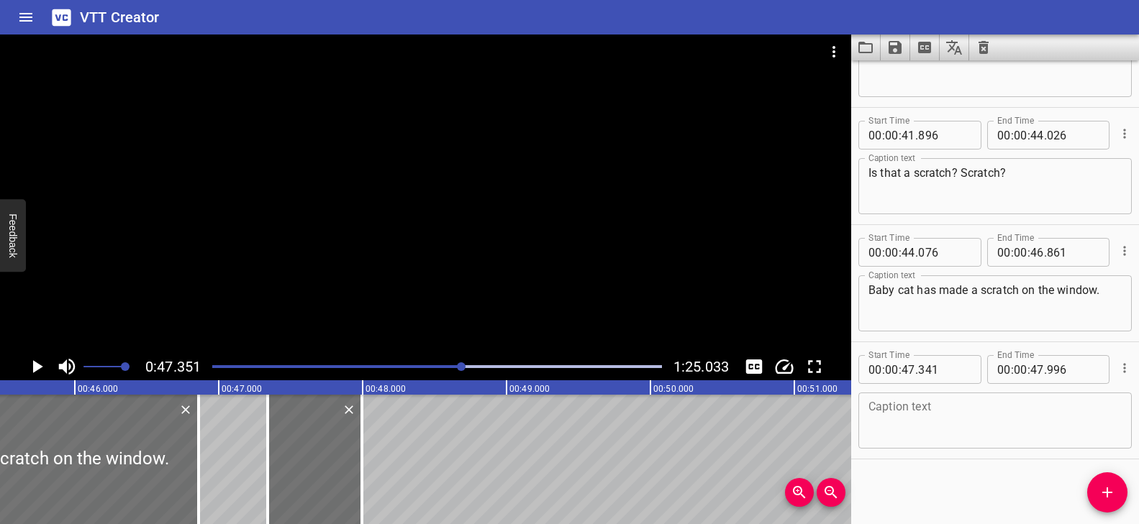
click at [921, 413] on textarea at bounding box center [994, 421] width 253 height 41
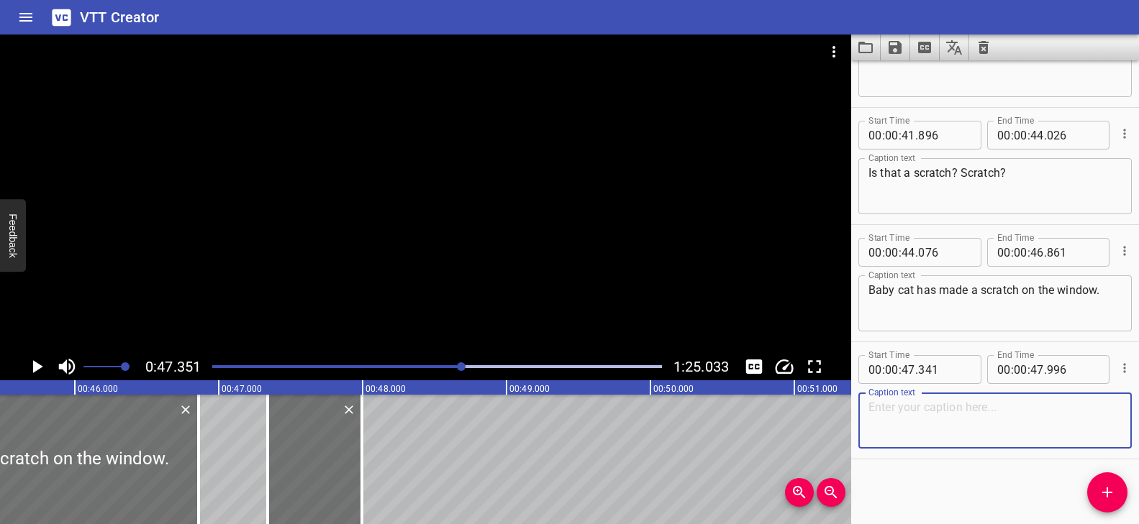
paste textarea "Scrub."
type textarea "Scrub."
click at [447, 367] on div "Play progress" at bounding box center [238, 366] width 450 height 3
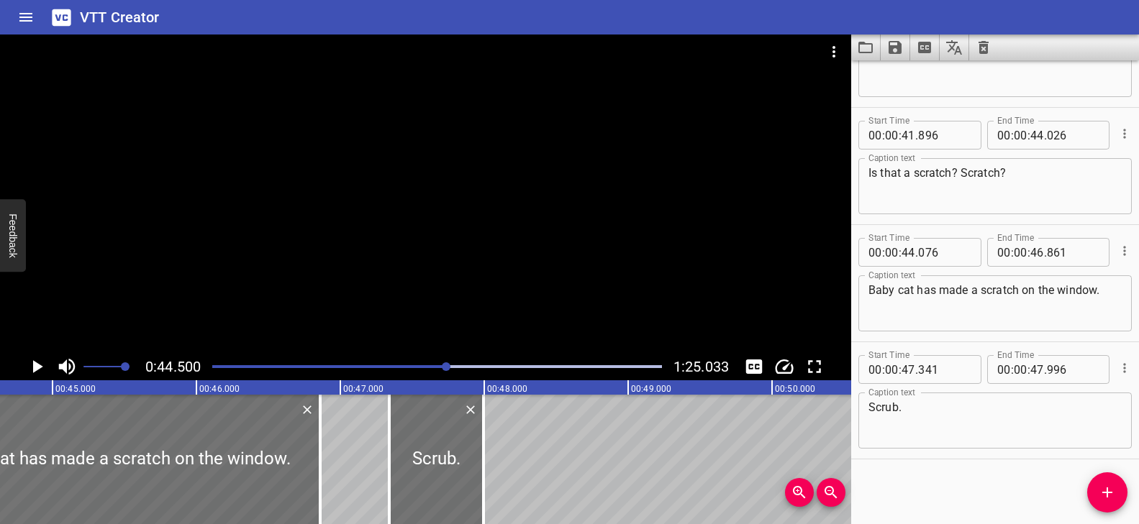
click at [535, 316] on div at bounding box center [425, 194] width 851 height 319
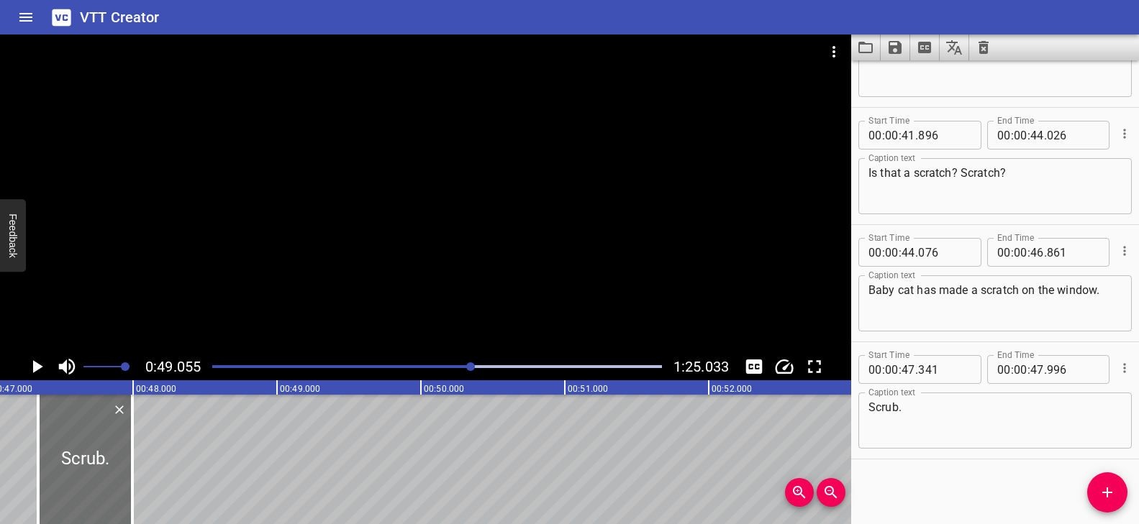
scroll to position [0, 6801]
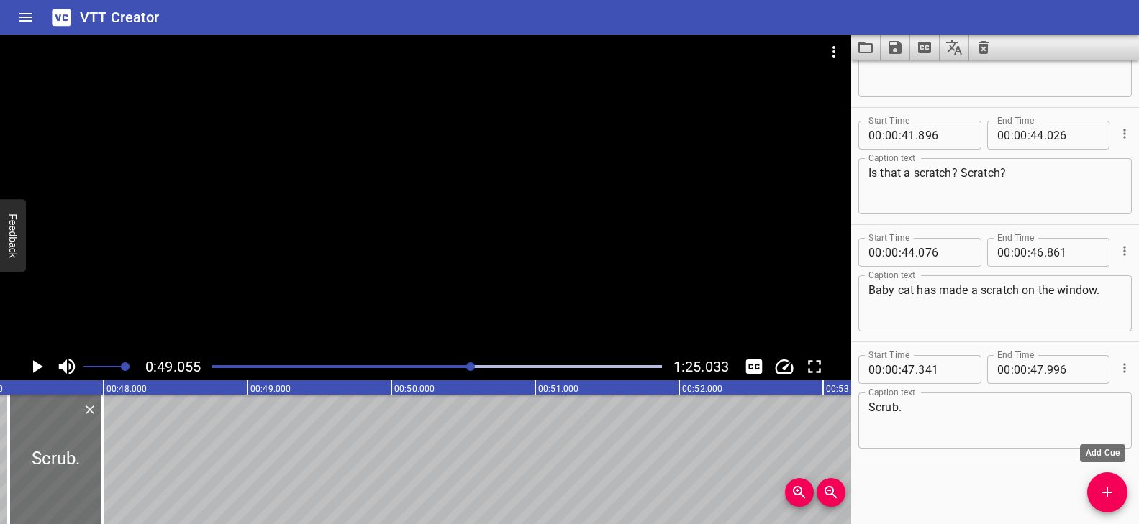
click at [1103, 484] on icon "Add Cue" at bounding box center [1106, 492] width 17 height 17
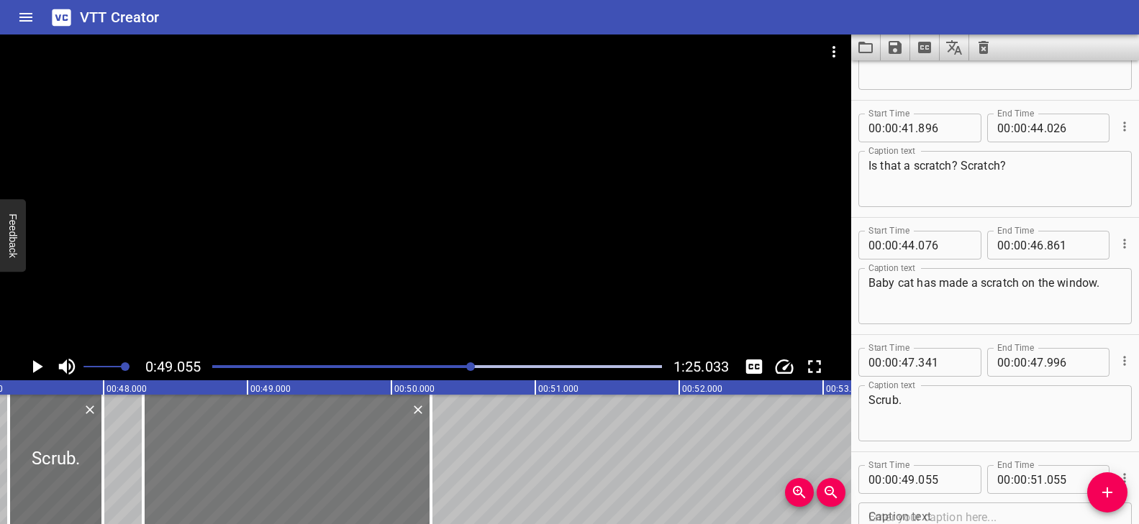
drag, startPoint x: 428, startPoint y: 455, endPoint x: 316, endPoint y: 448, distance: 112.4
click at [316, 448] on div at bounding box center [287, 459] width 288 height 129
type input "48"
type input "275"
type input "50"
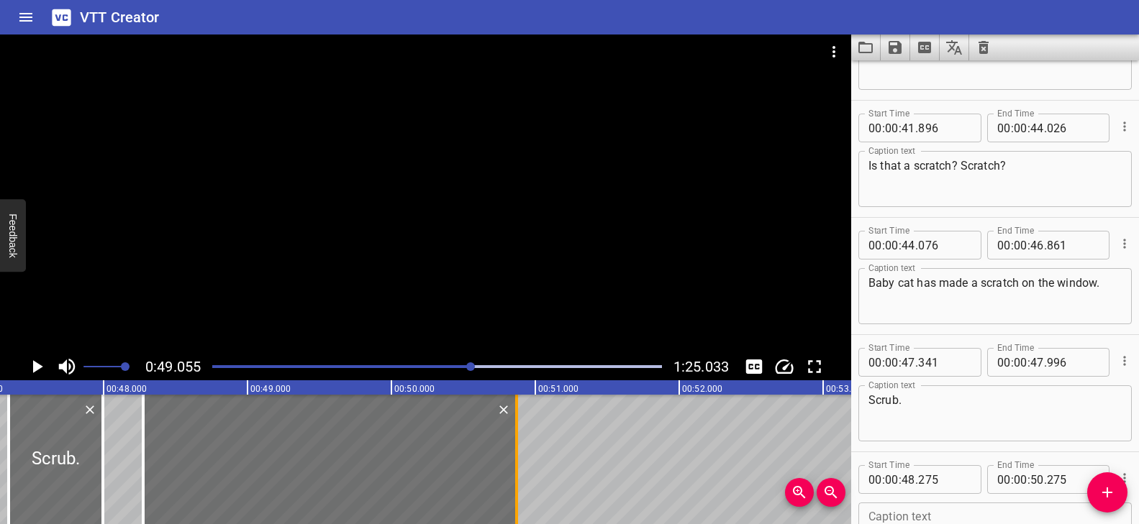
drag, startPoint x: 431, startPoint y: 437, endPoint x: 516, endPoint y: 448, distance: 86.4
click at [516, 448] on div at bounding box center [516, 459] width 3 height 129
type input "870"
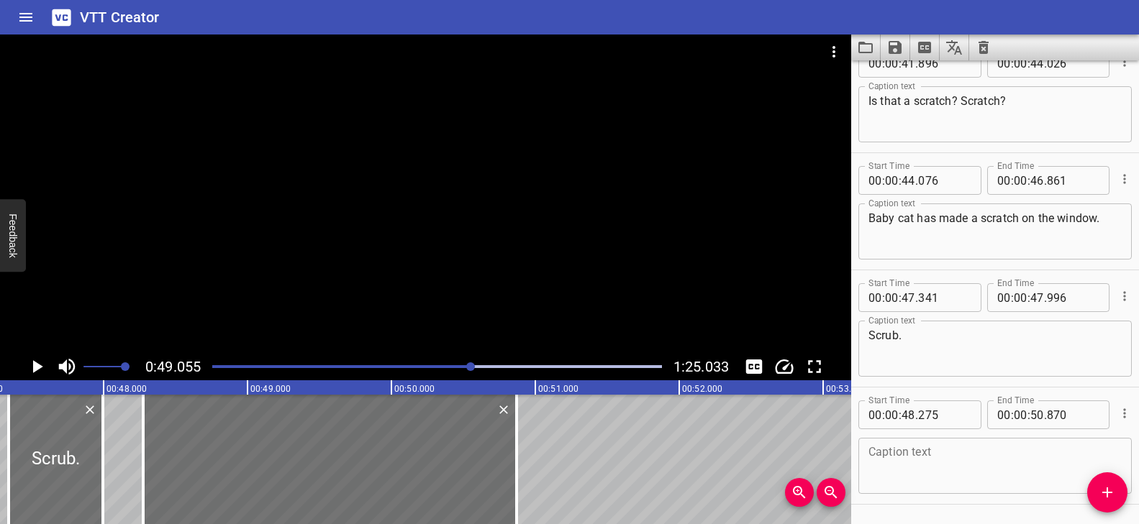
scroll to position [1949, 0]
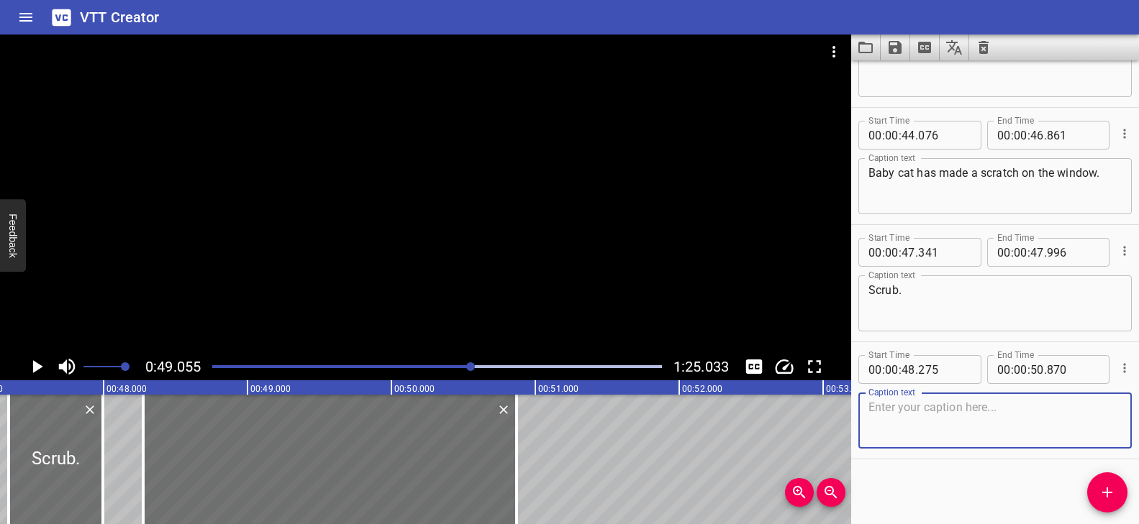
click at [918, 428] on textarea at bounding box center [994, 421] width 253 height 41
paste textarea "Cha cha cha cha cha."
type textarea "Cha cha cha cha cha."
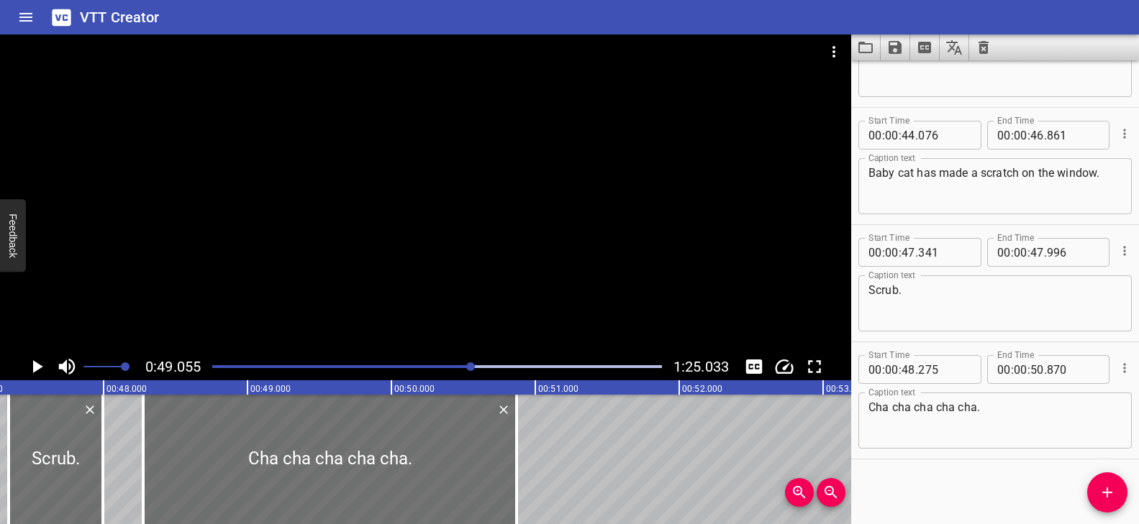
click at [456, 365] on div "Play progress" at bounding box center [247, 366] width 450 height 3
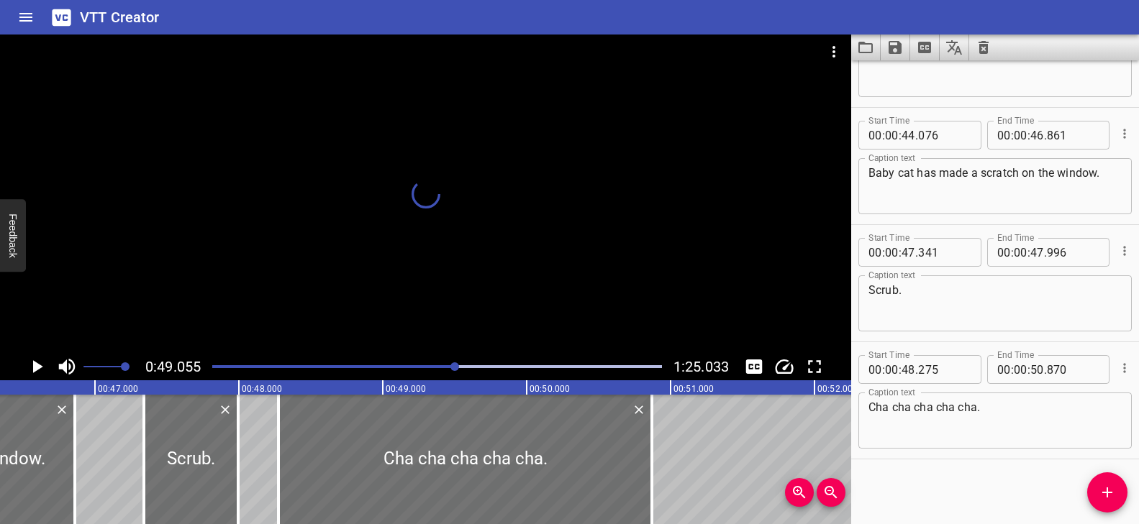
click at [482, 287] on div at bounding box center [425, 194] width 851 height 319
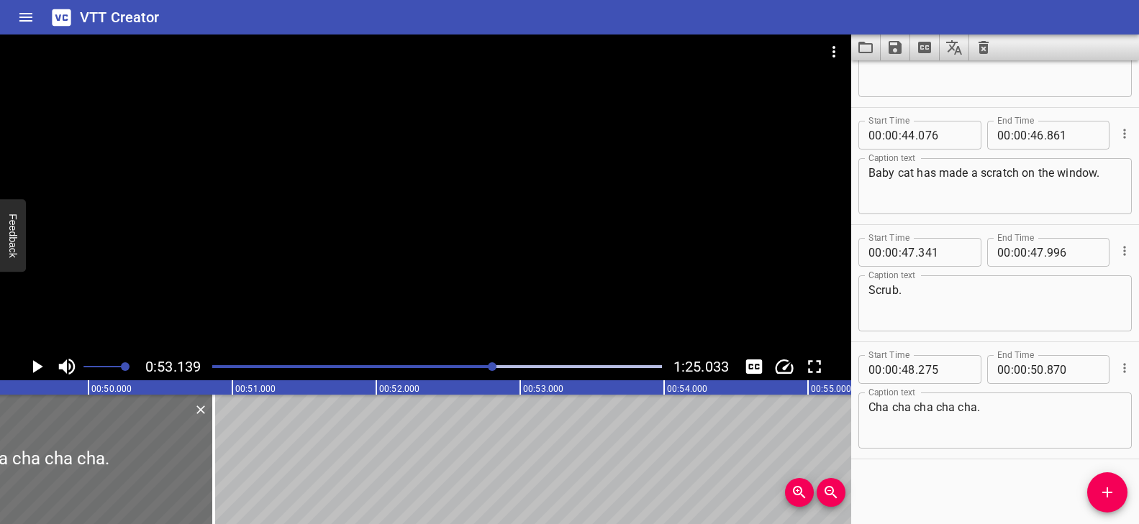
scroll to position [0, 7089]
click at [1101, 479] on button "Add Cue" at bounding box center [1107, 493] width 40 height 40
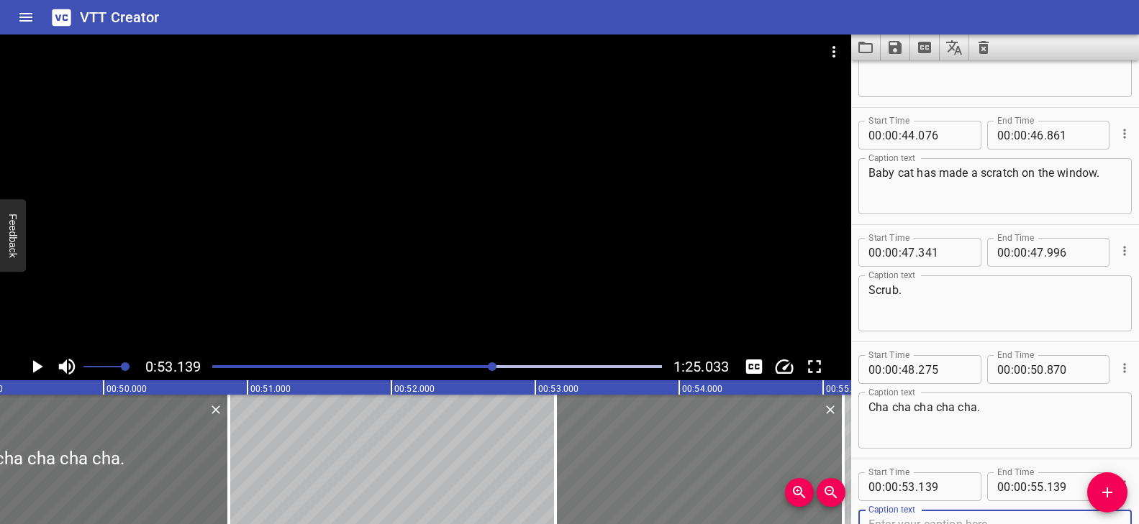
scroll to position [1956, 0]
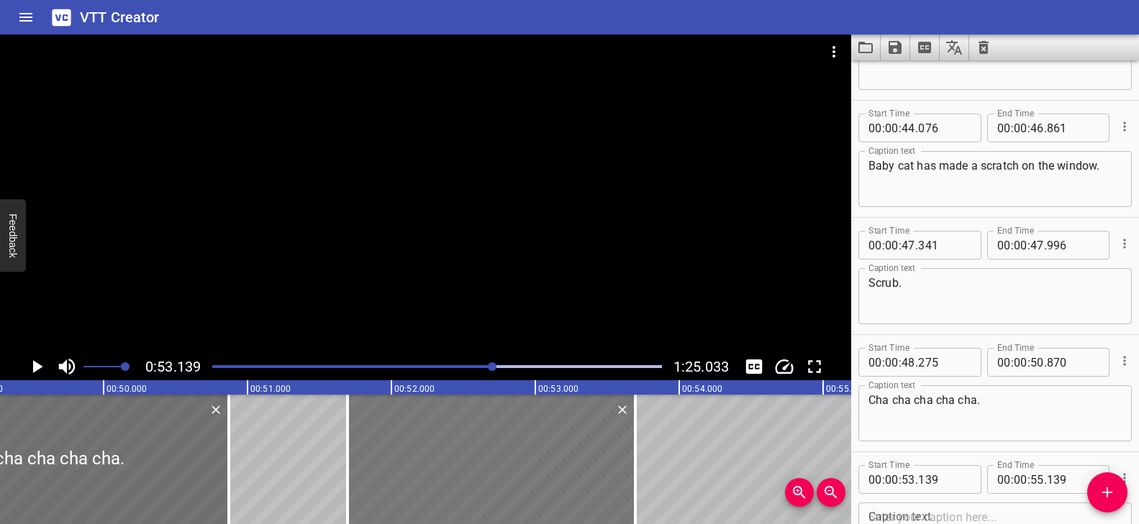
drag, startPoint x: 634, startPoint y: 441, endPoint x: 426, endPoint y: 439, distance: 207.9
click at [426, 439] on div at bounding box center [491, 459] width 288 height 129
type input "51"
type input "694"
type input "53"
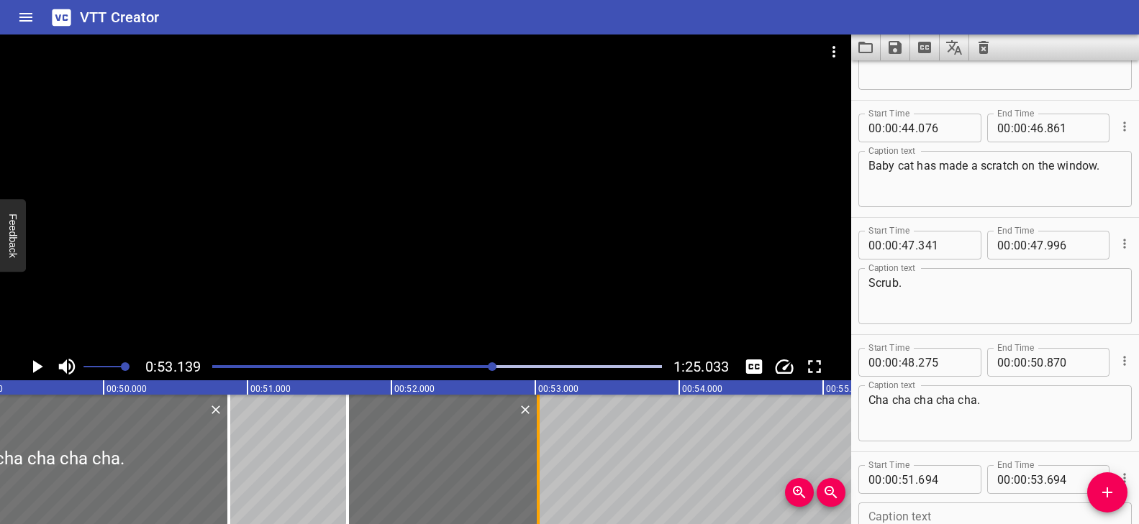
drag, startPoint x: 624, startPoint y: 424, endPoint x: 543, endPoint y: 430, distance: 81.5
click at [543, 430] on div at bounding box center [538, 459] width 14 height 129
type input "019"
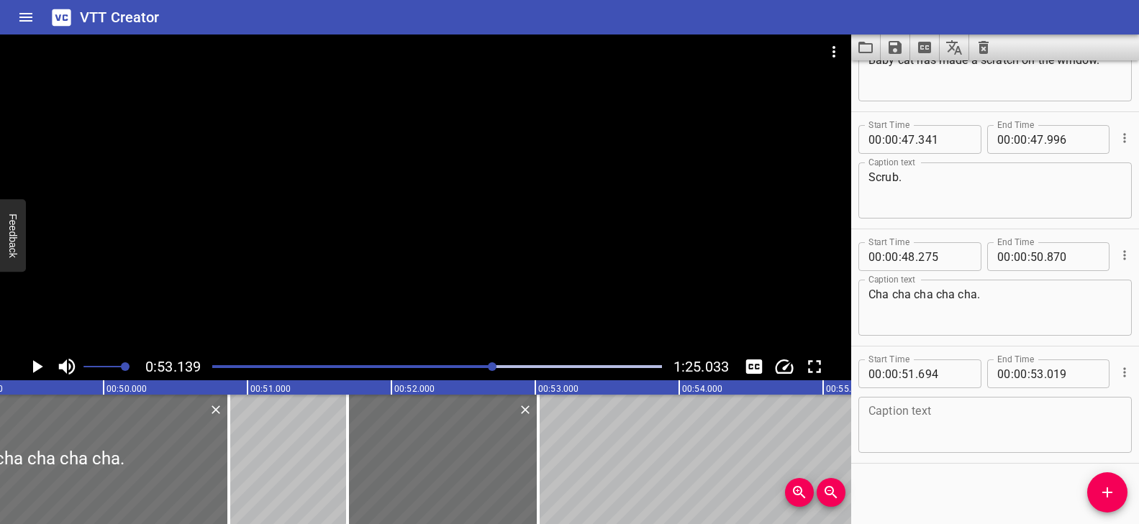
scroll to position [2066, 0]
click at [931, 408] on textarea at bounding box center [994, 421] width 253 height 41
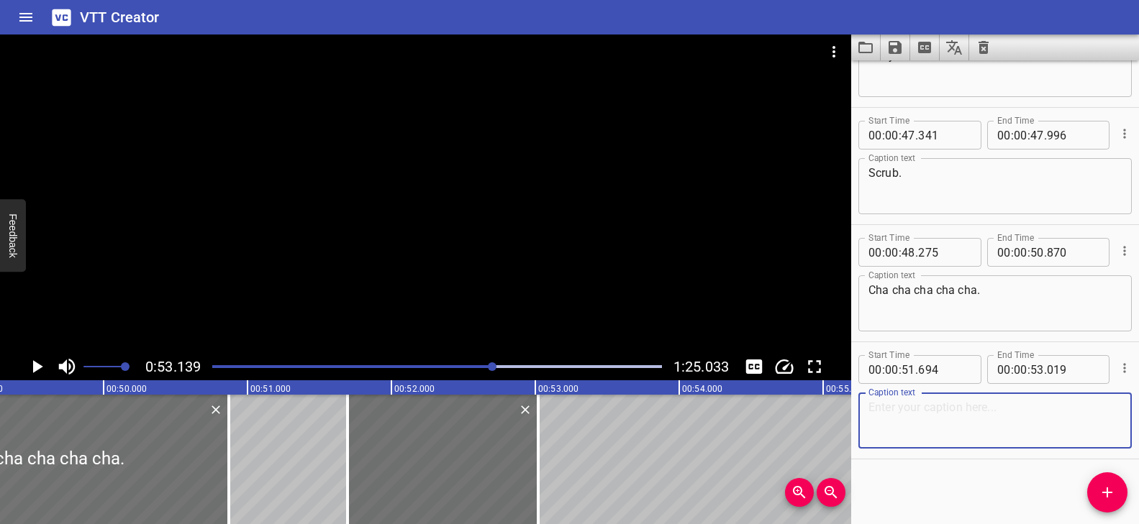
paste textarea "Let's try stitch."
type textarea "Let's try stitch."
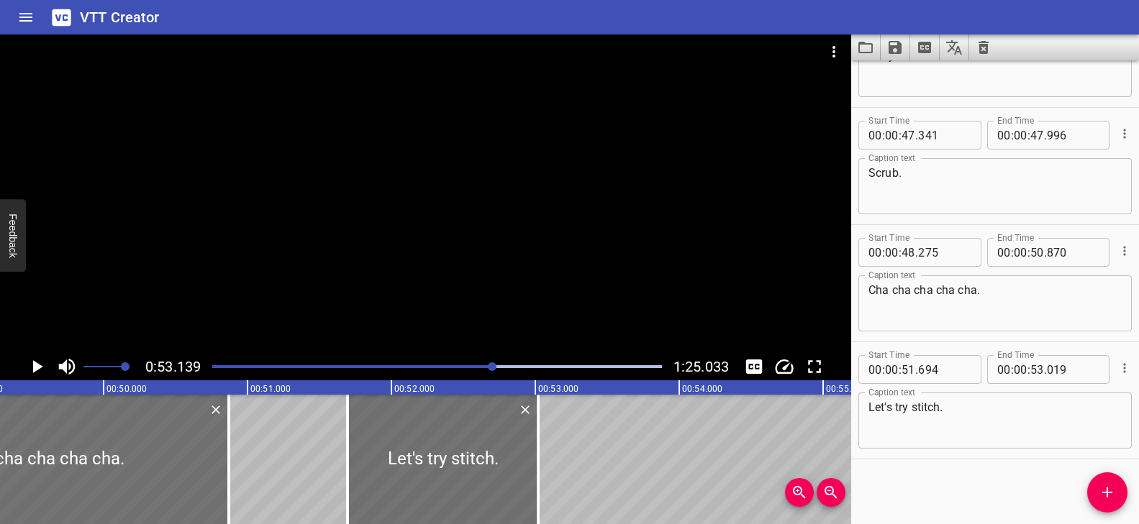
click at [473, 367] on div "Play progress" at bounding box center [269, 366] width 450 height 3
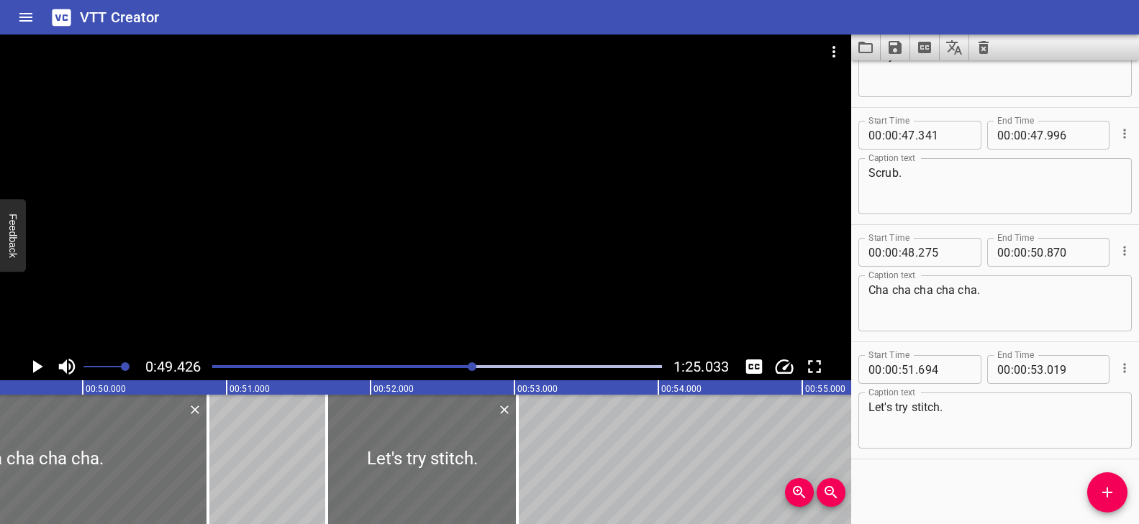
click at [457, 290] on div at bounding box center [425, 194] width 851 height 319
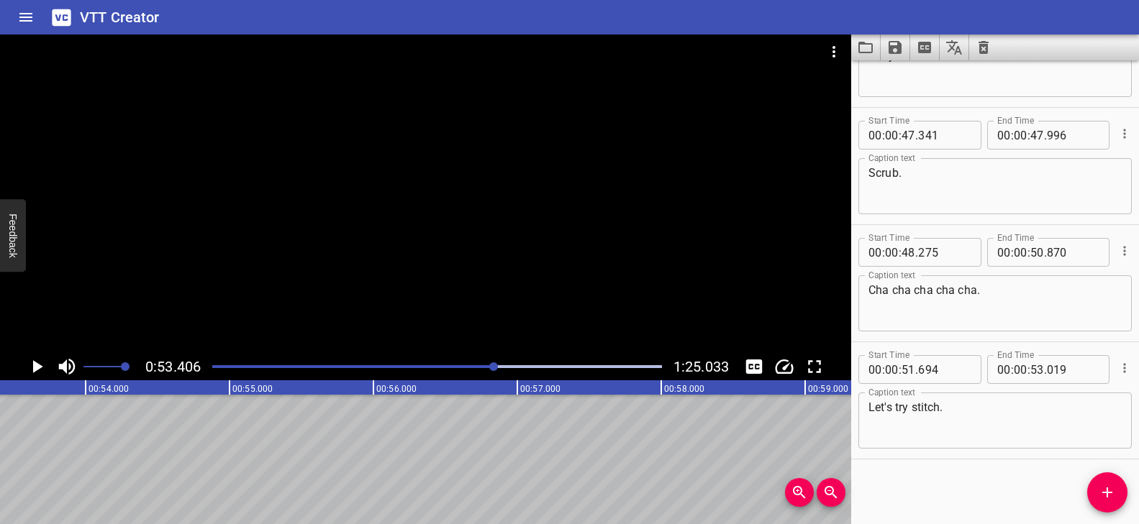
scroll to position [0, 7136]
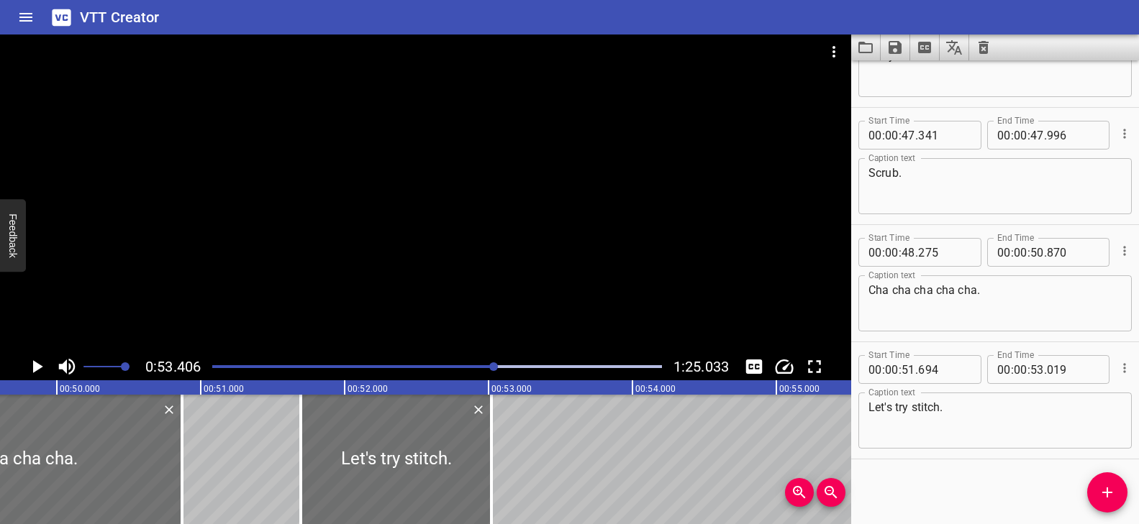
click at [435, 306] on div at bounding box center [425, 194] width 851 height 319
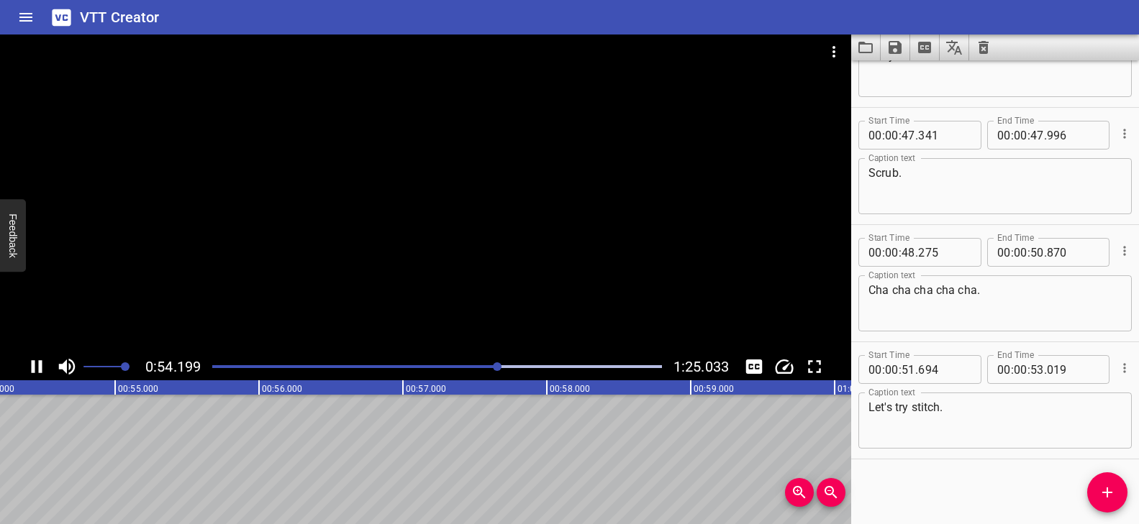
click at [473, 365] on div "Play progress" at bounding box center [275, 366] width 450 height 3
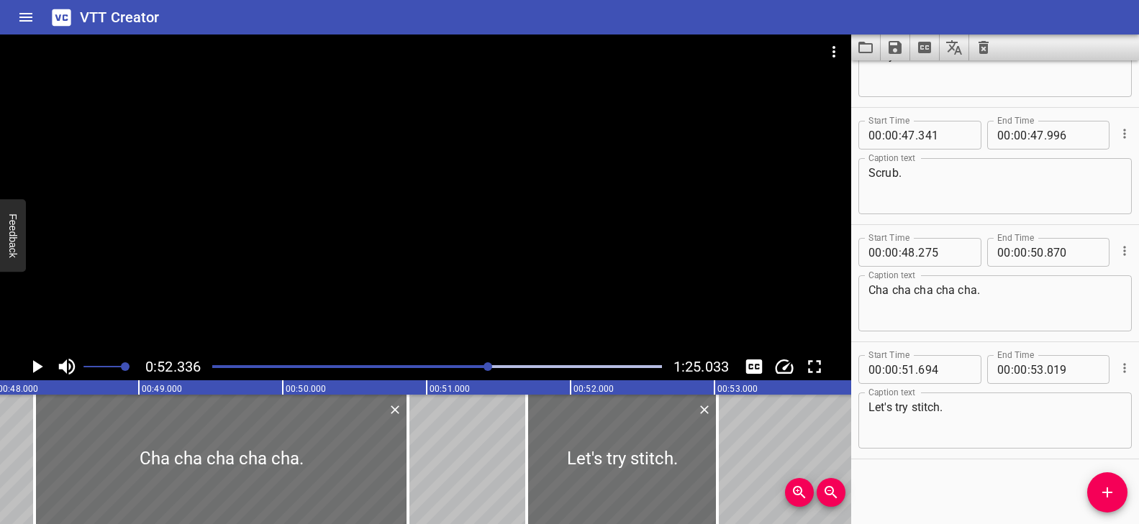
scroll to position [0, 6925]
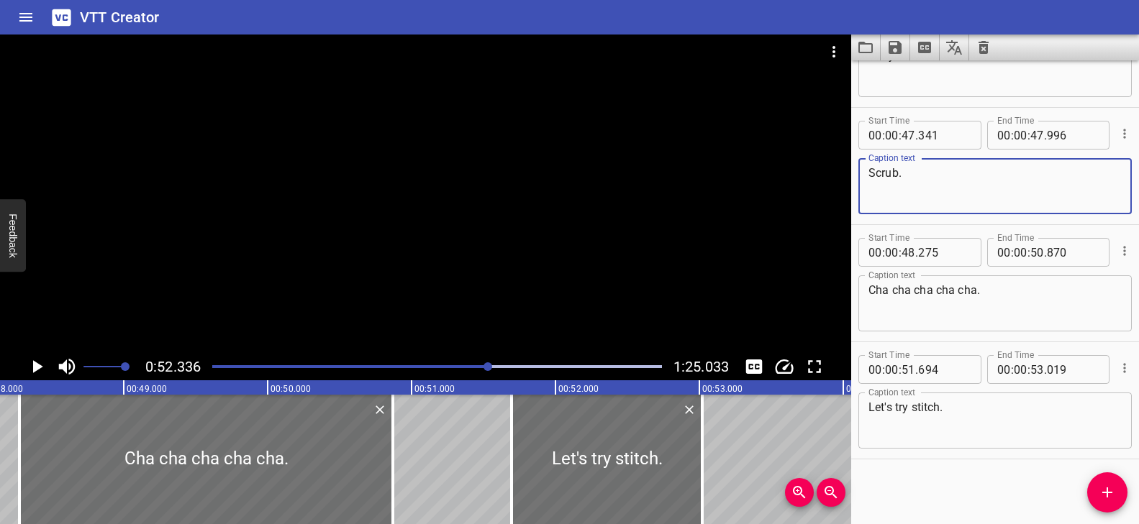
drag, startPoint x: 893, startPoint y: 175, endPoint x: 864, endPoint y: 173, distance: 28.8
click at [864, 173] on div "Scrub. Caption text" at bounding box center [994, 186] width 273 height 56
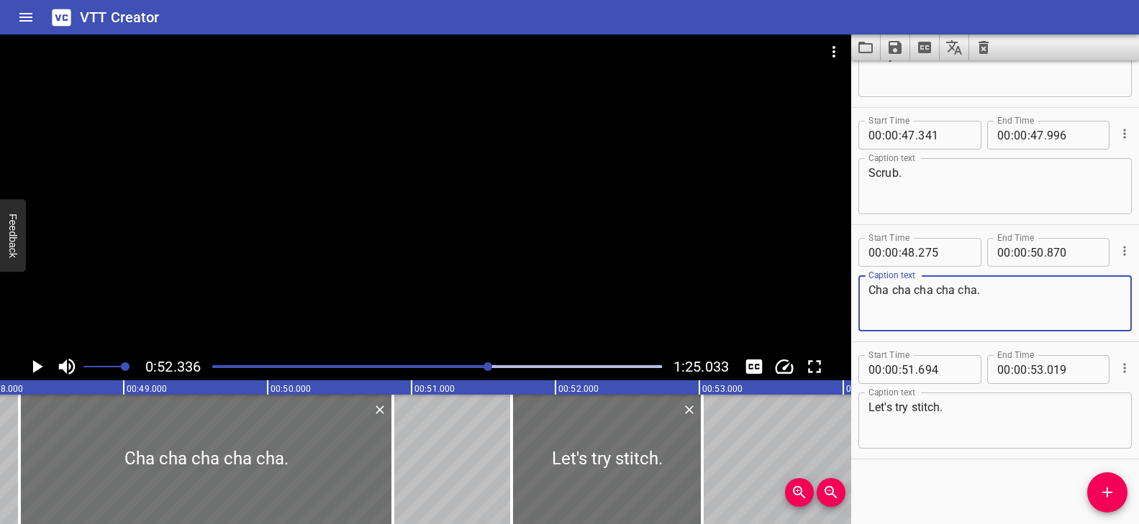
drag, startPoint x: 931, startPoint y: 292, endPoint x: 916, endPoint y: 291, distance: 15.8
click at [916, 291] on textarea "Cha cha cha cha cha." at bounding box center [994, 303] width 253 height 41
paste textarea "Scru"
drag, startPoint x: 905, startPoint y: 288, endPoint x: 874, endPoint y: 288, distance: 30.9
click at [874, 288] on textarea "Cha cha Scru cha cha." at bounding box center [994, 303] width 253 height 41
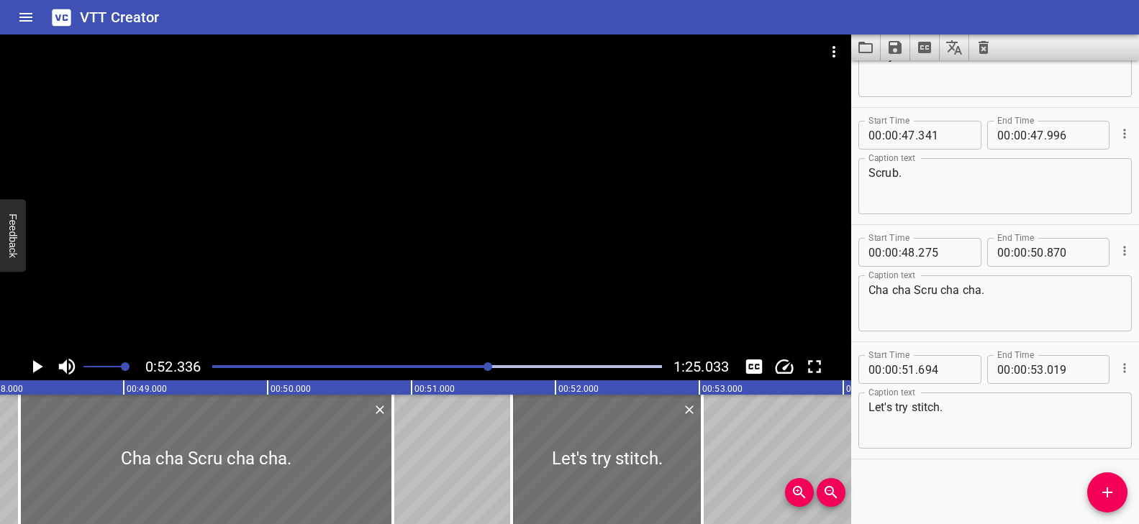
click at [450, 364] on div at bounding box center [437, 367] width 467 height 20
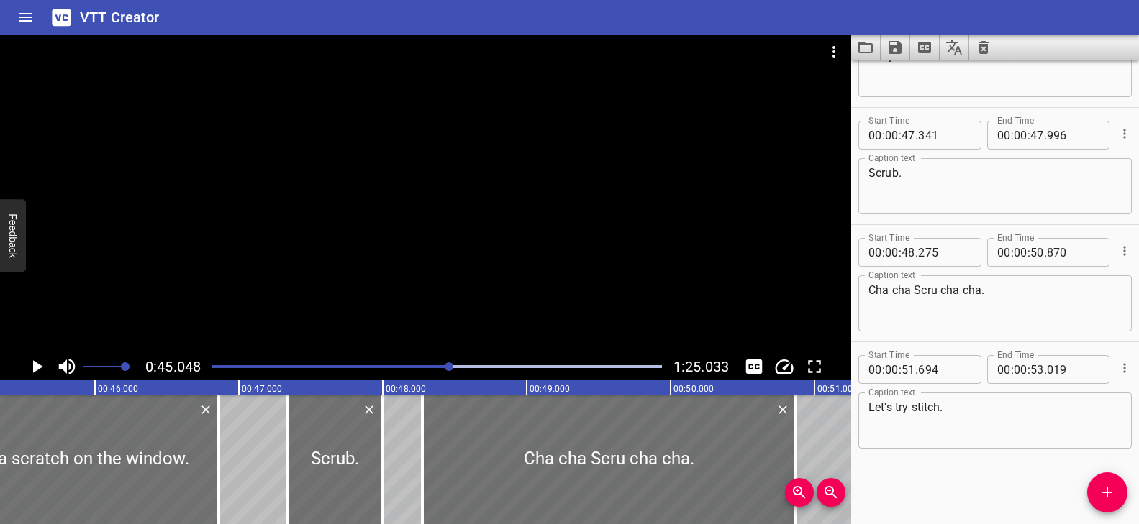
click at [531, 297] on div at bounding box center [425, 194] width 851 height 319
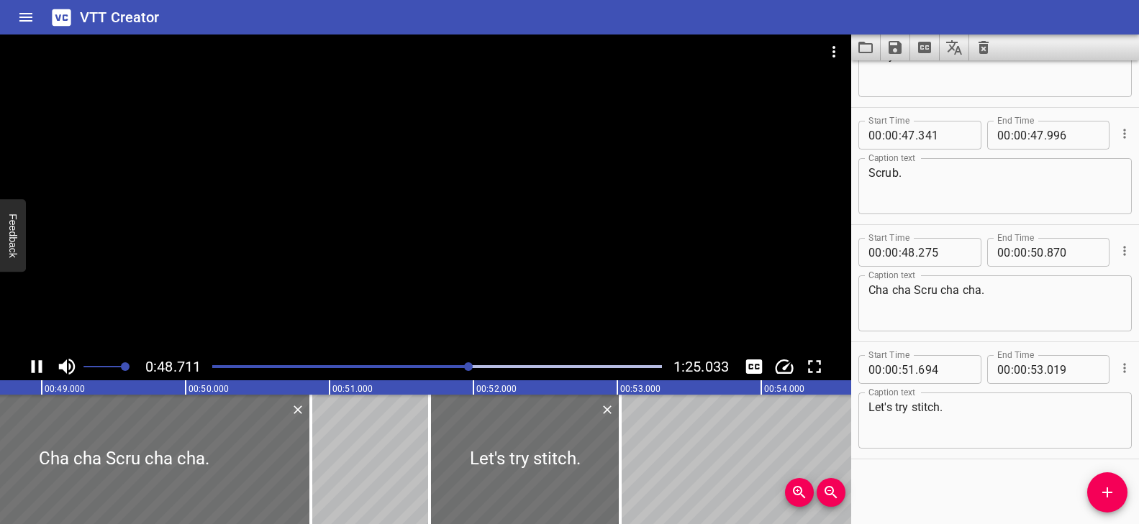
click at [527, 297] on div at bounding box center [425, 194] width 851 height 319
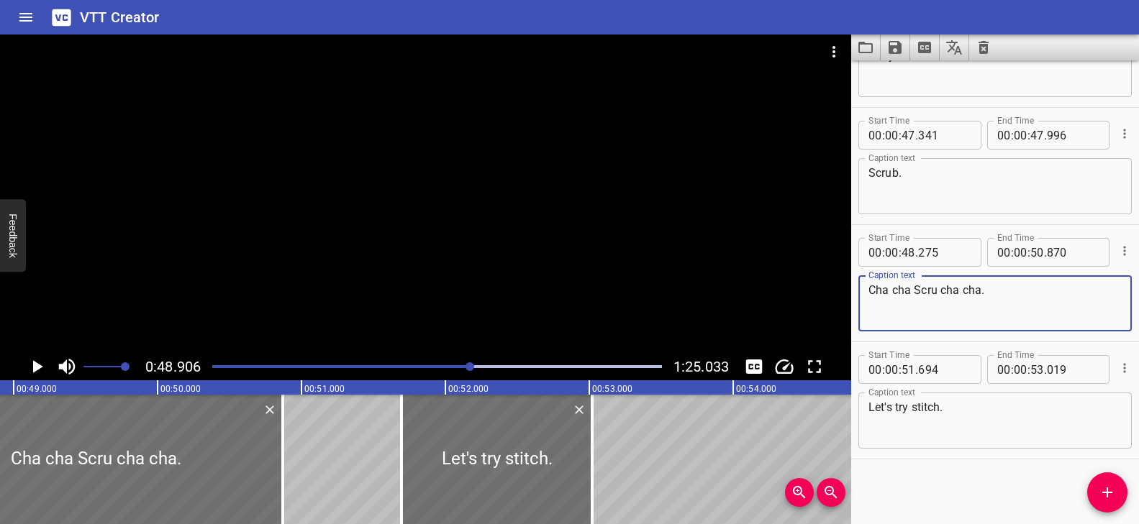
drag, startPoint x: 909, startPoint y: 293, endPoint x: 863, endPoint y: 286, distance: 46.5
click at [863, 286] on div "Cha cha Scru cha cha. Caption text" at bounding box center [994, 303] width 273 height 56
type textarea "Scru cha cha."
click at [918, 175] on textarea "Scrub." at bounding box center [994, 186] width 253 height 41
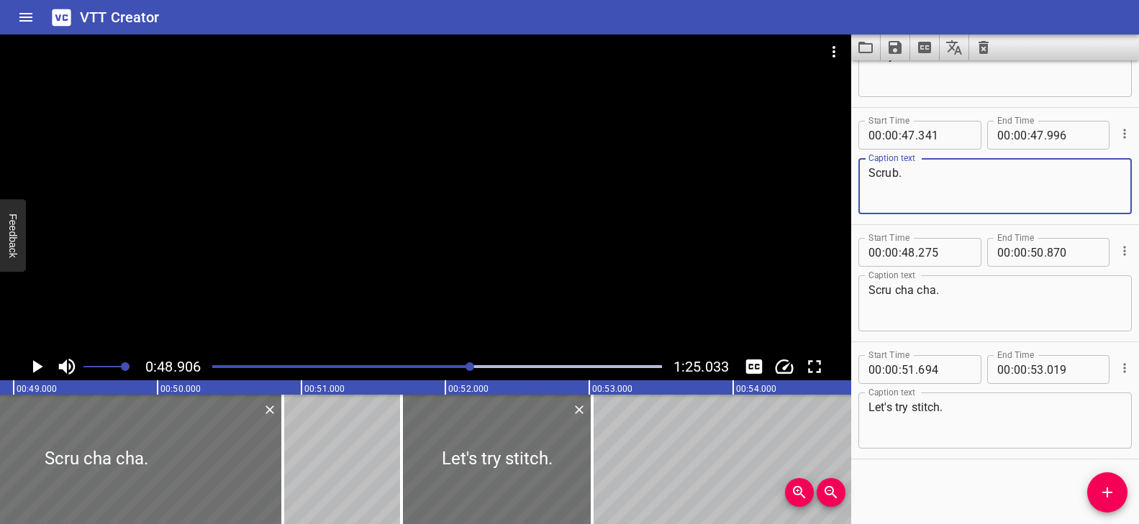
paste textarea "Cha cha"
click at [903, 175] on textarea "Scrub.Cha cha" at bounding box center [994, 186] width 253 height 41
drag, startPoint x: 963, startPoint y: 173, endPoint x: 853, endPoint y: 173, distance: 110.0
click at [853, 173] on div "Start Time 00 : 00 : 47 . 341 Start Time End Time 00 : 00 : 47 . 996 End Time C…" at bounding box center [995, 166] width 288 height 117
type textarea "Scrub Cha cha"
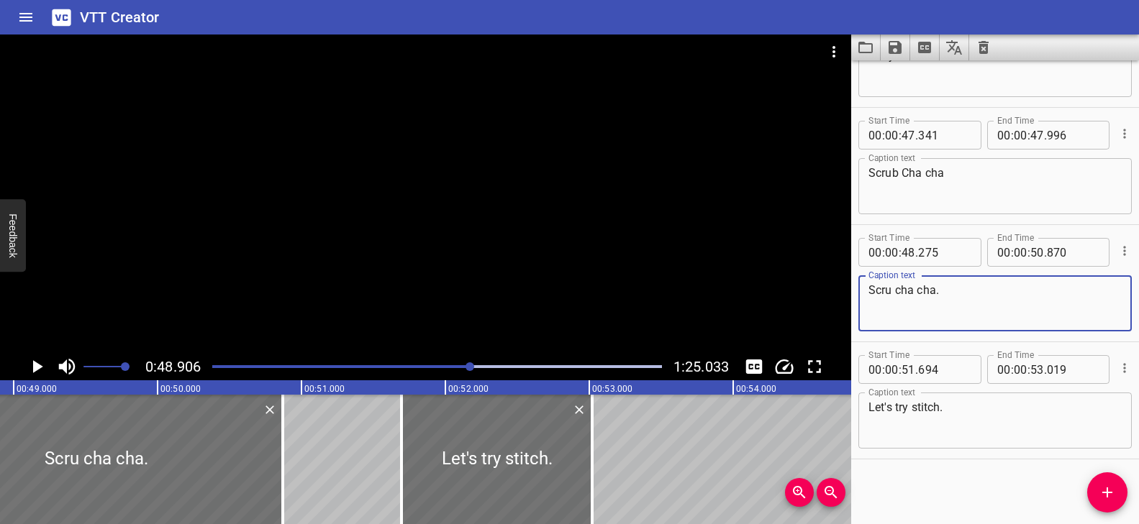
drag, startPoint x: 949, startPoint y: 294, endPoint x: 854, endPoint y: 281, distance: 96.5
click at [854, 281] on div "Start Time 00 : 00 : 48 . 275 Start Time End Time 00 : 00 : 50 . 870 End Time C…" at bounding box center [995, 283] width 288 height 117
paste textarea "Scrub Cha cha"
type textarea "Scrub Cha cha"
click at [460, 365] on div "Play progress" at bounding box center [247, 366] width 450 height 3
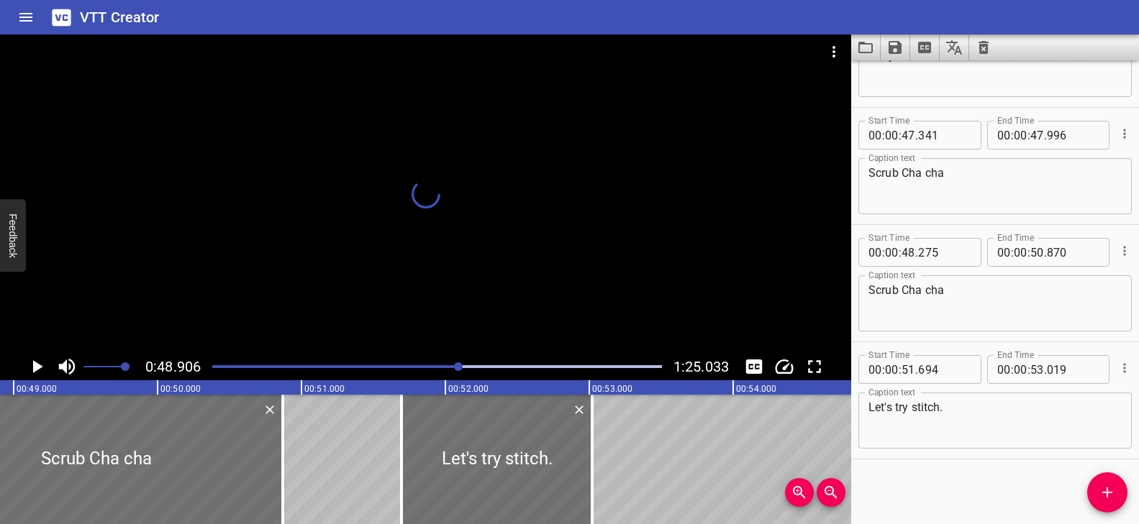
click at [497, 287] on div at bounding box center [425, 194] width 851 height 319
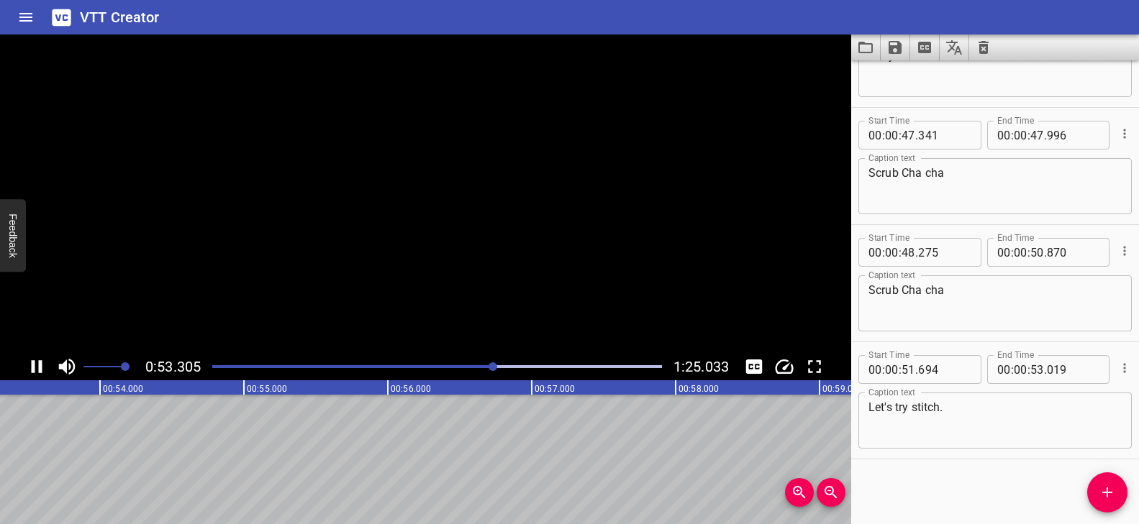
scroll to position [0, 7704]
click at [1114, 488] on icon "Add Cue" at bounding box center [1106, 492] width 17 height 17
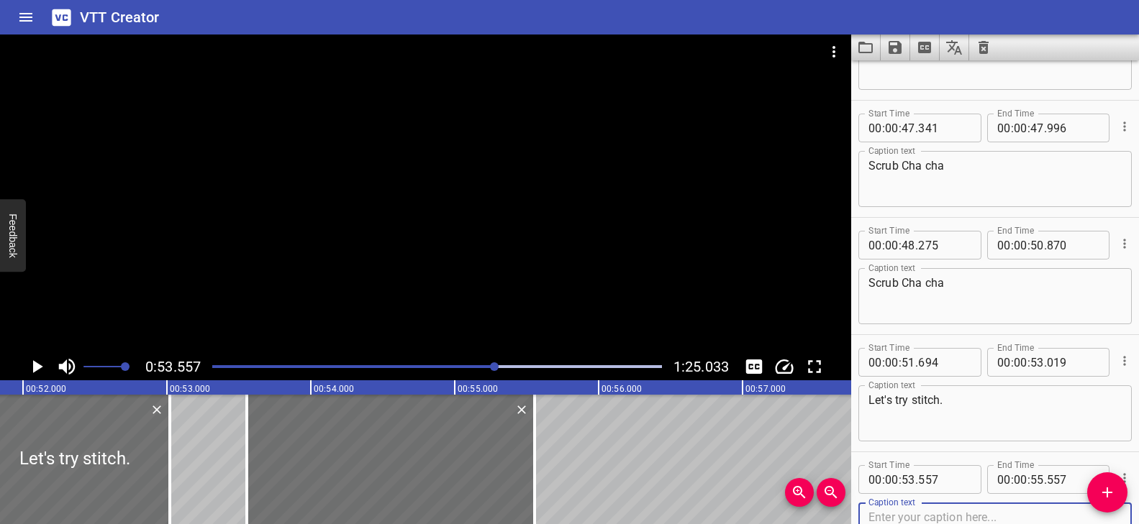
scroll to position [0, 7414]
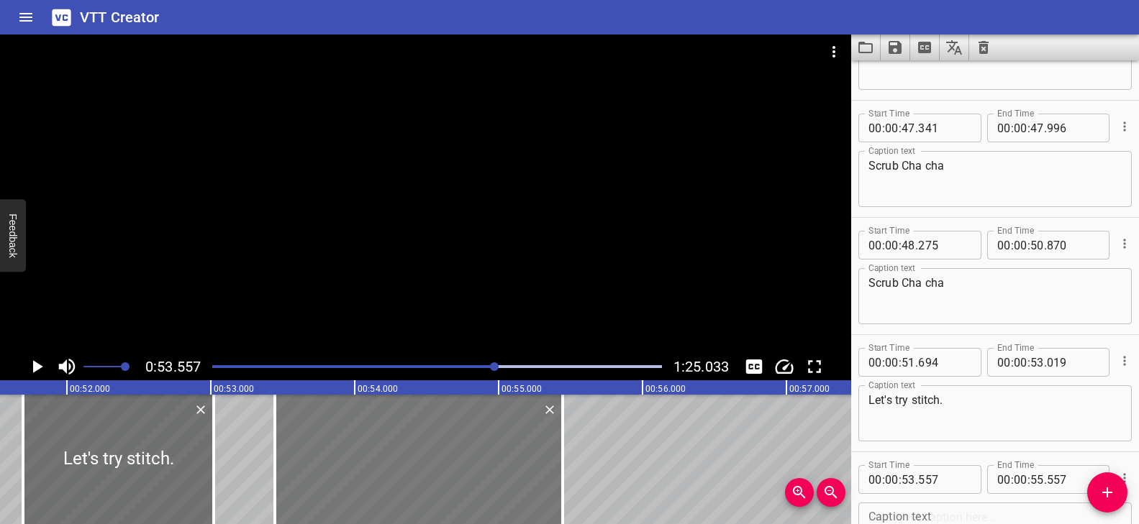
drag, startPoint x: 399, startPoint y: 455, endPoint x: 384, endPoint y: 452, distance: 15.4
click at [384, 452] on div at bounding box center [419, 459] width 288 height 129
type input "447"
drag, startPoint x: 560, startPoint y: 432, endPoint x: 517, endPoint y: 433, distance: 42.5
click at [517, 433] on div at bounding box center [520, 459] width 14 height 129
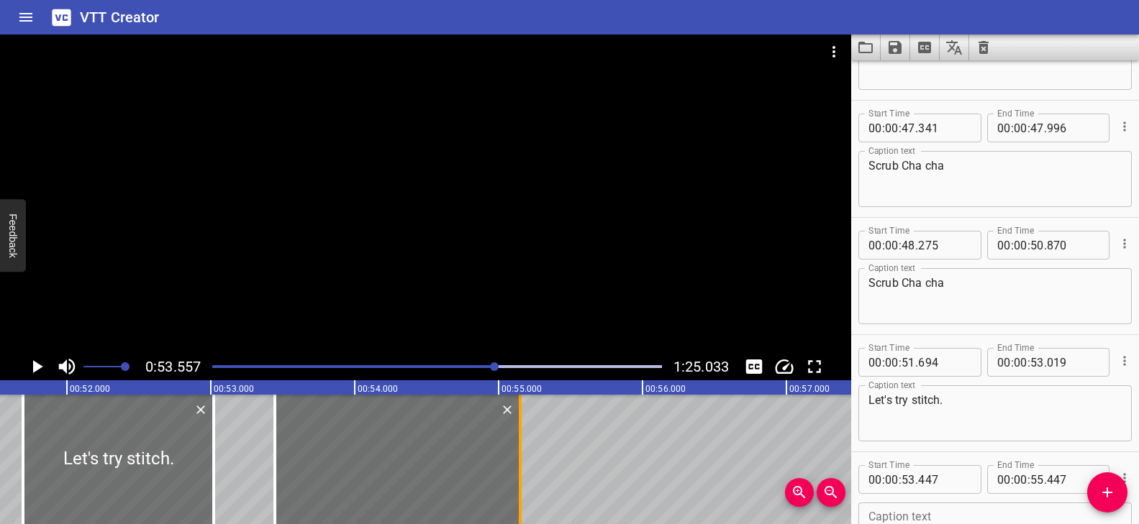
type input "152"
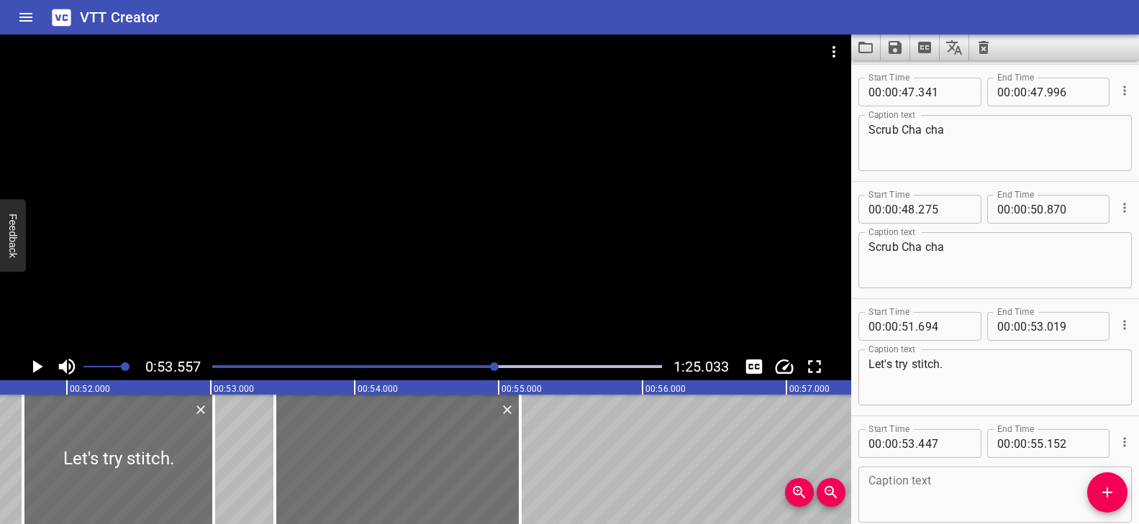
scroll to position [2183, 0]
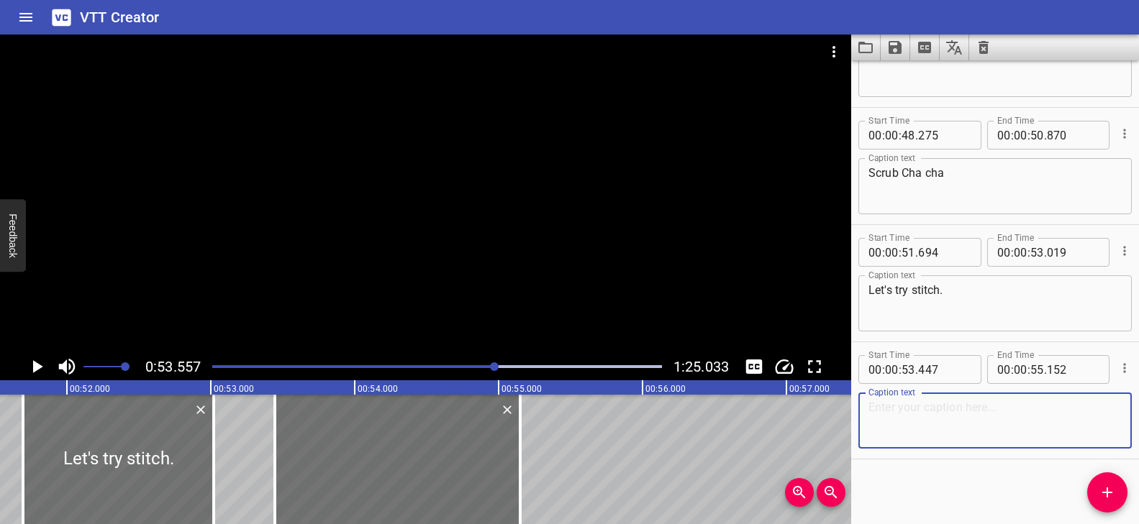
click at [951, 413] on textarea at bounding box center [994, 421] width 253 height 41
paste textarea "Knit one stitch at a time."
type textarea "Knit one stitch at a time."
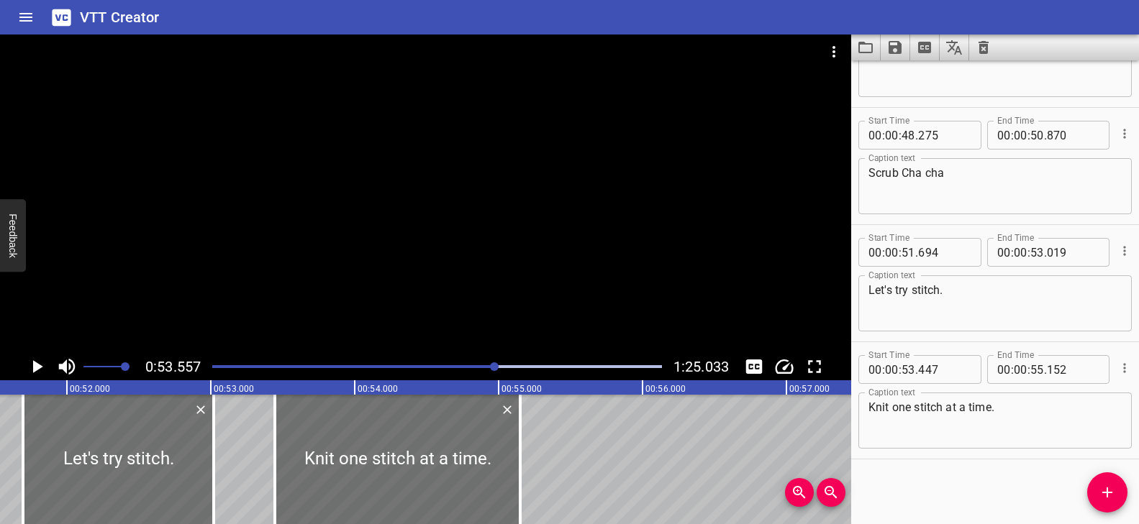
click at [486, 368] on div "Play progress" at bounding box center [271, 366] width 450 height 3
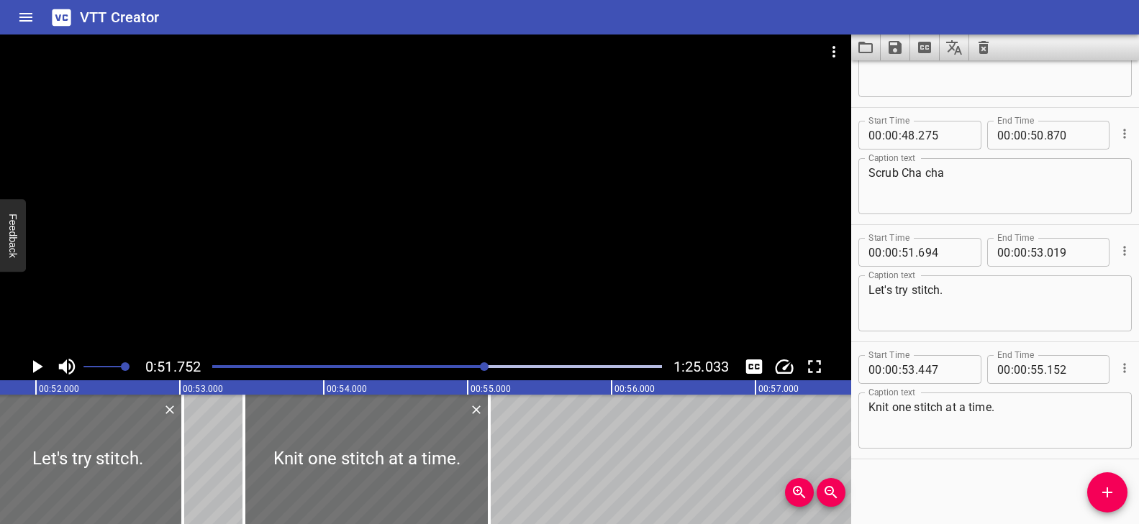
click at [495, 288] on div at bounding box center [425, 194] width 851 height 319
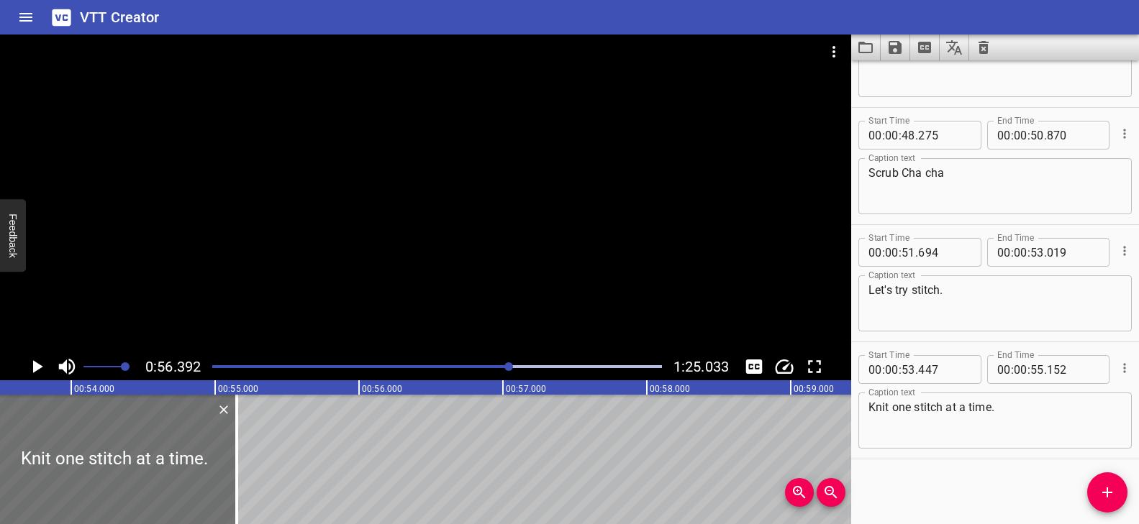
scroll to position [0, 7711]
click at [1111, 501] on button "Add Cue" at bounding box center [1107, 493] width 40 height 40
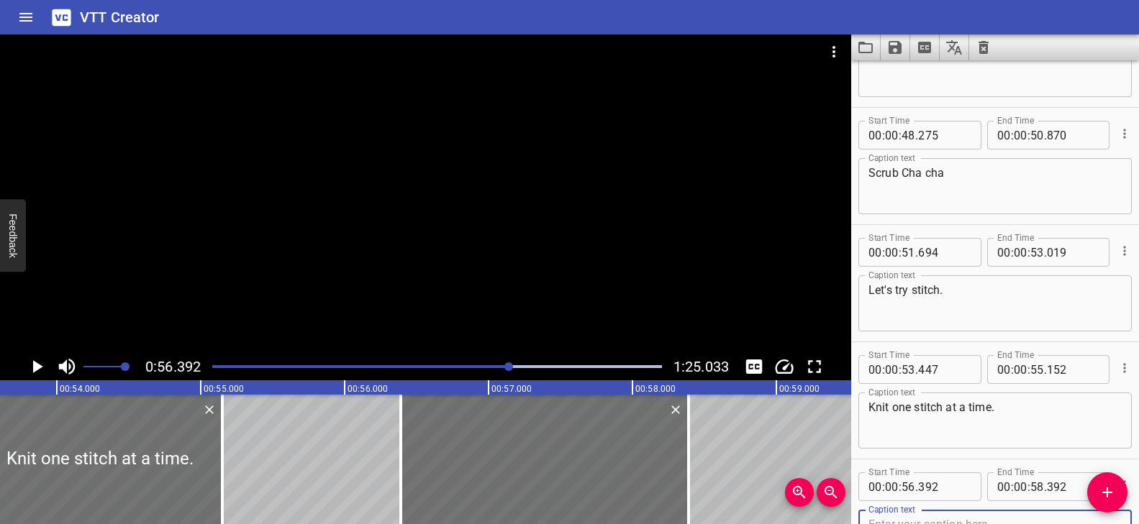
scroll to position [2190, 0]
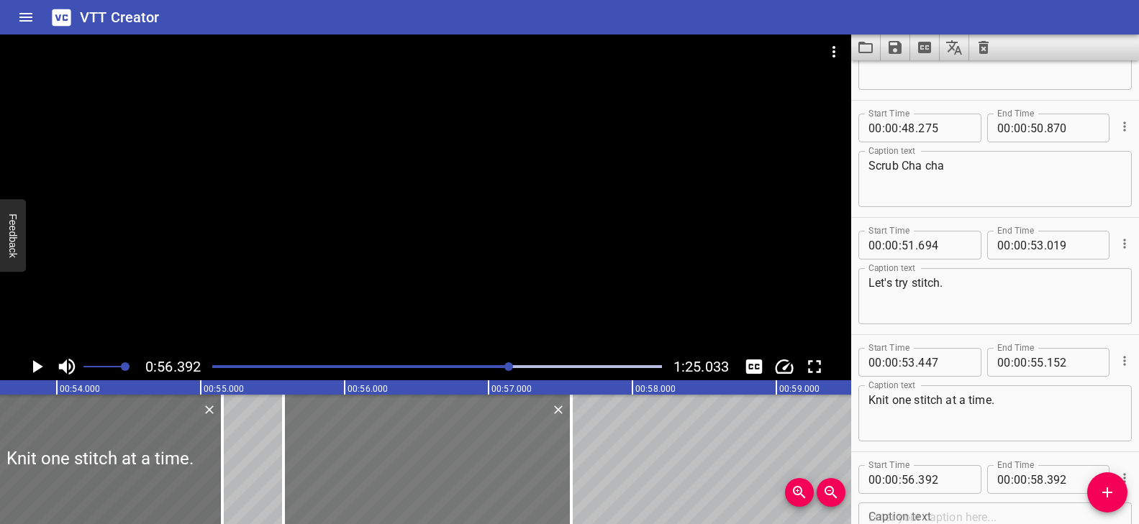
drag, startPoint x: 657, startPoint y: 437, endPoint x: 539, endPoint y: 432, distance: 117.3
click at [539, 432] on div at bounding box center [427, 459] width 288 height 129
type input "55"
type input "577"
type input "57"
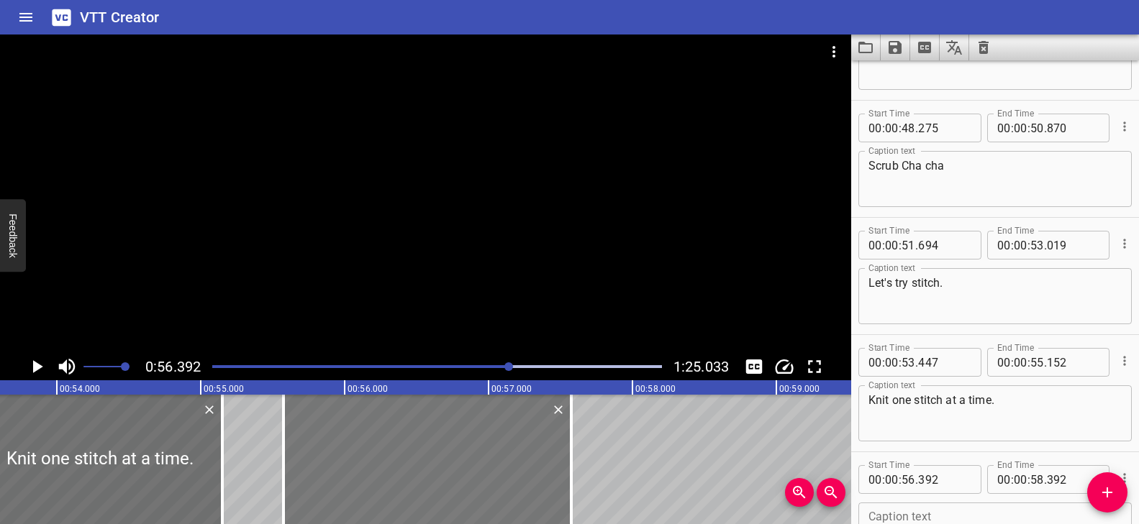
type input "577"
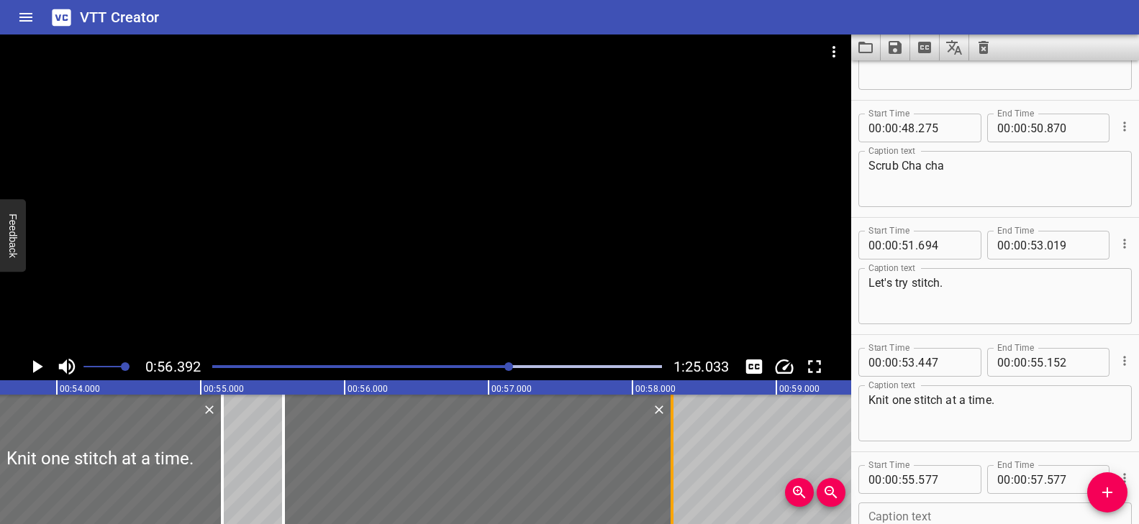
drag, startPoint x: 575, startPoint y: 431, endPoint x: 675, endPoint y: 439, distance: 101.0
click at [675, 439] on div at bounding box center [672, 459] width 14 height 129
type input "58"
type input "277"
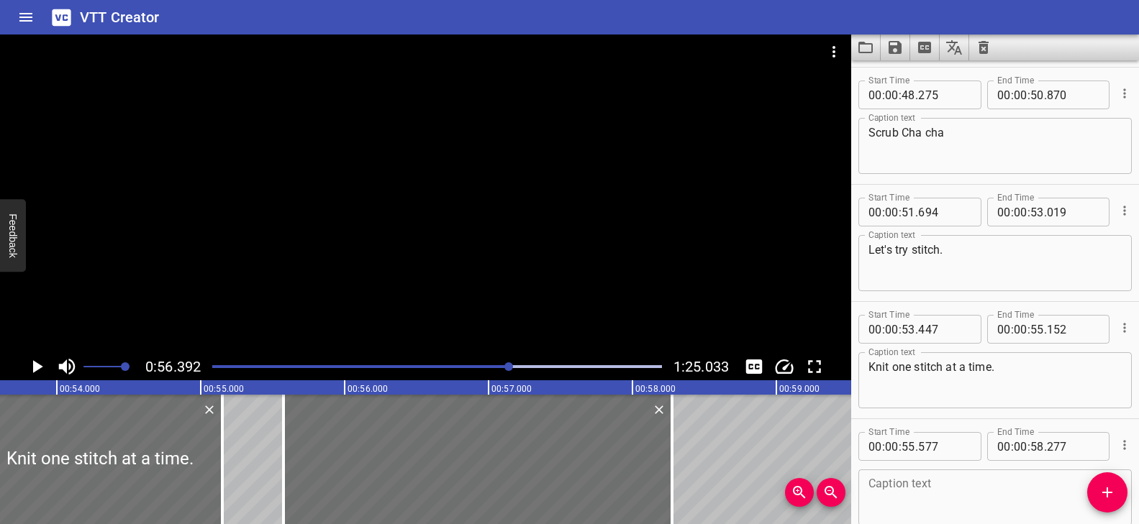
scroll to position [2300, 0]
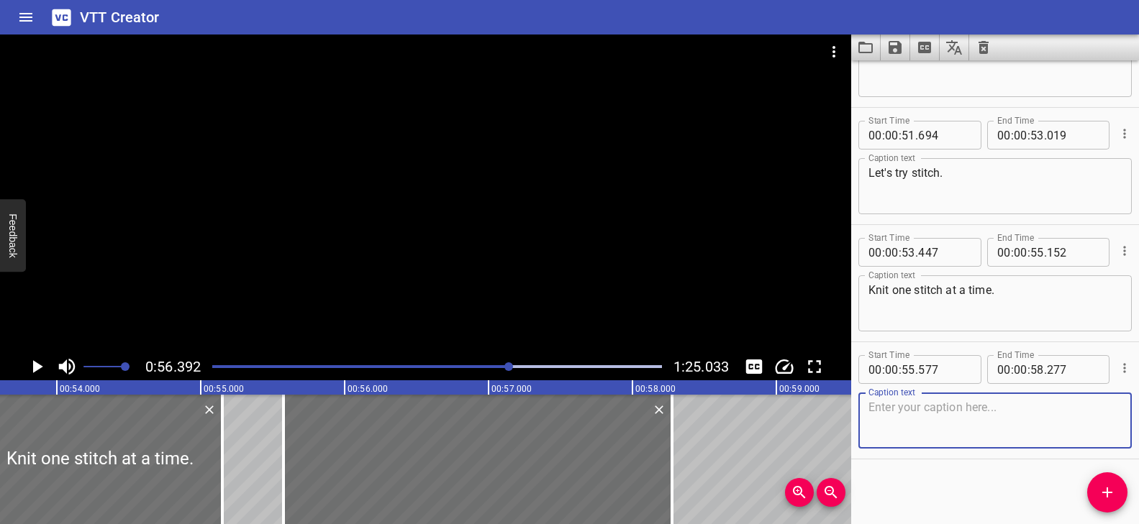
click at [967, 424] on textarea at bounding box center [994, 421] width 253 height 41
paste textarea "Watch my watch tells the time."
type textarea "Watch my watch tells the time."
click at [543, 320] on div at bounding box center [425, 194] width 851 height 319
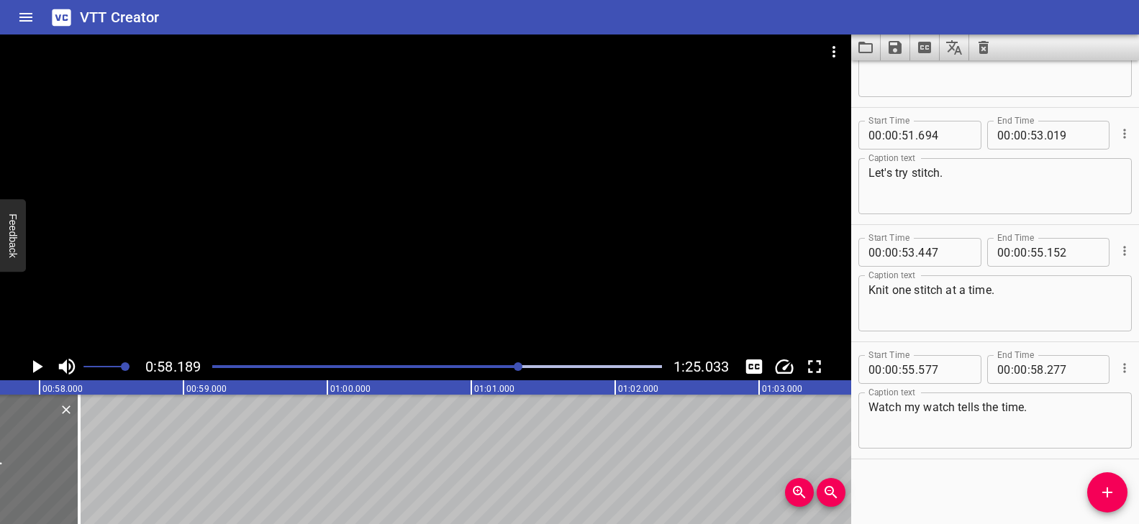
scroll to position [0, 8290]
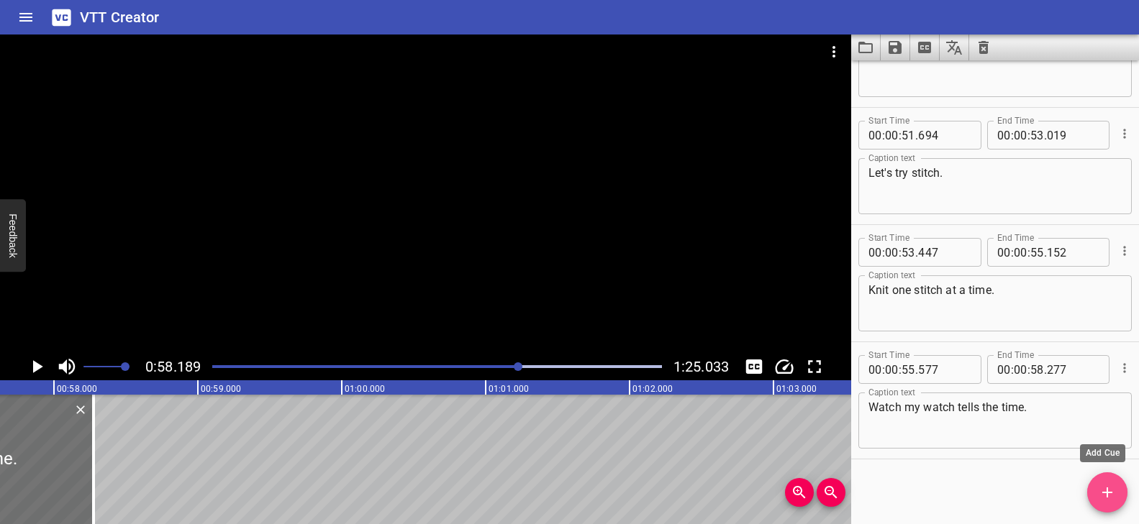
drag, startPoint x: 1105, startPoint y: 496, endPoint x: 1046, endPoint y: 486, distance: 59.8
click at [1105, 496] on icon "Add Cue" at bounding box center [1106, 492] width 17 height 17
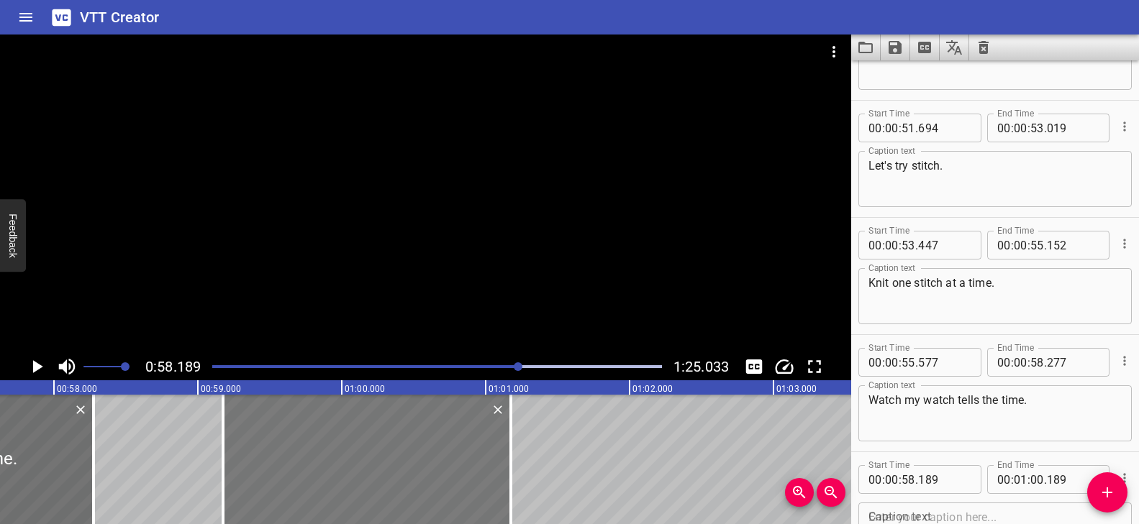
drag, startPoint x: 285, startPoint y: 450, endPoint x: 427, endPoint y: 462, distance: 142.3
click at [427, 462] on div at bounding box center [367, 459] width 288 height 129
type input "59"
type input "174"
type input "01"
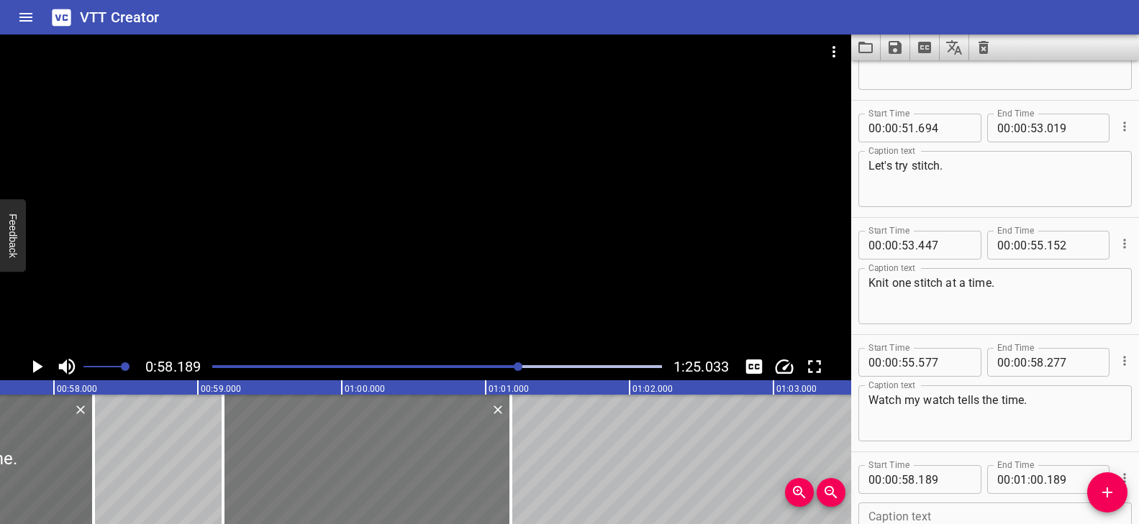
type input "174"
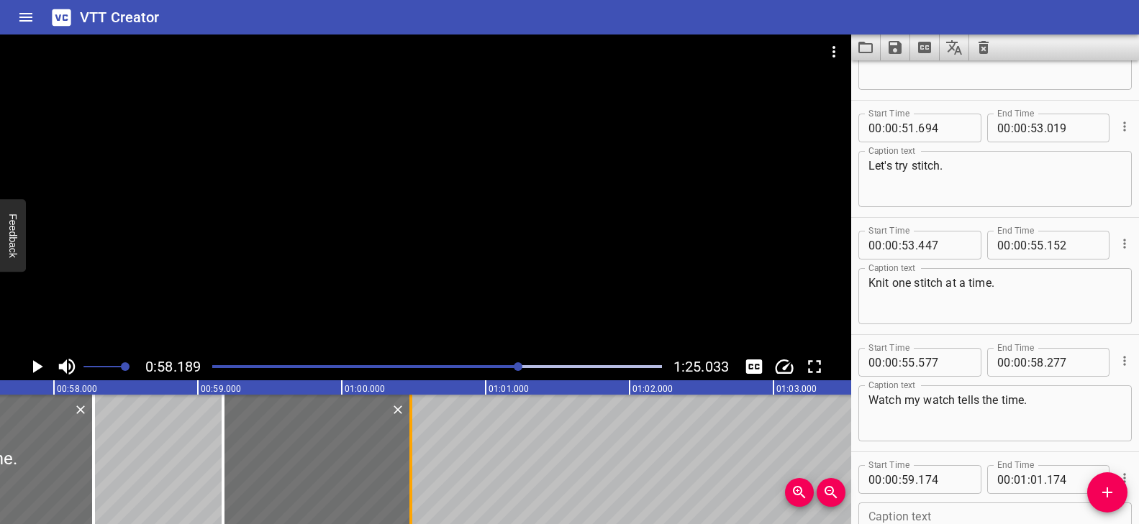
drag, startPoint x: 514, startPoint y: 442, endPoint x: 414, endPoint y: 442, distance: 100.0
click at [414, 442] on div at bounding box center [411, 459] width 14 height 129
type input "00"
type input "479"
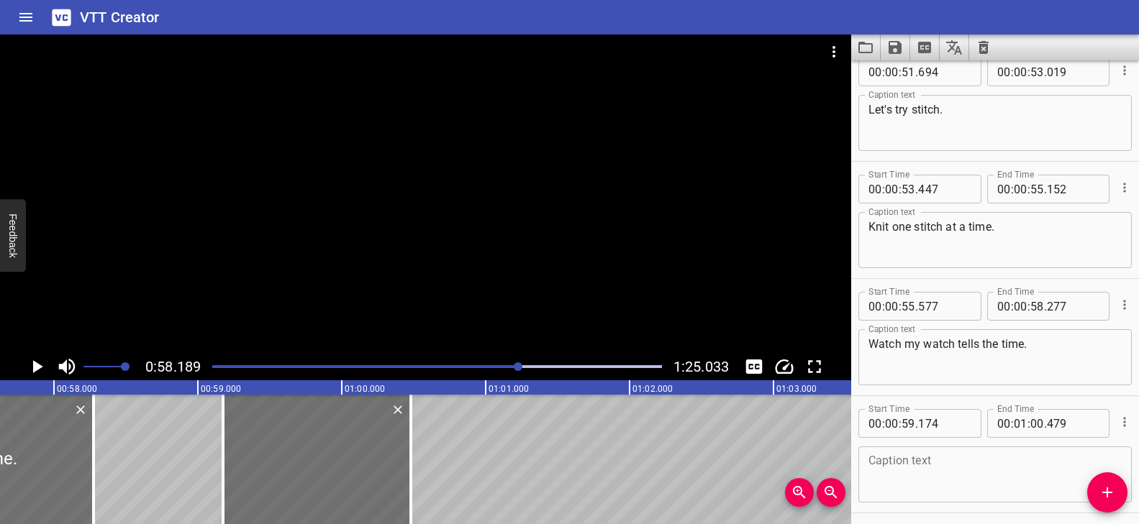
scroll to position [2417, 0]
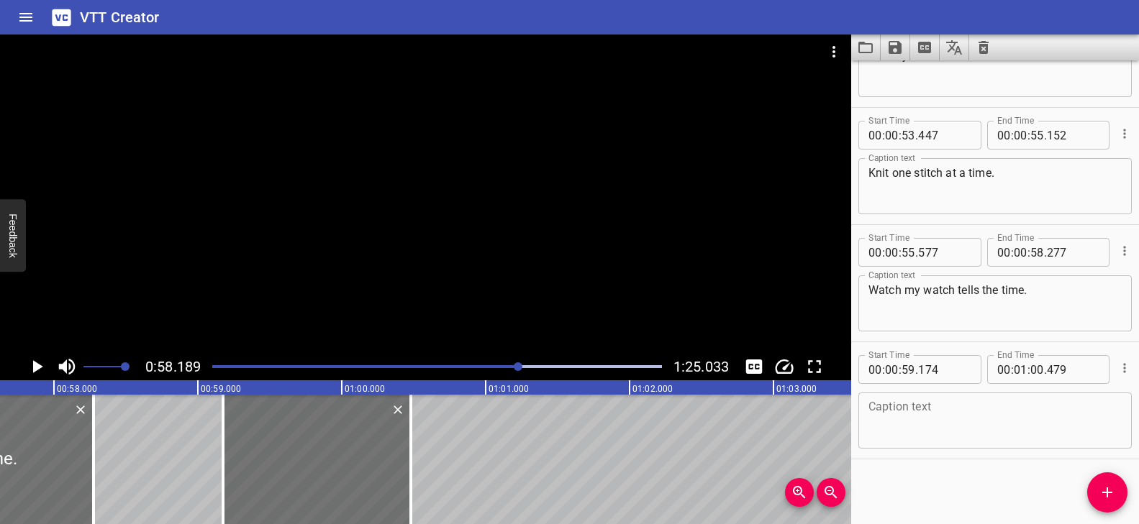
click at [970, 409] on textarea at bounding box center [994, 421] width 253 height 41
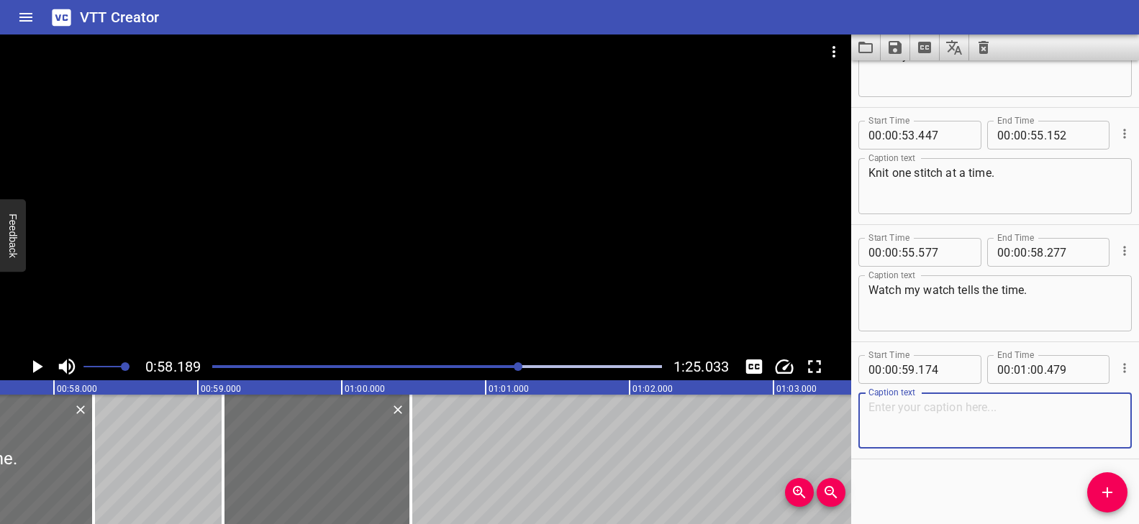
paste textarea "Now snatch."
type textarea "Now snatch."
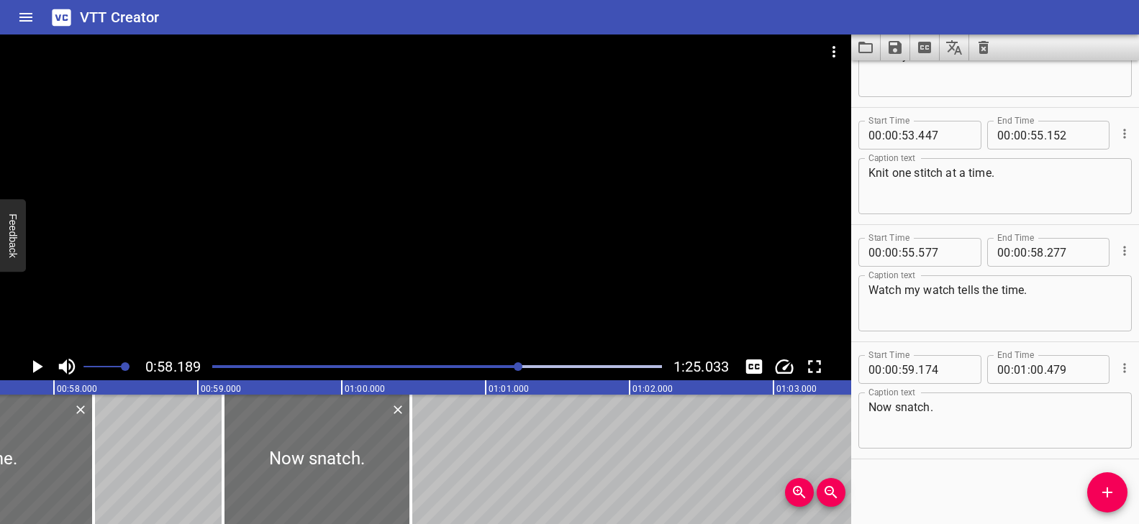
click at [396, 277] on div at bounding box center [425, 194] width 851 height 319
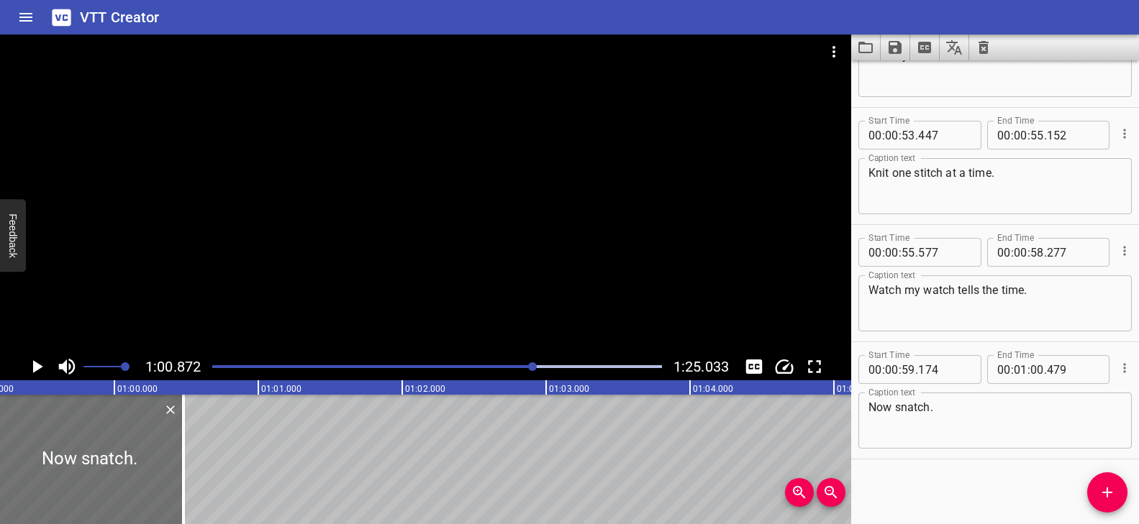
scroll to position [0, 8473]
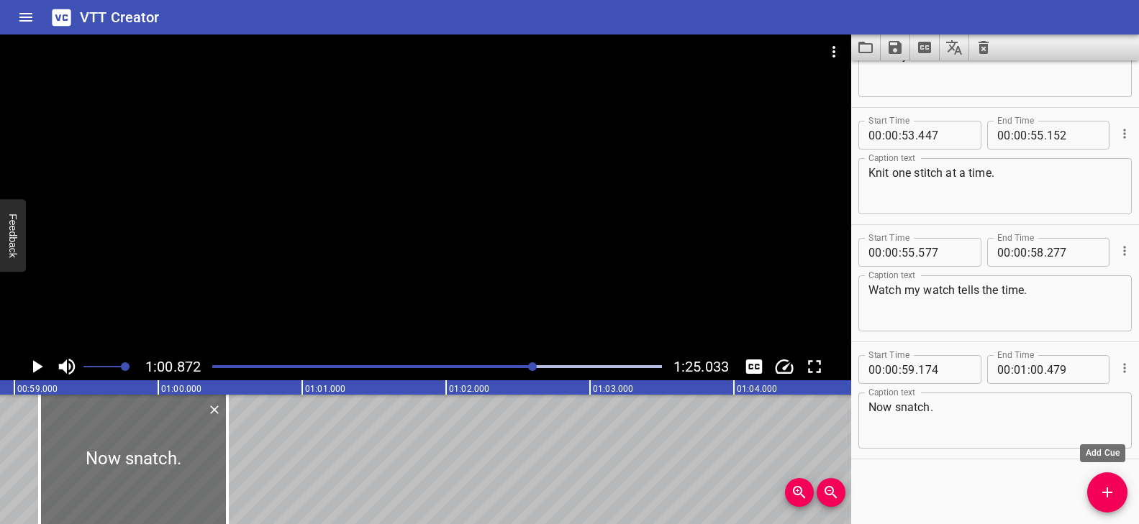
click at [1111, 496] on icon "Add Cue" at bounding box center [1106, 492] width 17 height 17
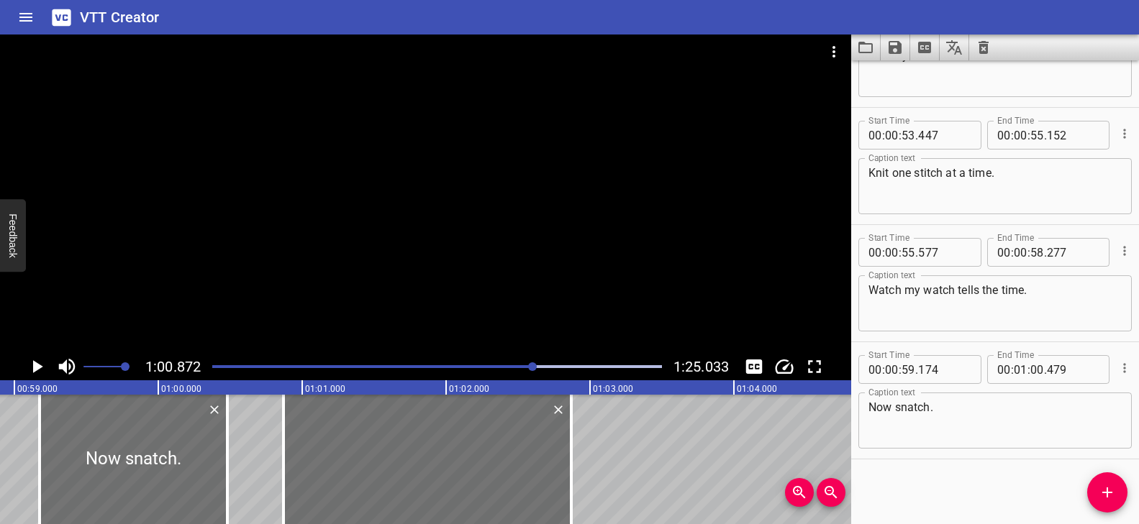
scroll to position [2425, 0]
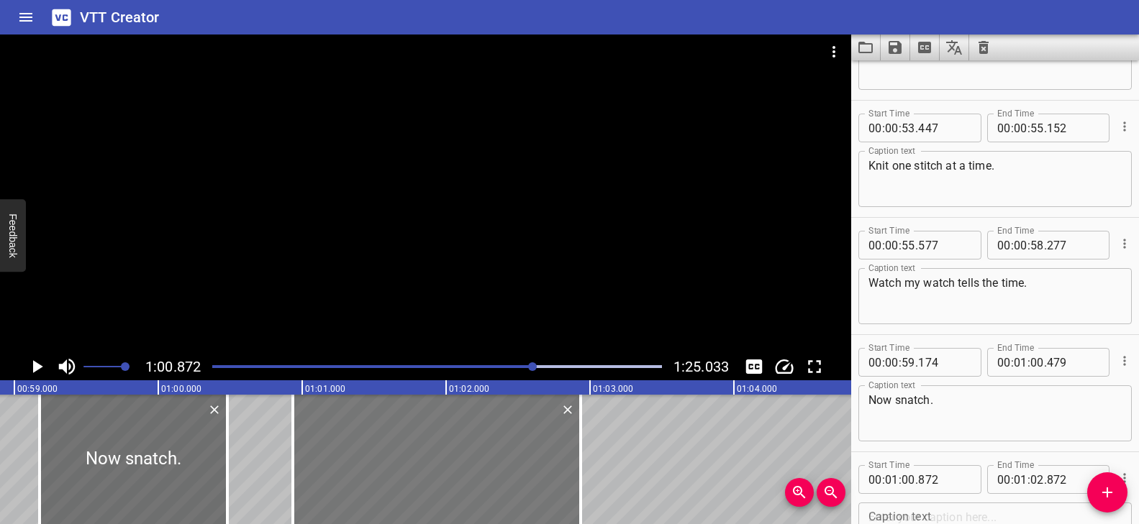
drag, startPoint x: 488, startPoint y: 469, endPoint x: 497, endPoint y: 471, distance: 9.6
click at [497, 471] on div at bounding box center [437, 459] width 288 height 129
type input "937"
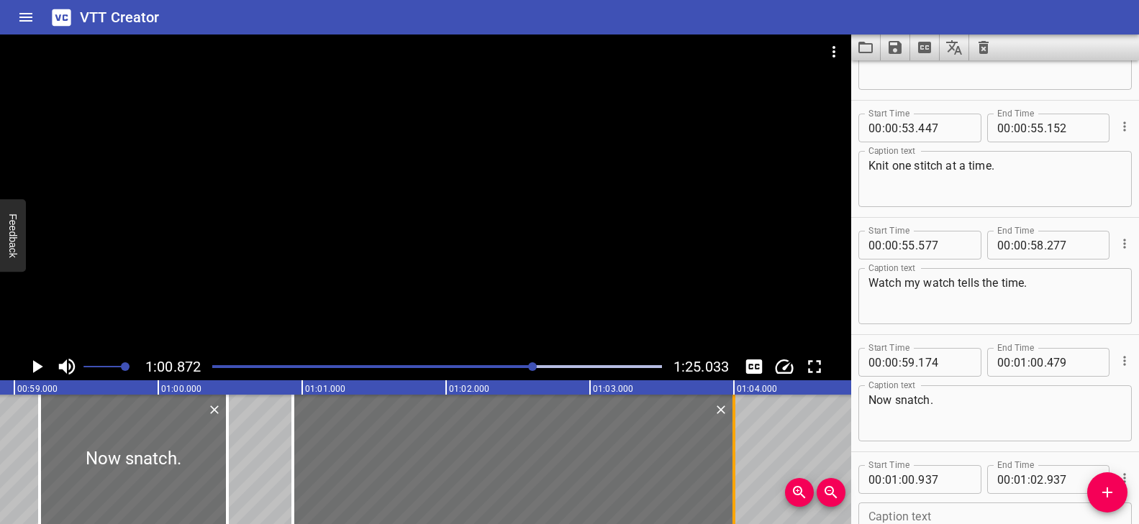
drag, startPoint x: 576, startPoint y: 446, endPoint x: 730, endPoint y: 448, distance: 153.9
click at [730, 448] on div at bounding box center [733, 459] width 14 height 129
type input "04"
click at [738, 440] on div at bounding box center [736, 459] width 14 height 129
type input "017"
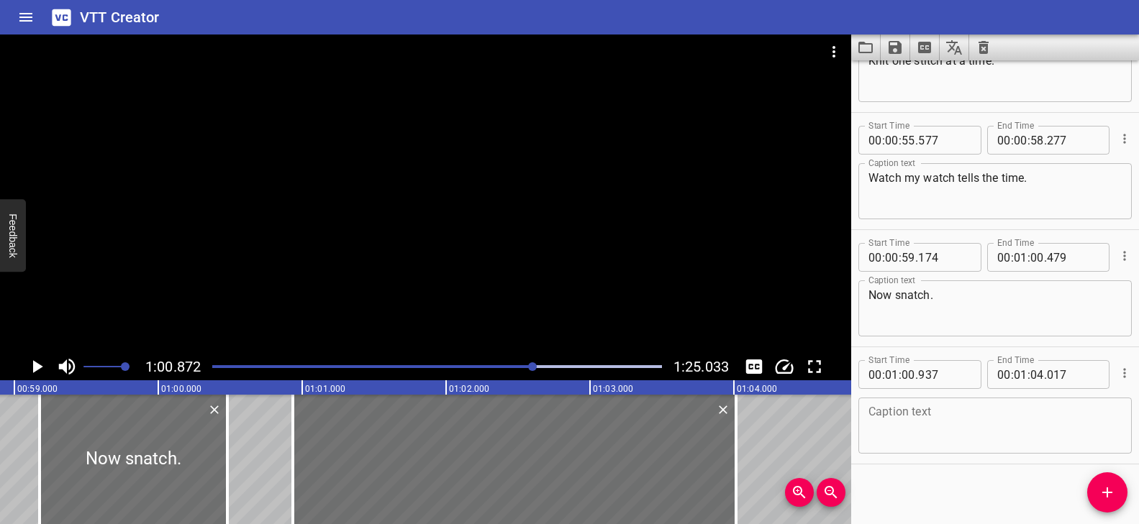
scroll to position [2535, 0]
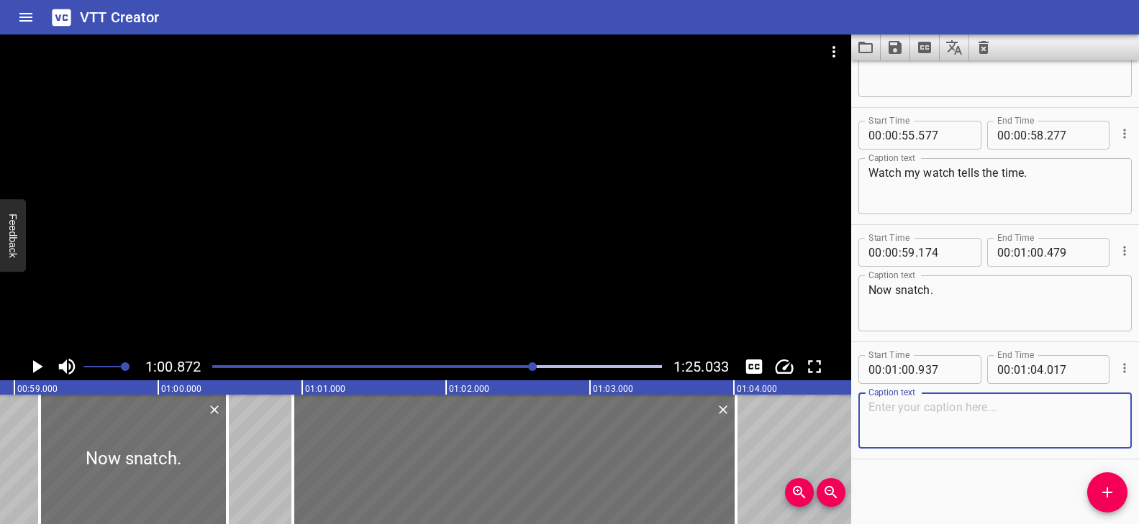
click at [954, 421] on textarea at bounding box center [994, 421] width 253 height 41
paste textarea "My little brother likes to snatch cookies from the jar."
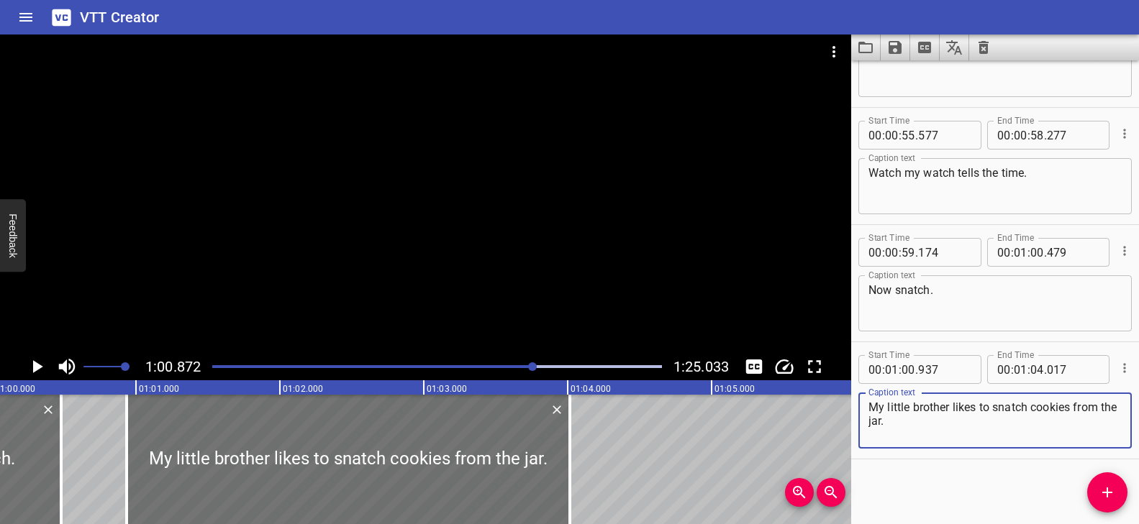
scroll to position [0, 9077]
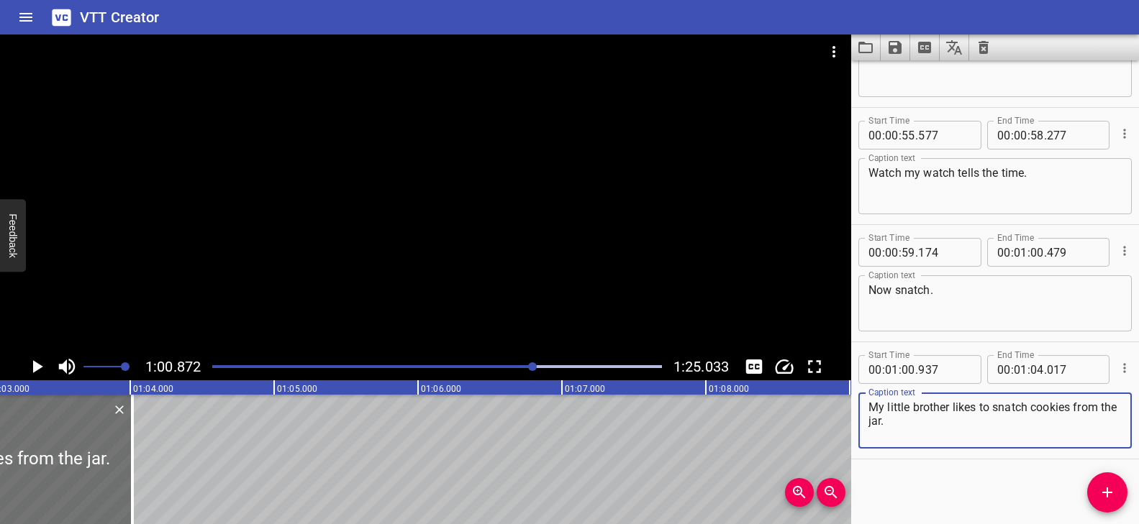
type textarea "My little brother likes to snatch cookies from the jar."
click at [406, 244] on div at bounding box center [425, 194] width 851 height 319
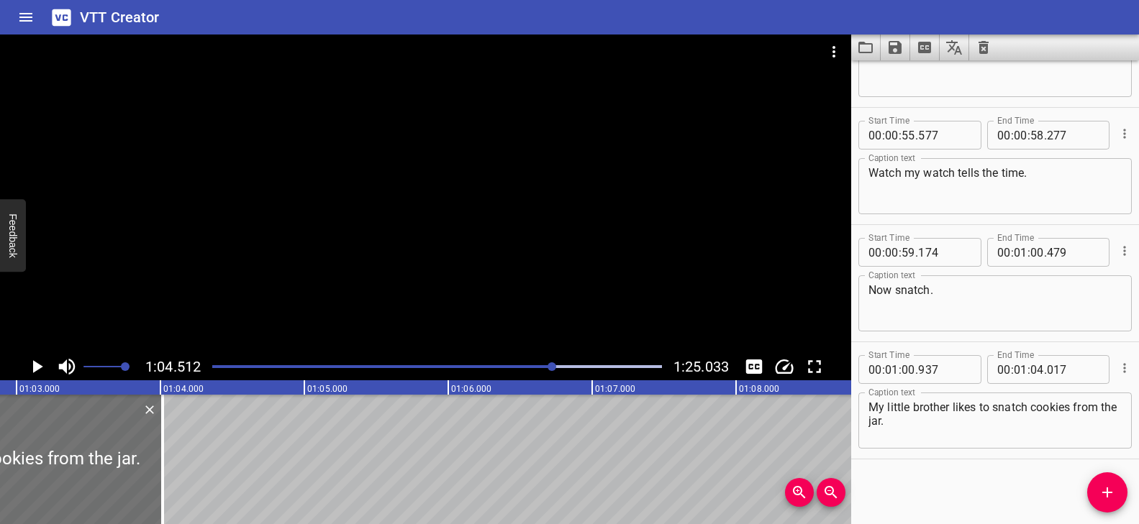
scroll to position [0, 9031]
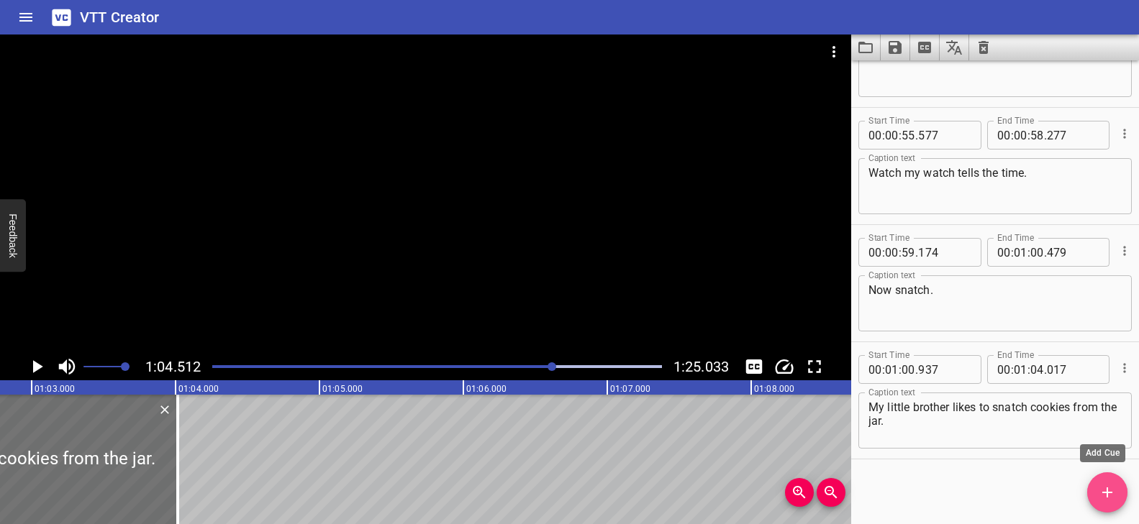
click at [1108, 489] on icon "Add Cue" at bounding box center [1106, 492] width 17 height 17
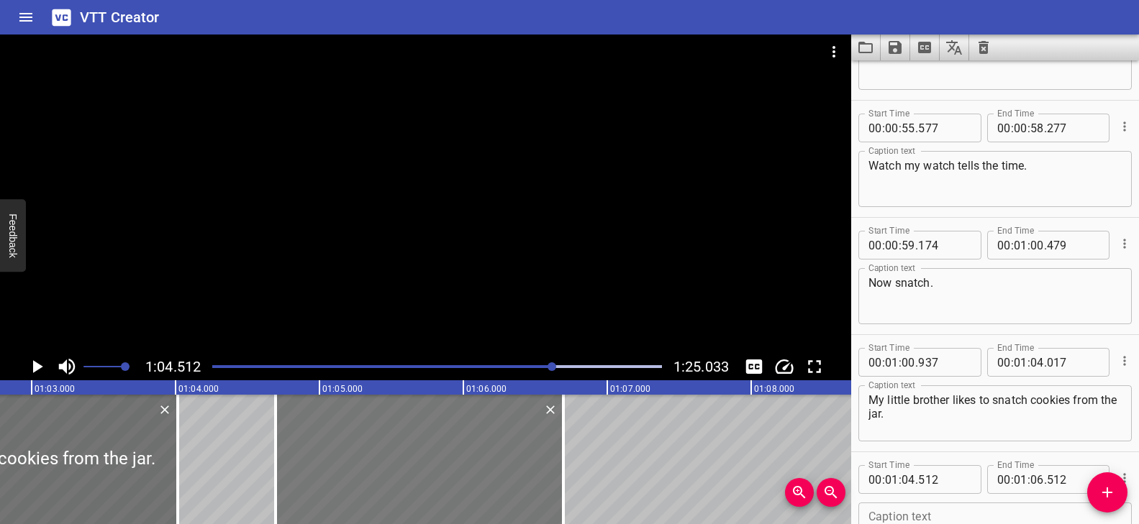
drag, startPoint x: 411, startPoint y: 448, endPoint x: 424, endPoint y: 447, distance: 12.3
click at [424, 447] on div at bounding box center [419, 459] width 288 height 129
type input "697"
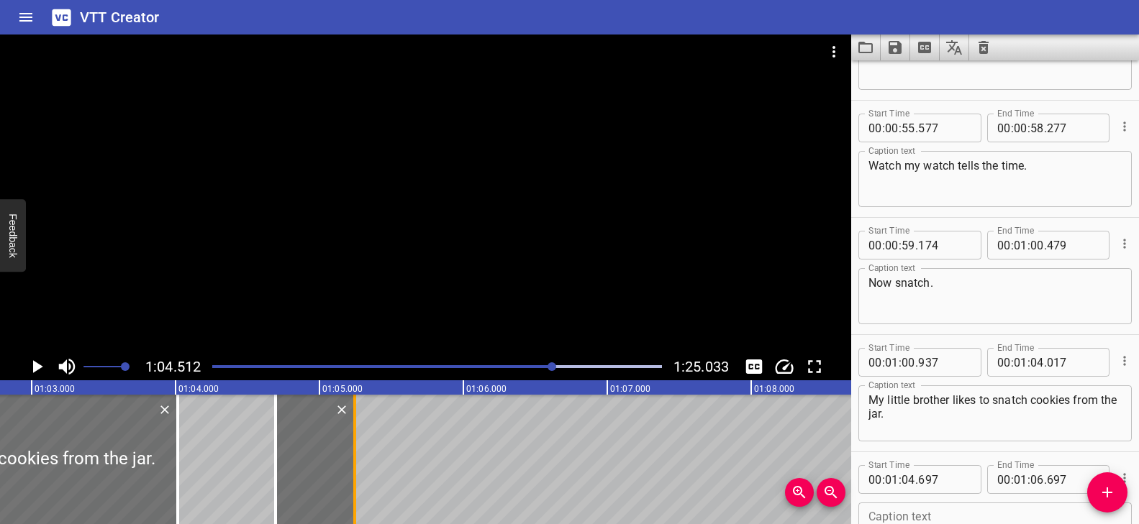
drag, startPoint x: 561, startPoint y: 435, endPoint x: 352, endPoint y: 424, distance: 208.9
click at [353, 424] on div at bounding box center [354, 459] width 3 height 129
type input "05"
type input "247"
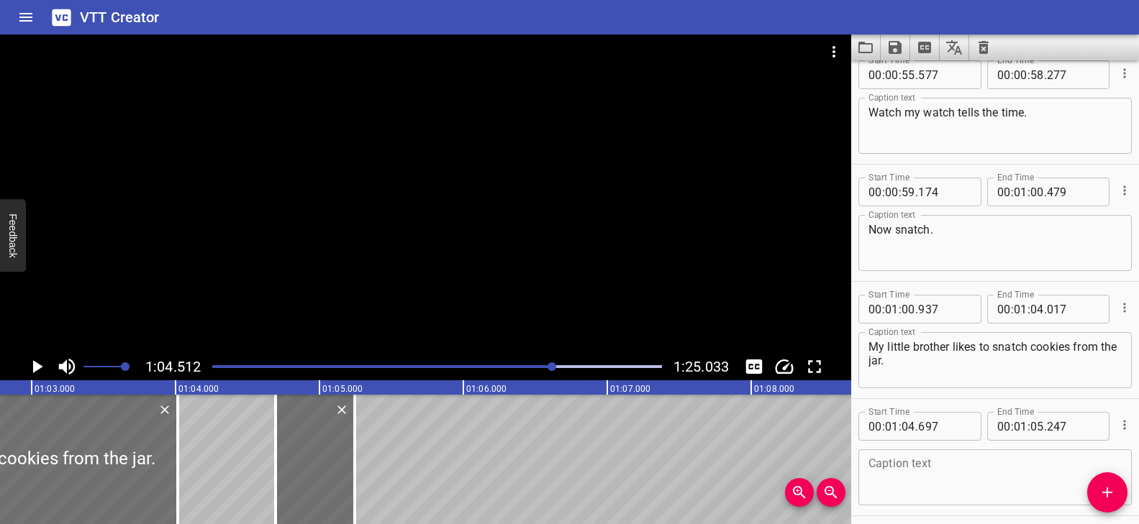
scroll to position [2652, 0]
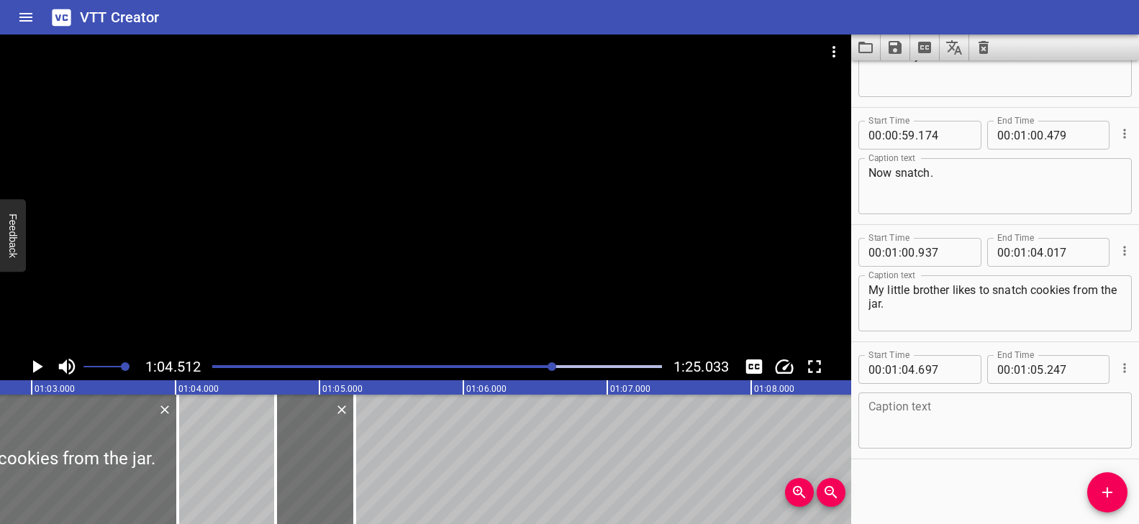
click at [924, 398] on div "Caption text" at bounding box center [994, 421] width 273 height 56
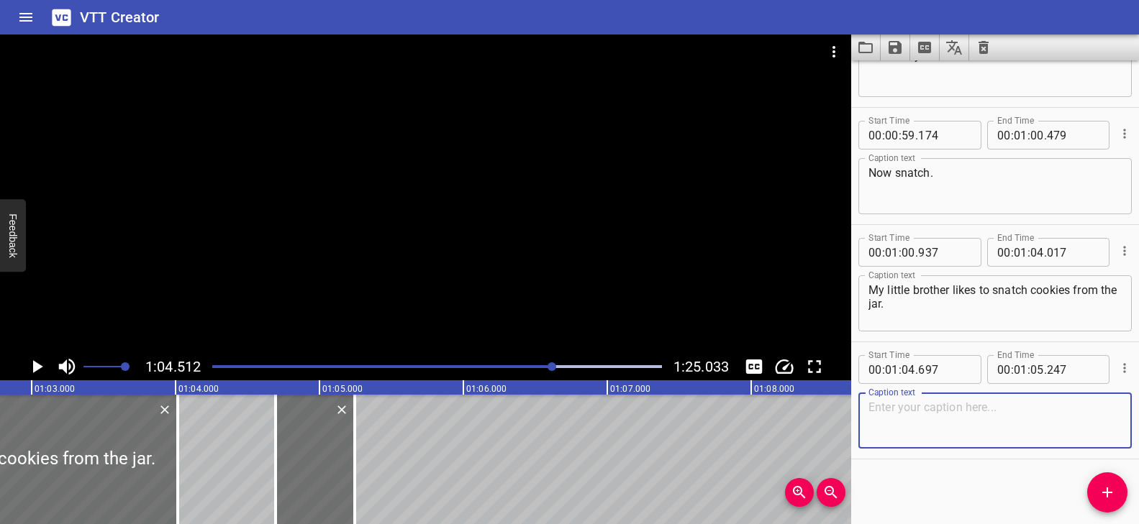
paste textarea "Wow. All these words end with the letters t c, h."
click at [904, 415] on textarea "Wow. All these words end with the letters t c, h." at bounding box center [994, 421] width 253 height 41
type textarea "Wow."
drag, startPoint x: 1106, startPoint y: 493, endPoint x: 1057, endPoint y: 494, distance: 49.7
click at [1106, 493] on icon "Add Cue" at bounding box center [1107, 493] width 10 height 10
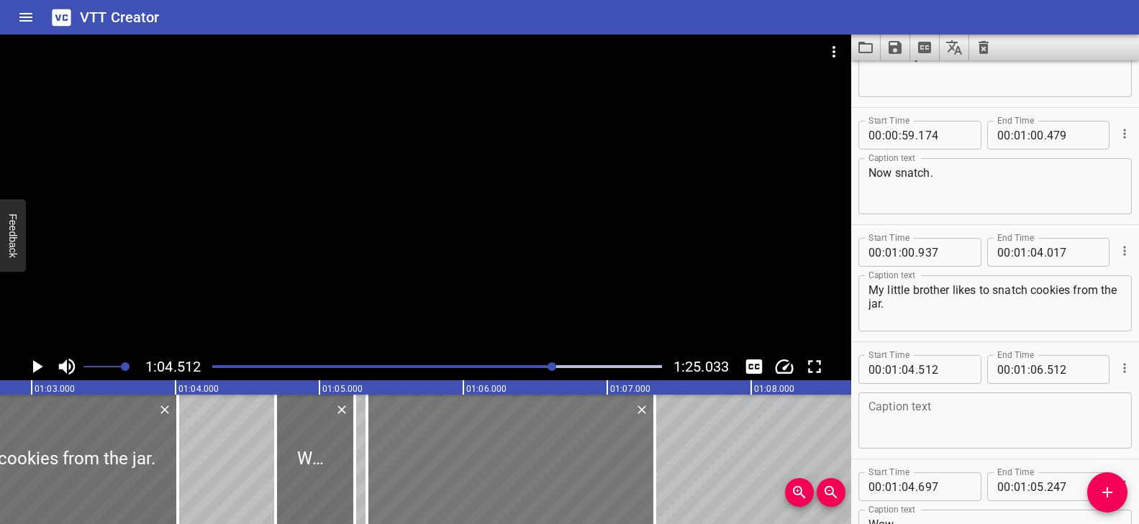
drag, startPoint x: 440, startPoint y: 455, endPoint x: 559, endPoint y: 459, distance: 118.8
type input "05"
type input "337"
type input "07"
type input "337"
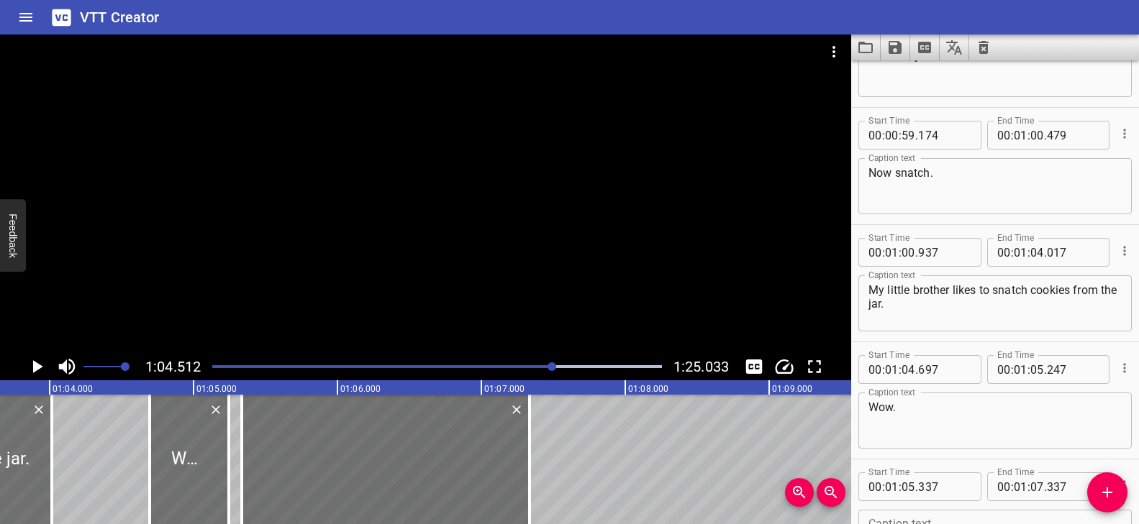
scroll to position [0, 9172]
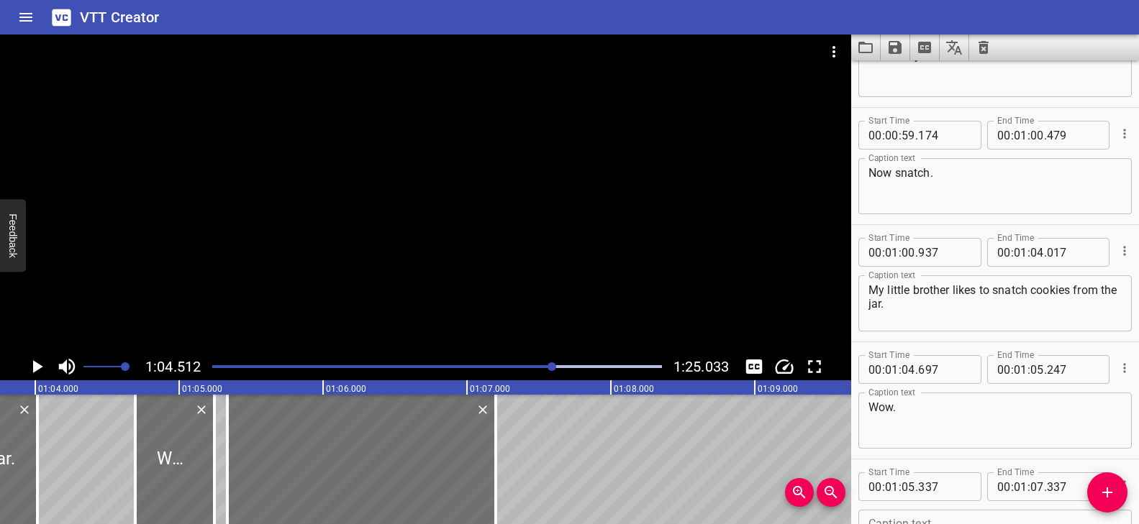
drag, startPoint x: 513, startPoint y: 439, endPoint x: 511, endPoint y: 455, distance: 16.0
click at [494, 439] on div at bounding box center [495, 459] width 3 height 129
type input "197"
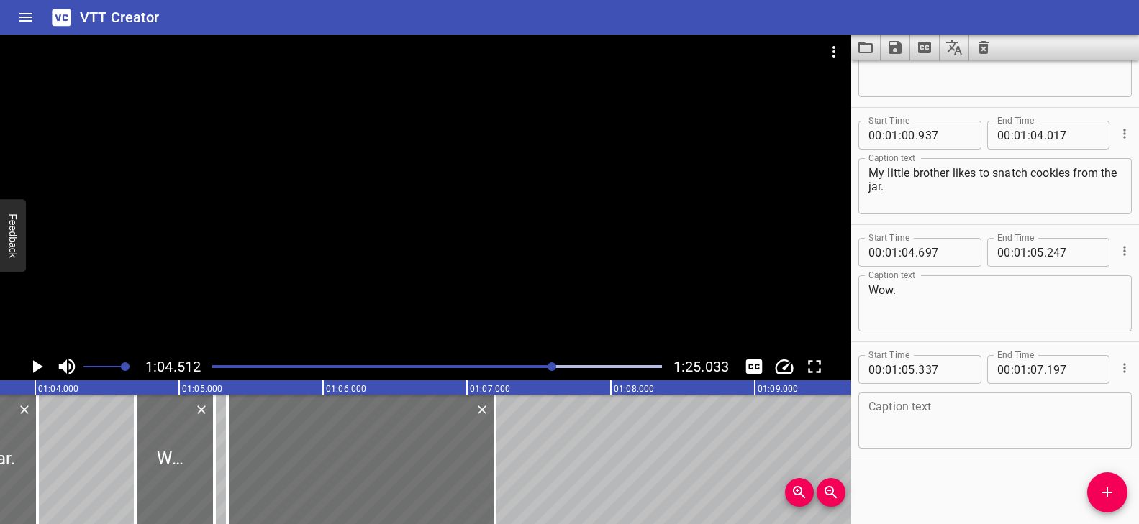
click at [947, 424] on textarea at bounding box center [994, 421] width 253 height 41
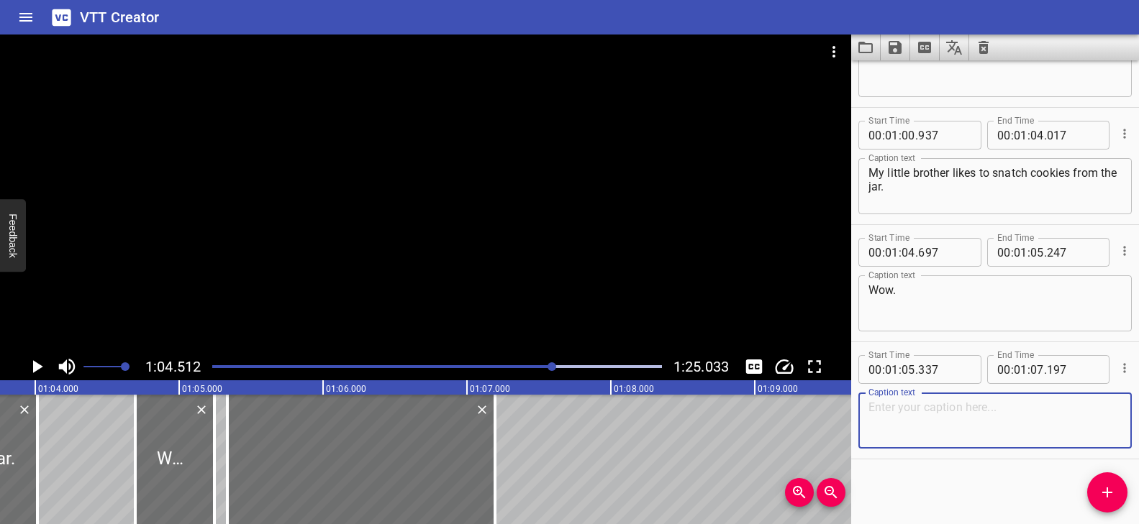
paste textarea "All these words end with the letters t c, h."
type textarea "All these words end with the letters t c, h."
click at [511, 289] on div at bounding box center [425, 194] width 851 height 319
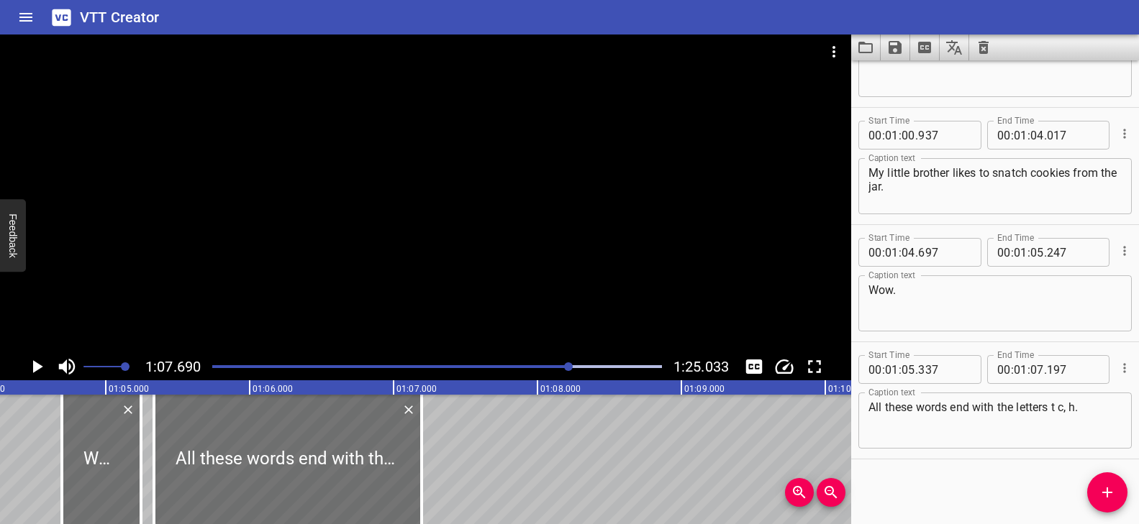
scroll to position [0, 9230]
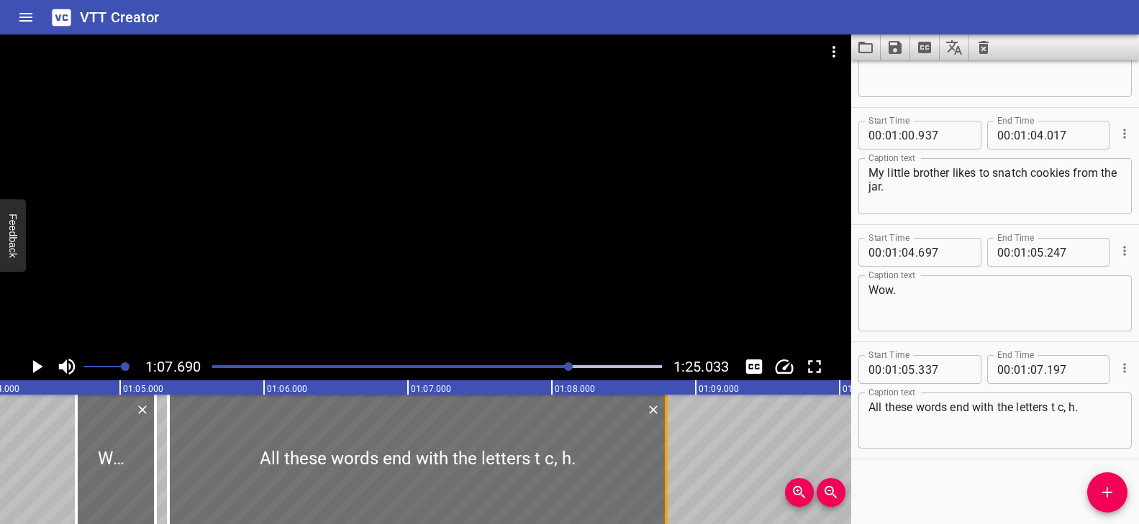
drag, startPoint x: 434, startPoint y: 432, endPoint x: 664, endPoint y: 442, distance: 229.7
click at [665, 442] on div at bounding box center [666, 459] width 3 height 129
type input "08"
type input "792"
click at [1058, 408] on textarea "All these words end with the letters t c, h." at bounding box center [994, 421] width 253 height 41
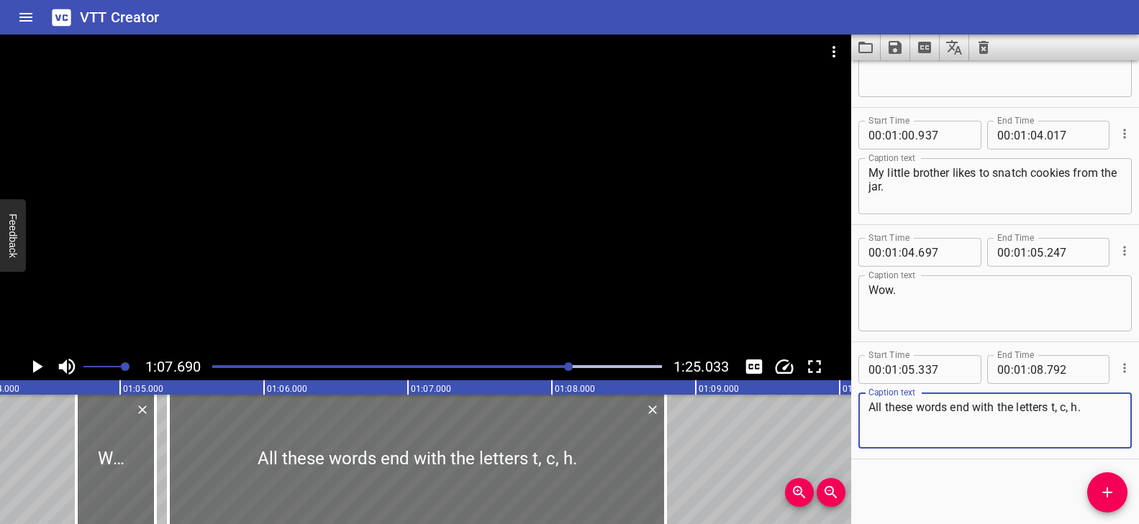
type textarea "All these words end with the letters t, c, h."
click at [425, 273] on div at bounding box center [425, 194] width 851 height 319
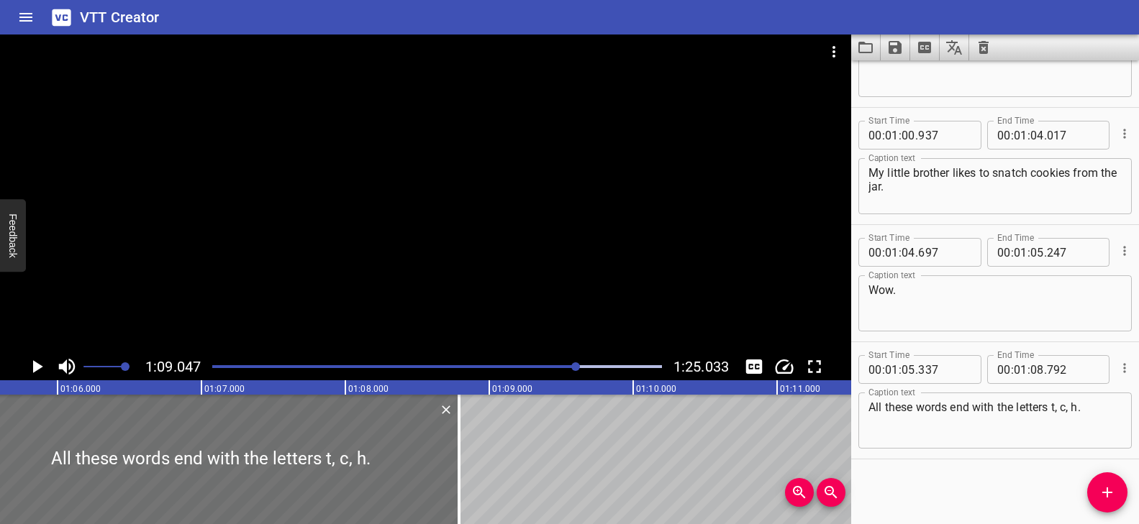
scroll to position [0, 9393]
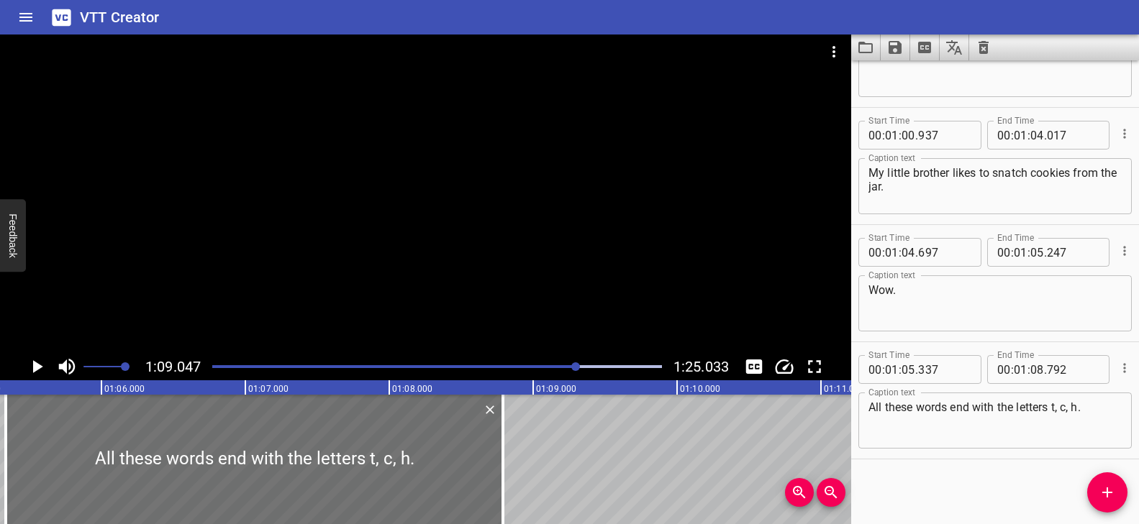
click at [560, 365] on div "Play progress" at bounding box center [353, 366] width 450 height 3
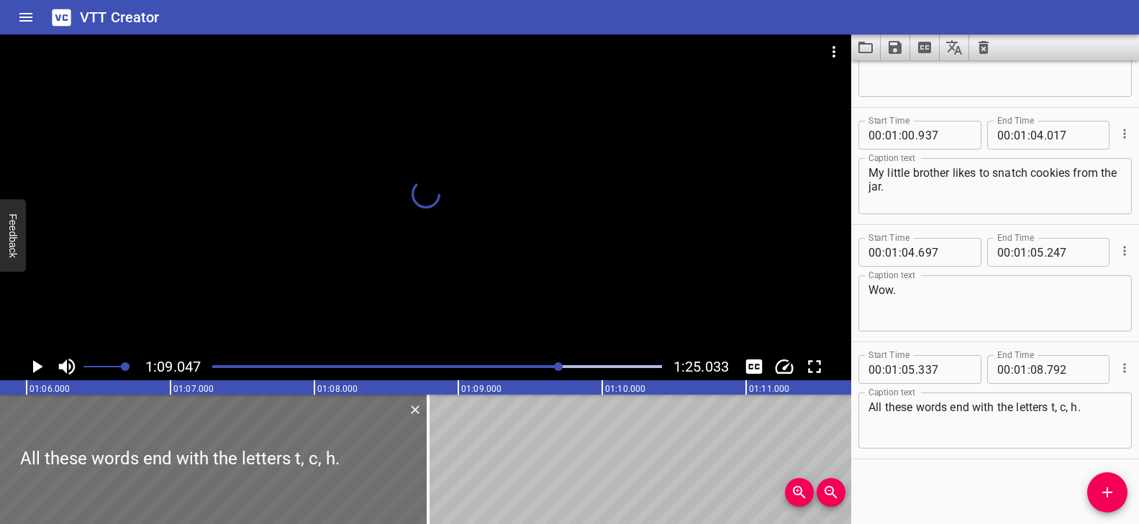
click at [573, 291] on div at bounding box center [425, 194] width 851 height 319
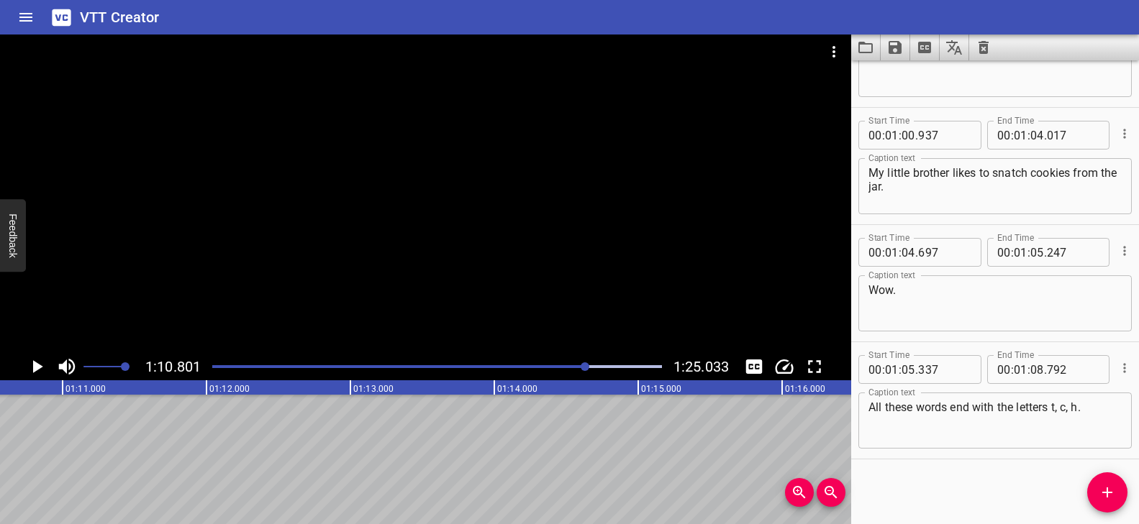
scroll to position [0, 10185]
click at [1114, 488] on icon "Add Cue" at bounding box center [1106, 492] width 17 height 17
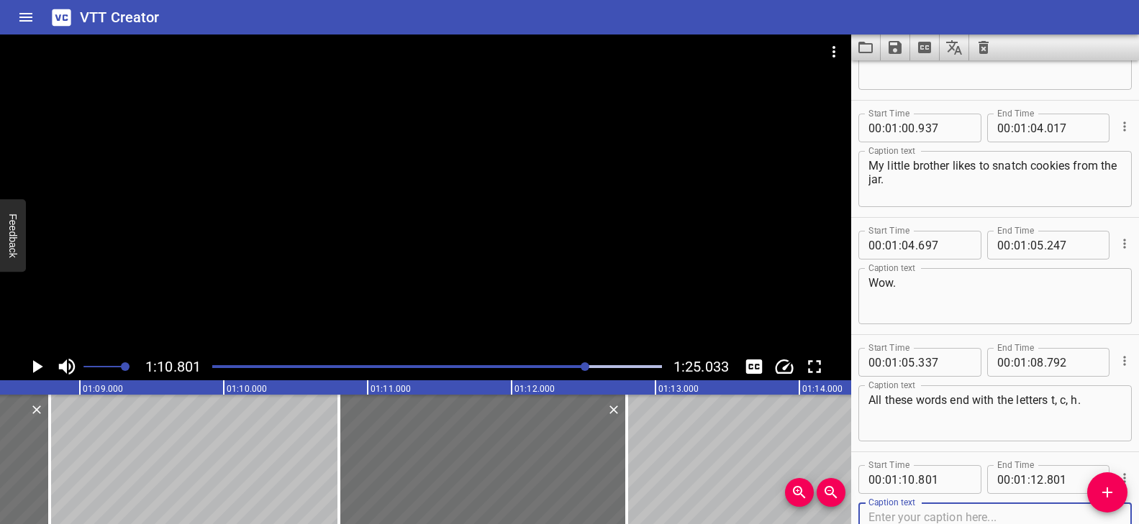
scroll to position [0, 9832]
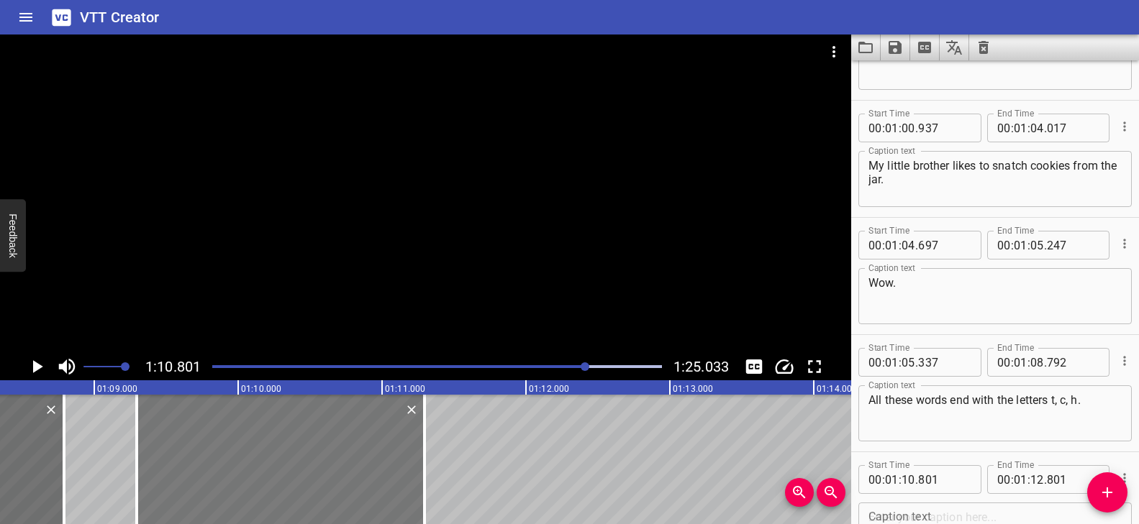
drag, startPoint x: 550, startPoint y: 450, endPoint x: 333, endPoint y: 442, distance: 216.6
click at [333, 442] on div at bounding box center [281, 459] width 288 height 129
type input "09"
type input "296"
type input "11"
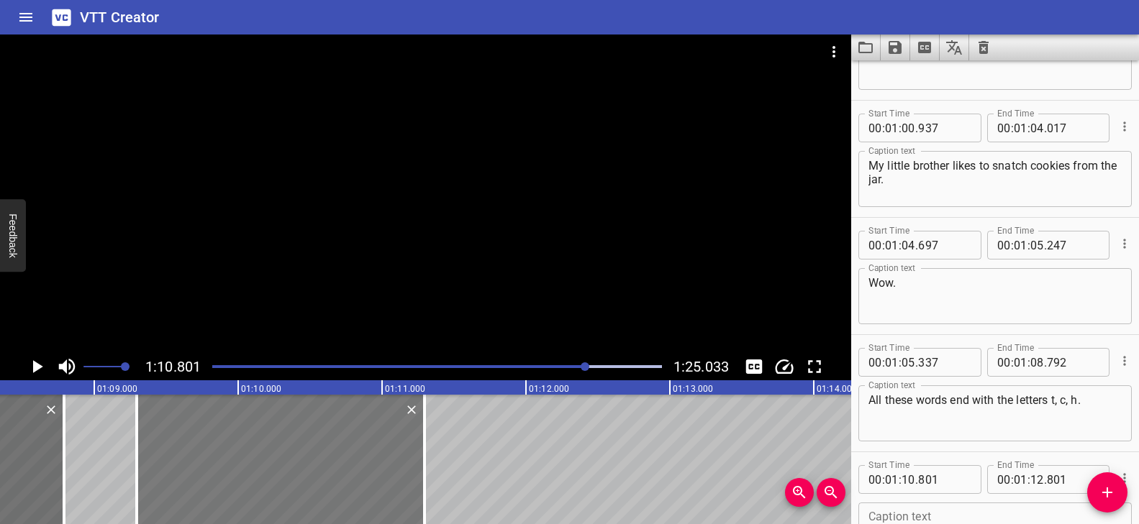
type input "296"
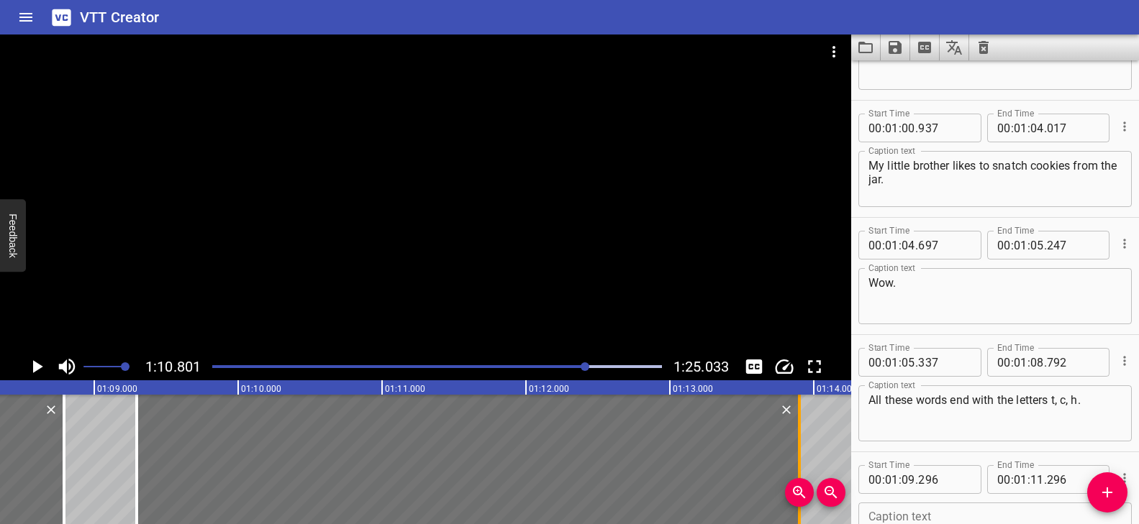
drag, startPoint x: 430, startPoint y: 442, endPoint x: 798, endPoint y: 449, distance: 368.3
click at [798, 449] on div at bounding box center [799, 459] width 3 height 129
type input "13"
type input "901"
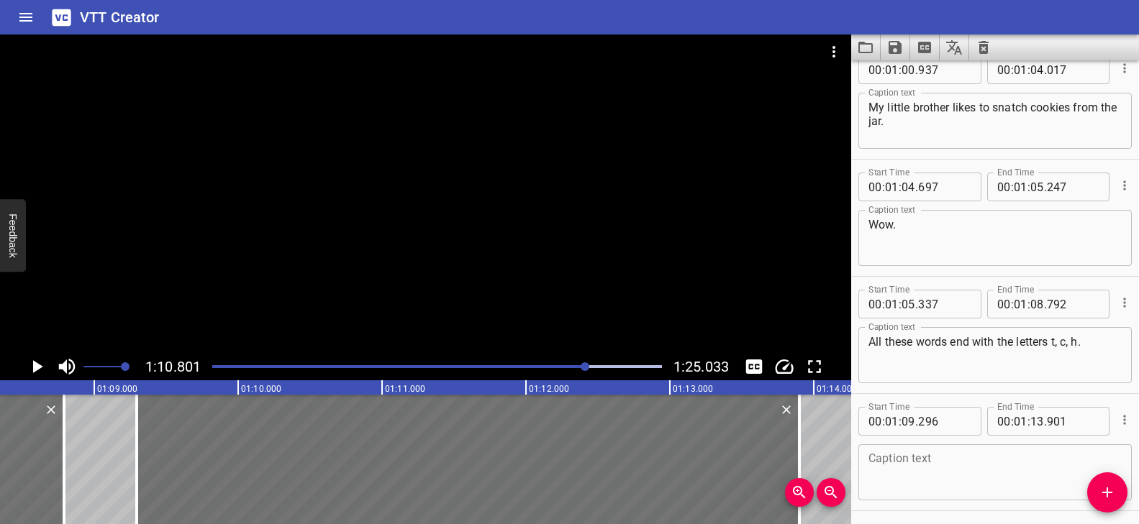
scroll to position [2886, 0]
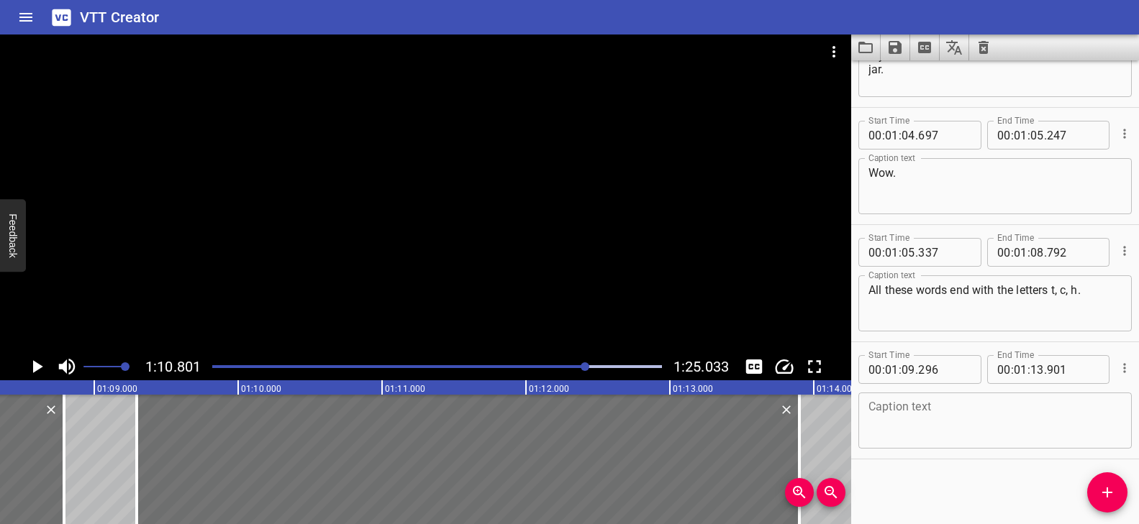
click at [985, 426] on textarea at bounding box center [994, 421] width 253 height 41
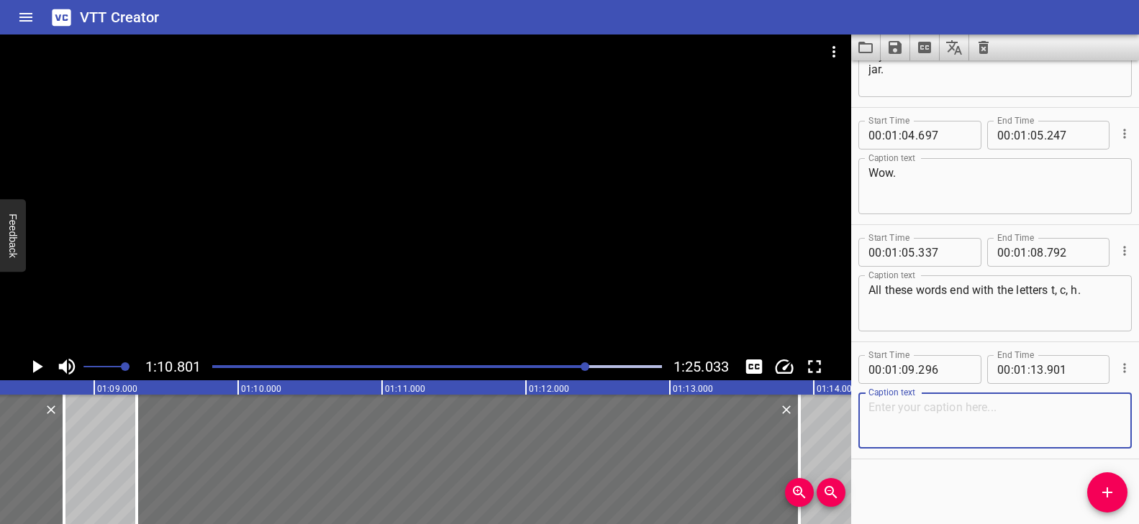
paste textarea "Remember the letters t c h."
click at [986, 408] on textarea "Remember the letters t c h." at bounding box center [994, 421] width 253 height 41
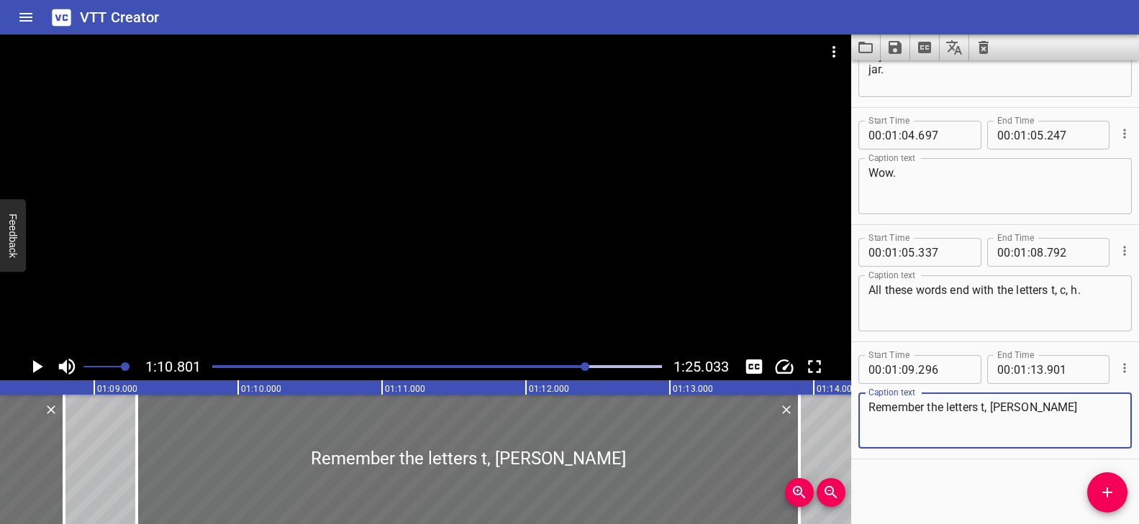
drag, startPoint x: 999, startPoint y: 408, endPoint x: 1002, endPoint y: 420, distance: 12.6
click at [999, 408] on textarea "Remember the letters t, c h." at bounding box center [994, 421] width 253 height 41
type textarea "Remember the letters t, c, h."
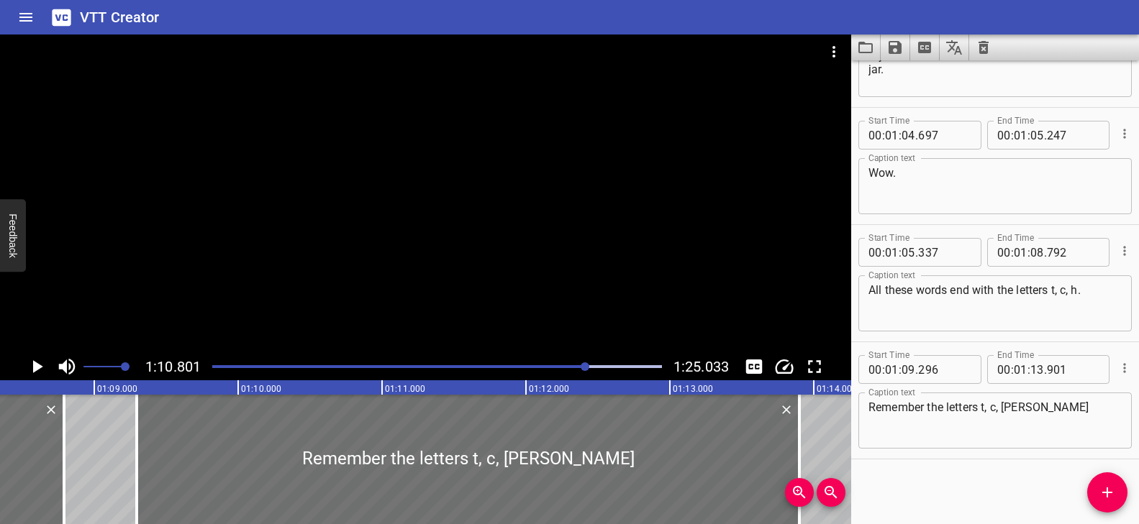
click at [579, 363] on div at bounding box center [437, 367] width 467 height 20
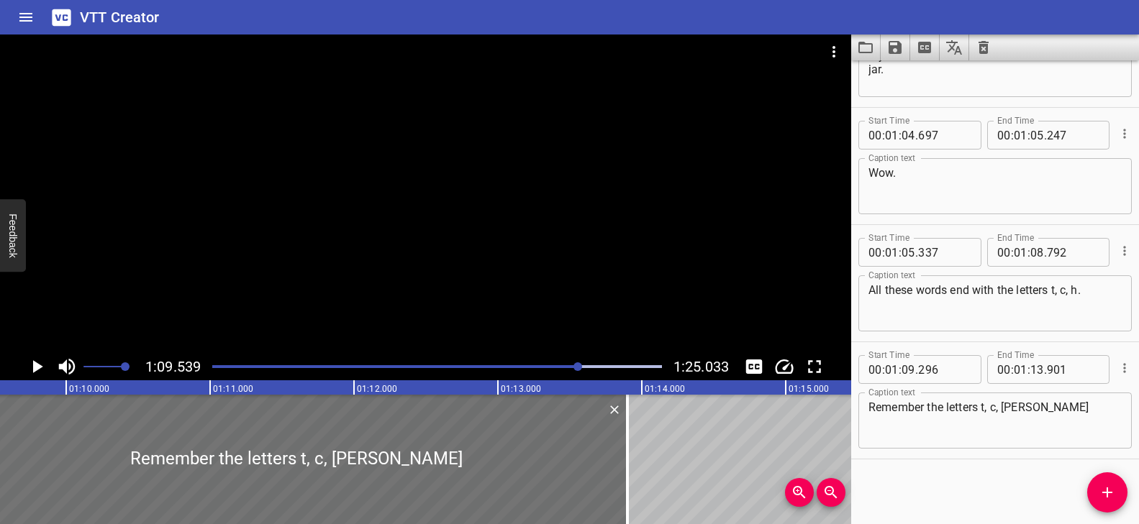
click at [560, 365] on div "Play progress" at bounding box center [355, 366] width 450 height 3
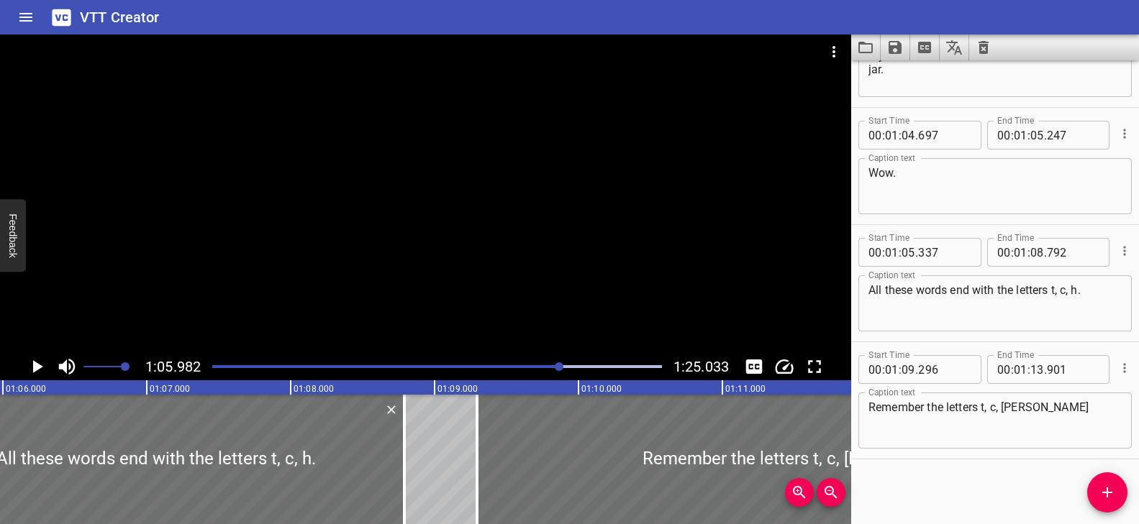
click at [437, 282] on div at bounding box center [425, 194] width 851 height 319
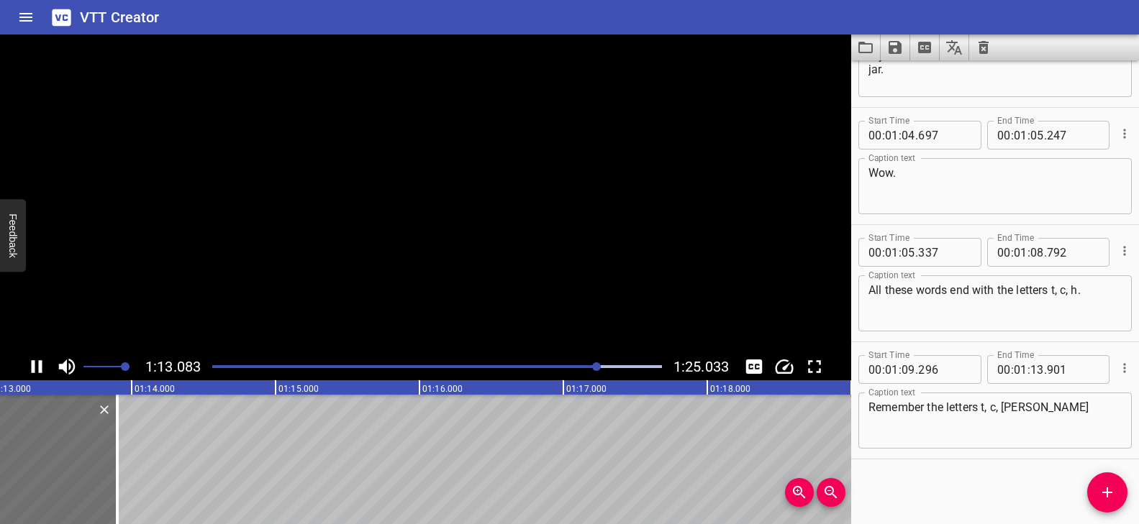
click at [424, 275] on video at bounding box center [425, 194] width 851 height 319
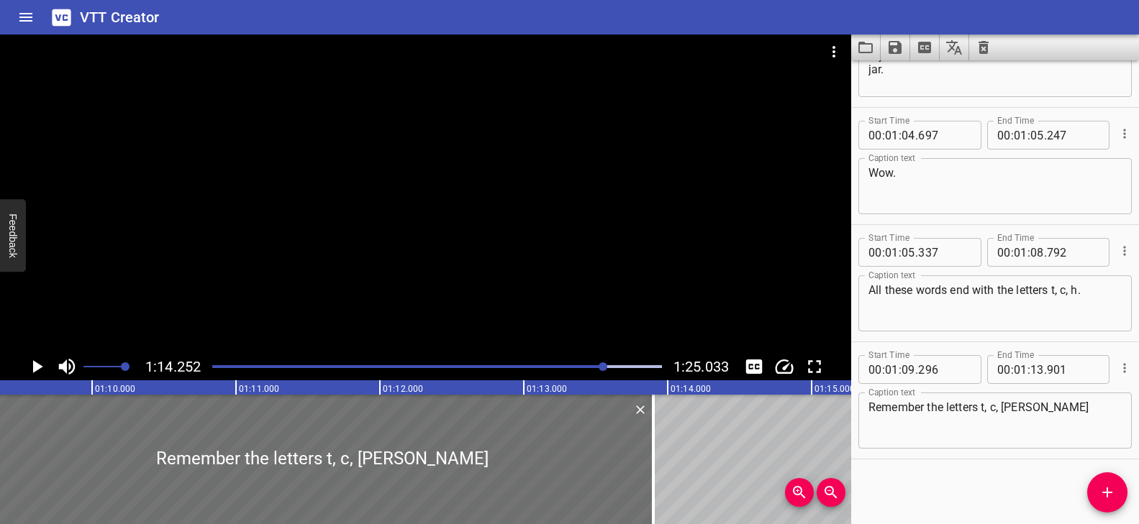
scroll to position [0, 9934]
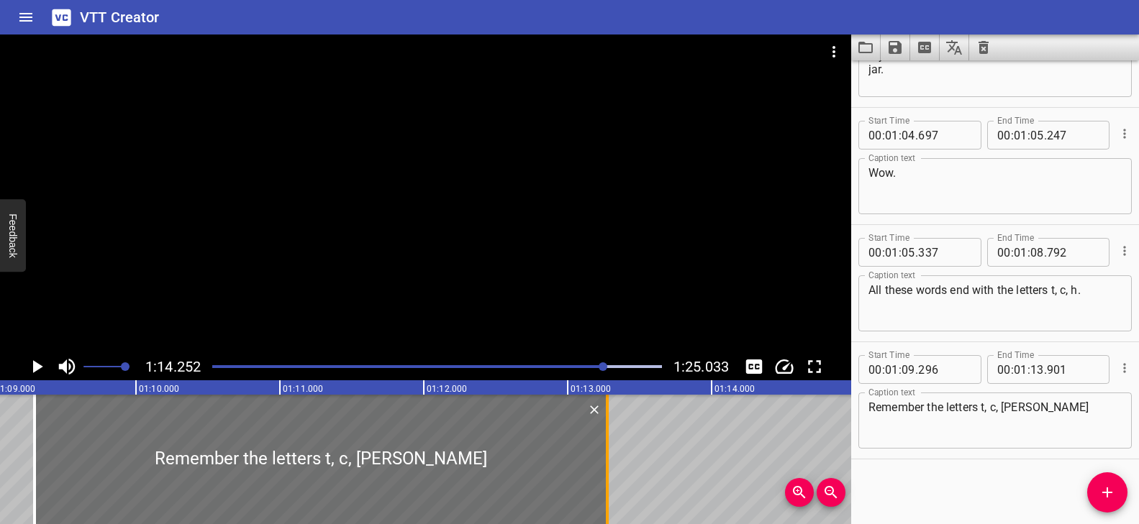
drag, startPoint x: 694, startPoint y: 428, endPoint x: 604, endPoint y: 437, distance: 90.4
click at [604, 437] on div at bounding box center [607, 459] width 14 height 129
type input "276"
click at [585, 363] on div at bounding box center [437, 367] width 467 height 20
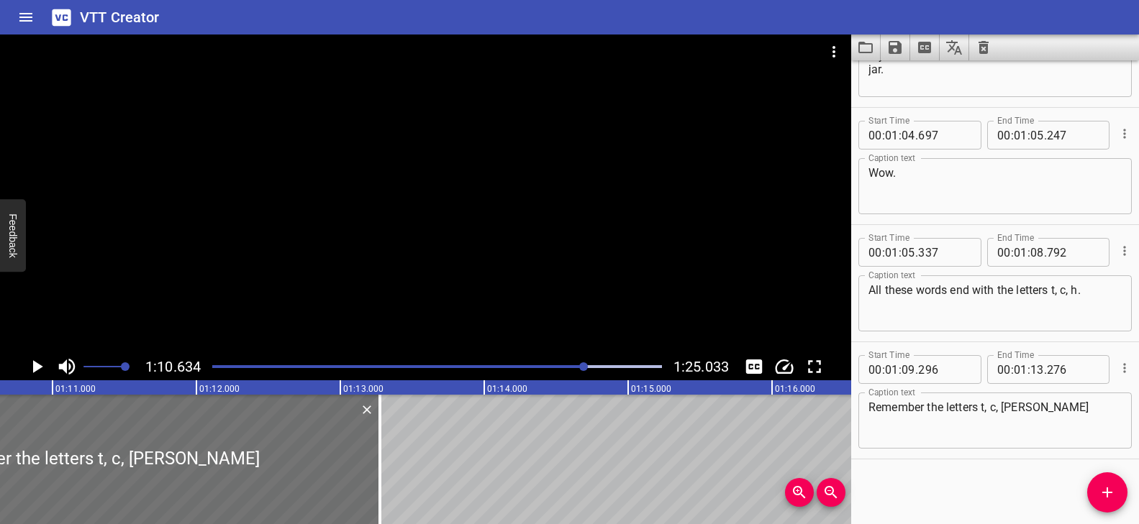
click at [578, 310] on div at bounding box center [425, 194] width 851 height 319
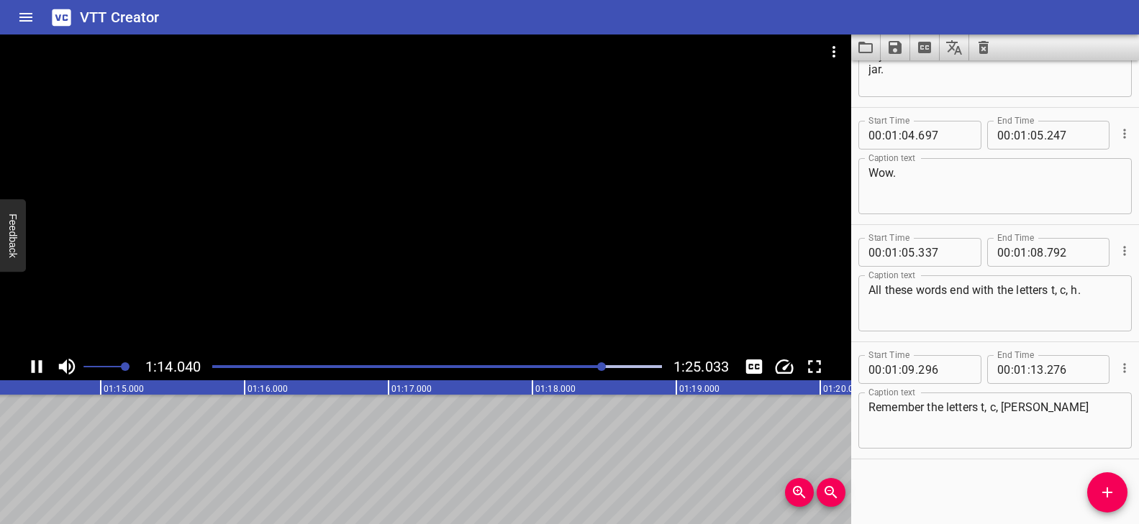
click at [573, 363] on div at bounding box center [437, 367] width 467 height 20
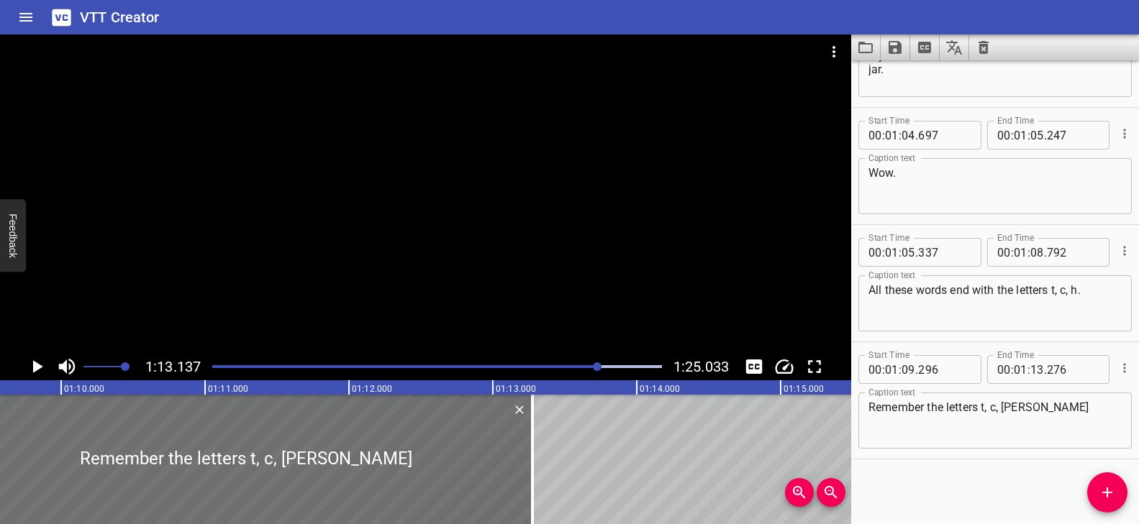
scroll to position [0, 9907]
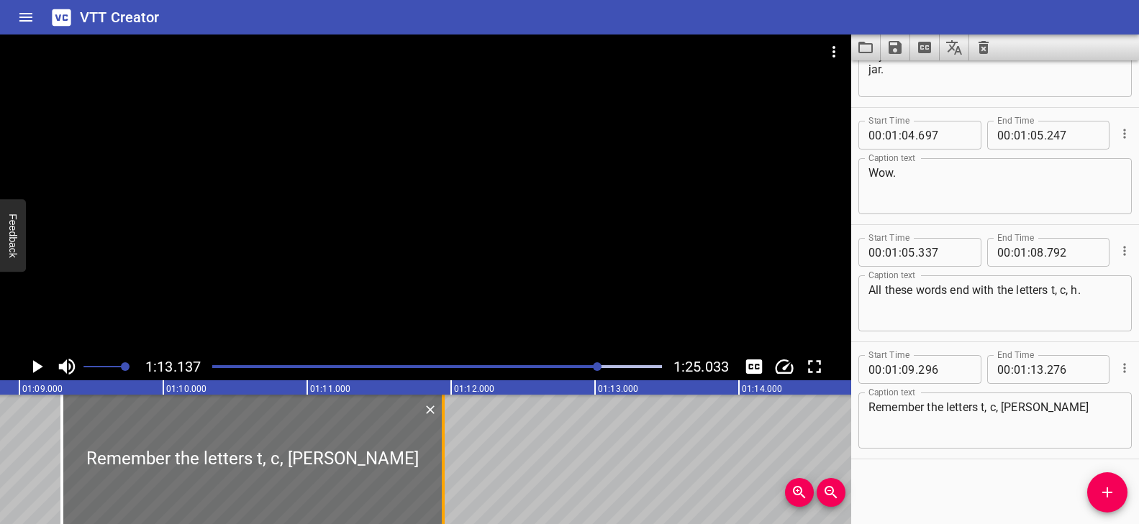
drag, startPoint x: 632, startPoint y: 439, endPoint x: 441, endPoint y: 445, distance: 191.4
click at [442, 445] on div at bounding box center [443, 459] width 3 height 129
type input "11"
type input "946"
click at [585, 366] on div "Play progress" at bounding box center [375, 366] width 450 height 3
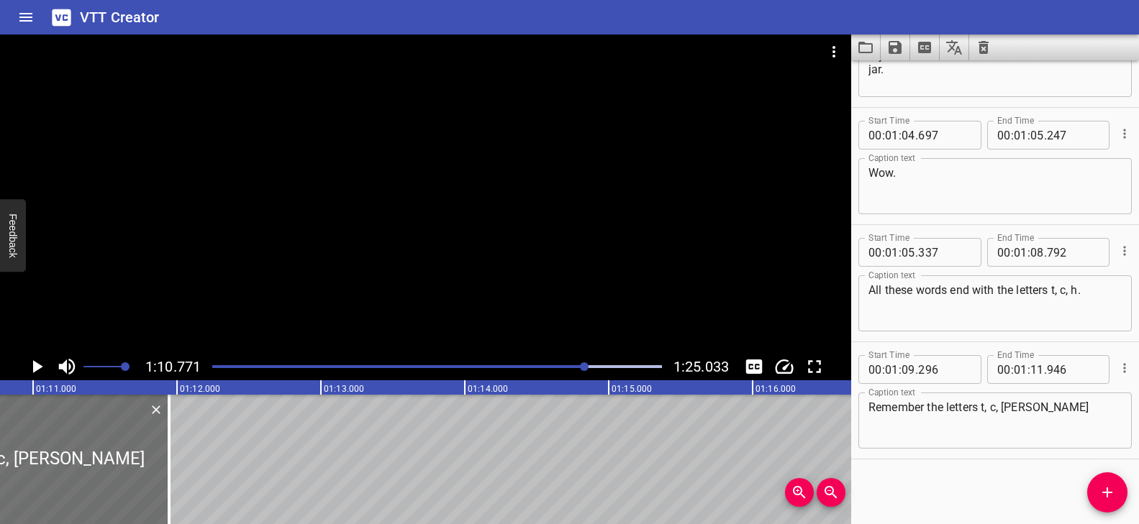
click at [580, 318] on div at bounding box center [425, 194] width 851 height 319
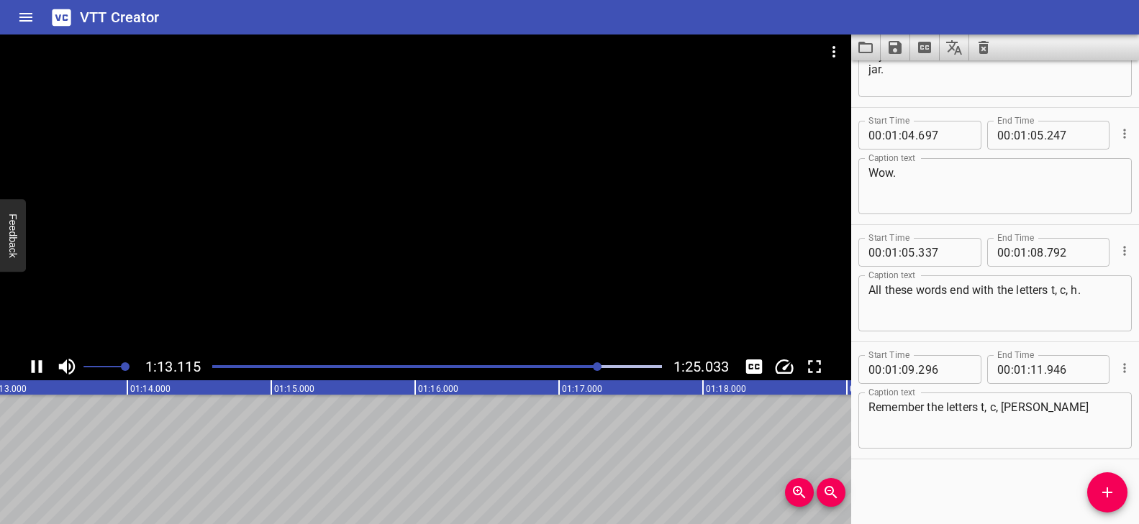
click at [589, 363] on div at bounding box center [437, 367] width 467 height 20
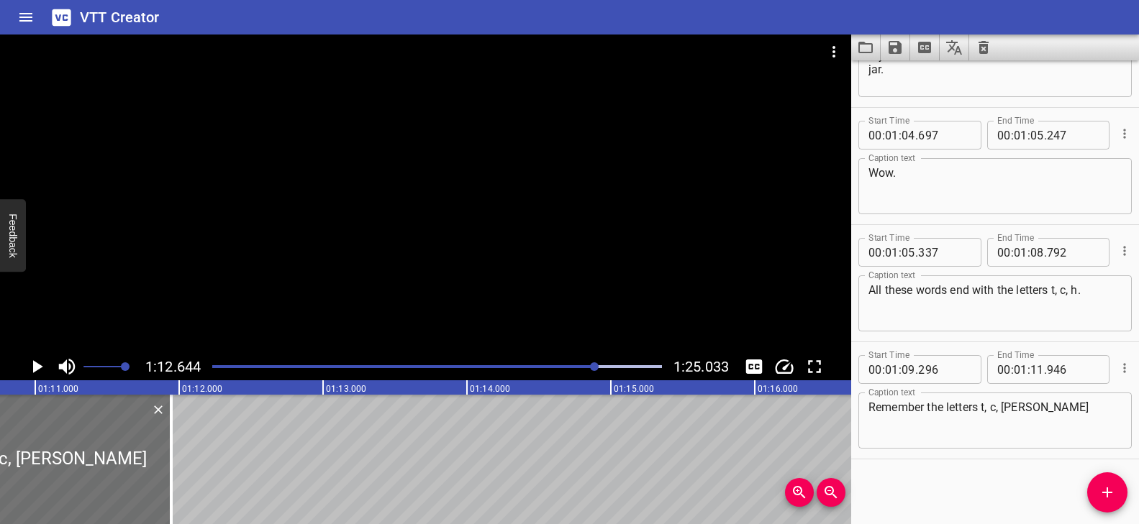
scroll to position [0, 10120]
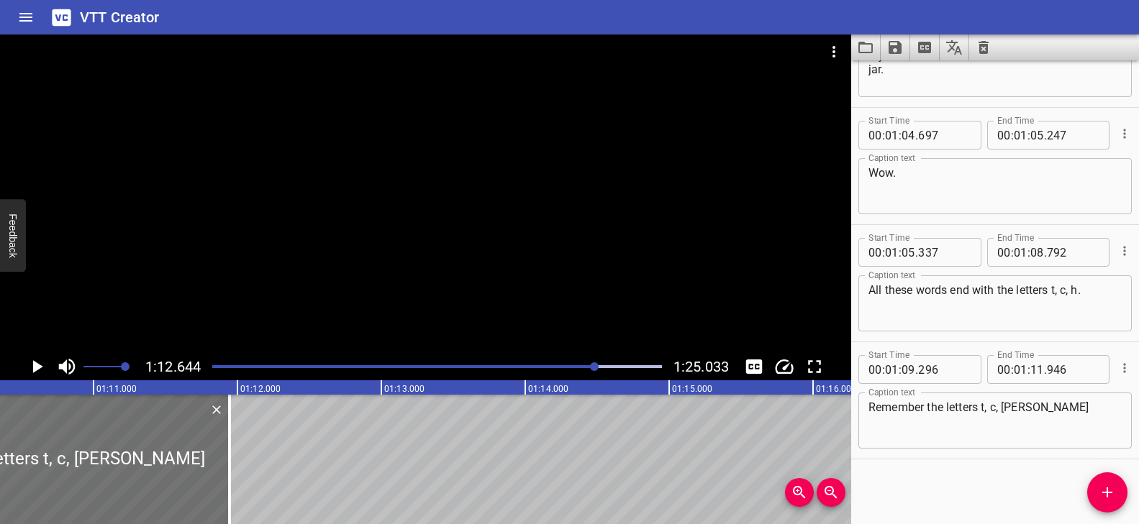
click at [1104, 489] on icon "Add Cue" at bounding box center [1106, 492] width 17 height 17
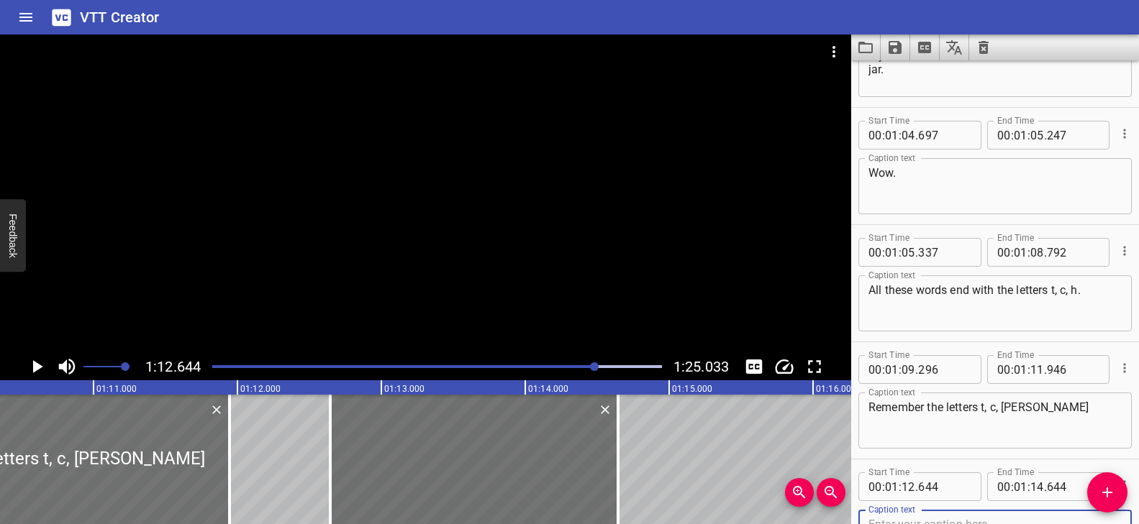
scroll to position [2894, 0]
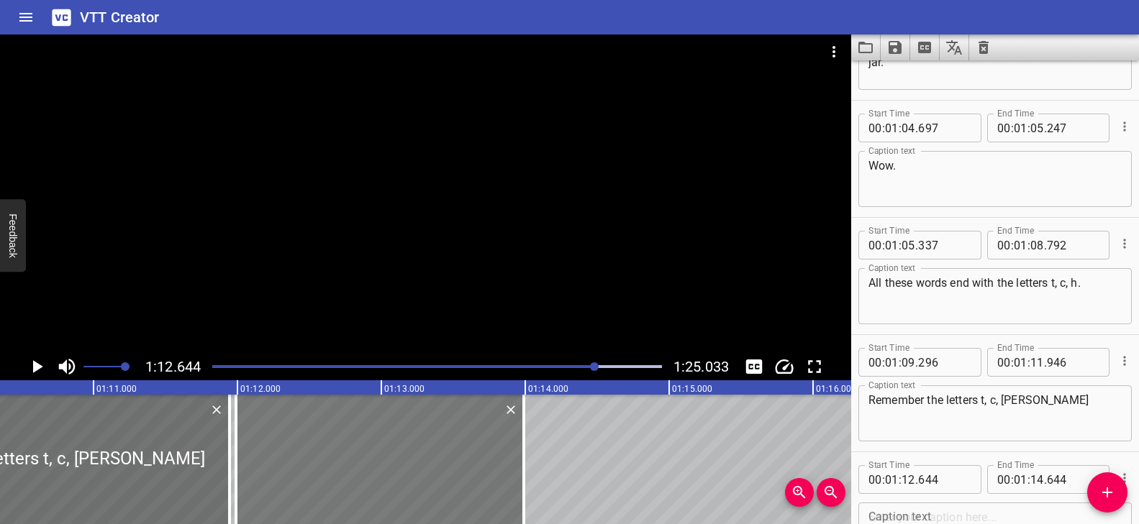
drag, startPoint x: 539, startPoint y: 451, endPoint x: 445, endPoint y: 443, distance: 94.6
click at [445, 443] on div at bounding box center [380, 459] width 288 height 129
type input "11"
type input "989"
drag, startPoint x: 521, startPoint y: 434, endPoint x: 511, endPoint y: 440, distance: 11.6
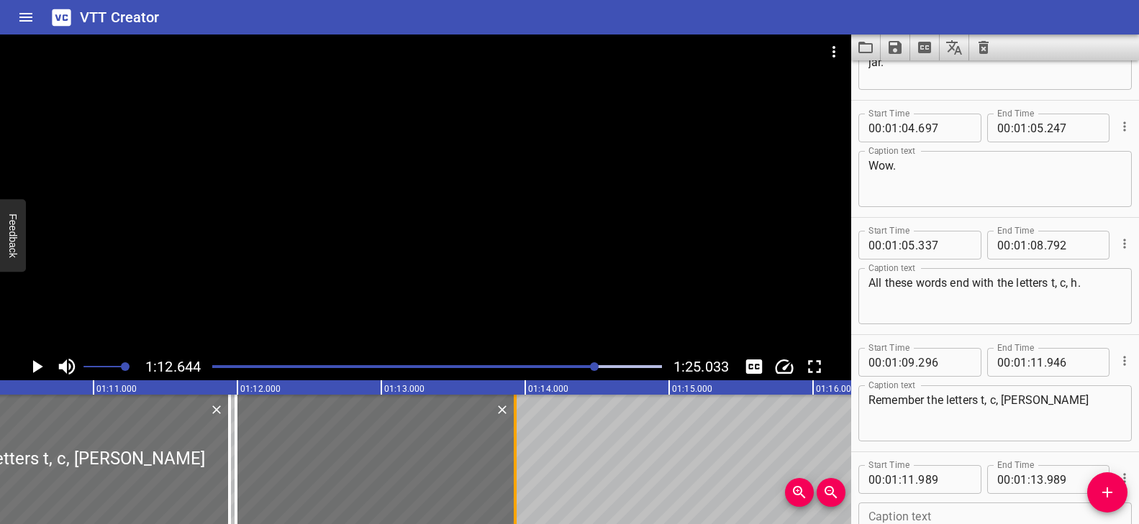
click at [511, 440] on div at bounding box center [515, 459] width 14 height 129
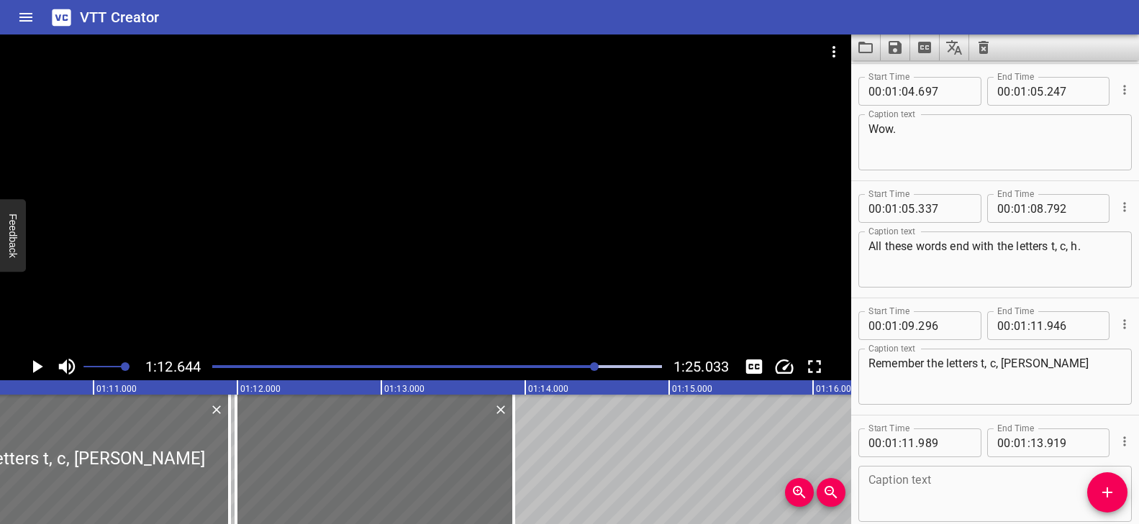
scroll to position [3004, 0]
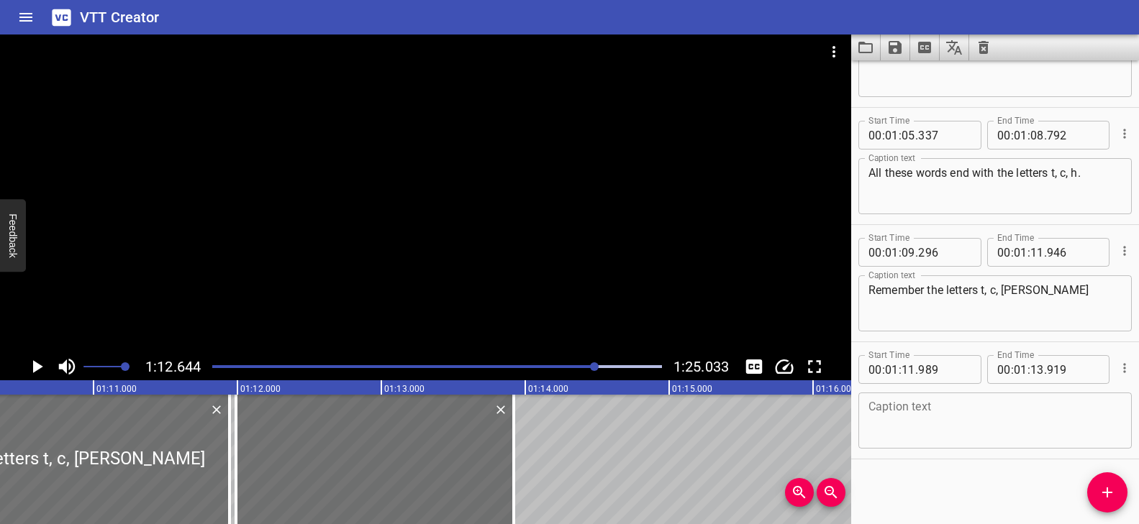
click at [902, 424] on textarea at bounding box center [994, 421] width 253 height 41
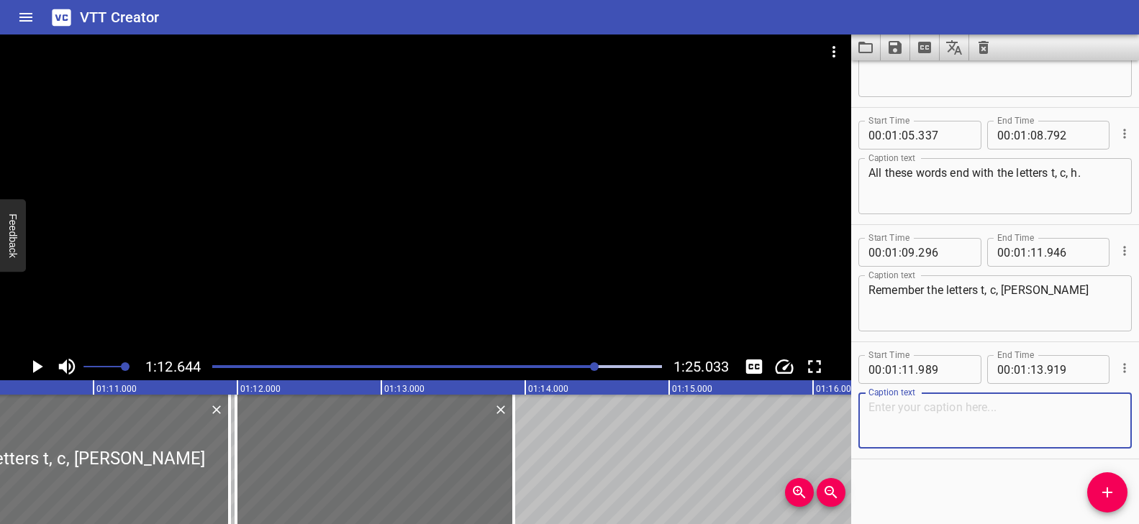
paste textarea "Letters spell the sound cha cha."
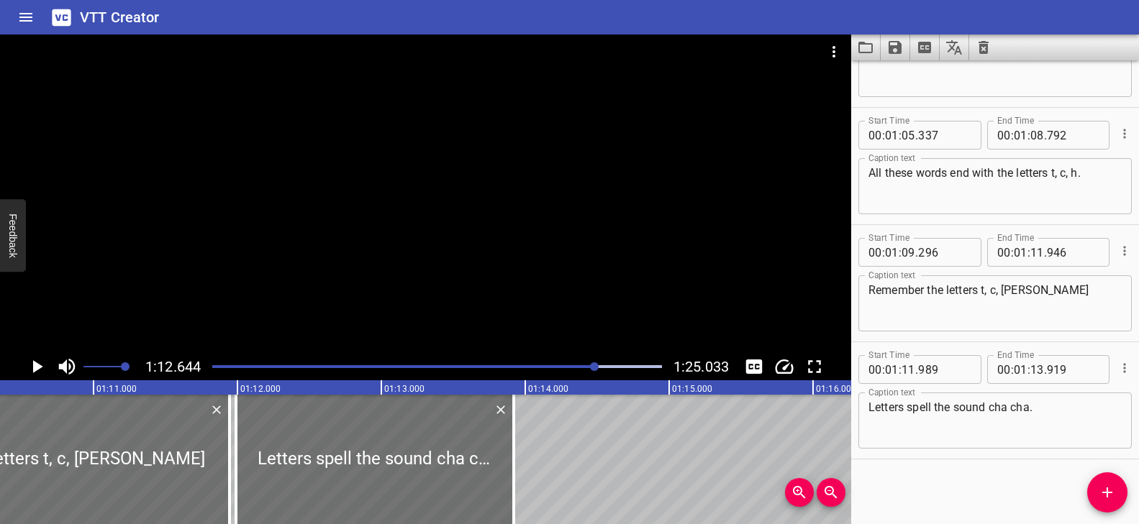
click at [575, 367] on div "Play progress" at bounding box center [372, 366] width 450 height 3
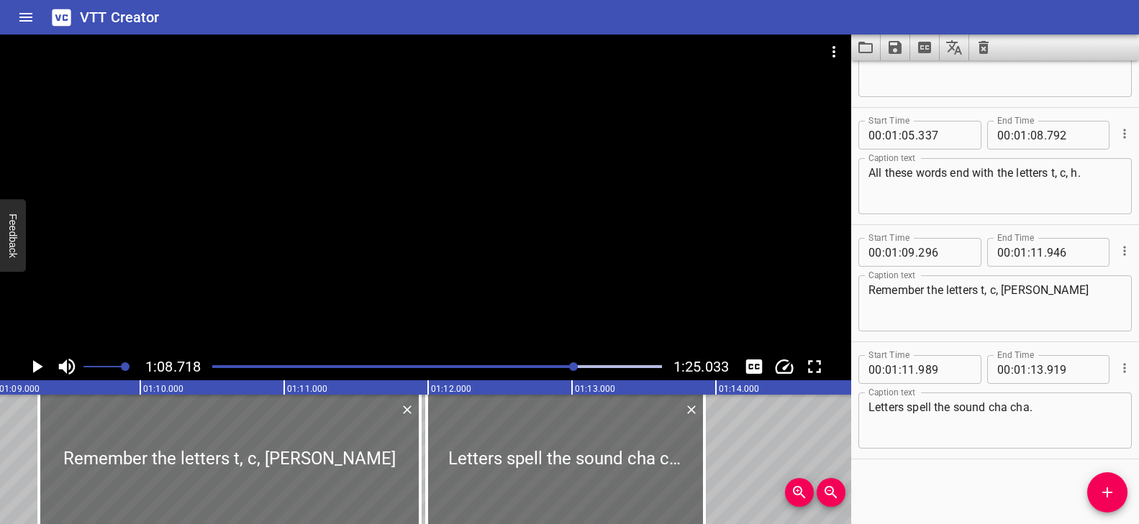
click at [579, 327] on div at bounding box center [425, 194] width 851 height 319
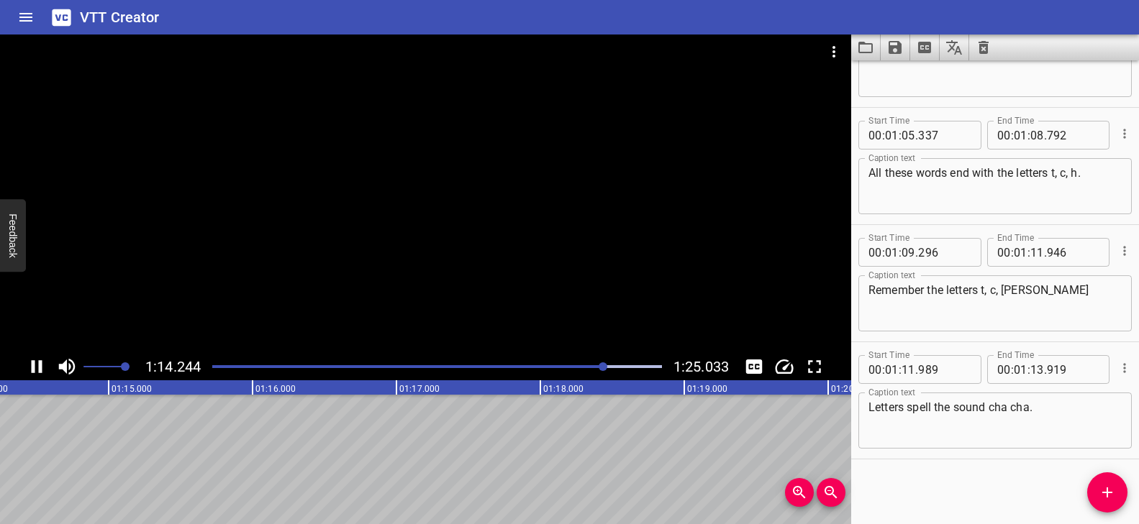
scroll to position [0, 10719]
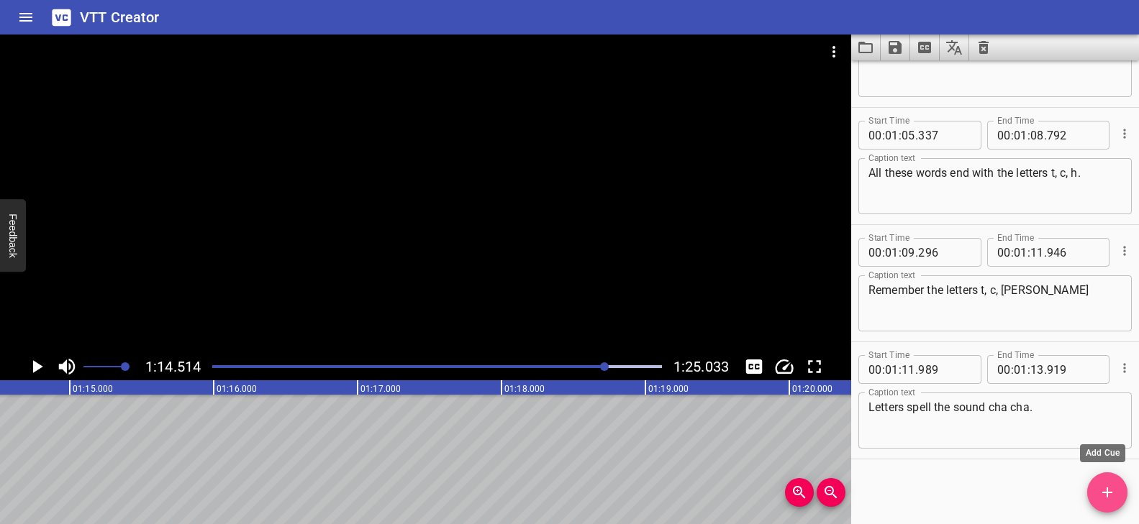
click at [1113, 493] on icon "Add Cue" at bounding box center [1106, 492] width 17 height 17
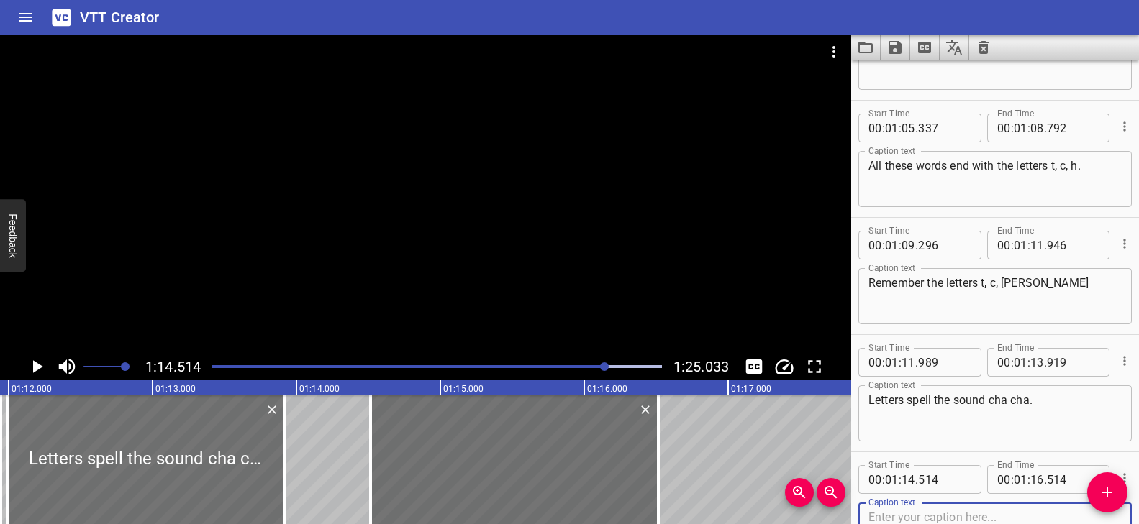
scroll to position [0, 10408]
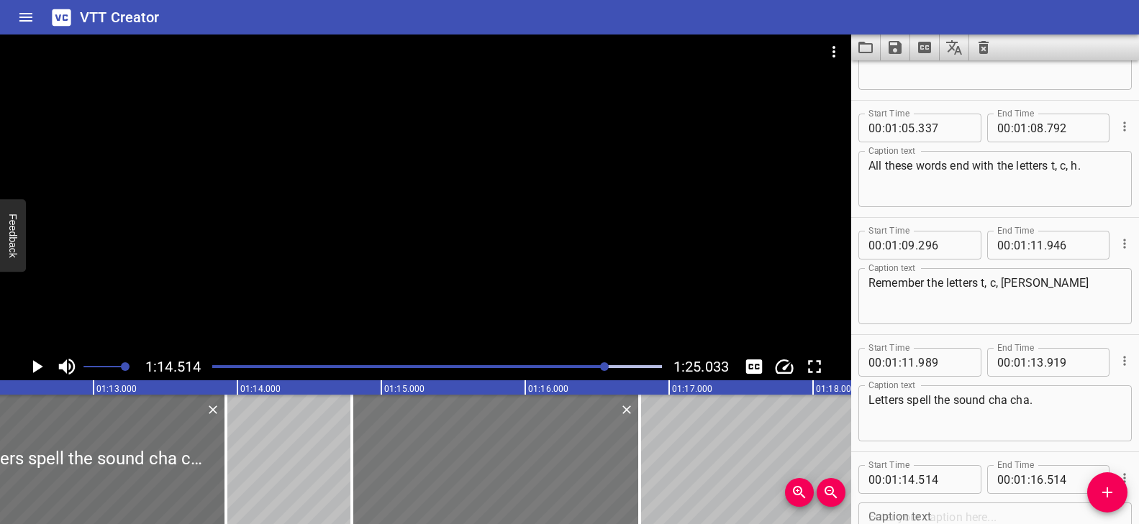
drag, startPoint x: 470, startPoint y: 456, endPoint x: 510, endPoint y: 457, distance: 40.3
click at [510, 457] on div at bounding box center [496, 459] width 288 height 129
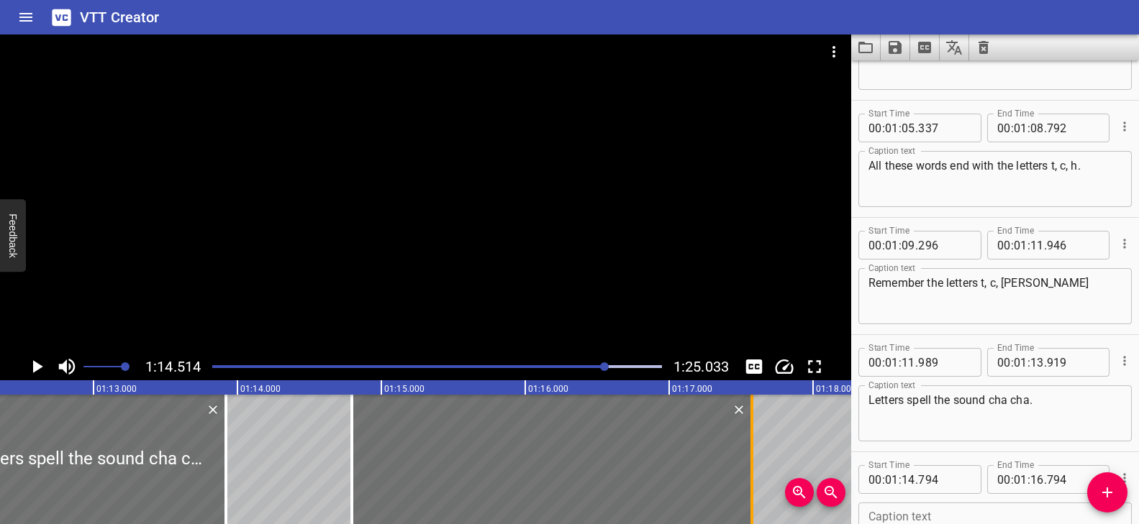
drag, startPoint x: 667, startPoint y: 446, endPoint x: 751, endPoint y: 446, distance: 84.2
click at [751, 446] on div at bounding box center [751, 459] width 3 height 129
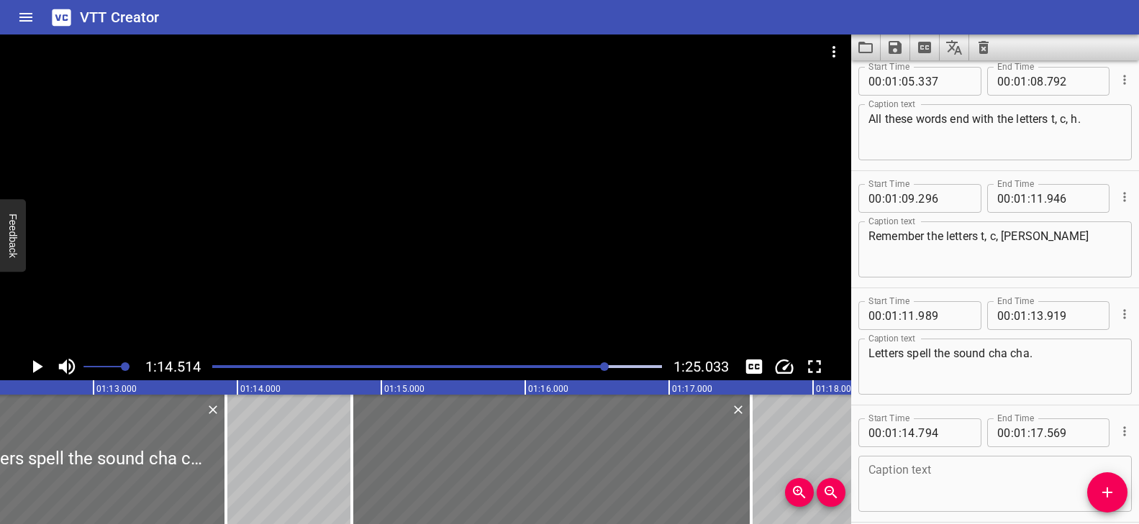
scroll to position [3121, 0]
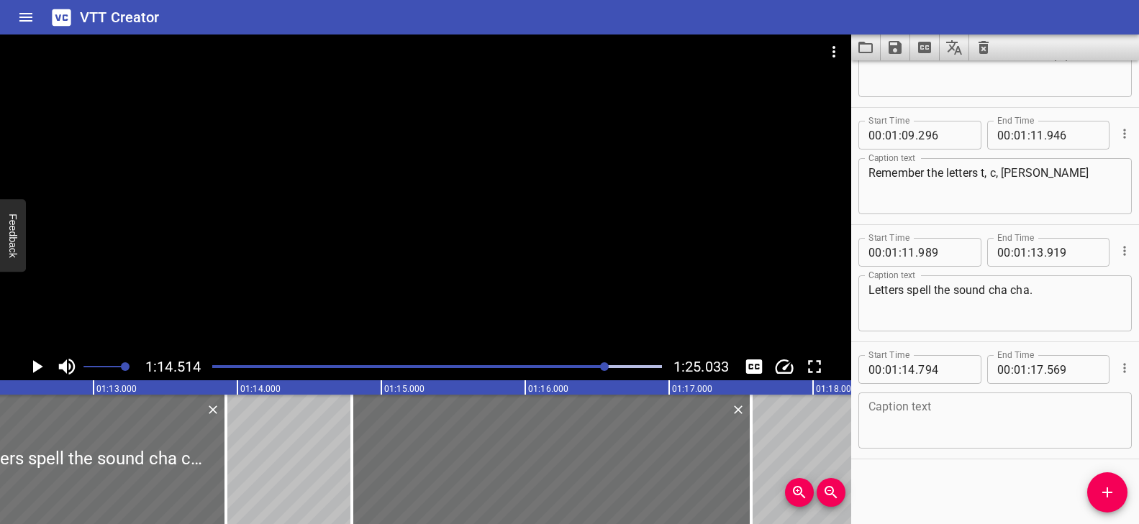
click at [937, 421] on textarea at bounding box center [994, 421] width 253 height 41
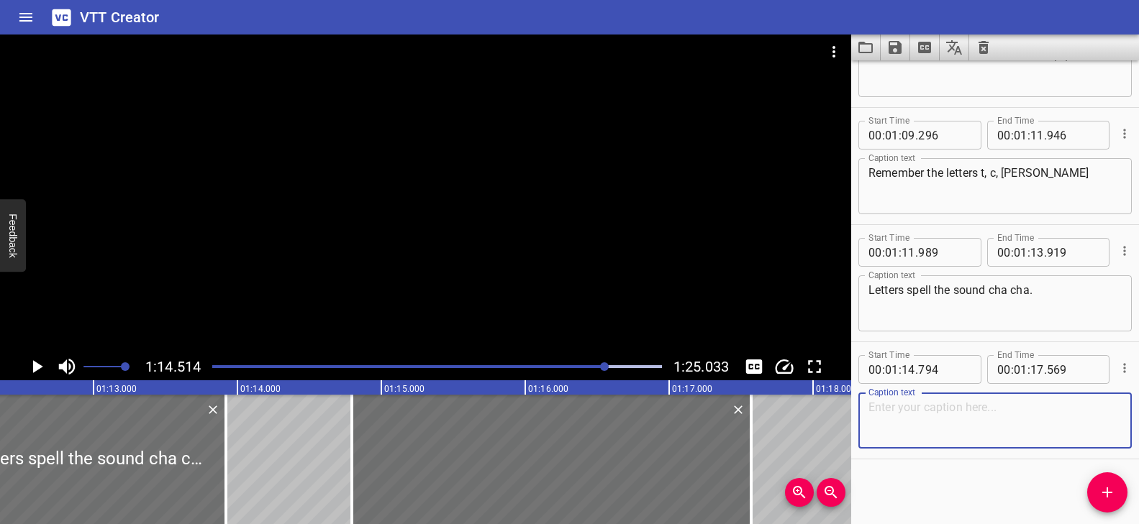
paste textarea "No need for me to stretch this video any longer."
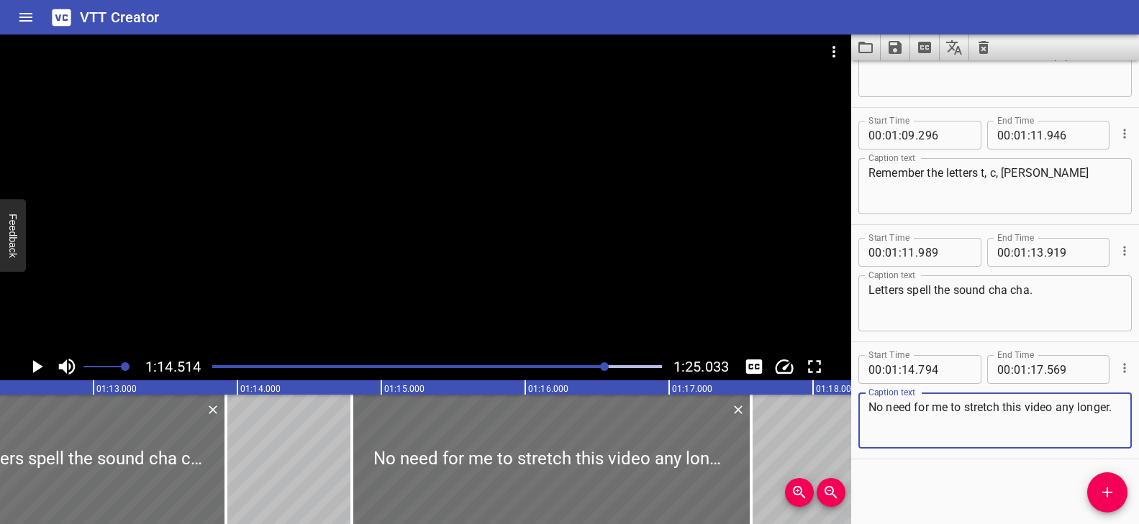
click at [498, 299] on div at bounding box center [425, 194] width 851 height 319
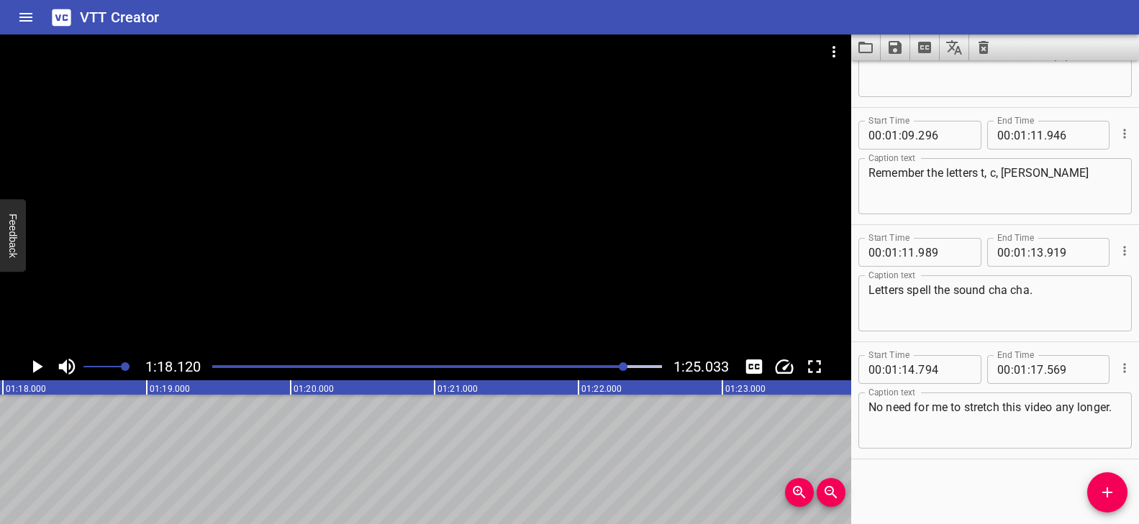
scroll to position [0, 11238]
click at [1115, 490] on icon "Add Cue" at bounding box center [1106, 492] width 17 height 17
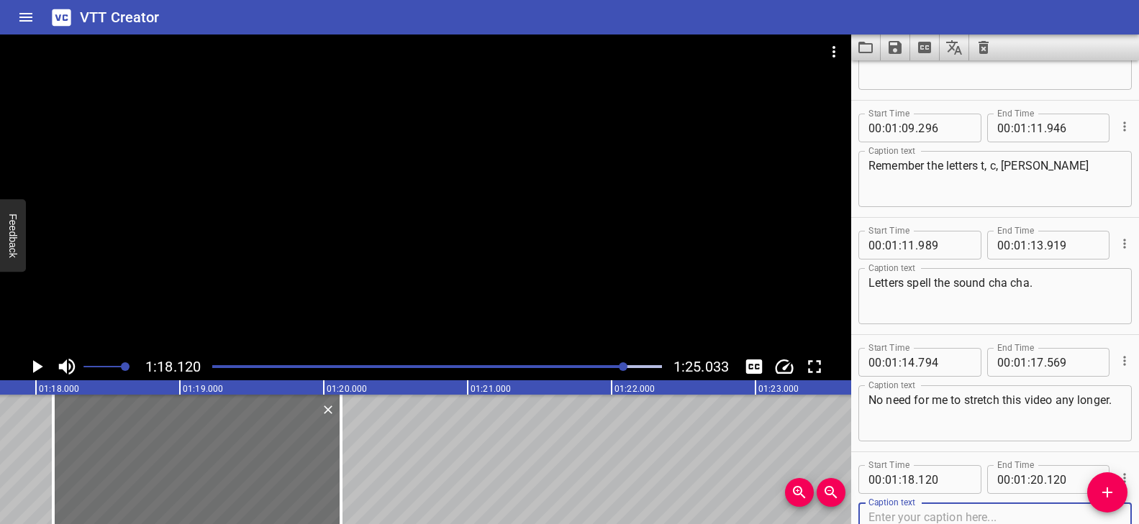
scroll to position [0, 11010]
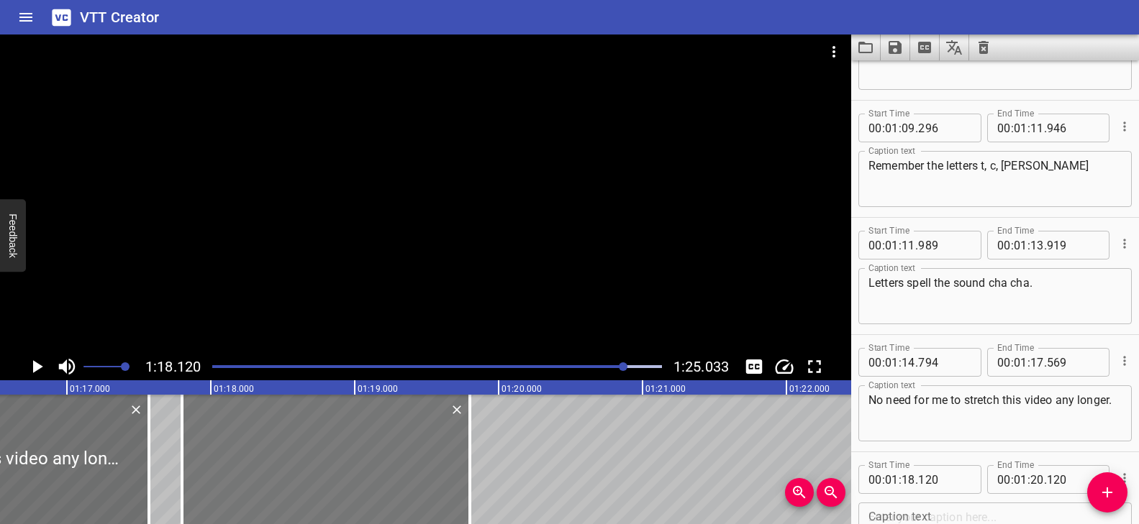
drag, startPoint x: 442, startPoint y: 445, endPoint x: 398, endPoint y: 445, distance: 43.9
click at [398, 445] on div at bounding box center [326, 459] width 288 height 129
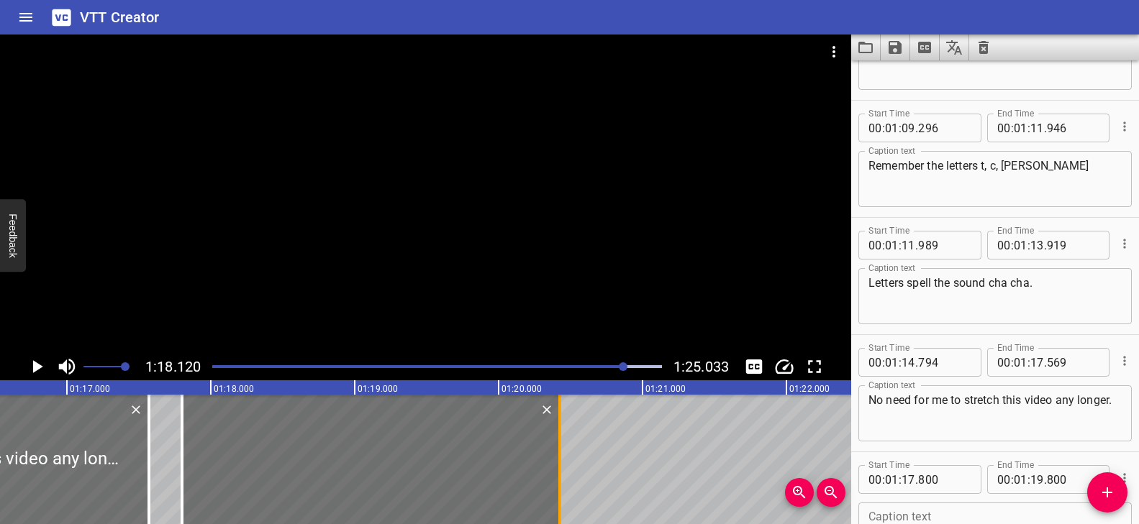
drag, startPoint x: 470, startPoint y: 434, endPoint x: 559, endPoint y: 451, distance: 90.7
click at [559, 451] on div at bounding box center [559, 459] width 3 height 129
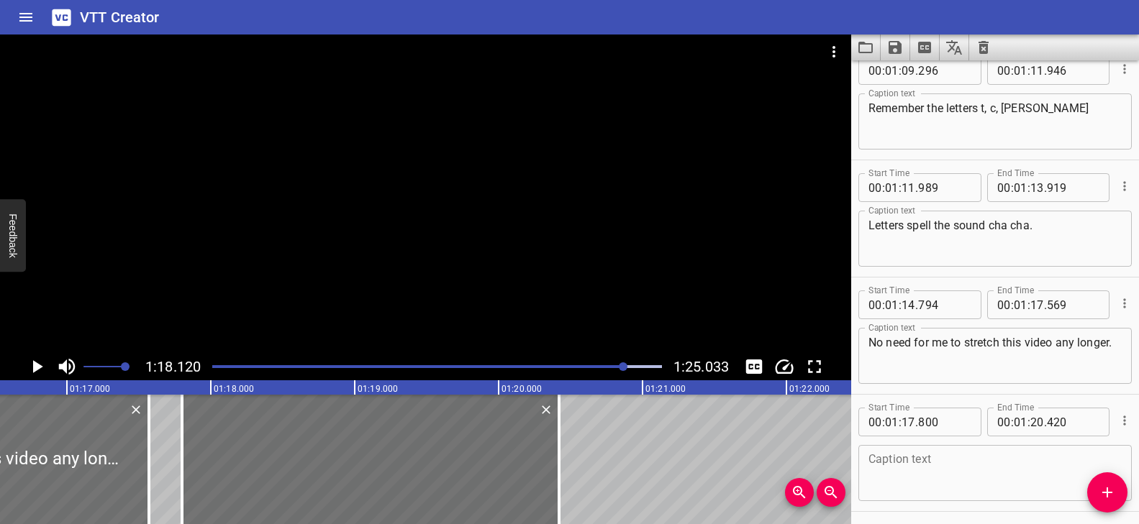
scroll to position [3238, 0]
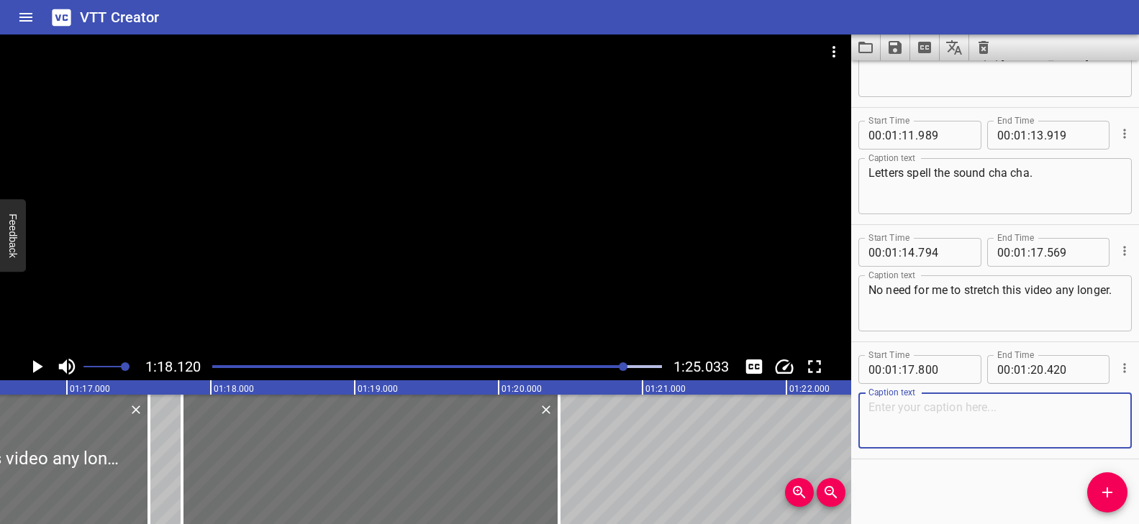
click at [909, 419] on textarea at bounding box center [994, 421] width 253 height 41
paste textarea "Thanks for watching. I'll catch you again next time."
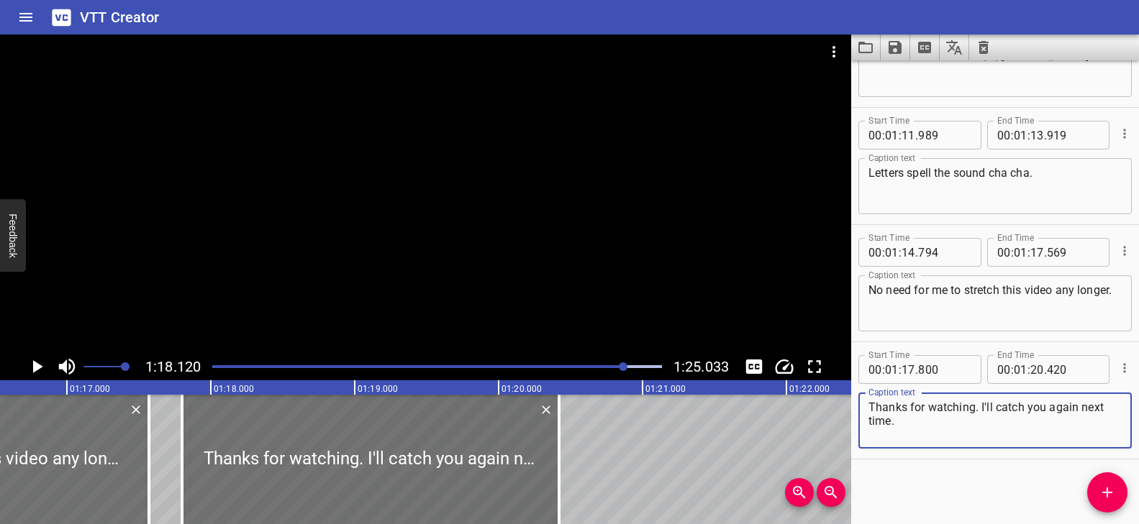
click at [216, 366] on div "Play progress" at bounding box center [401, 366] width 450 height 3
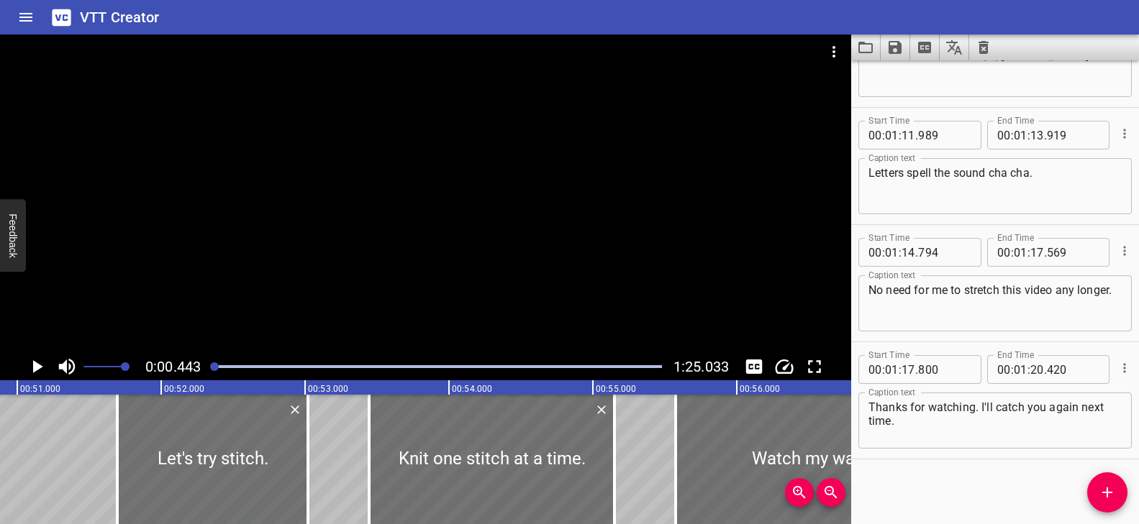
click at [416, 278] on div at bounding box center [425, 194] width 851 height 319
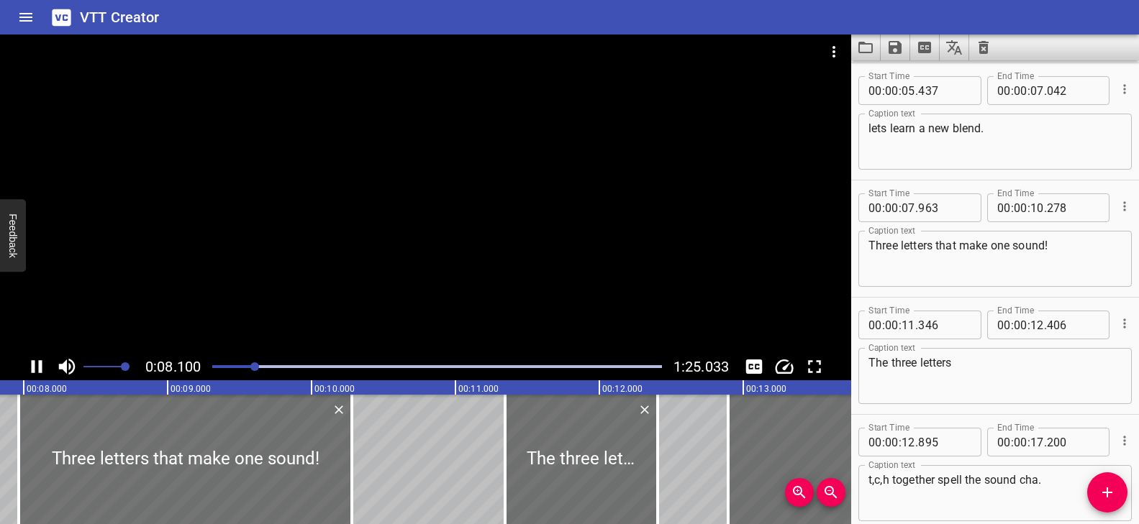
scroll to position [352, 0]
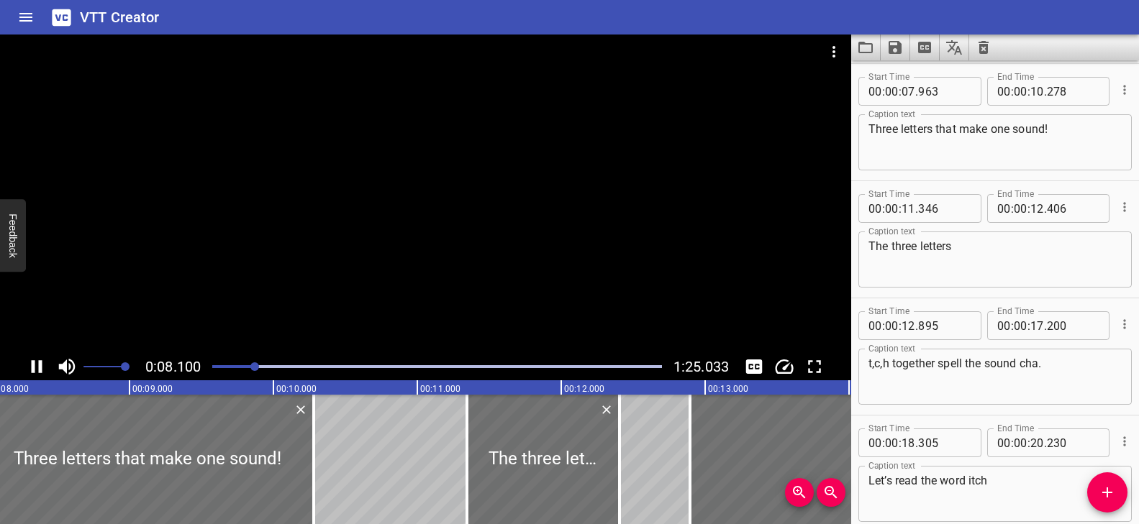
click at [405, 251] on div at bounding box center [425, 194] width 851 height 319
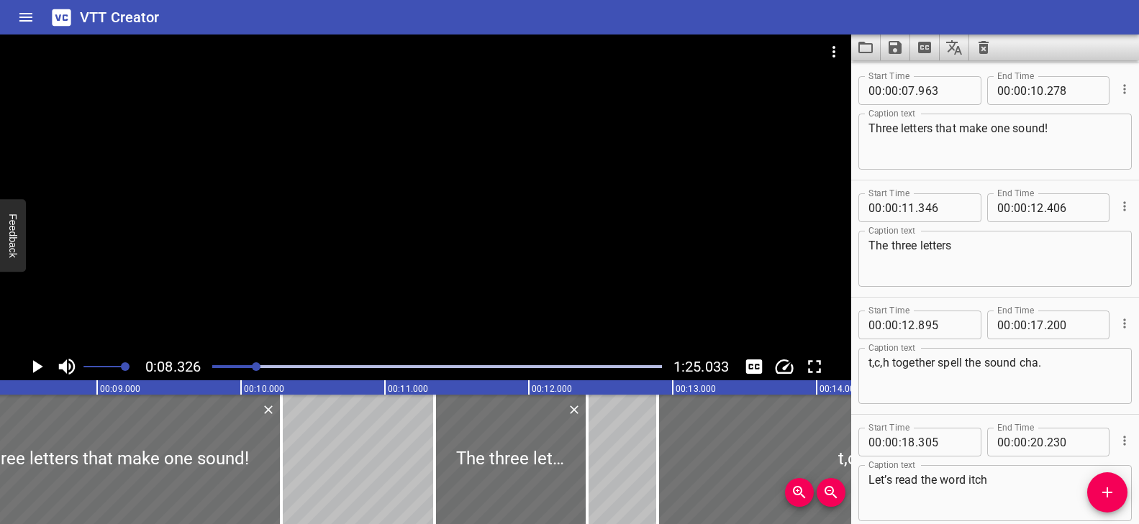
scroll to position [0, 0]
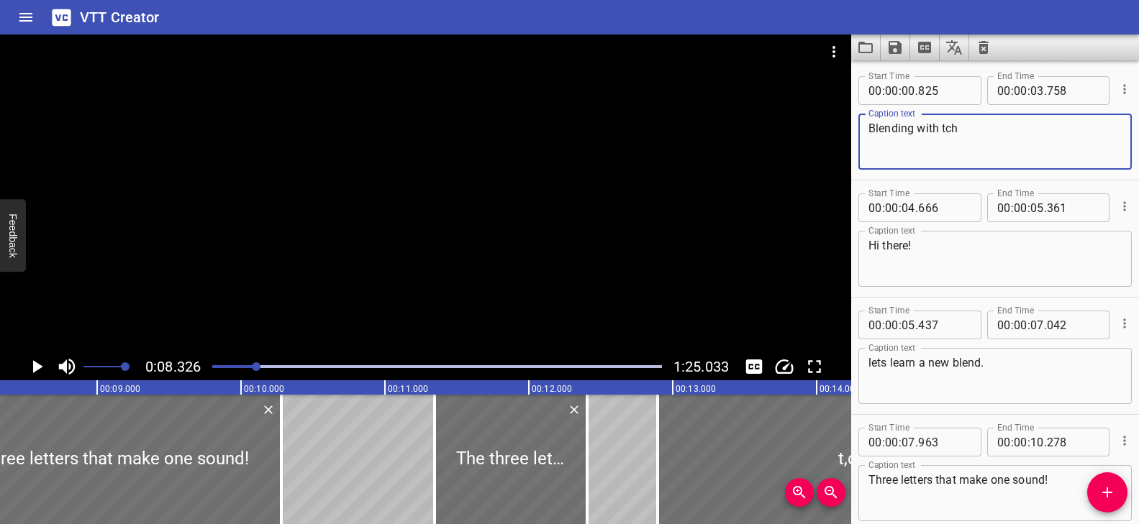
drag, startPoint x: 962, startPoint y: 129, endPoint x: 942, endPoint y: 124, distance: 19.9
click at [942, 124] on textarea "Blending with tch" at bounding box center [994, 142] width 253 height 41
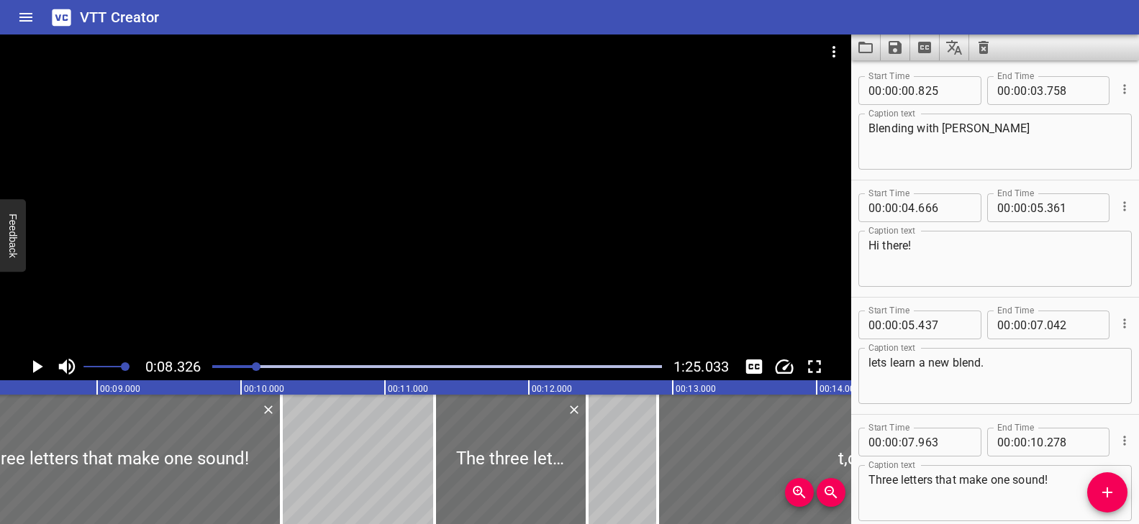
click at [384, 196] on div at bounding box center [425, 194] width 851 height 319
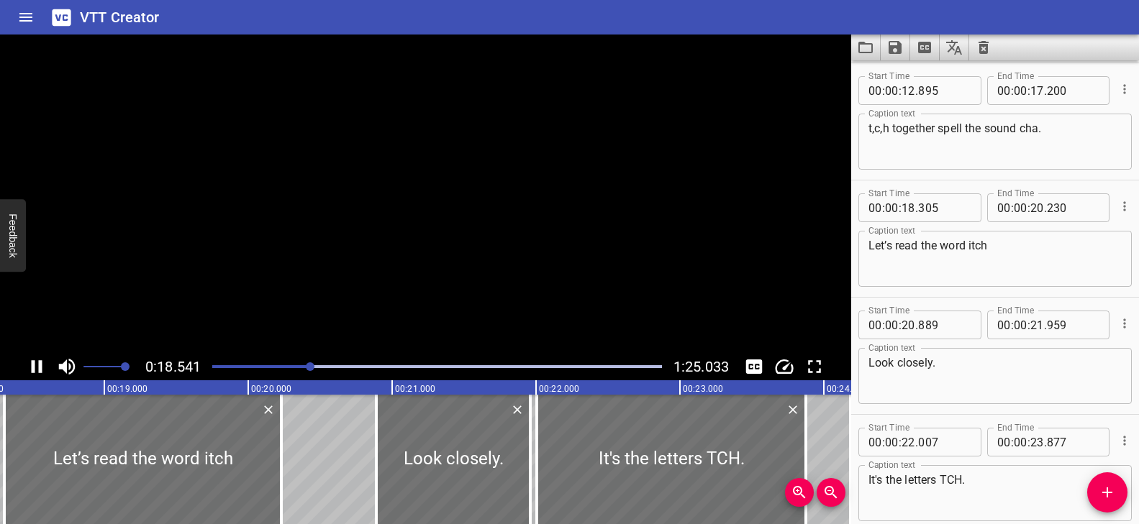
scroll to position [0, 2667]
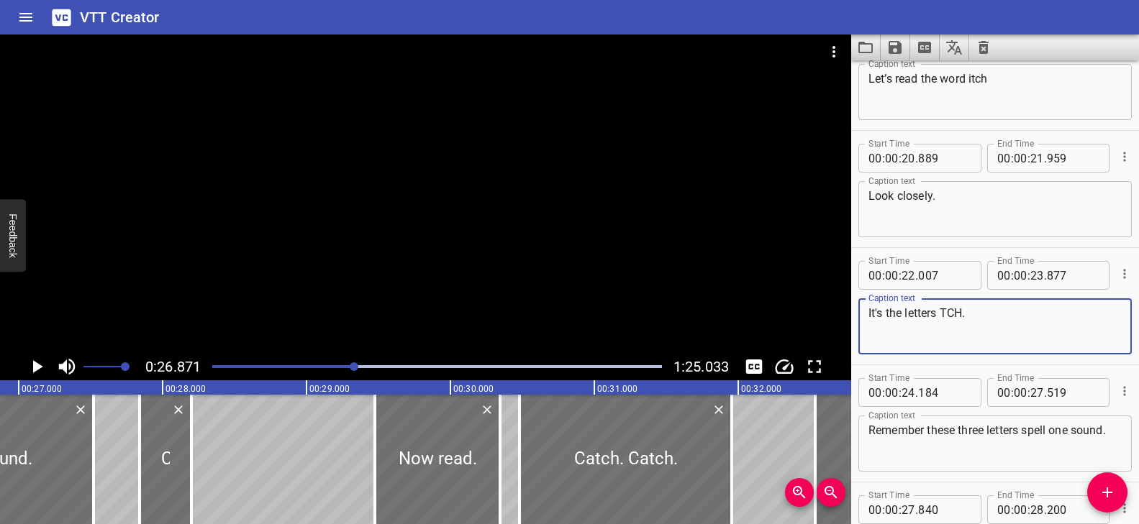
drag, startPoint x: 964, startPoint y: 314, endPoint x: 940, endPoint y: 313, distance: 23.7
click at [939, 313] on textarea "It's the letters TCH." at bounding box center [994, 326] width 253 height 41
click at [984, 324] on textarea "It's the letters TCH." at bounding box center [994, 326] width 253 height 41
drag, startPoint x: 964, startPoint y: 311, endPoint x: 944, endPoint y: 307, distance: 20.6
click at [943, 309] on textarea "It's the letters TCH." at bounding box center [994, 326] width 253 height 41
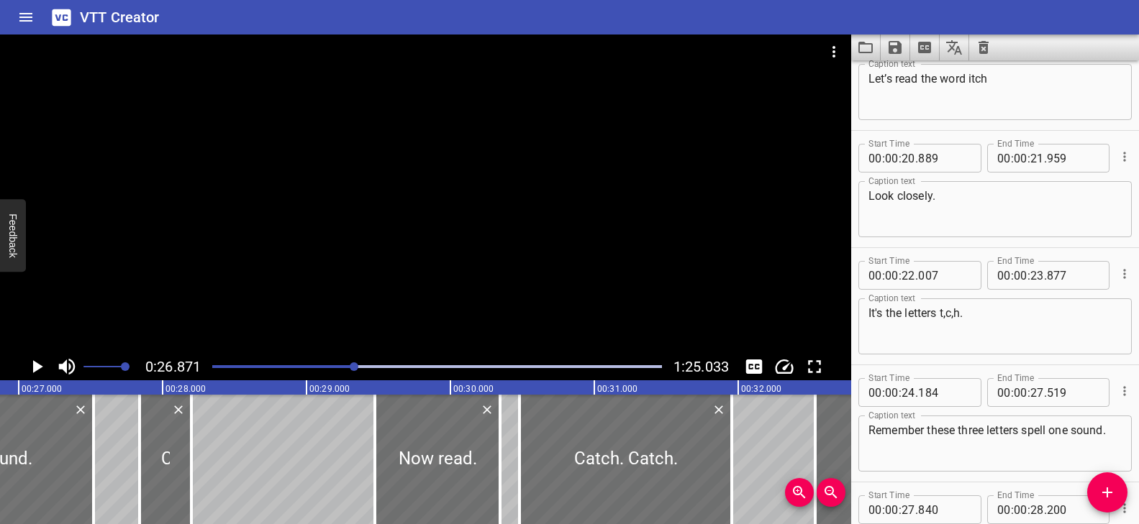
click at [437, 289] on div at bounding box center [425, 194] width 851 height 319
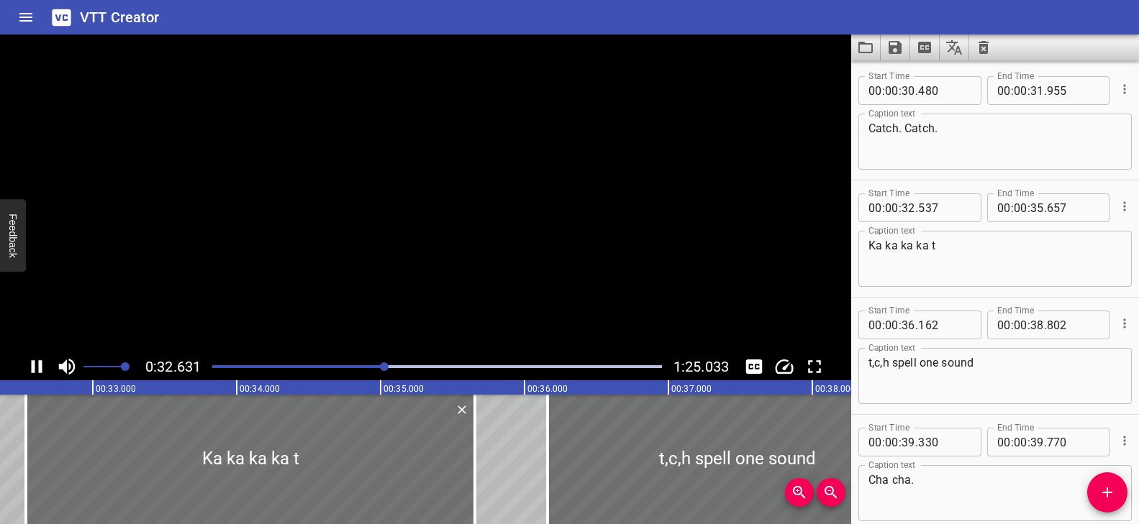
scroll to position [1524, 0]
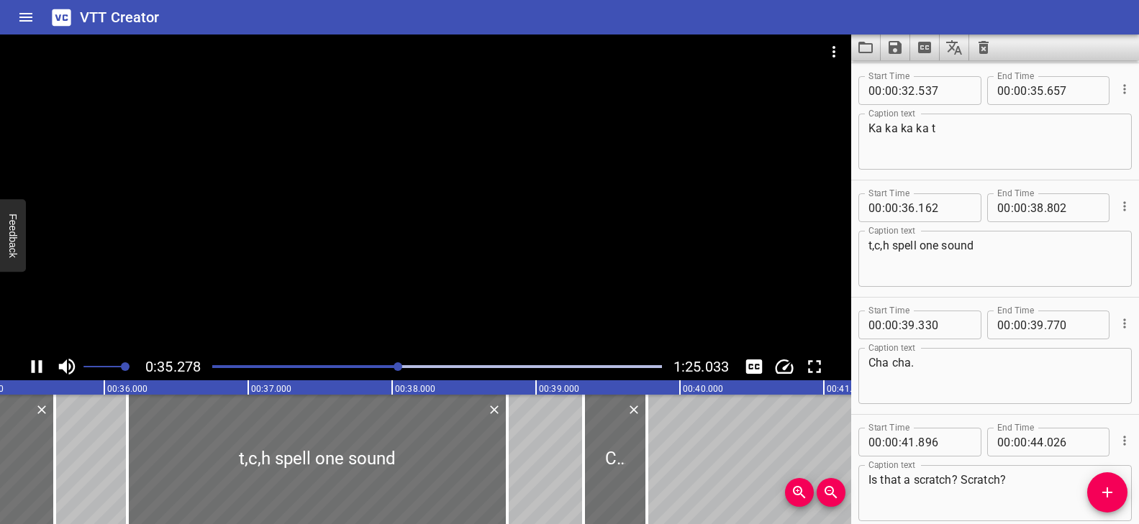
click at [436, 296] on div at bounding box center [425, 194] width 851 height 319
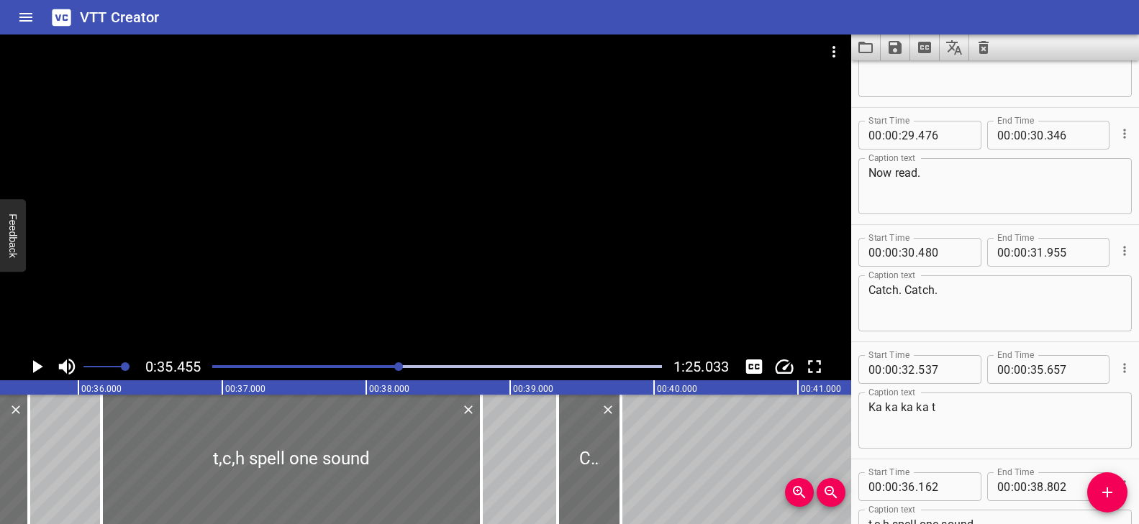
scroll to position [1322, 0]
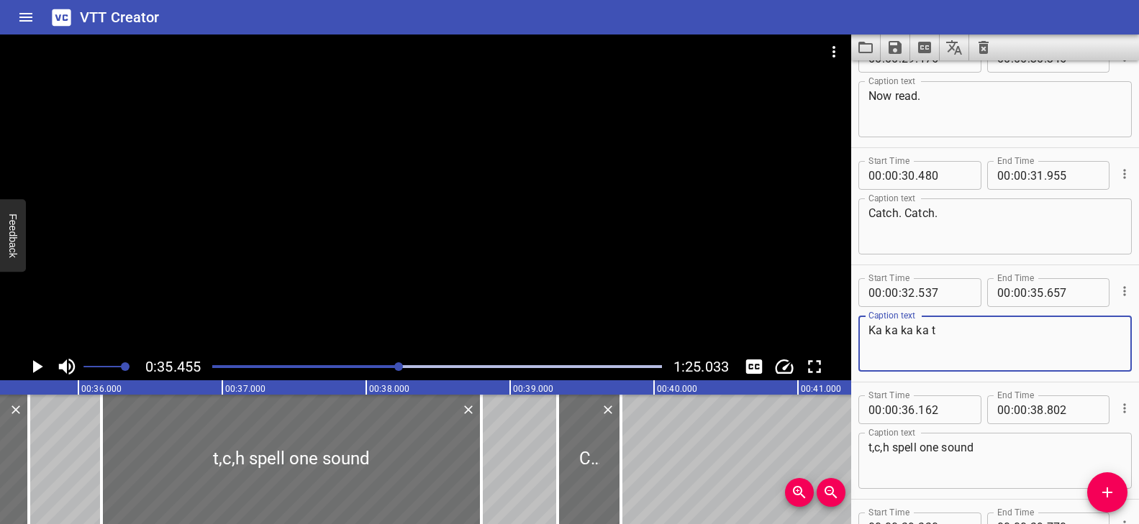
click at [960, 330] on textarea "Ka ka ka ka t" at bounding box center [994, 344] width 253 height 41
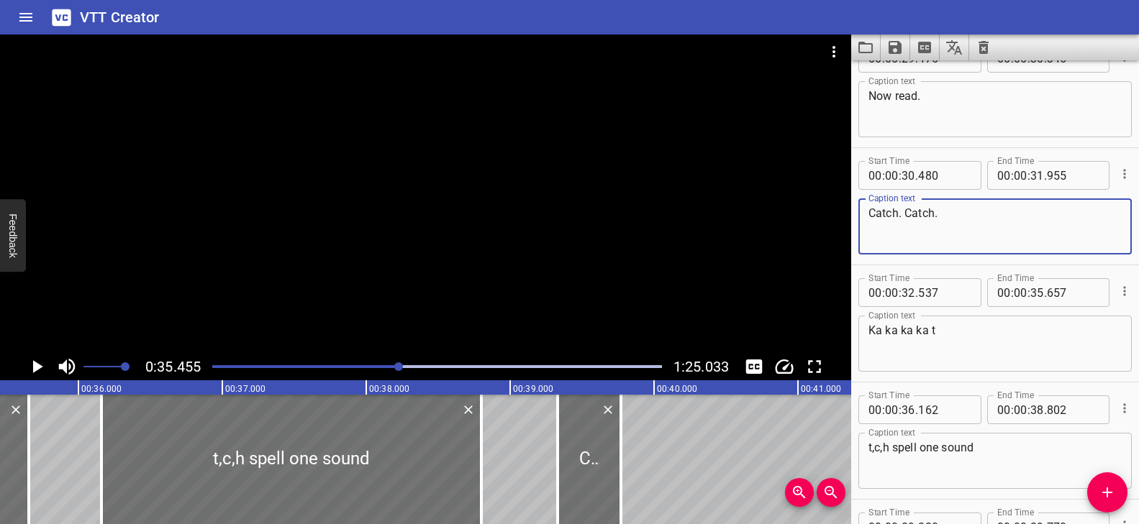
click at [916, 209] on textarea "Catch. Catch." at bounding box center [994, 226] width 253 height 41
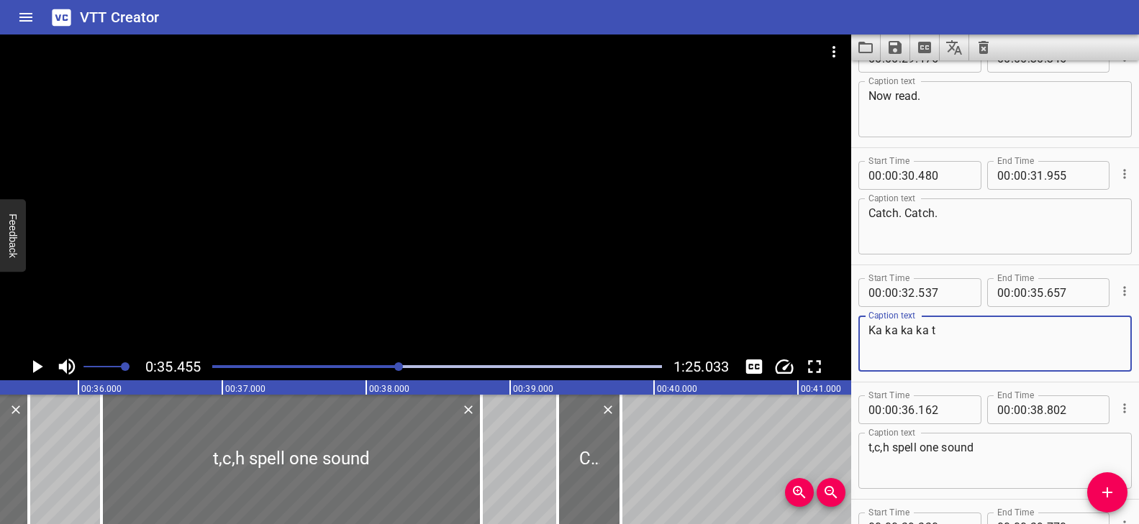
drag, startPoint x: 946, startPoint y: 330, endPoint x: 869, endPoint y: 323, distance: 77.3
click at [869, 324] on textarea "Ka ka ka ka t" at bounding box center [994, 344] width 253 height 41
paste textarea "Catch"
click at [386, 363] on div at bounding box center [437, 367] width 467 height 20
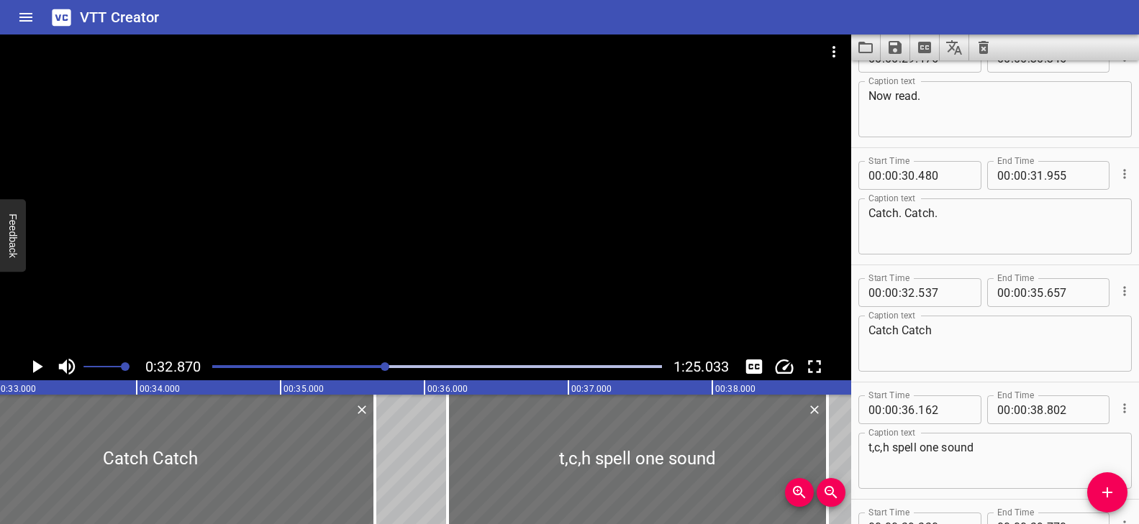
click at [492, 284] on div at bounding box center [425, 194] width 851 height 319
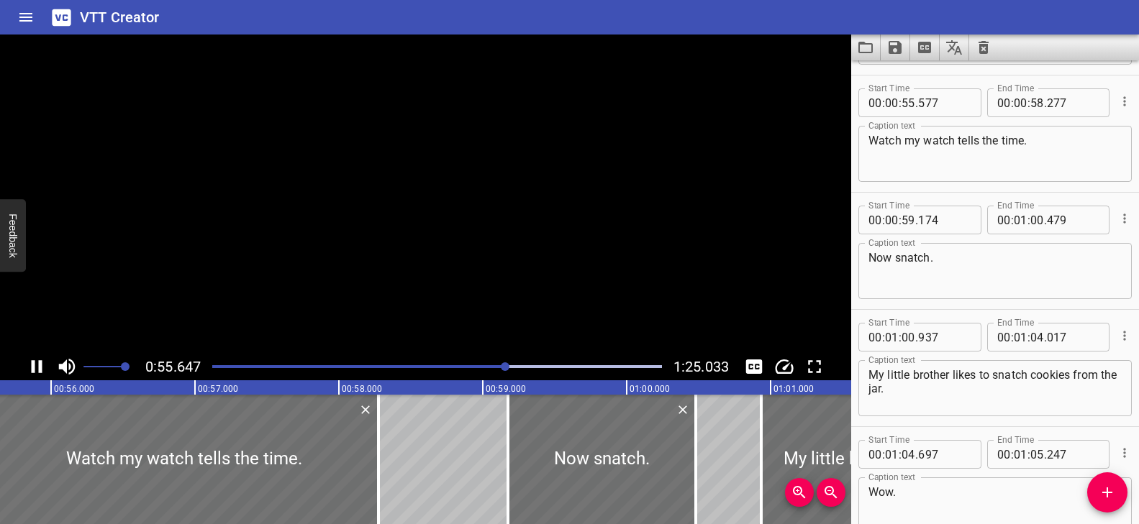
scroll to position [2579, 0]
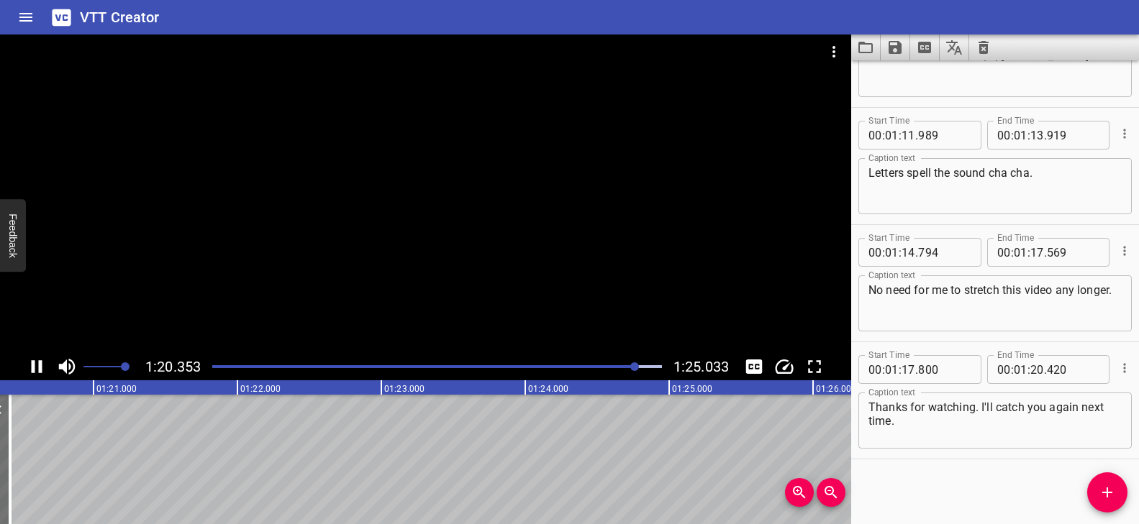
click at [434, 191] on div at bounding box center [425, 194] width 851 height 319
click at [579, 259] on div at bounding box center [425, 194] width 851 height 319
click at [575, 261] on div at bounding box center [425, 194] width 851 height 319
click at [575, 262] on div at bounding box center [425, 194] width 851 height 319
click at [575, 261] on video at bounding box center [425, 194] width 851 height 319
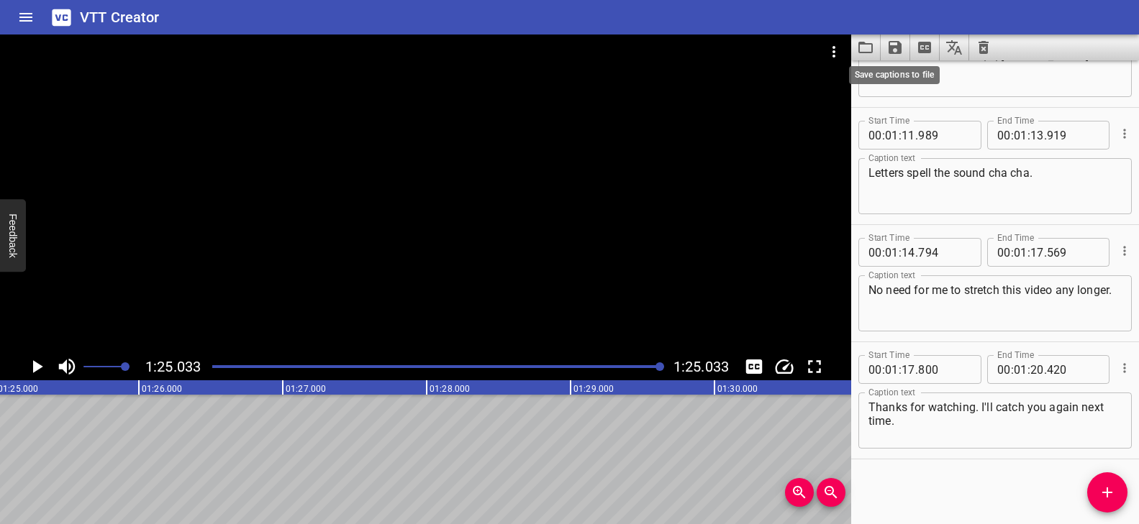
click at [894, 46] on icon "Save captions to file" at bounding box center [894, 47] width 13 height 13
click at [908, 81] on li "Save to VTT file" at bounding box center [933, 79] width 106 height 26
